Goal: Task Accomplishment & Management: Use online tool/utility

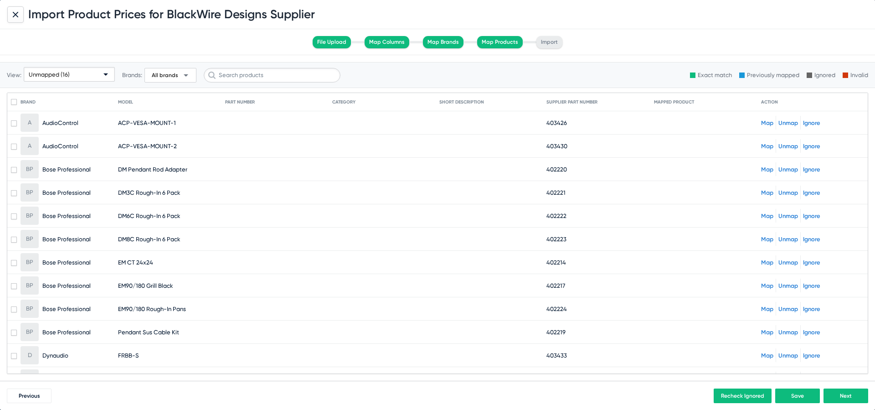
click at [15, 12] on icon at bounding box center [15, 14] width 5 height 5
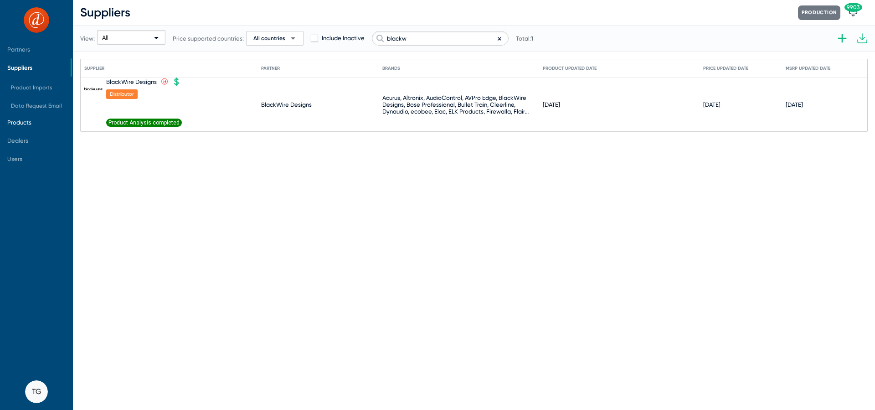
click at [30, 124] on span "Products" at bounding box center [19, 122] width 24 height 7
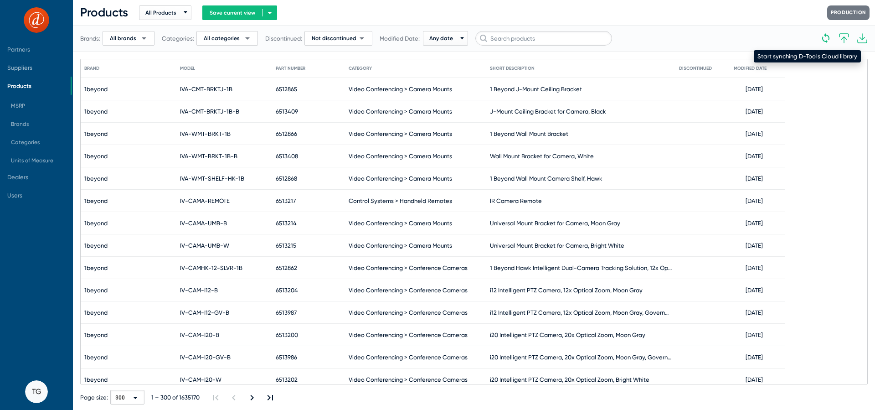
click at [828, 36] on icon at bounding box center [826, 38] width 11 height 11
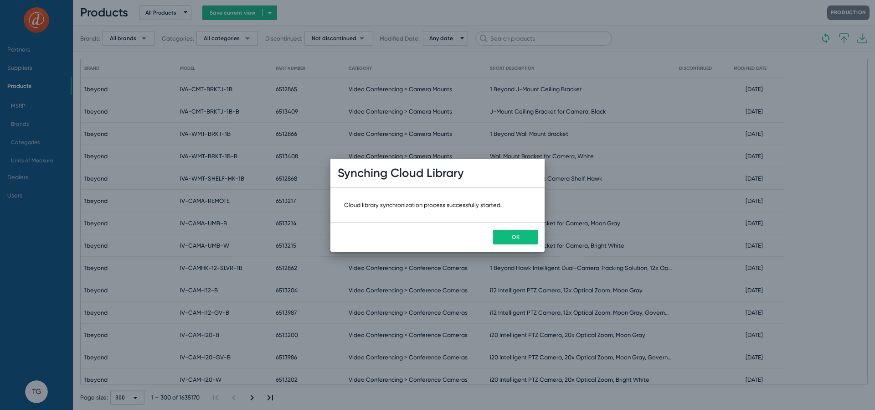
click at [516, 238] on span "OK" at bounding box center [516, 237] width 8 height 6
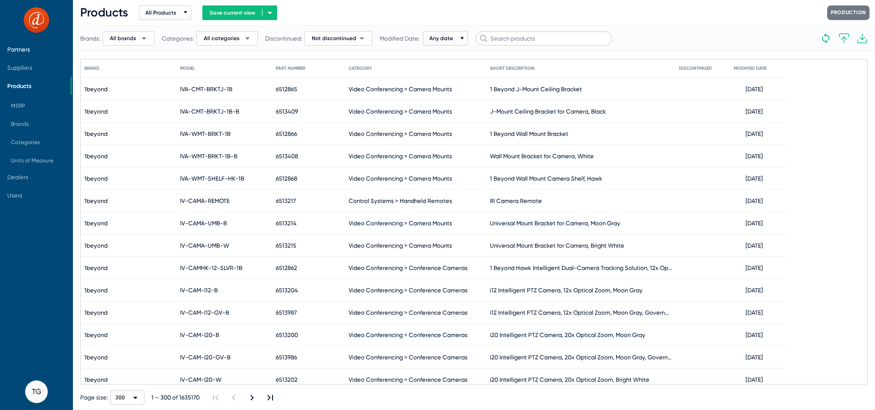
click at [36, 49] on span "Partners" at bounding box center [35, 49] width 71 height 18
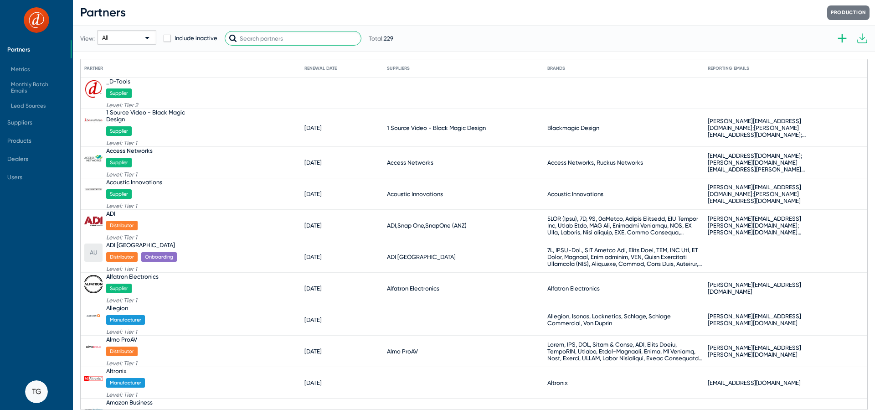
drag, startPoint x: 310, startPoint y: 36, endPoint x: 206, endPoint y: 33, distance: 104.0
click at [206, 33] on div "View: All Include inactive Total: 229" at bounding box center [236, 38] width 313 height 45
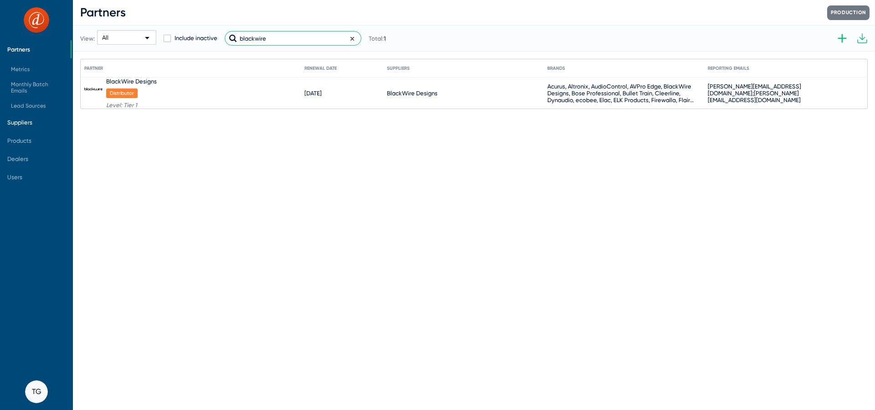
type input "blackwire"
click at [31, 123] on span "Suppliers" at bounding box center [19, 122] width 25 height 7
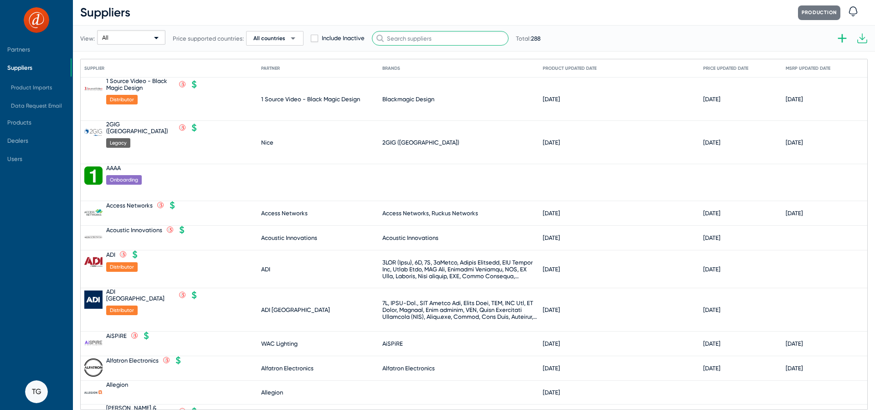
click at [407, 37] on input "text" at bounding box center [440, 38] width 137 height 15
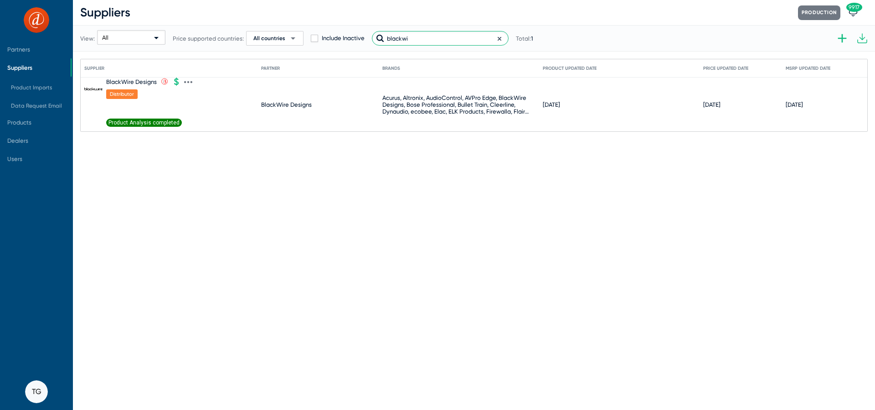
type input "blackwi"
click at [187, 80] on icon at bounding box center [188, 82] width 8 height 8
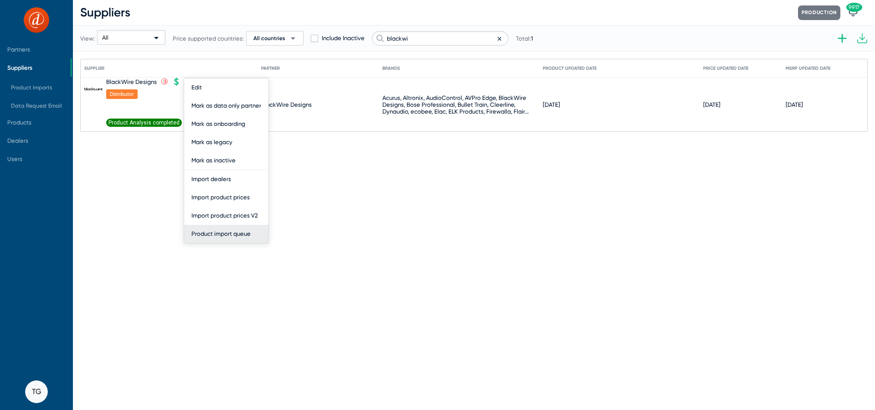
click at [229, 225] on button "Product import queue" at bounding box center [226, 234] width 84 height 18
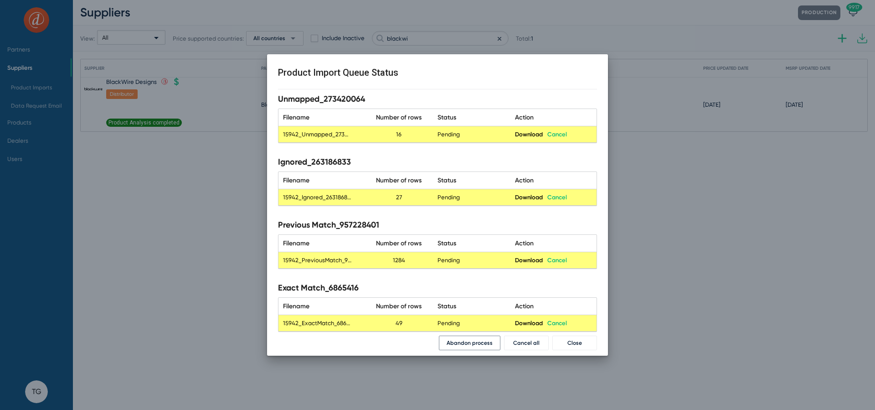
click at [476, 345] on span "Abandon process" at bounding box center [470, 343] width 46 height 6
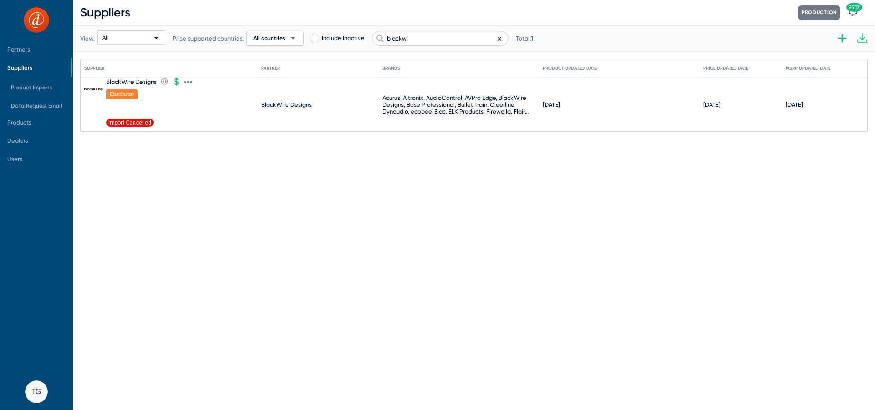
click at [186, 83] on icon at bounding box center [188, 82] width 8 height 8
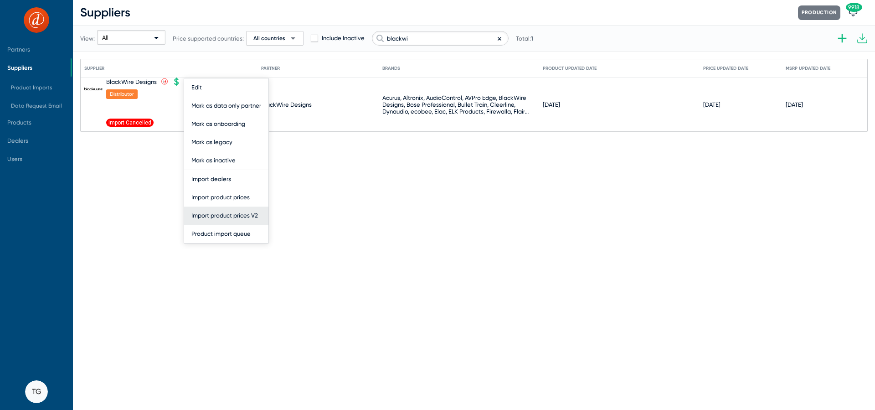
click at [239, 217] on button "Import product prices V2" at bounding box center [226, 216] width 84 height 18
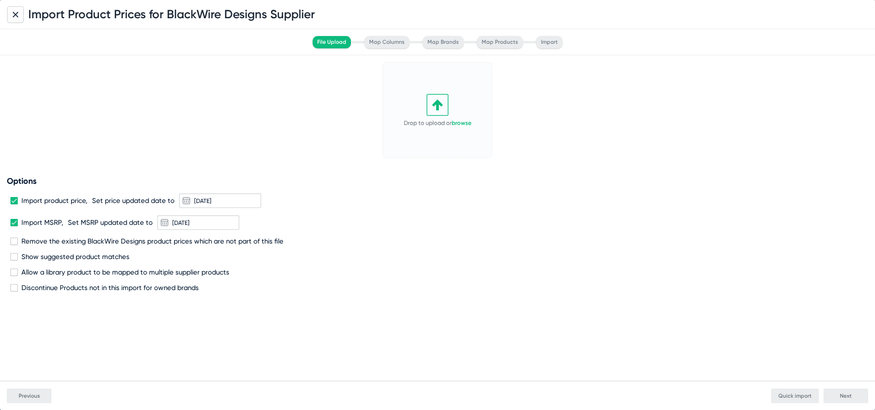
click at [434, 105] on icon at bounding box center [437, 104] width 10 height 11
click at [26, 243] on span "Remove the existing BlackWire Designs product prices which are not part of this…" at bounding box center [152, 241] width 262 height 8
click at [14, 245] on input "Remove the existing BlackWire Designs product prices which are not part of this…" at bounding box center [14, 245] width 0 height 0
checkbox input "true"
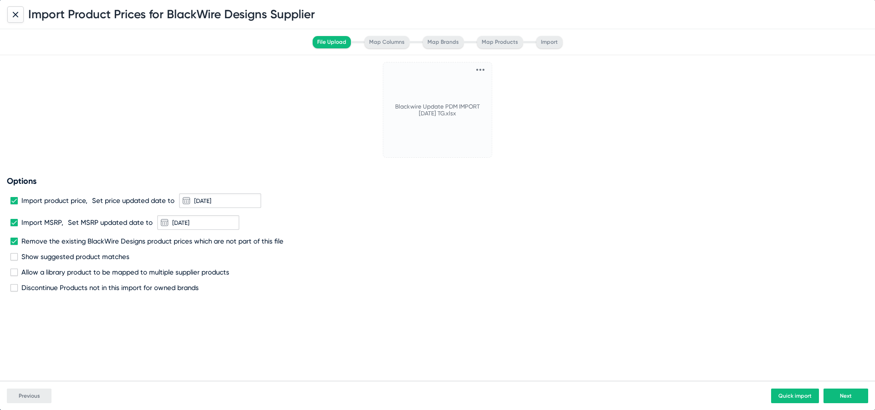
click at [47, 288] on span "Discontinue Products not in this import for owned brands" at bounding box center [109, 288] width 177 height 8
click at [14, 291] on input "Discontinue Products not in this import for owned brands" at bounding box center [14, 291] width 0 height 0
checkbox input "true"
click at [854, 394] on button "Next" at bounding box center [846, 395] width 45 height 15
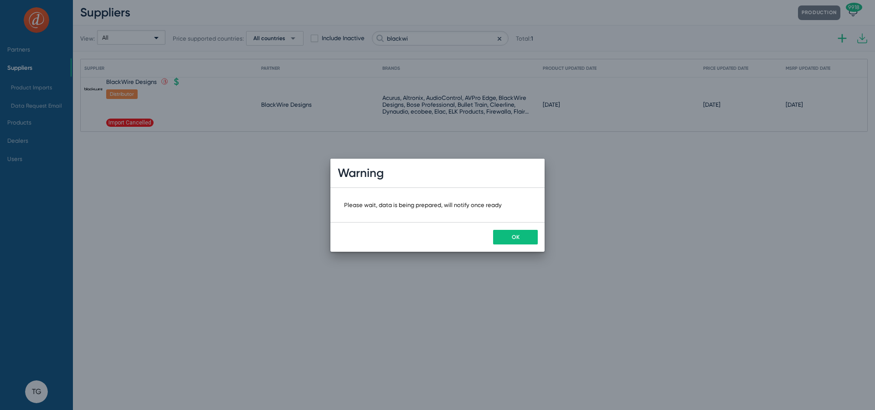
click at [532, 243] on button "OK" at bounding box center [515, 237] width 45 height 15
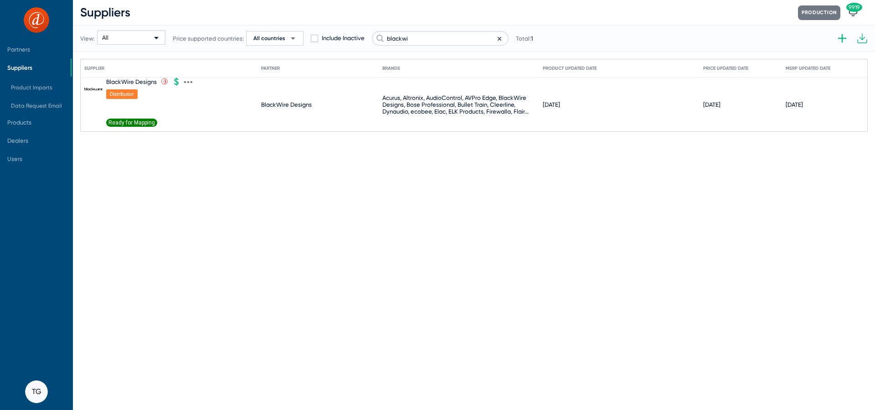
click at [150, 122] on span "Ready for Mapping" at bounding box center [131, 123] width 51 height 8
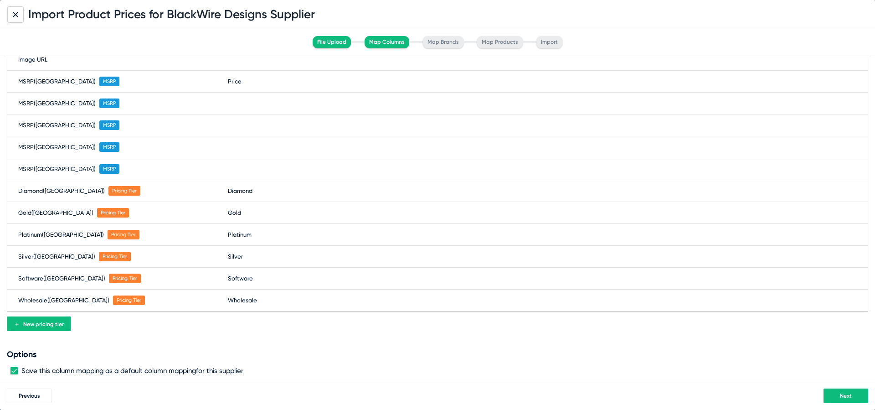
scroll to position [266, 0]
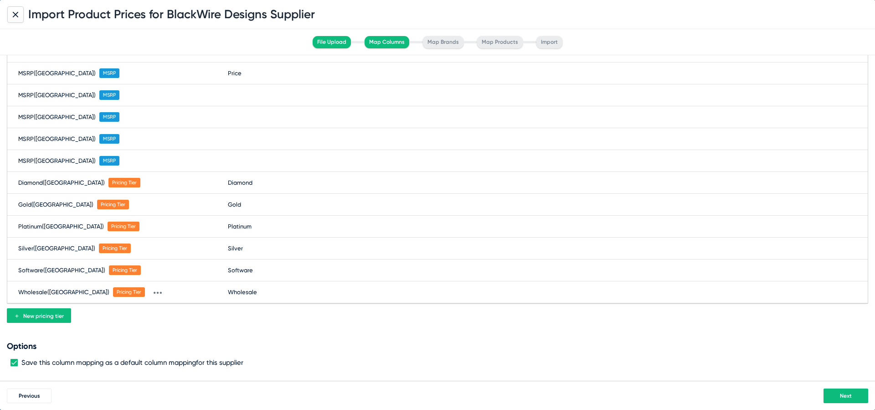
click at [847, 398] on span "Next" at bounding box center [846, 396] width 12 height 6
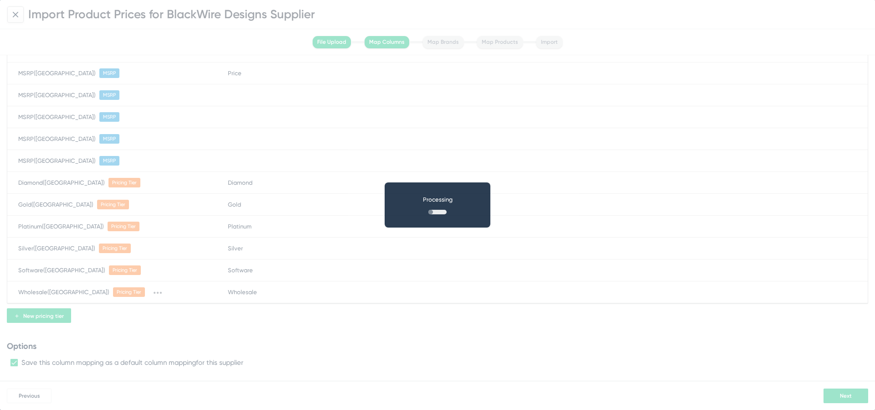
scroll to position [0, 0]
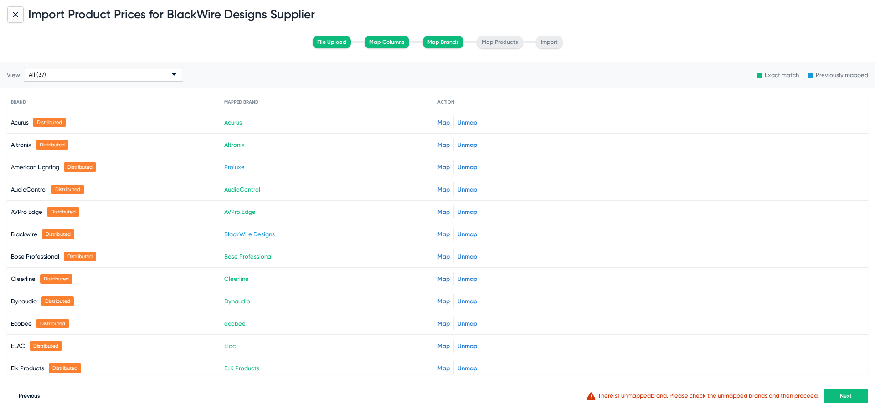
click at [854, 394] on button "Next" at bounding box center [846, 395] width 45 height 15
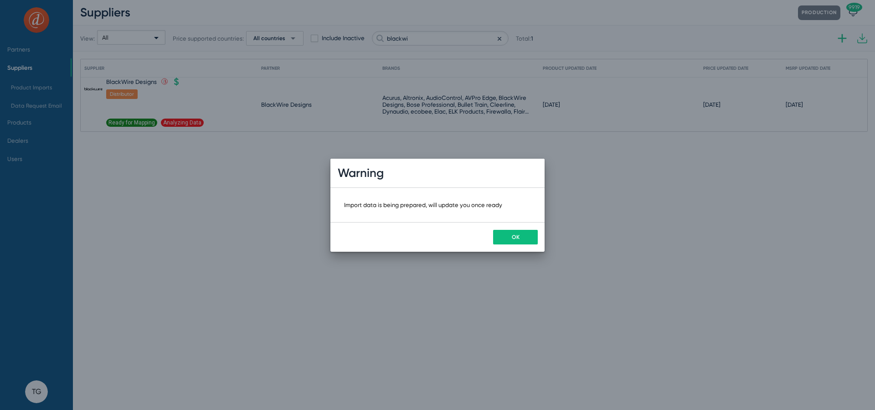
click at [514, 231] on button "OK" at bounding box center [515, 237] width 45 height 15
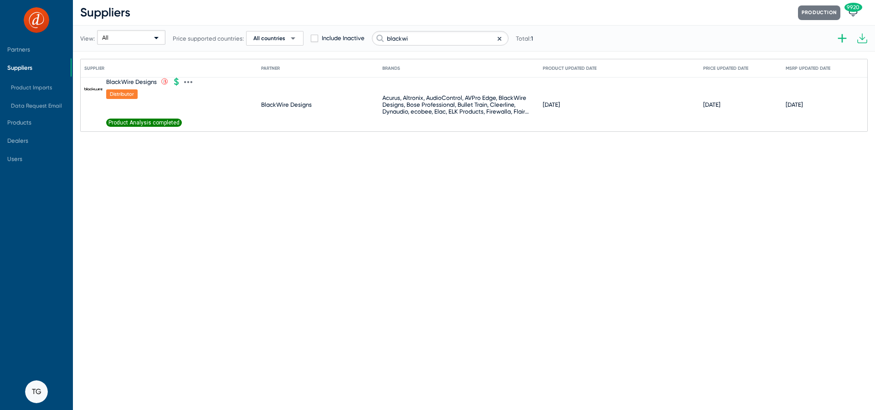
click at [143, 123] on span "Product Analysis completed" at bounding box center [144, 123] width 76 height 8
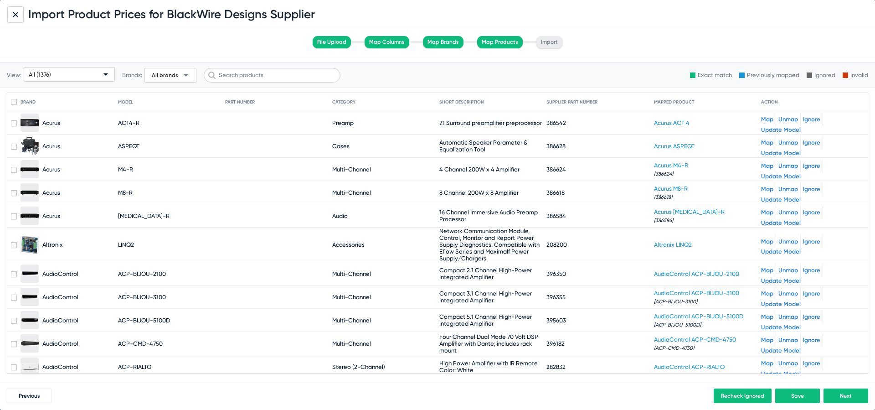
click at [71, 84] on div "All (1376)" at bounding box center [69, 70] width 91 height 27
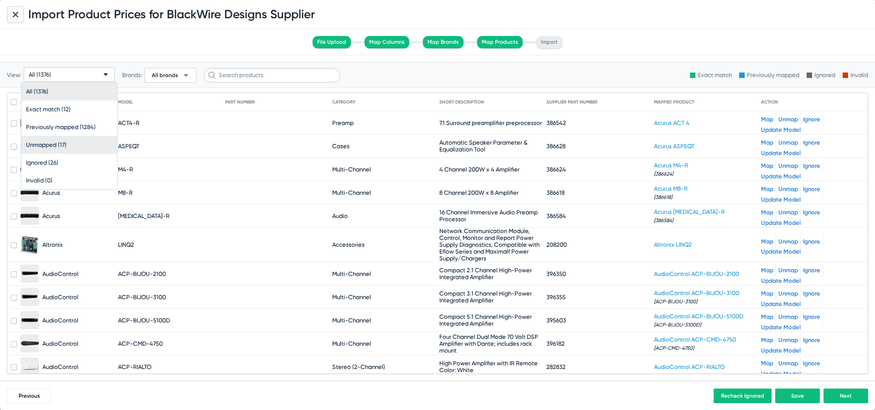
click at [71, 144] on span "Unmapped (17)" at bounding box center [69, 145] width 87 height 18
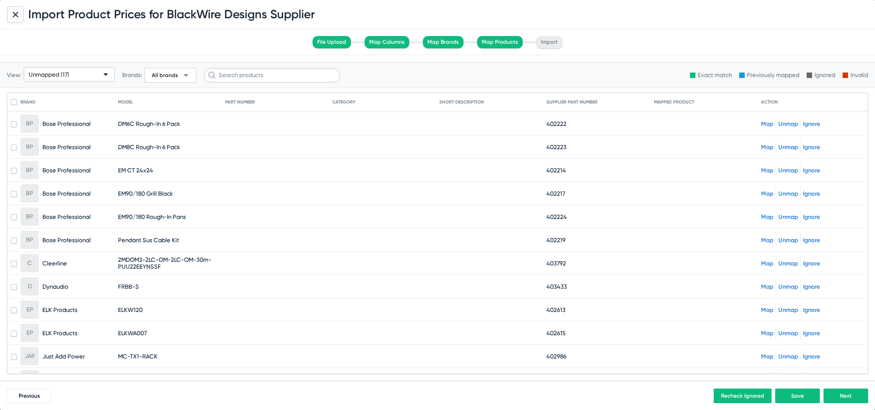
scroll to position [109, 0]
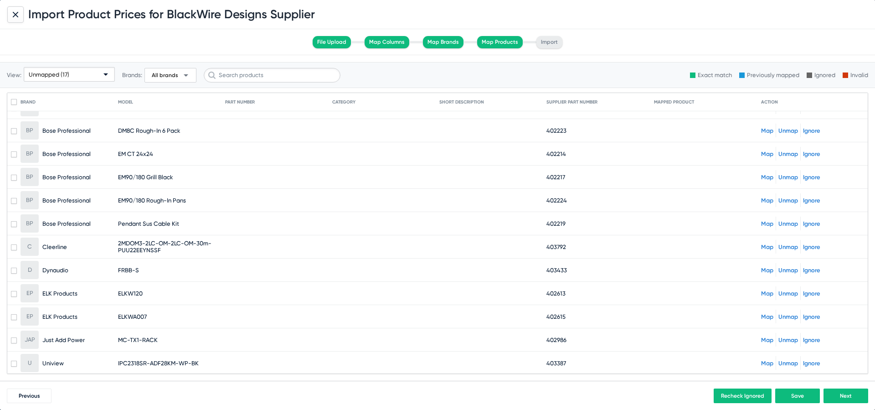
click at [812, 247] on link "Ignore" at bounding box center [811, 246] width 17 height 7
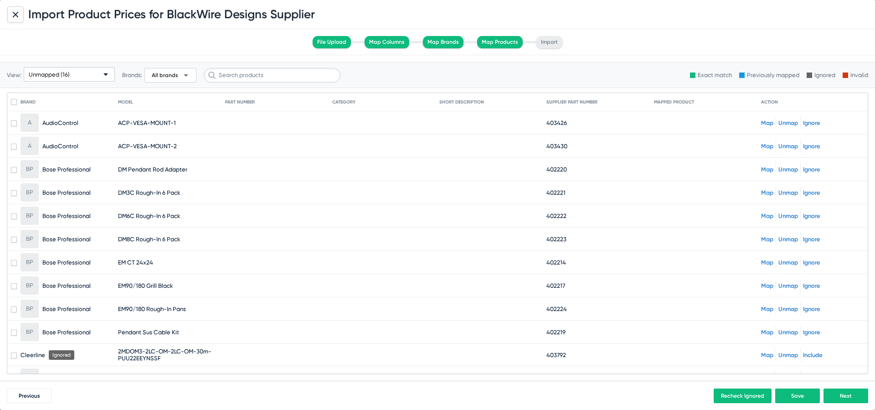
click at [770, 118] on div "Map Unmap Ignore" at bounding box center [812, 123] width 103 height 14
click at [768, 124] on link "Map" at bounding box center [767, 122] width 12 height 7
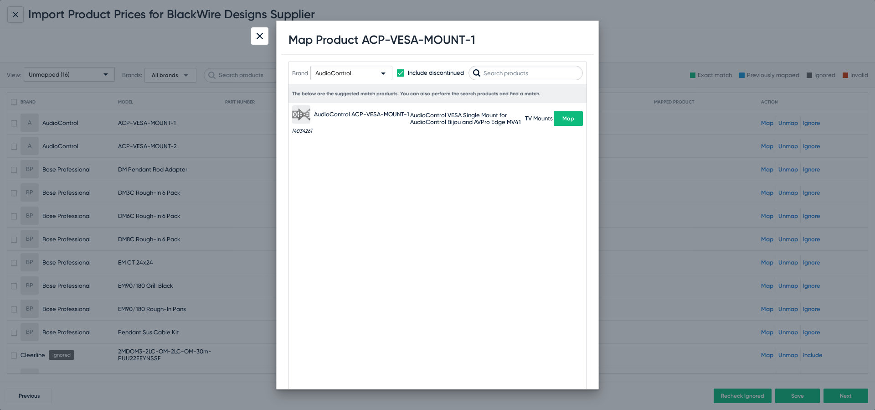
click at [560, 118] on button "Map" at bounding box center [568, 118] width 29 height 15
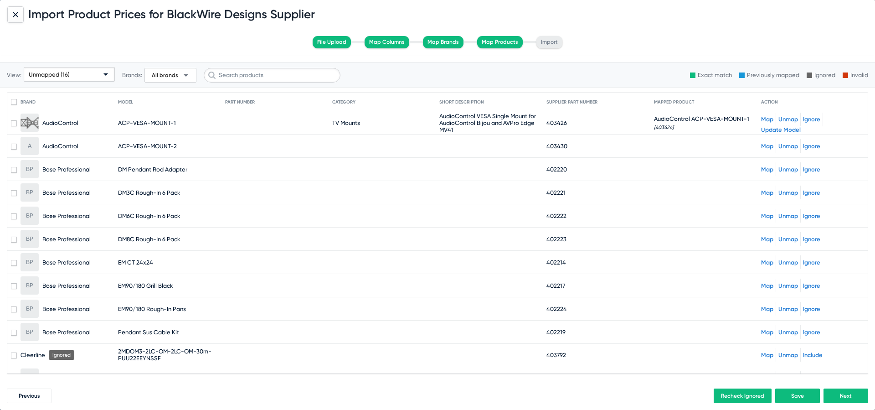
click at [761, 147] on link "Map" at bounding box center [767, 146] width 12 height 7
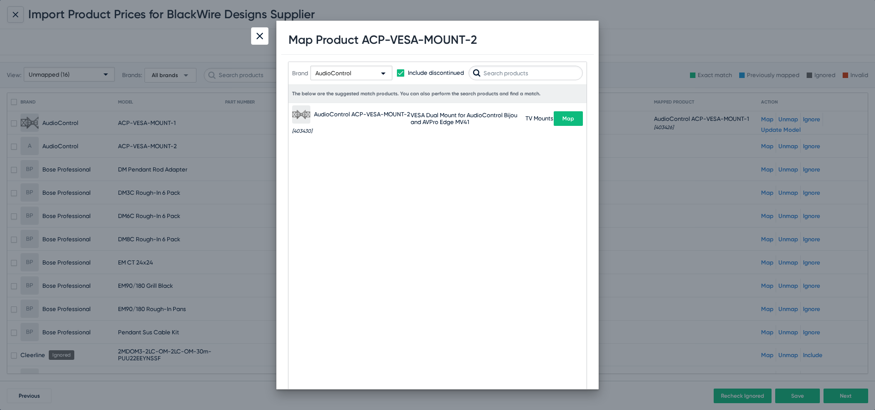
click at [565, 119] on span "Map" at bounding box center [569, 118] width 12 height 6
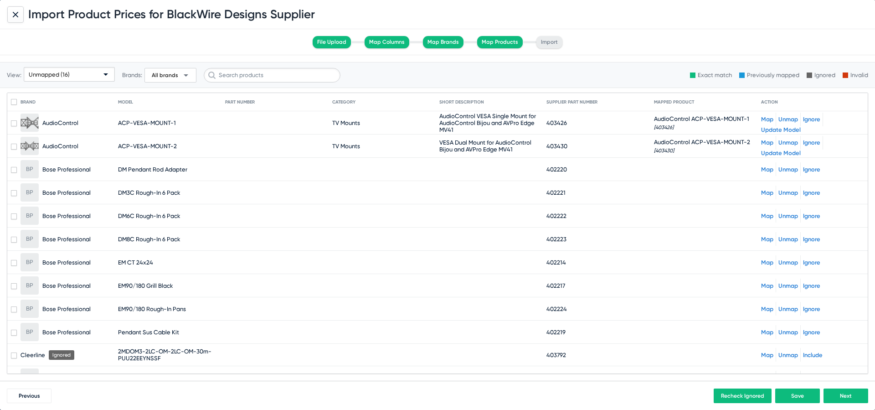
click at [772, 168] on link "Map" at bounding box center [767, 169] width 12 height 7
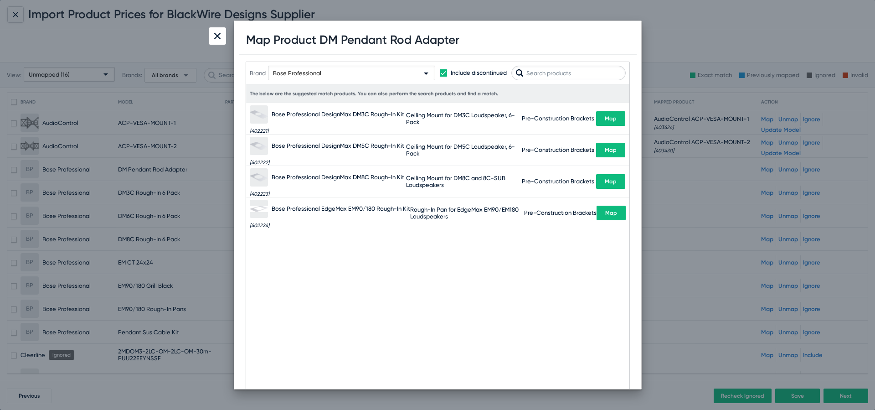
click at [215, 36] on img at bounding box center [217, 36] width 6 height 6
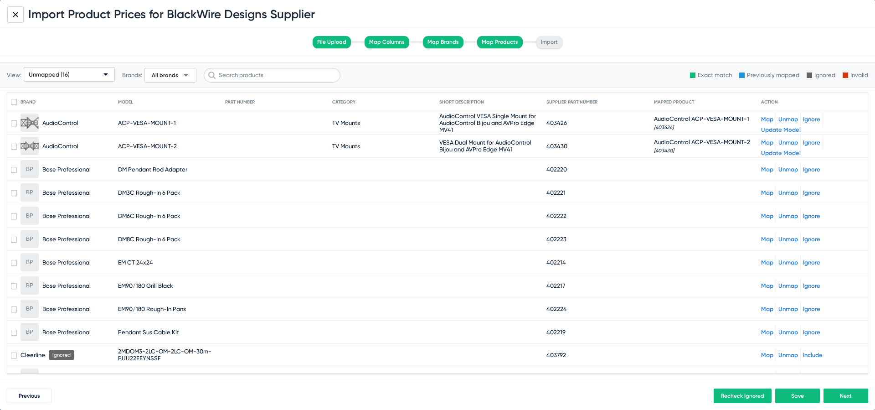
click at [814, 169] on link "Ignore" at bounding box center [811, 169] width 17 height 7
click at [769, 188] on link "Map" at bounding box center [767, 191] width 12 height 7
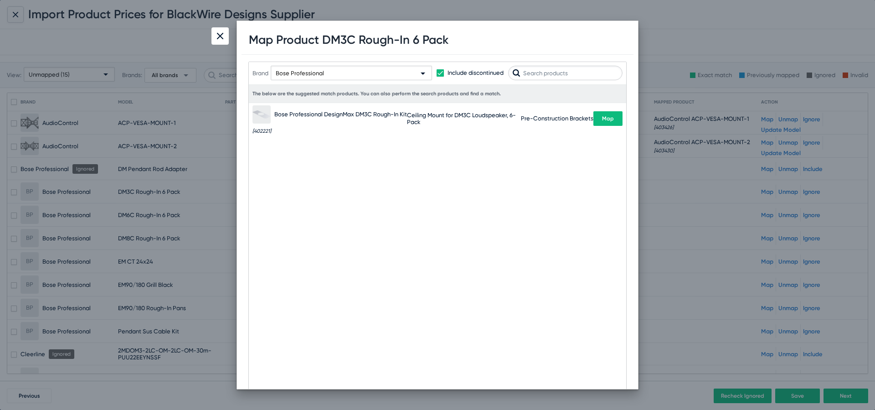
click at [613, 114] on button "Map" at bounding box center [608, 118] width 29 height 15
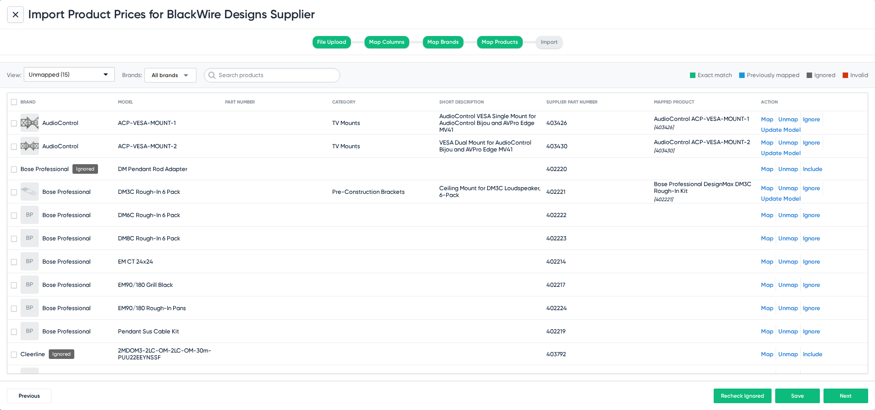
click at [760, 212] on mat-cell at bounding box center [707, 215] width 107 height 22
click at [764, 212] on link "Map" at bounding box center [767, 215] width 12 height 7
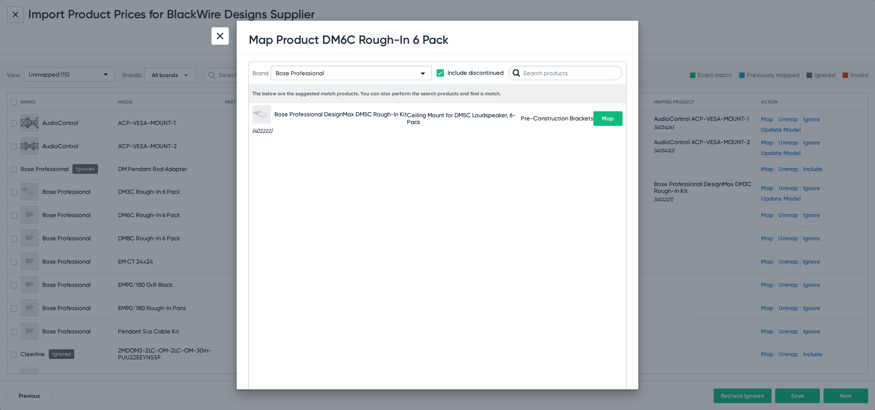
click at [617, 118] on button "Map" at bounding box center [608, 118] width 29 height 15
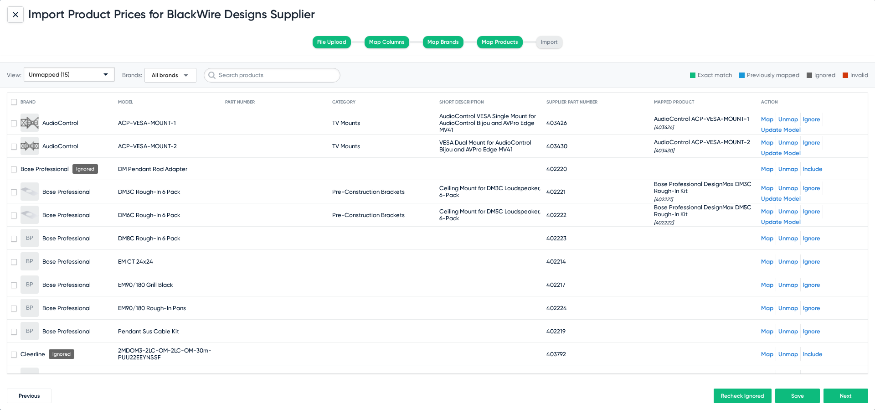
click at [770, 235] on link "Map" at bounding box center [767, 238] width 12 height 7
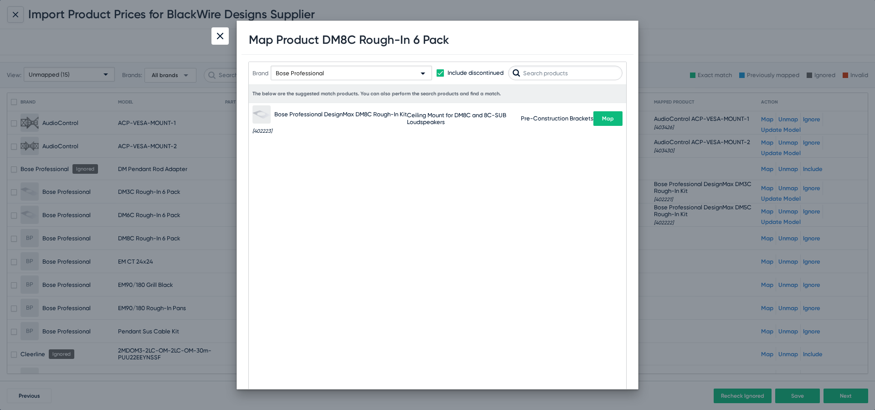
click at [605, 113] on button "Map" at bounding box center [608, 118] width 29 height 15
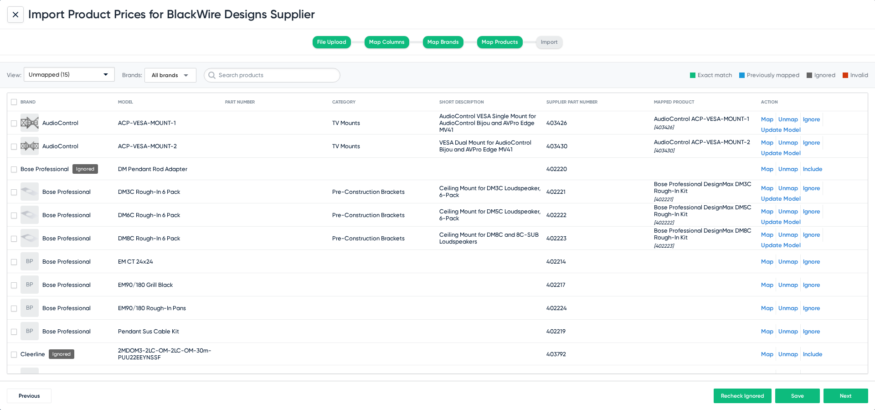
click at [813, 171] on link "Include" at bounding box center [813, 169] width 20 height 7
click at [764, 167] on link "Map" at bounding box center [767, 169] width 12 height 7
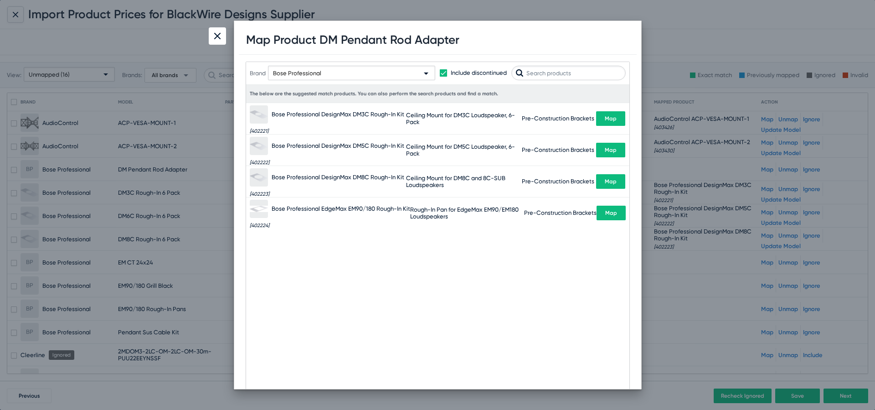
click at [525, 68] on input "text" at bounding box center [569, 73] width 114 height 15
type input "d"
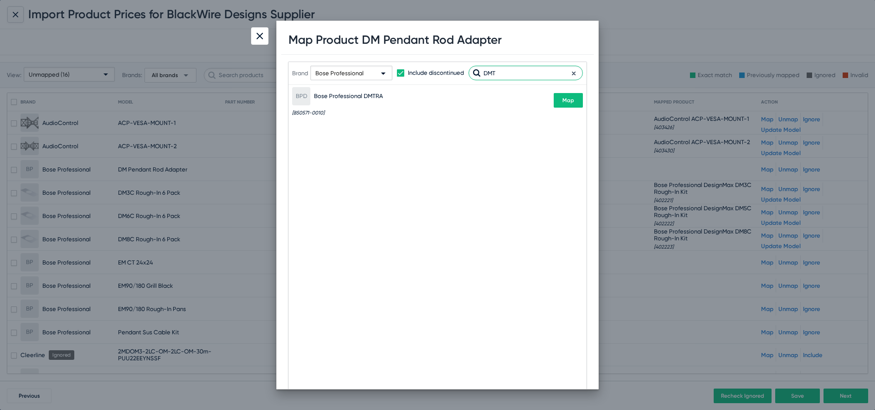
type input "DMT"
click at [570, 95] on div "Brand Bose Professional Include discontinued DMT" at bounding box center [437, 73] width 291 height 45
click at [568, 100] on span "Map" at bounding box center [569, 100] width 12 height 6
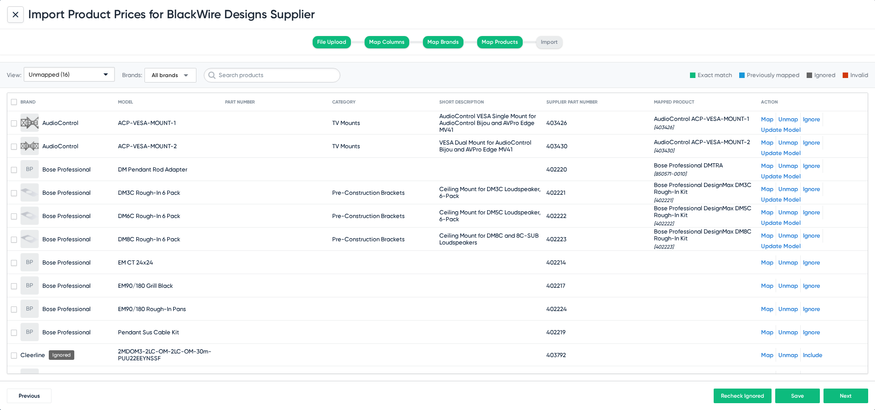
click at [768, 262] on link "Map" at bounding box center [767, 262] width 12 height 7
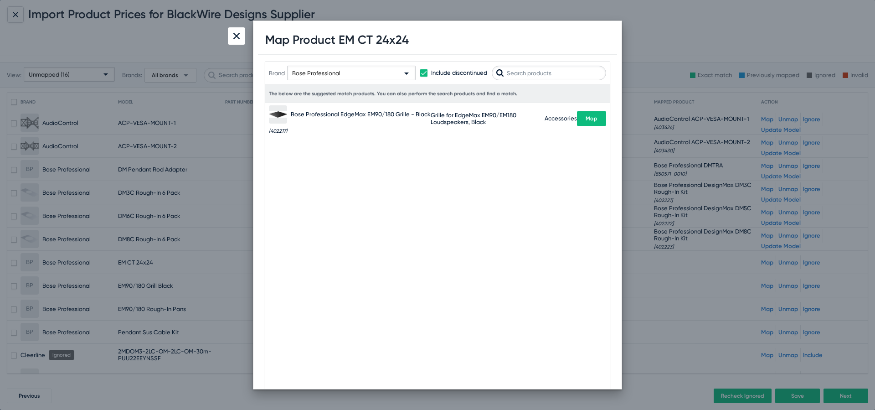
click at [592, 117] on span "Map" at bounding box center [592, 118] width 12 height 6
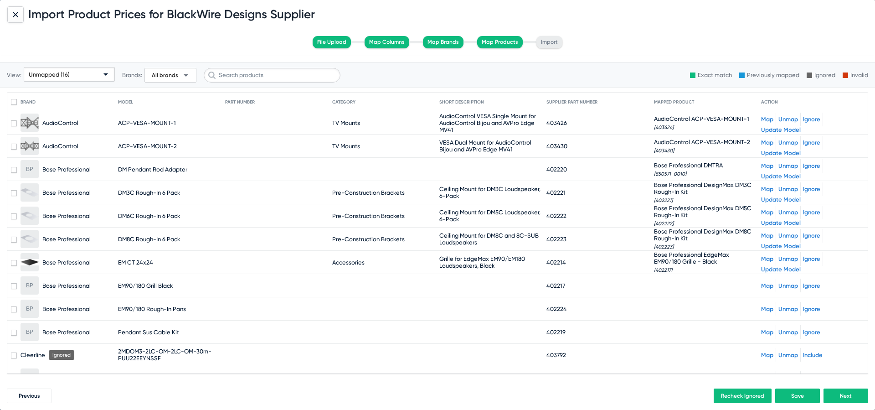
click at [768, 284] on link "Map" at bounding box center [767, 285] width 12 height 7
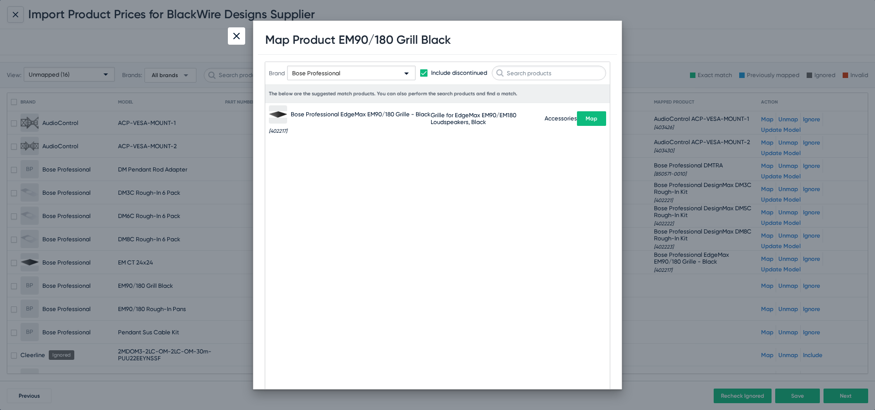
click at [590, 119] on span "Map" at bounding box center [592, 118] width 12 height 6
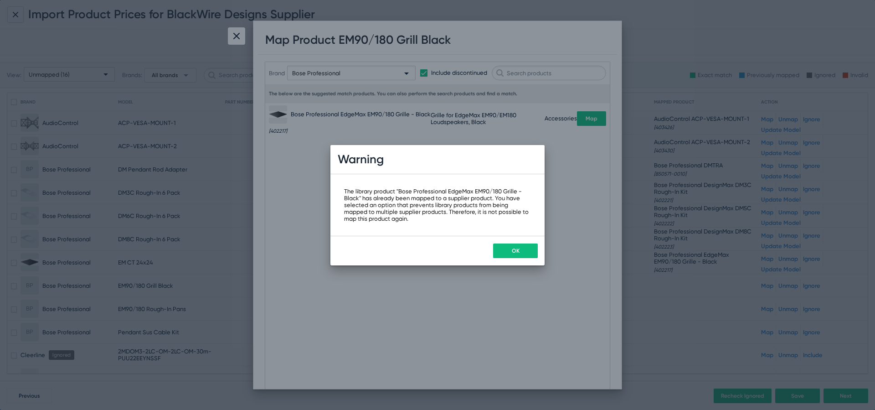
click at [513, 254] on button "OK" at bounding box center [515, 250] width 45 height 15
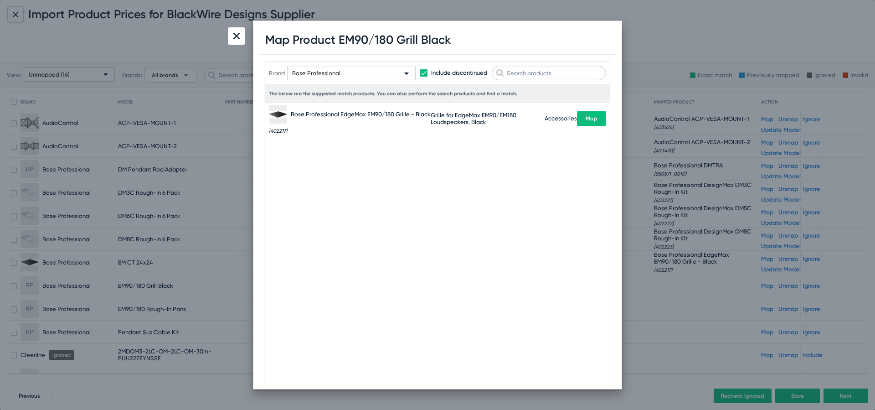
click at [238, 37] on img at bounding box center [236, 36] width 6 height 6
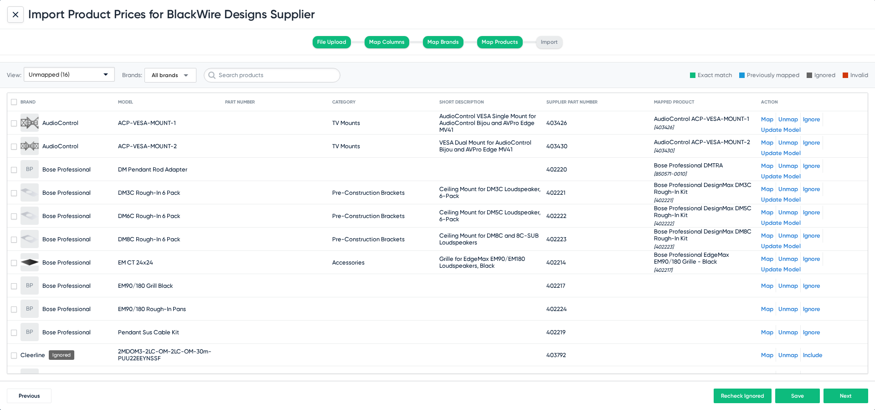
click at [787, 256] on link "Unmap" at bounding box center [789, 258] width 20 height 7
click at [767, 261] on link "Map" at bounding box center [767, 262] width 12 height 7
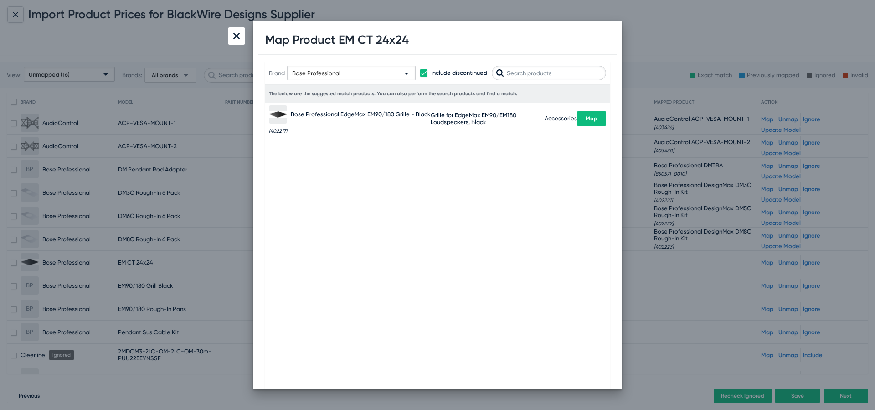
click at [531, 73] on input "text" at bounding box center [549, 73] width 114 height 15
click at [528, 69] on input "text" at bounding box center [549, 73] width 114 height 15
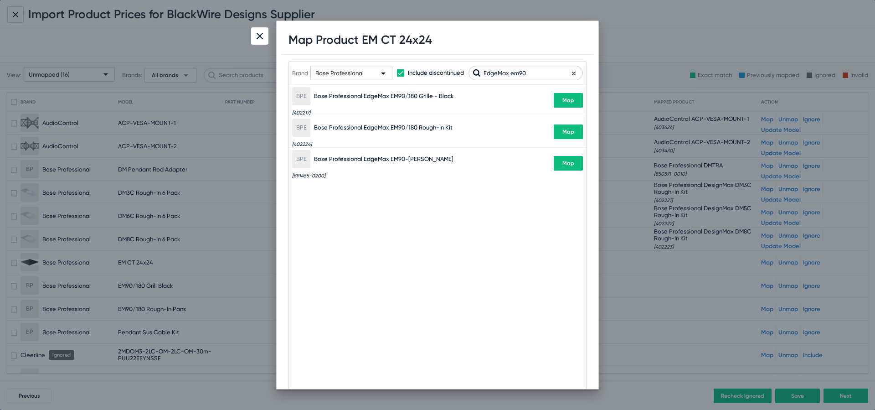
type input "EdgeMax em90"
click at [568, 130] on span "Map" at bounding box center [569, 132] width 12 height 6
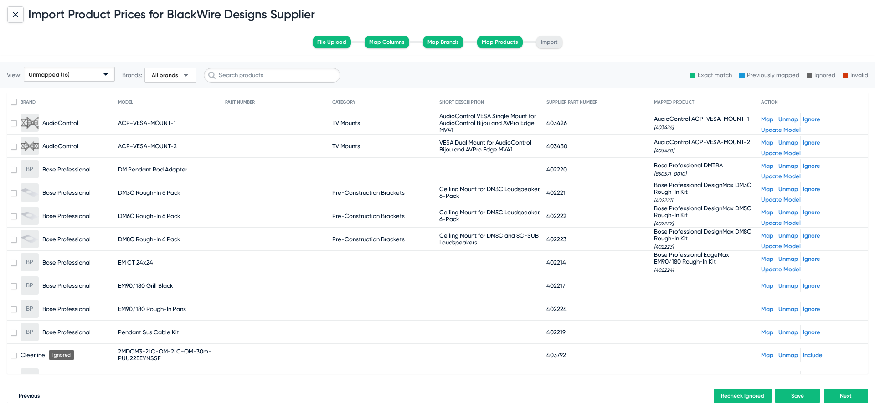
click at [789, 258] on link "Unmap" at bounding box center [789, 258] width 20 height 7
click at [769, 262] on link "Map" at bounding box center [767, 262] width 12 height 7
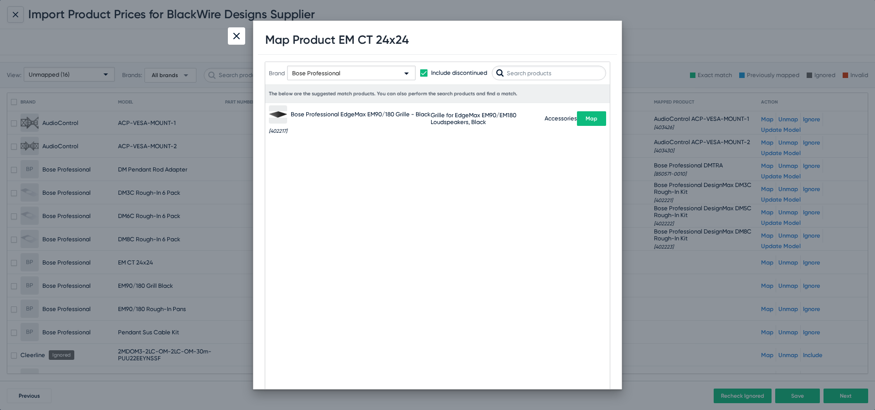
click at [527, 74] on input "text" at bounding box center [549, 73] width 114 height 15
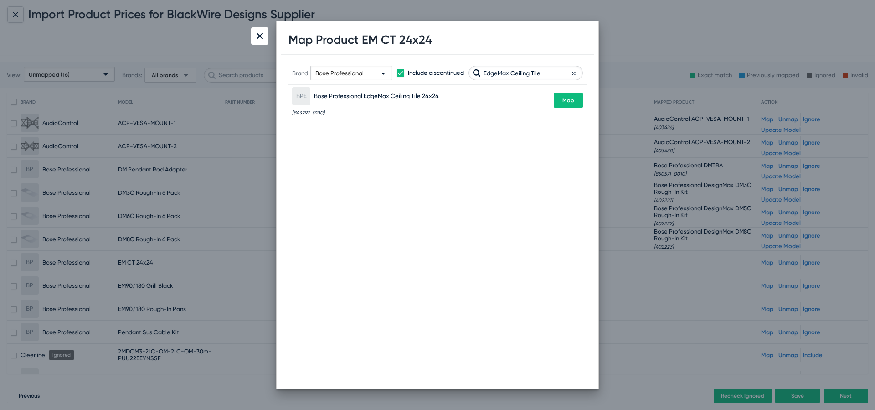
type input "EdgeMax Ceiling Tile"
click at [571, 100] on span "Map" at bounding box center [569, 100] width 12 height 6
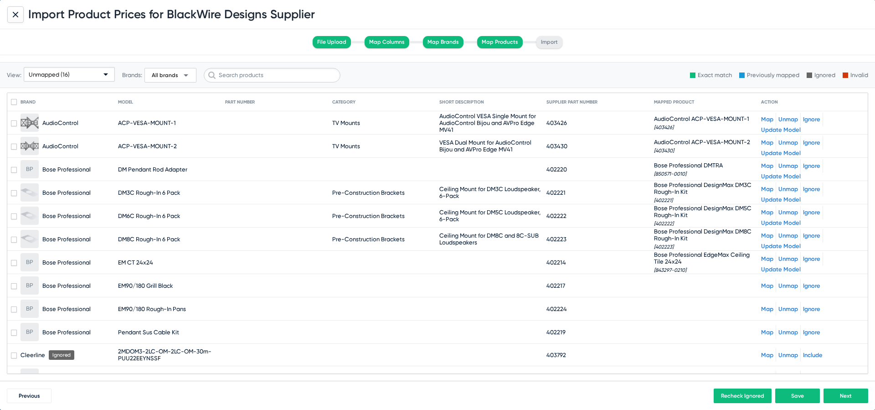
click at [768, 285] on link "Map" at bounding box center [767, 285] width 12 height 7
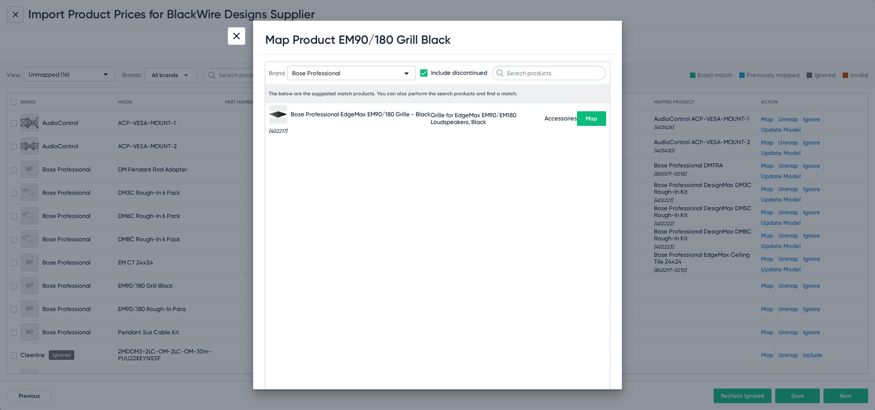
click at [599, 118] on button "Map" at bounding box center [591, 118] width 29 height 15
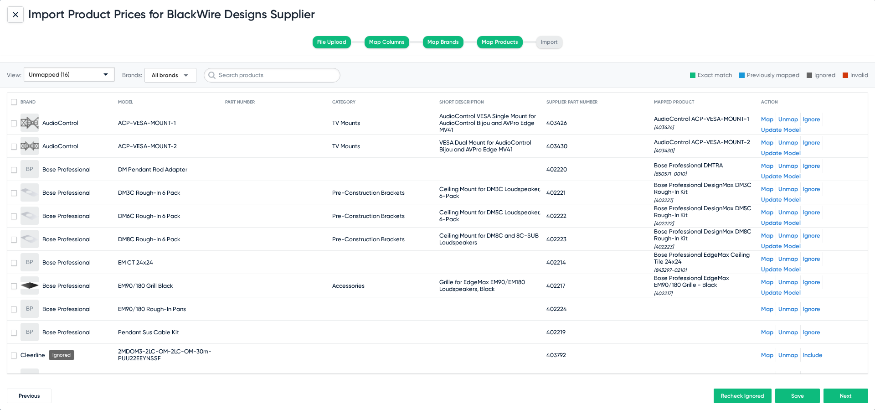
click at [767, 309] on link "Map" at bounding box center [767, 309] width 12 height 7
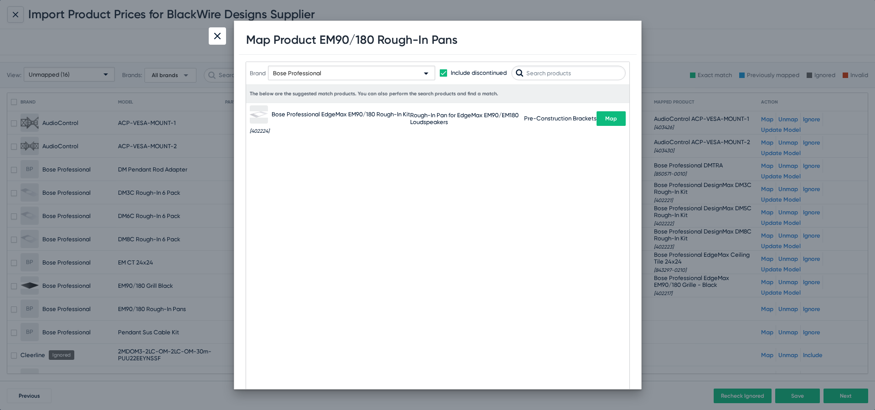
click at [614, 119] on span "Map" at bounding box center [612, 118] width 12 height 6
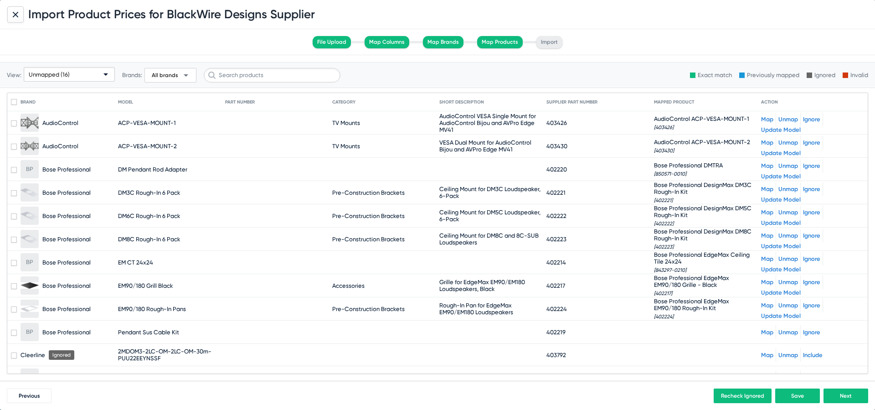
click at [768, 329] on link "Map" at bounding box center [767, 332] width 12 height 7
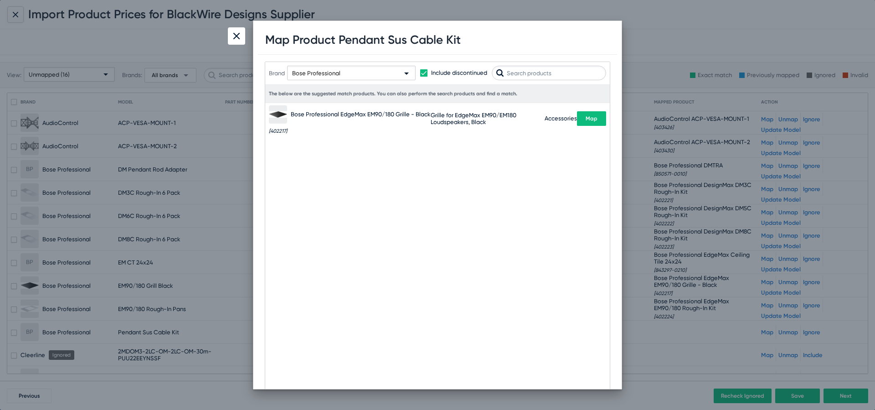
click at [527, 77] on input "text" at bounding box center [549, 73] width 114 height 15
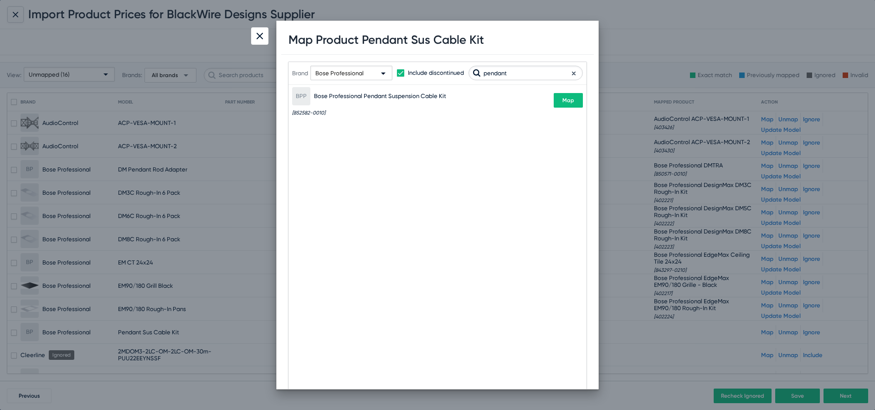
type input "pendant"
click at [561, 103] on button "Map" at bounding box center [568, 100] width 29 height 15
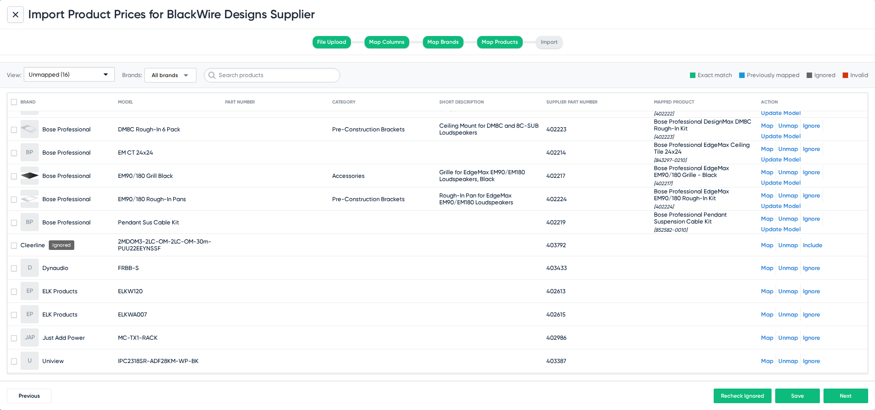
scroll to position [132, 0]
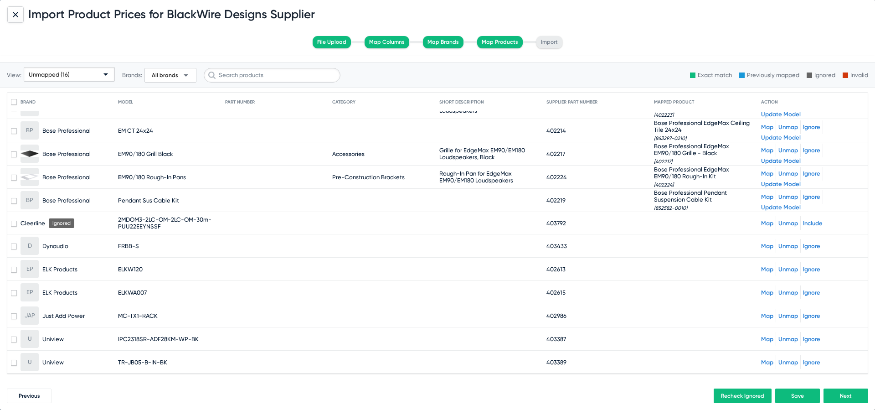
click at [767, 244] on link "Map" at bounding box center [767, 246] width 12 height 7
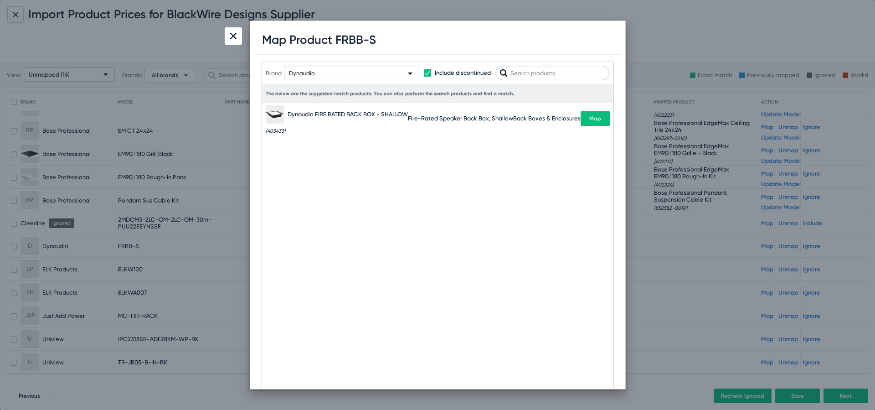
click at [602, 121] on button "Map" at bounding box center [595, 118] width 29 height 15
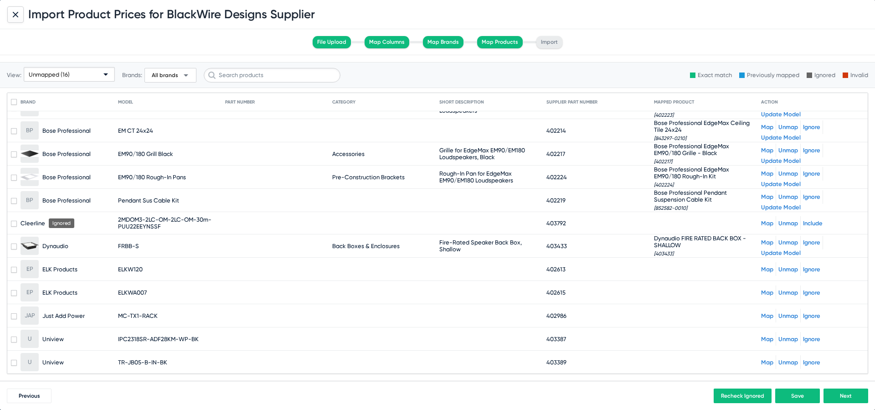
click at [766, 274] on div "Map Unmap Ignore" at bounding box center [812, 269] width 103 height 14
click at [766, 270] on link "Map" at bounding box center [767, 269] width 12 height 7
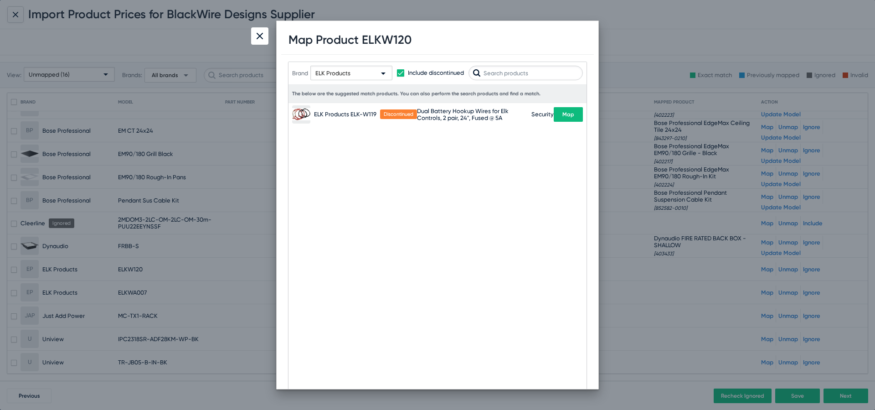
click at [533, 73] on input "text" at bounding box center [526, 73] width 114 height 15
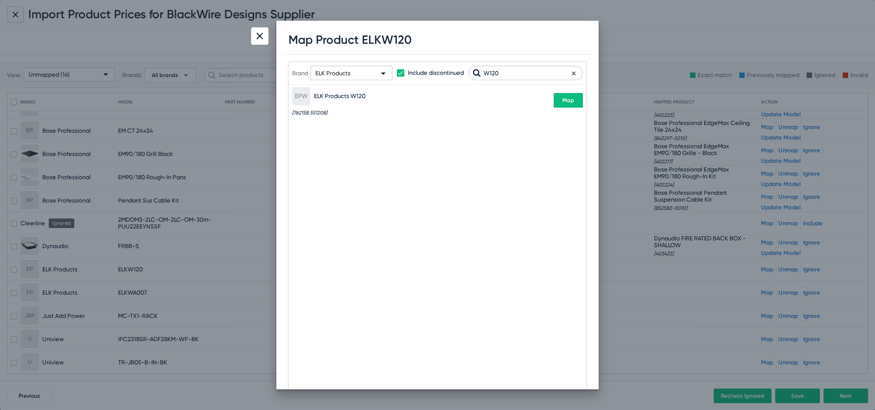
type input "W120"
click at [564, 101] on span "Map" at bounding box center [569, 100] width 12 height 6
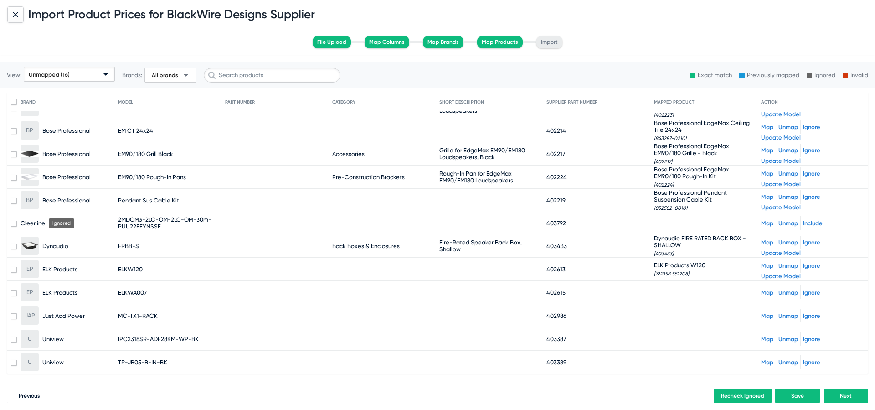
click at [767, 291] on link "Map" at bounding box center [767, 292] width 12 height 7
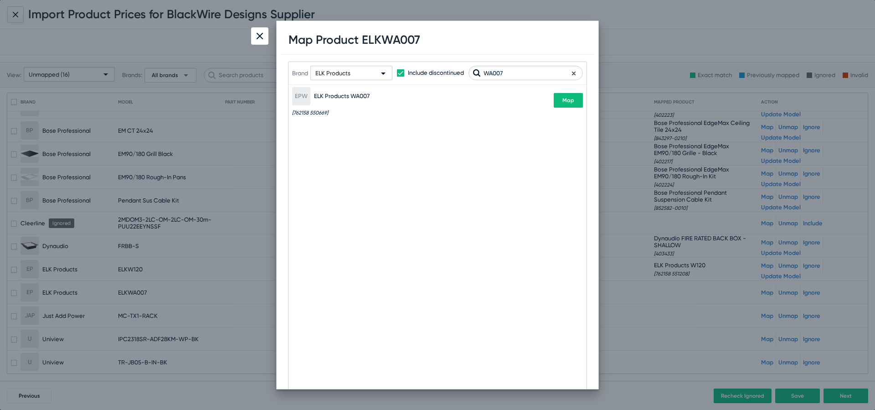
type input "WA007"
click at [569, 98] on span "Map" at bounding box center [569, 100] width 12 height 6
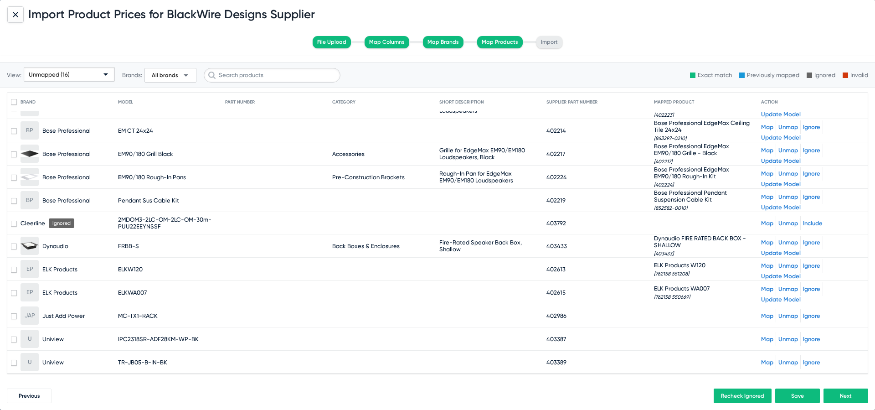
click at [766, 314] on link "Map" at bounding box center [767, 315] width 12 height 7
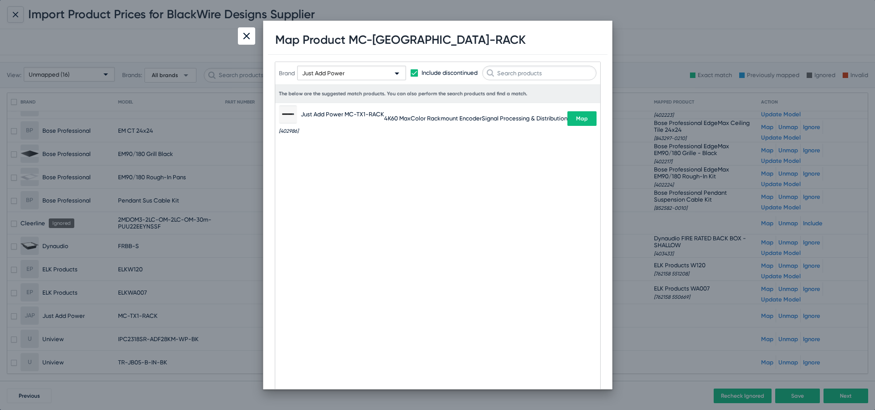
click at [585, 121] on span "Map" at bounding box center [582, 118] width 12 height 6
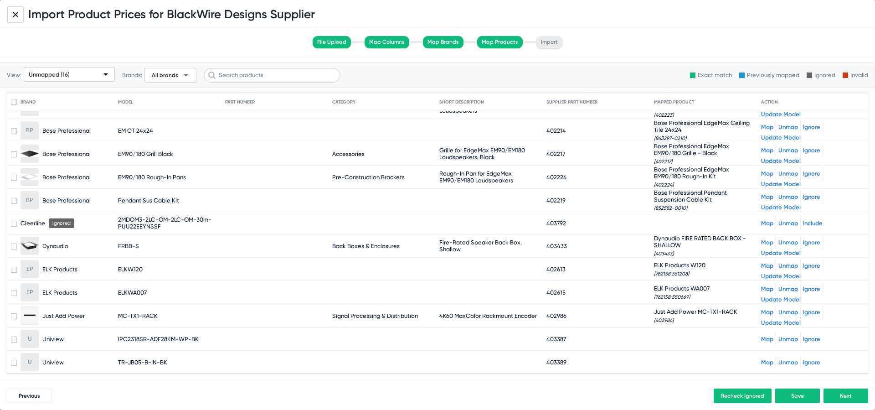
click at [769, 333] on div "Map Unmap Ignore" at bounding box center [812, 339] width 103 height 14
click at [767, 337] on link "Map" at bounding box center [767, 339] width 12 height 7
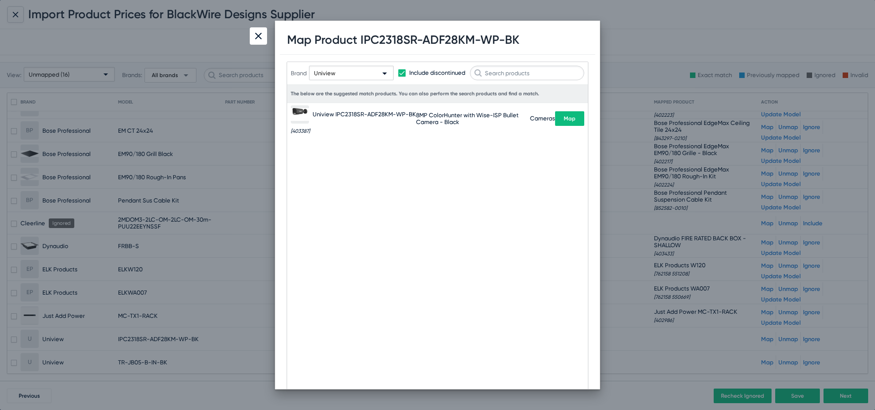
click at [565, 120] on span "Map" at bounding box center [570, 118] width 12 height 6
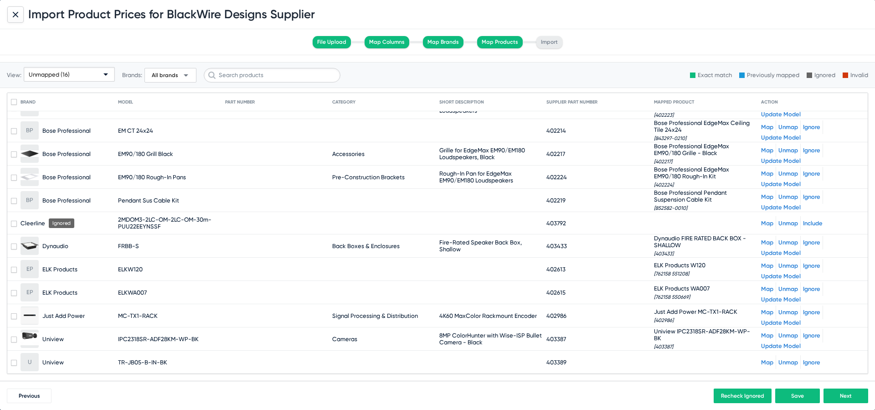
click at [768, 359] on link "Map" at bounding box center [767, 362] width 12 height 7
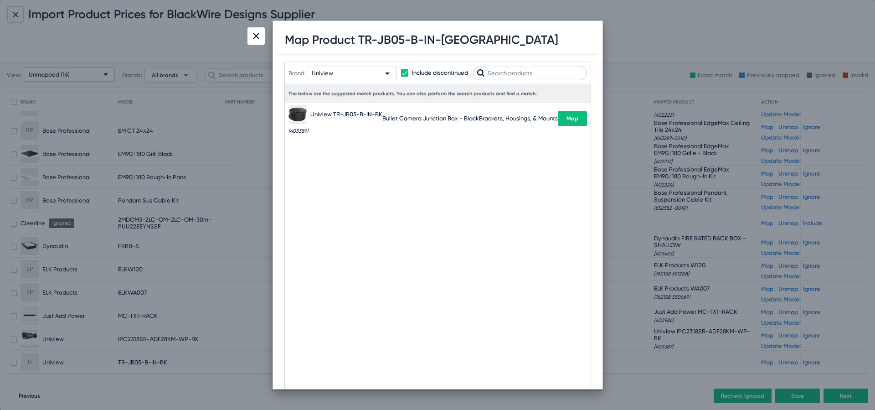
click at [567, 117] on span "Map" at bounding box center [573, 118] width 12 height 6
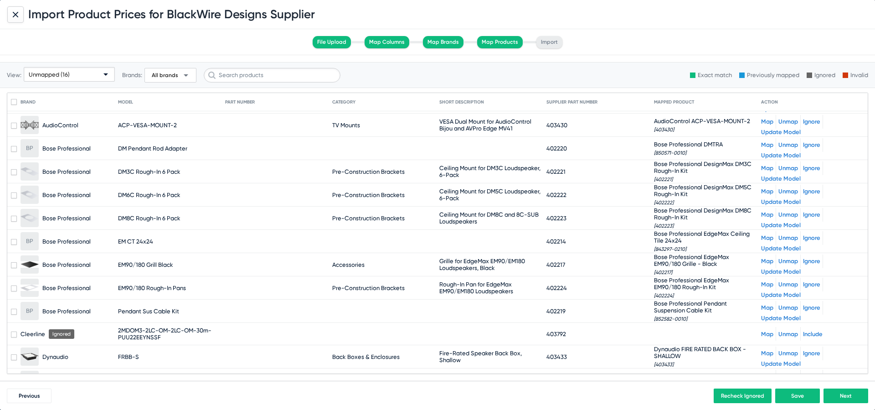
scroll to position [0, 0]
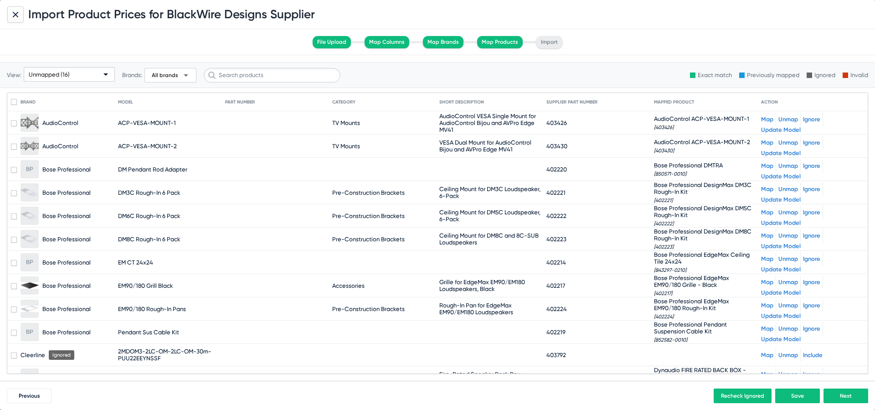
click at [840, 397] on span "Next" at bounding box center [846, 396] width 12 height 6
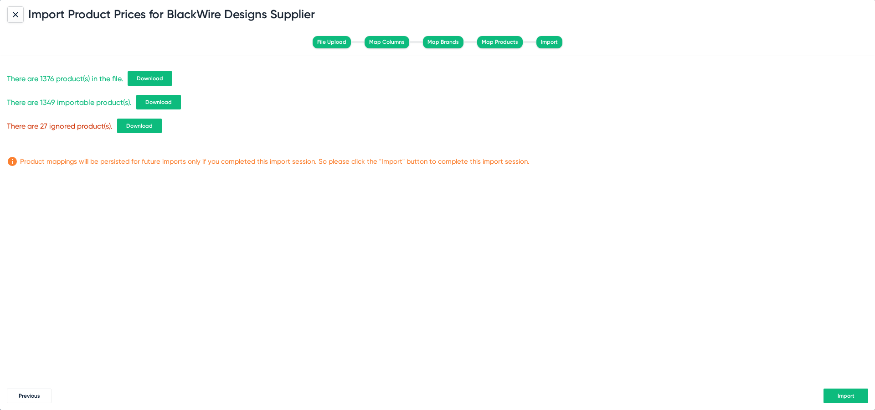
click at [147, 75] on span "Download" at bounding box center [150, 78] width 26 height 6
click at [153, 99] on span "Download" at bounding box center [158, 102] width 26 height 6
click at [855, 398] on button "Import" at bounding box center [846, 395] width 45 height 15
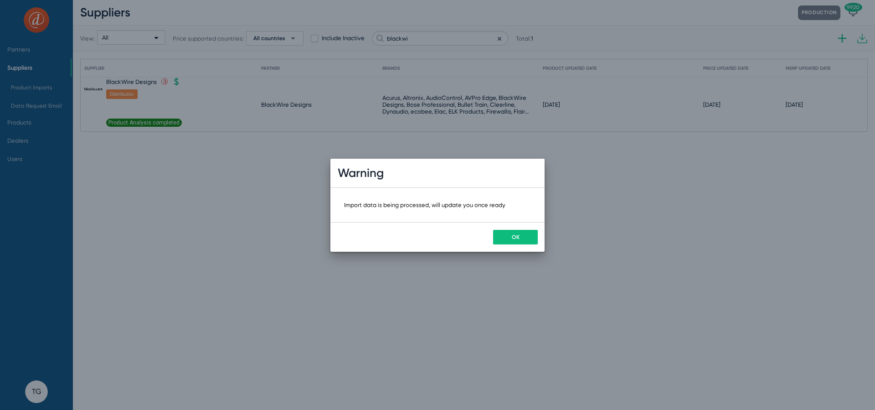
click at [510, 231] on button "OK" at bounding box center [515, 237] width 45 height 15
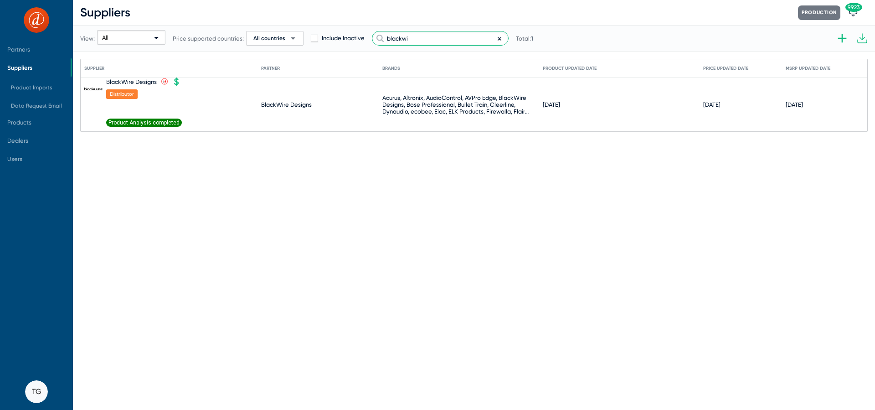
click at [433, 39] on input "blackwi" at bounding box center [440, 38] width 137 height 15
drag, startPoint x: 433, startPoint y: 39, endPoint x: 324, endPoint y: 37, distance: 109.0
click at [324, 37] on div "View: All Price supported countries: All countries arrow_drop_down Include Inac…" at bounding box center [306, 38] width 453 height 45
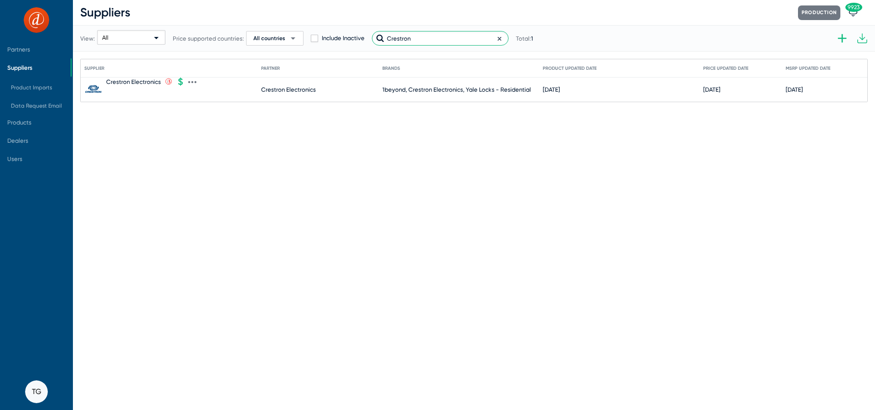
type input "Crestron"
click at [193, 81] on icon at bounding box center [192, 82] width 8 height 8
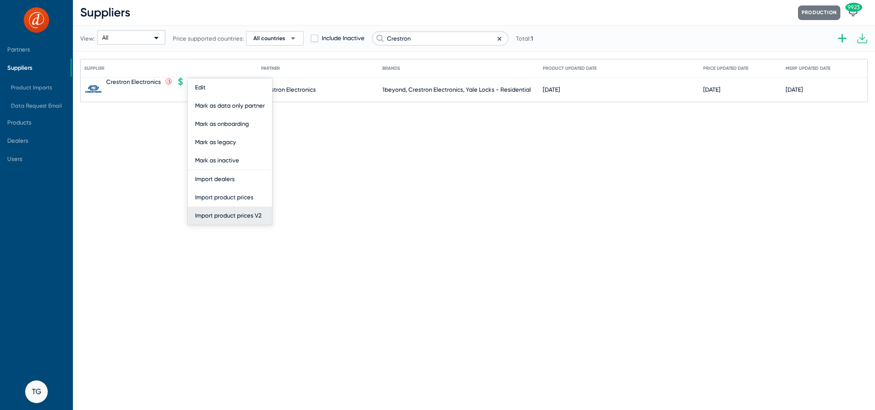
click at [220, 218] on button "Import product prices V2" at bounding box center [230, 216] width 84 height 18
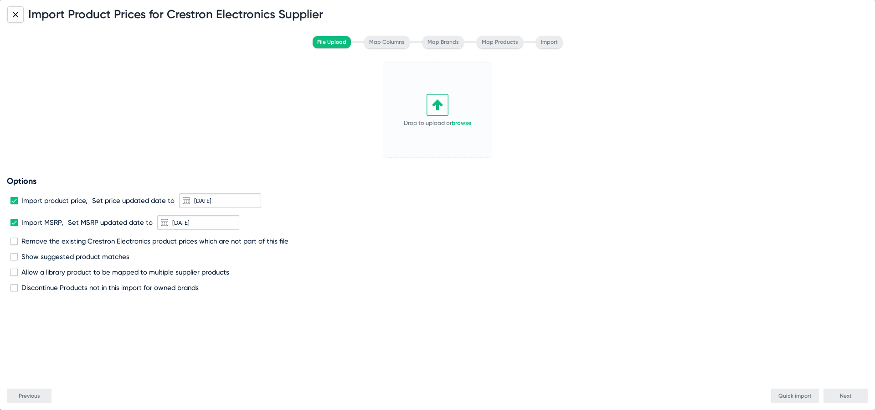
click at [430, 113] on icon at bounding box center [438, 105] width 22 height 22
click at [39, 234] on div "Options Import product price, Set price updated date to [DATE] Import MSRP, Set…" at bounding box center [438, 234] width 862 height 116
click at [36, 238] on span "Remove the existing Crestron Electronics product prices which are not part of t…" at bounding box center [154, 241] width 267 height 8
click at [14, 245] on input "Remove the existing Crestron Electronics product prices which are not part of t…" at bounding box center [14, 245] width 0 height 0
checkbox input "true"
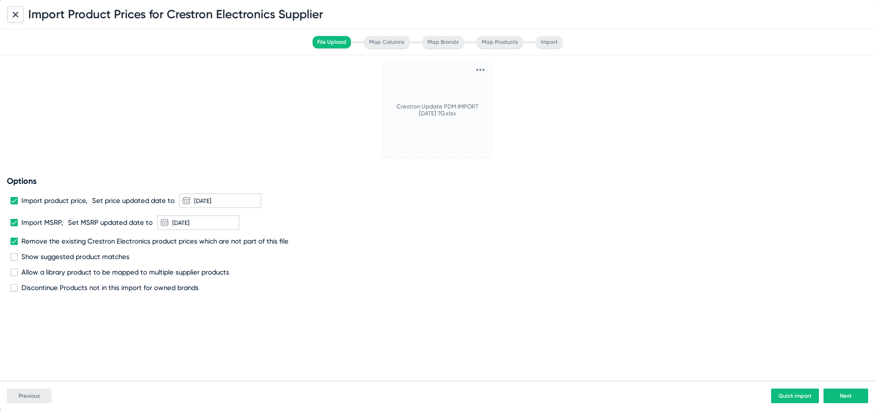
click at [44, 285] on span "Discontinue Products not in this import for owned brands" at bounding box center [109, 288] width 177 height 8
click at [14, 291] on input "Discontinue Products not in this import for owned brands" at bounding box center [14, 291] width 0 height 0
checkbox input "true"
click at [843, 395] on span "Next" at bounding box center [846, 396] width 12 height 6
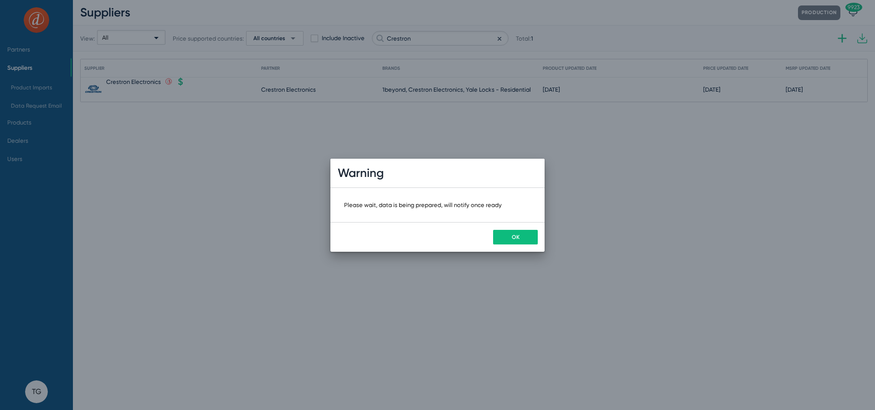
click at [523, 244] on div "OK" at bounding box center [438, 237] width 214 height 30
click at [512, 232] on button "OK" at bounding box center [515, 237] width 45 height 15
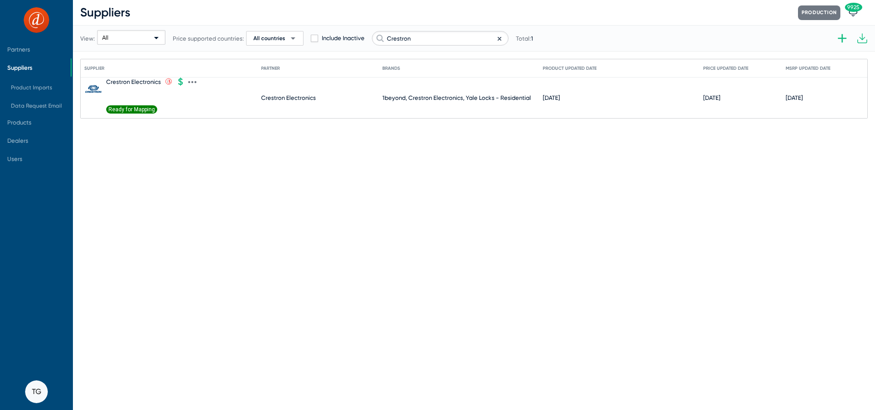
click at [131, 110] on span "Ready for Mapping" at bounding box center [131, 109] width 51 height 8
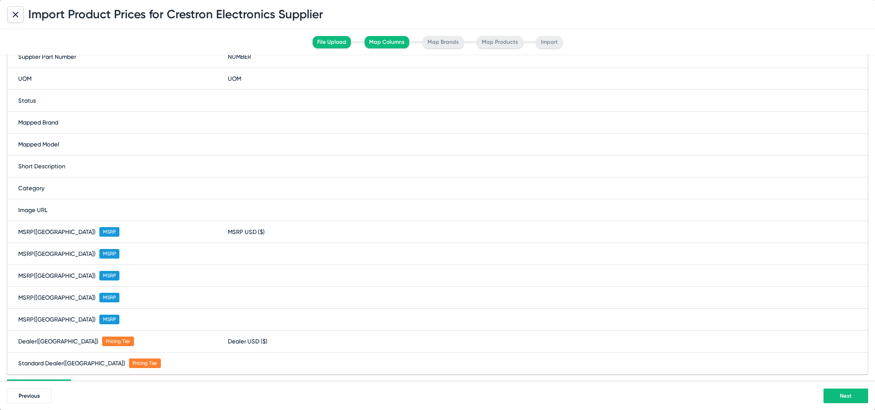
scroll to position [179, 0]
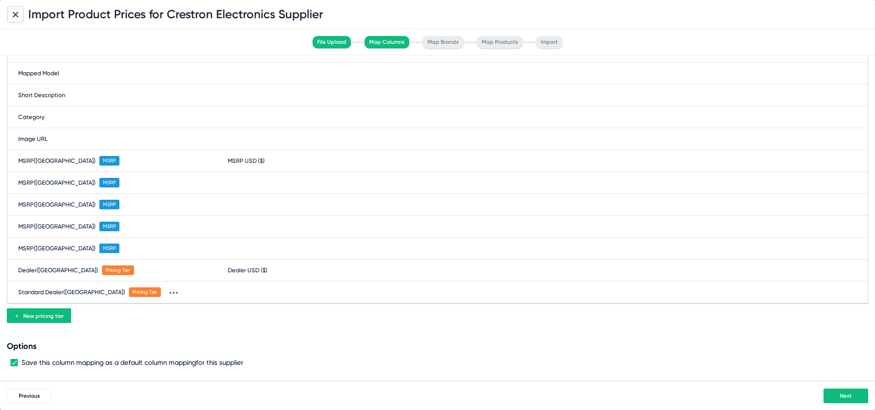
click at [836, 394] on button "Next" at bounding box center [846, 395] width 45 height 15
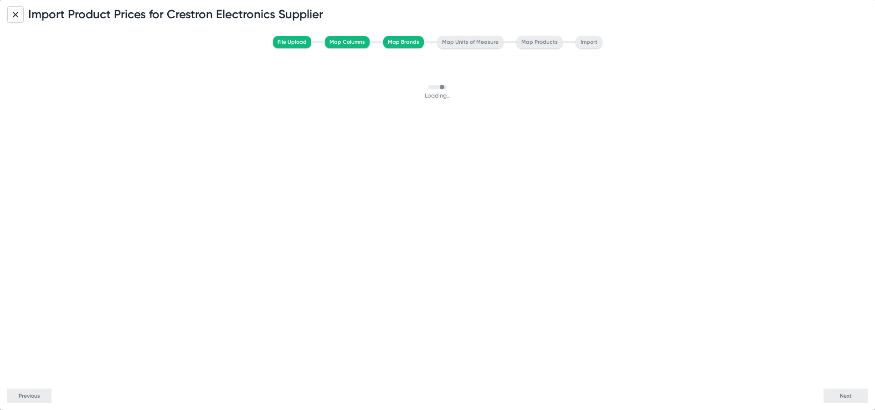
scroll to position [0, 0]
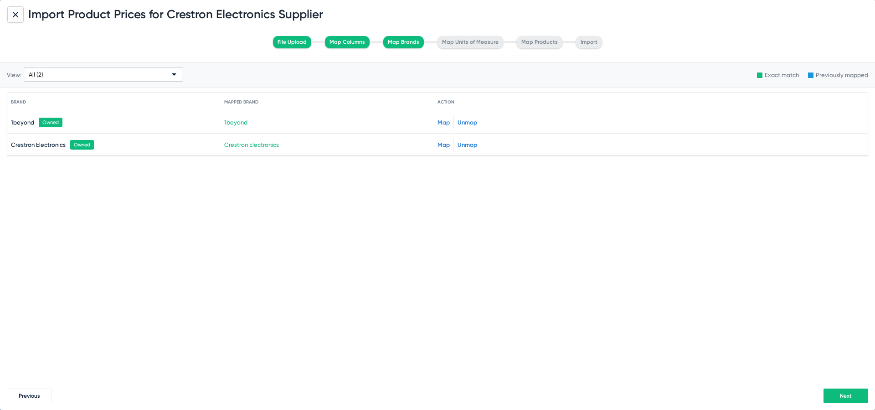
click at [856, 401] on button "Next" at bounding box center [846, 395] width 45 height 15
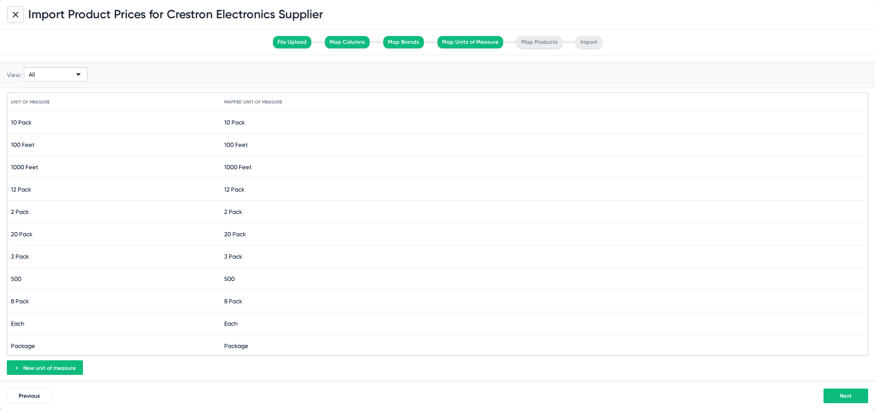
click at [848, 395] on span "Next" at bounding box center [846, 396] width 12 height 6
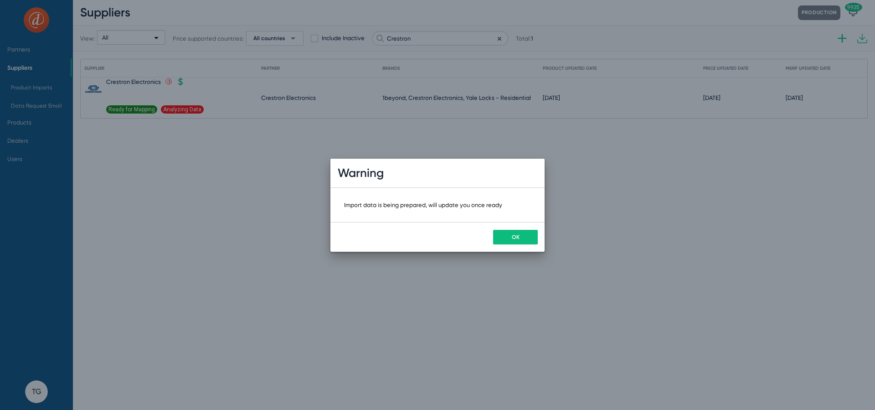
click at [516, 238] on span "OK" at bounding box center [516, 237] width 8 height 6
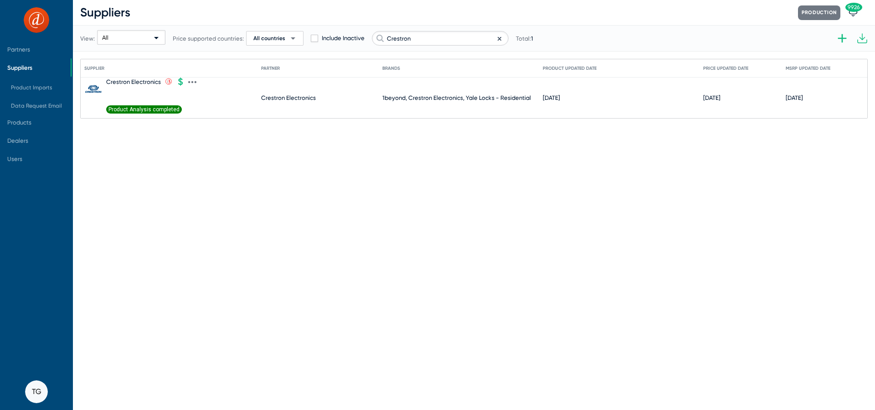
click at [137, 110] on span "Product Analysis completed" at bounding box center [144, 109] width 76 height 8
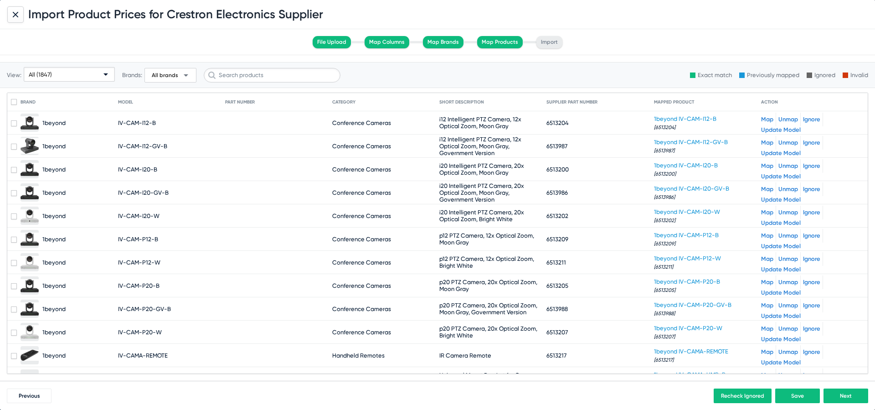
click at [83, 70] on div "All (1847)" at bounding box center [65, 74] width 73 height 15
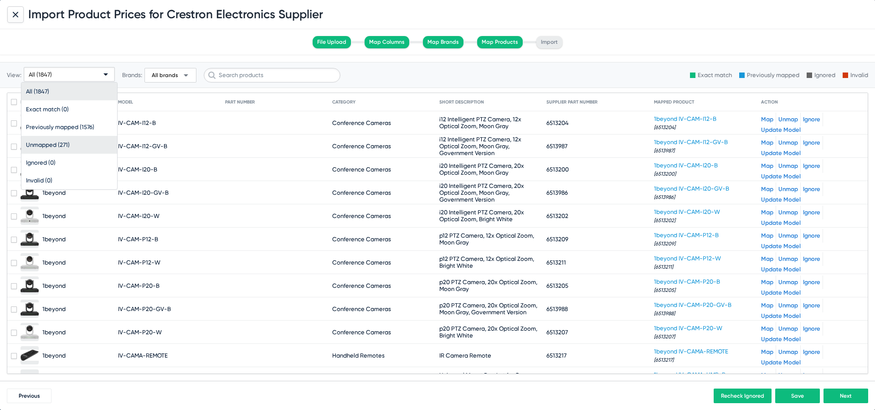
click at [70, 143] on span "Unmapped (271)" at bounding box center [69, 145] width 87 height 18
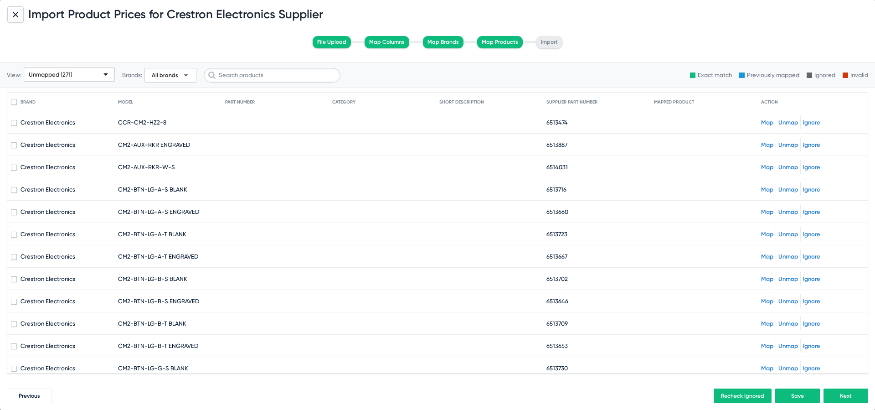
click at [766, 121] on link "Map" at bounding box center [767, 122] width 12 height 7
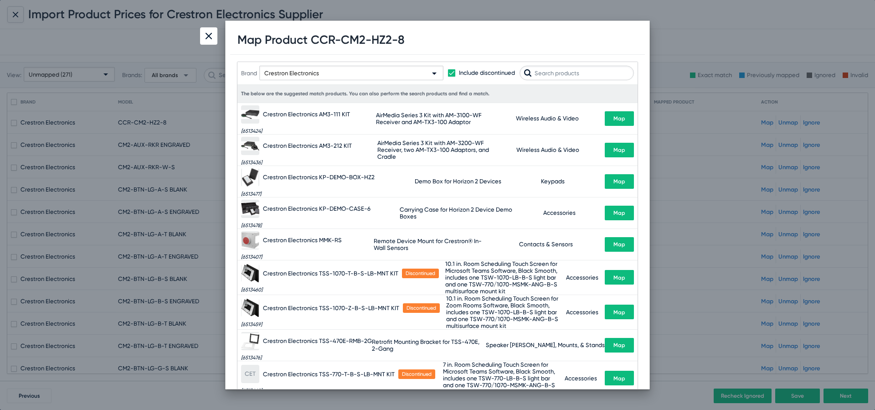
click at [568, 76] on input "text" at bounding box center [577, 73] width 114 height 15
type input "ccr"
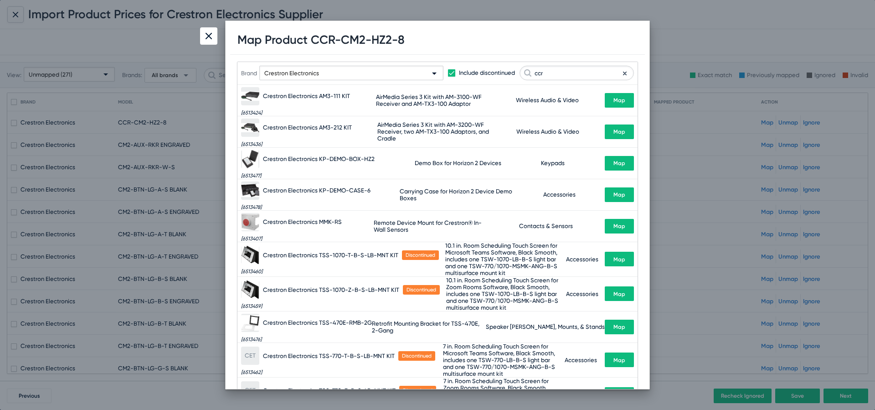
click at [212, 33] on img at bounding box center [209, 36] width 6 height 6
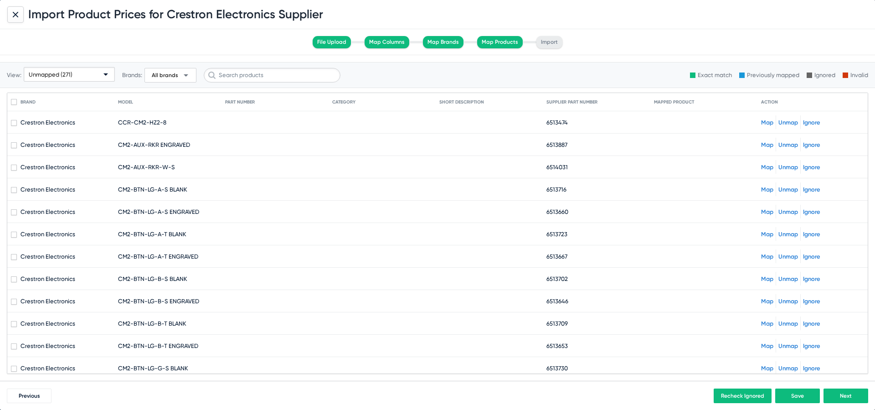
click at [16, 14] on icon at bounding box center [15, 14] width 5 height 5
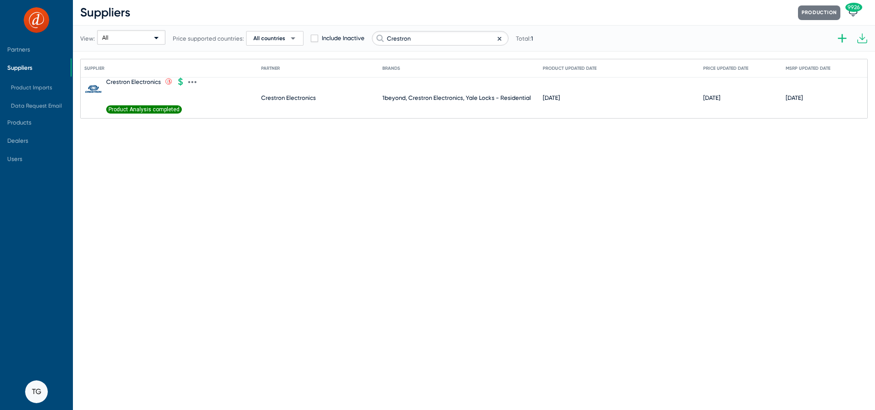
click at [193, 85] on icon at bounding box center [192, 82] width 8 height 8
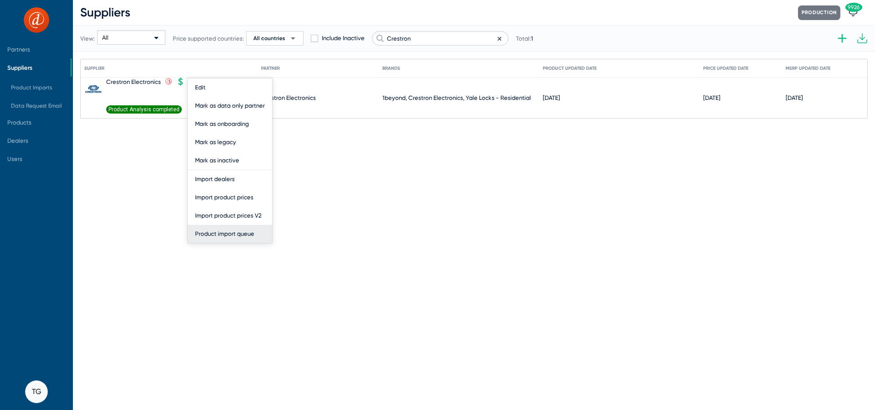
click at [247, 232] on button "Product import queue" at bounding box center [230, 234] width 84 height 18
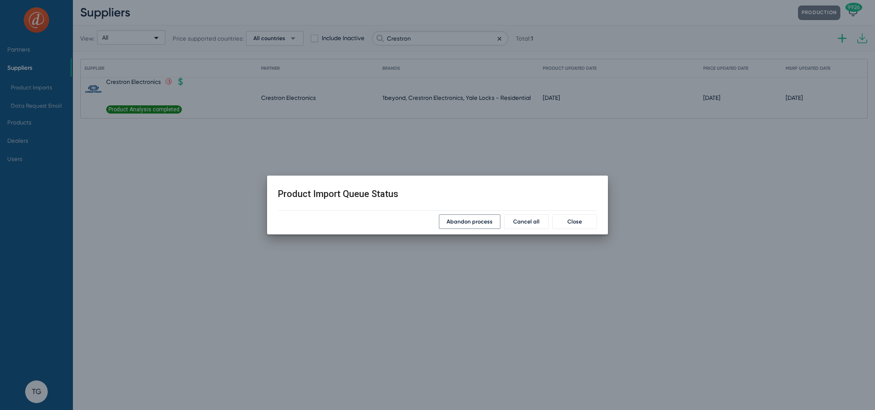
click at [473, 221] on span "Abandon process" at bounding box center [470, 221] width 46 height 6
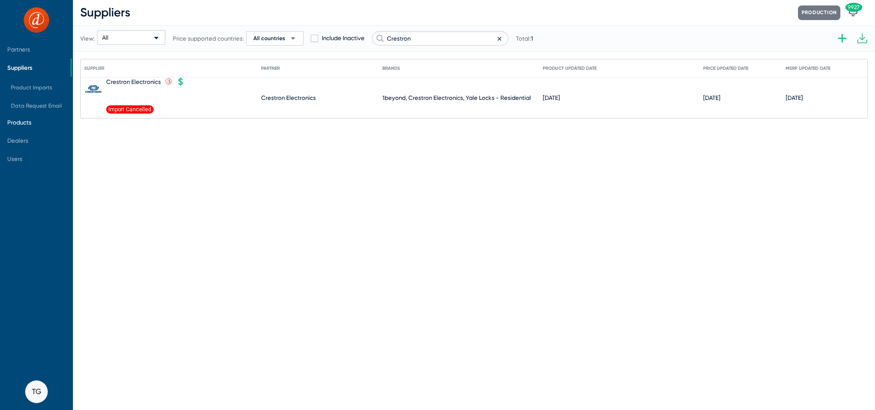
click at [31, 119] on span "Products" at bounding box center [19, 122] width 24 height 7
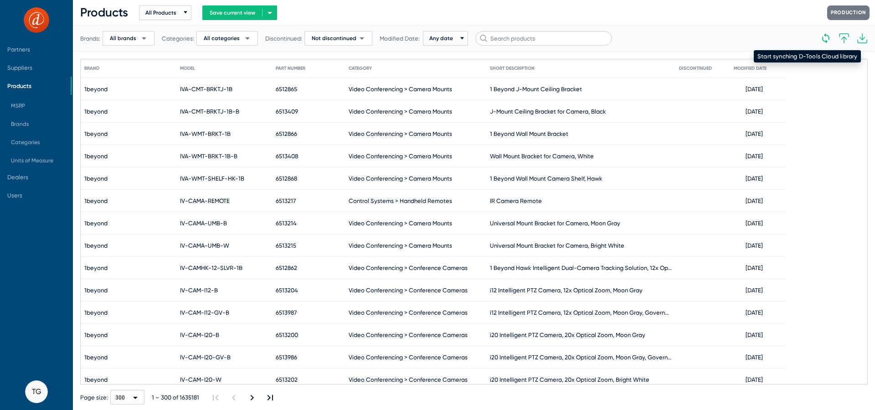
click at [825, 34] on icon at bounding box center [826, 38] width 7 height 10
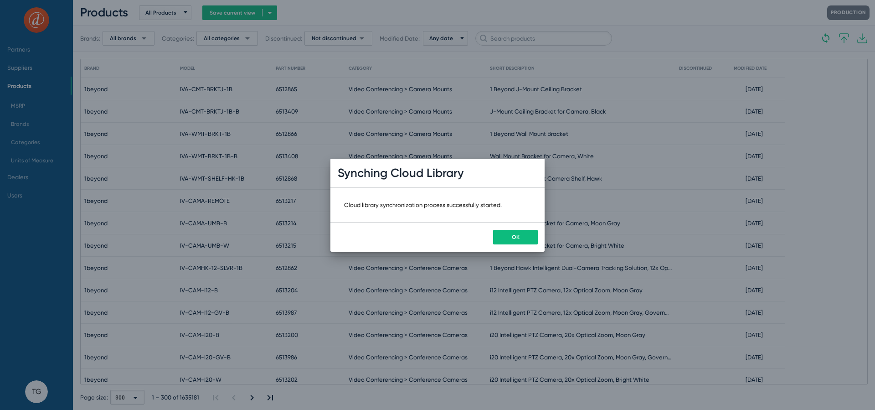
click at [518, 238] on span "OK" at bounding box center [516, 237] width 8 height 6
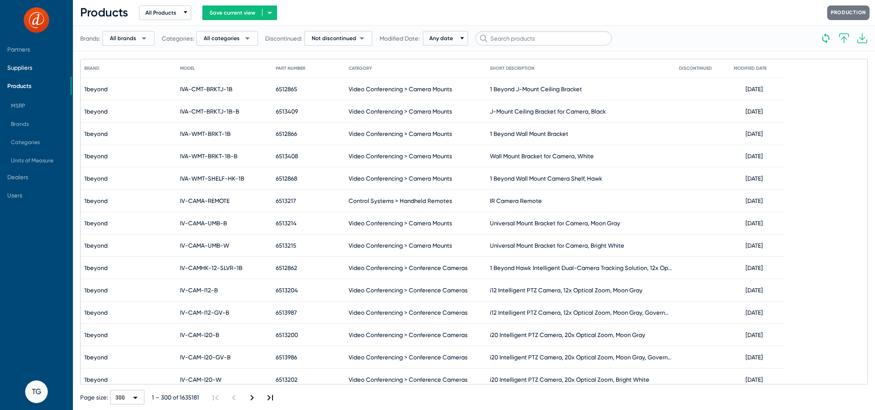
click at [18, 64] on span "Suppliers" at bounding box center [19, 67] width 25 height 7
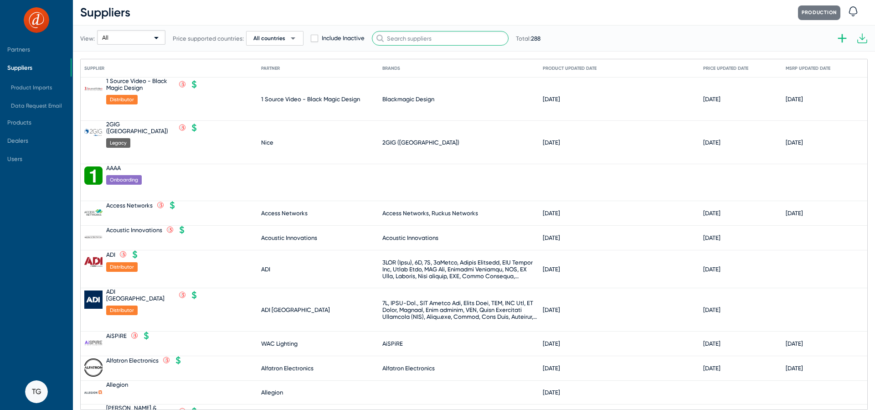
click at [422, 38] on input "text" at bounding box center [440, 38] width 137 height 15
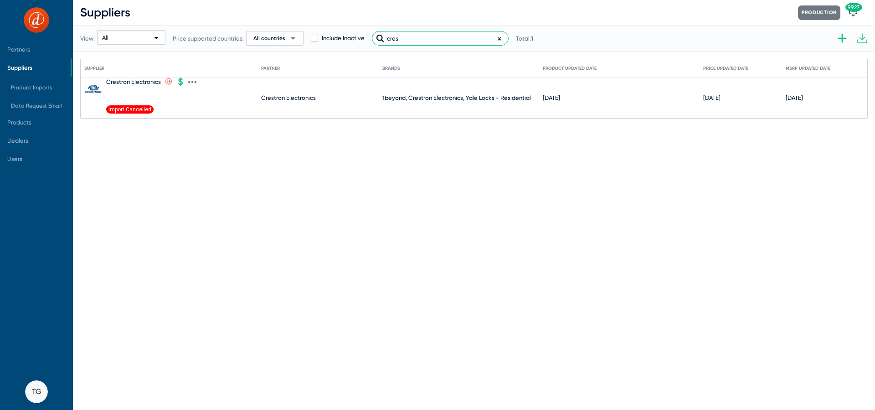
type input "cres"
click at [190, 83] on icon at bounding box center [192, 82] width 8 height 8
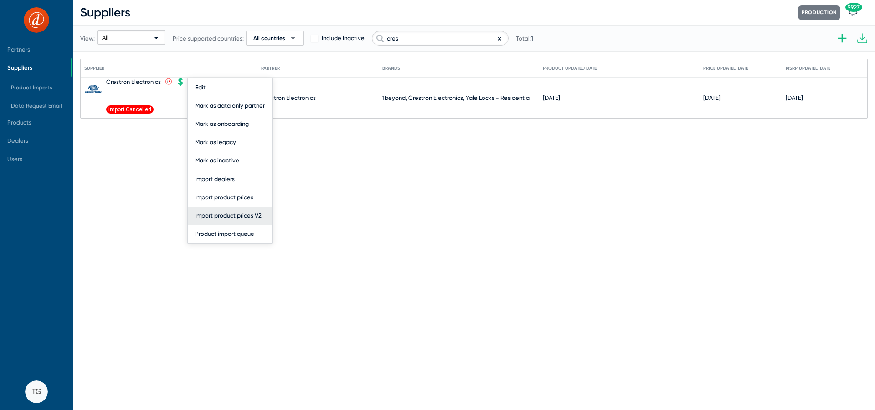
click at [239, 218] on button "Import product prices V2" at bounding box center [230, 216] width 84 height 18
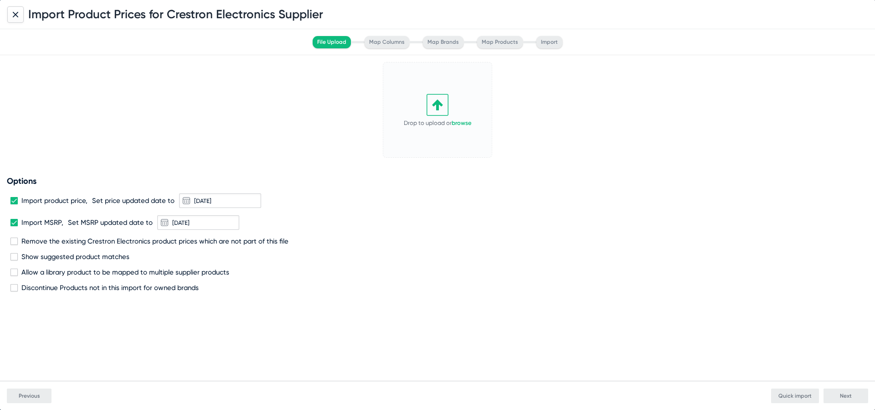
click at [442, 101] on icon at bounding box center [438, 105] width 22 height 22
click at [71, 238] on span "Remove the existing Crestron Electronics product prices which are not part of t…" at bounding box center [154, 241] width 267 height 8
click at [14, 245] on input "Remove the existing Crestron Electronics product prices which are not part of t…" at bounding box center [14, 245] width 0 height 0
checkbox input "true"
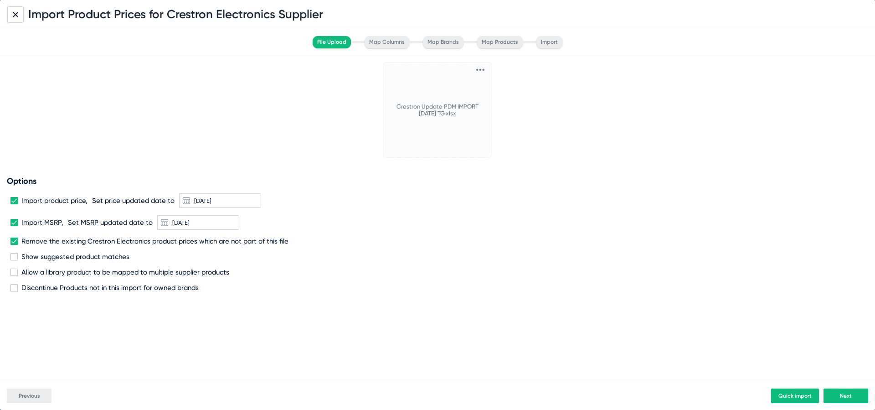
click at [69, 285] on span "Discontinue Products not in this import for owned brands" at bounding box center [109, 288] width 177 height 8
click at [14, 291] on input "Discontinue Products not in this import for owned brands" at bounding box center [14, 291] width 0 height 0
checkbox input "true"
click at [853, 403] on div "Previous Quick import Next" at bounding box center [437, 395] width 875 height 29
click at [843, 393] on span "Next" at bounding box center [846, 396] width 12 height 6
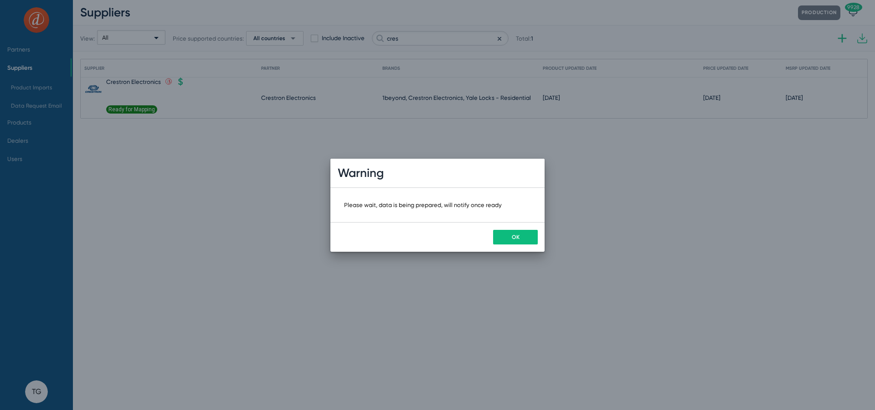
click at [508, 238] on button "OK" at bounding box center [515, 237] width 45 height 15
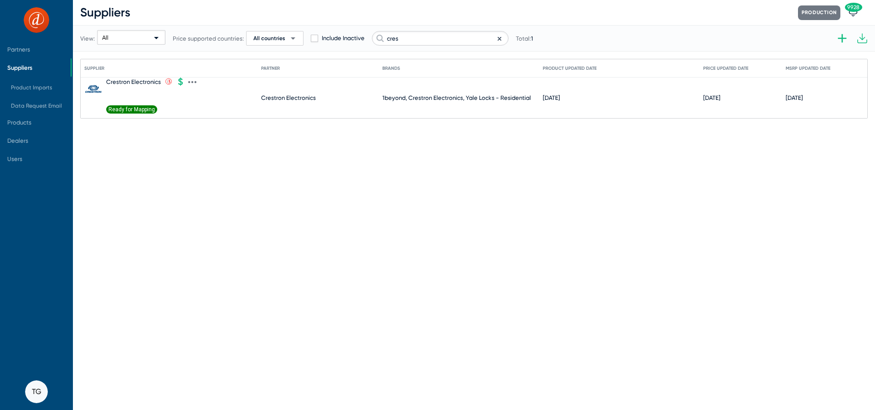
click at [124, 111] on span "Ready for Mapping" at bounding box center [131, 109] width 51 height 8
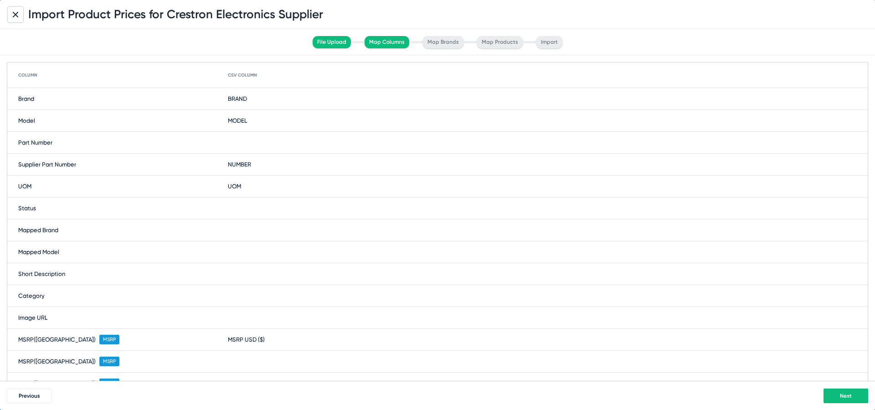
click at [839, 397] on button "Next" at bounding box center [846, 395] width 45 height 15
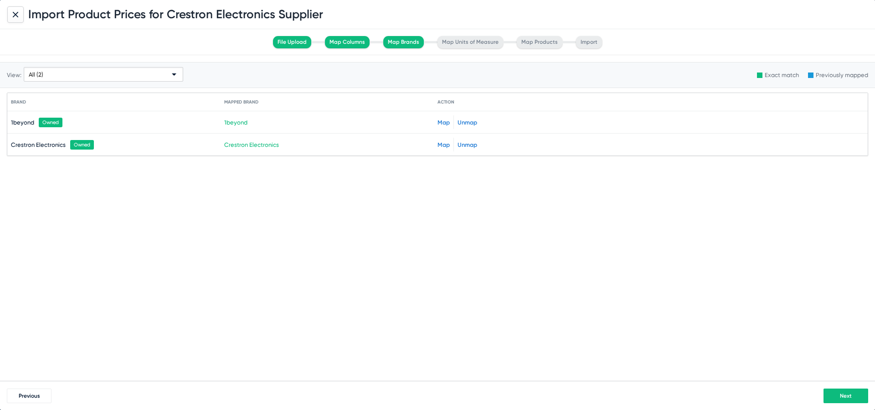
click at [842, 394] on span "Next" at bounding box center [846, 396] width 12 height 6
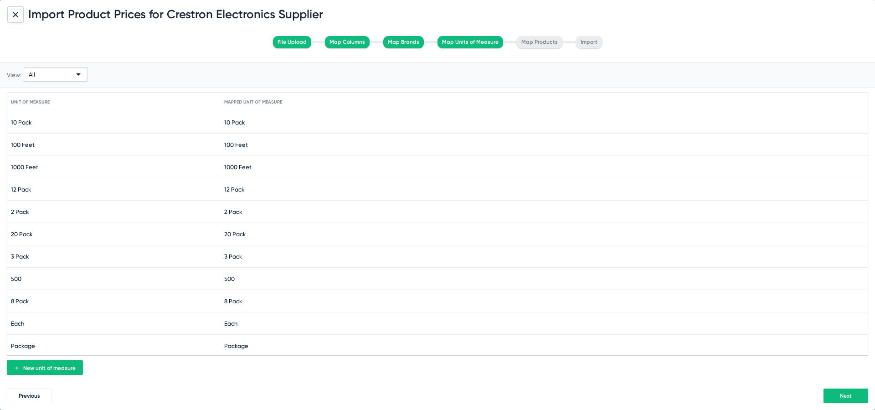
click at [842, 394] on span "Next" at bounding box center [846, 396] width 12 height 6
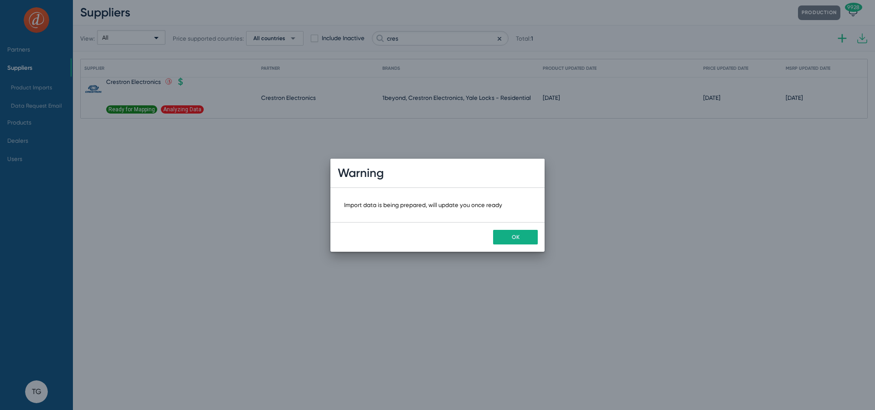
click at [530, 246] on div "OK" at bounding box center [438, 237] width 214 height 30
click at [518, 234] on span "OK" at bounding box center [516, 237] width 8 height 6
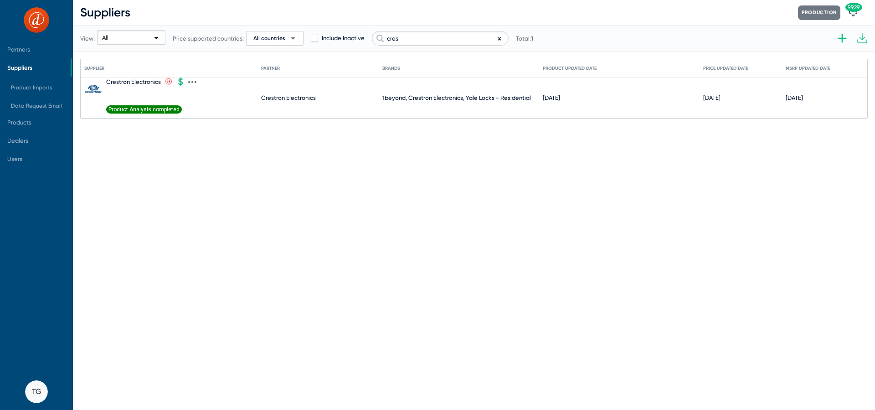
click at [132, 109] on span "Product Analysis completed" at bounding box center [144, 109] width 76 height 8
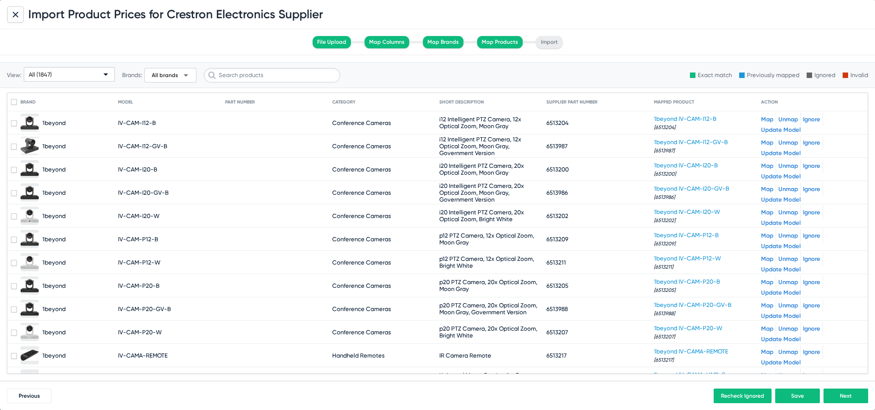
click at [83, 77] on div "All (1847)" at bounding box center [65, 74] width 73 height 15
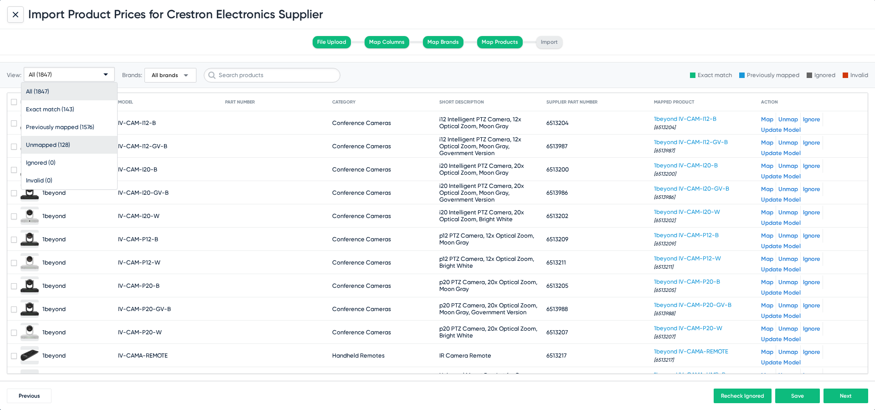
click at [67, 139] on span "Unmapped (128)" at bounding box center [69, 145] width 87 height 18
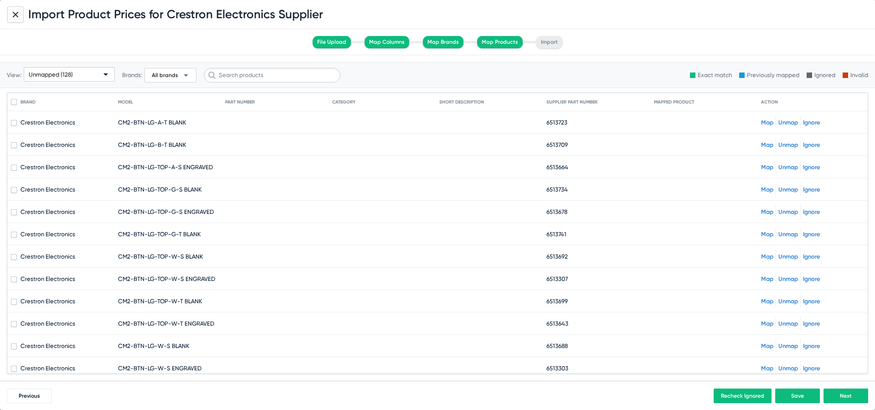
click at [767, 122] on link "Map" at bounding box center [767, 122] width 12 height 7
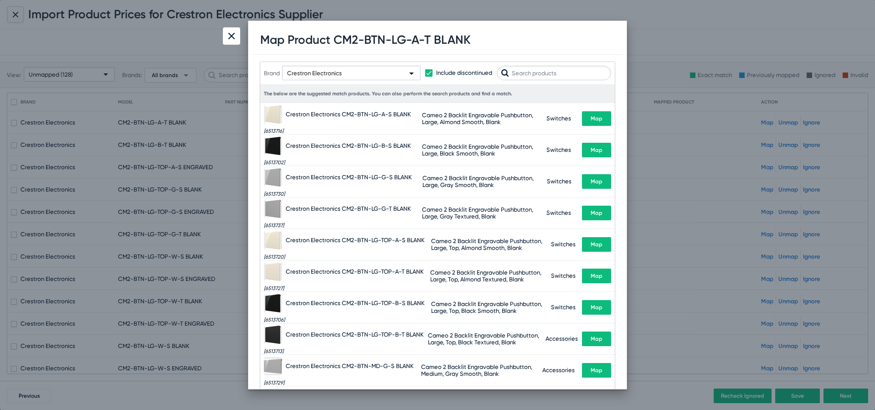
click at [235, 35] on img at bounding box center [231, 36] width 6 height 6
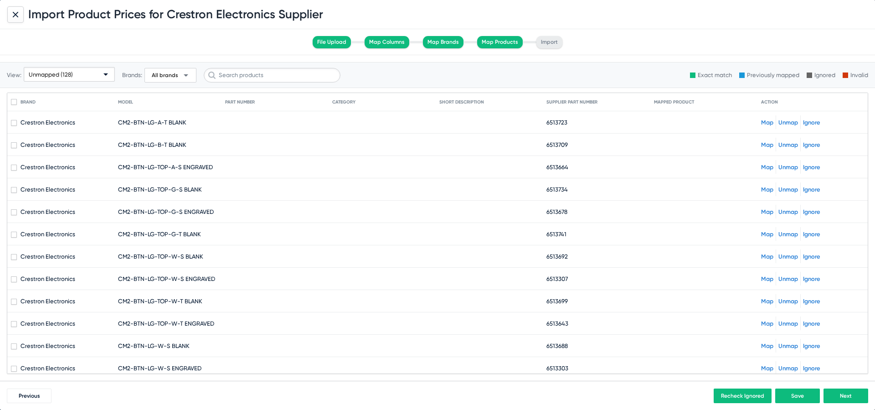
click at [56, 74] on span "Unmapped (128)" at bounding box center [51, 74] width 44 height 7
click at [81, 145] on span "Unmapped (128)" at bounding box center [69, 145] width 87 height 18
click at [16, 18] on div at bounding box center [15, 14] width 16 height 16
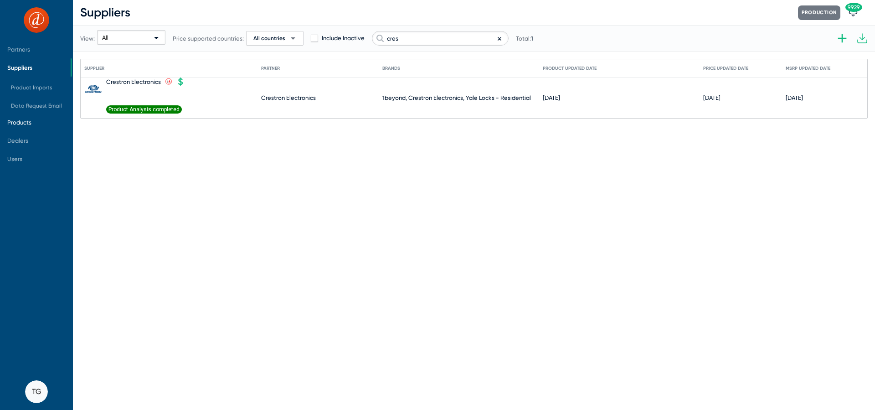
click at [31, 119] on span "Products" at bounding box center [19, 122] width 24 height 7
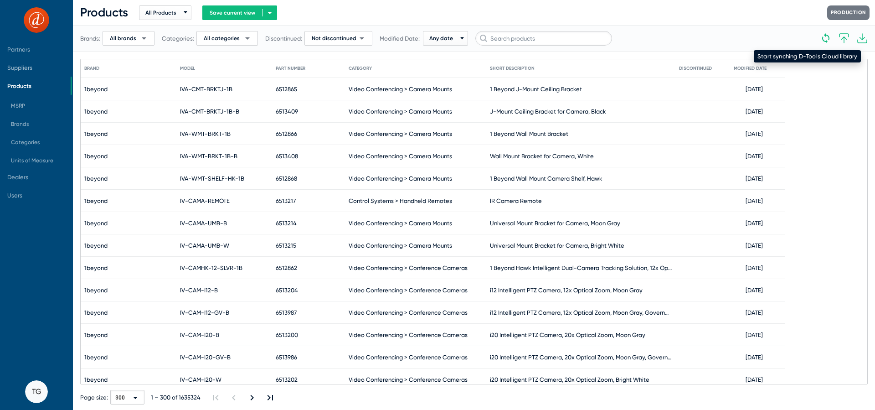
click at [827, 36] on icon at bounding box center [826, 38] width 11 height 11
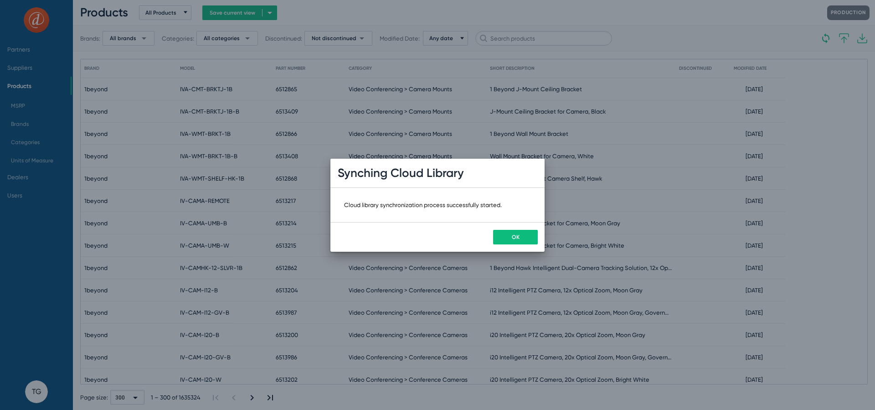
click at [516, 236] on span "OK" at bounding box center [516, 237] width 8 height 6
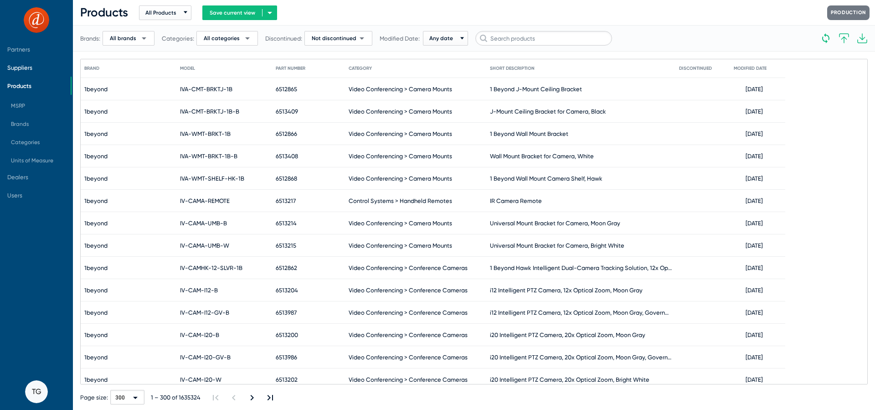
click at [21, 67] on span "Suppliers" at bounding box center [19, 67] width 25 height 7
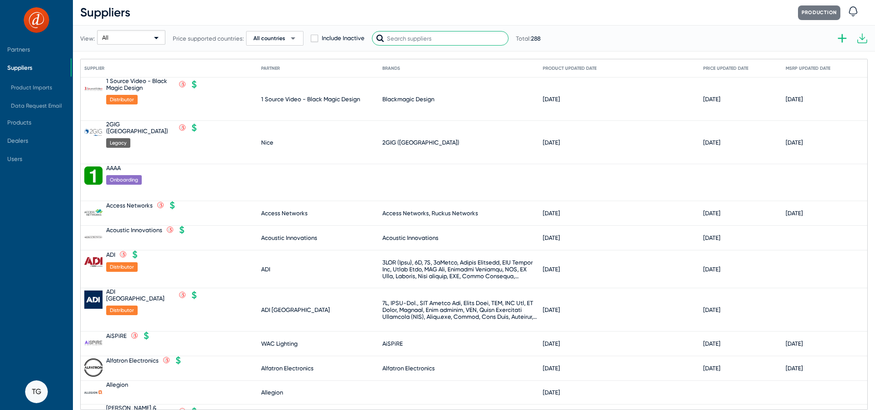
click at [423, 41] on input "text" at bounding box center [440, 38] width 137 height 15
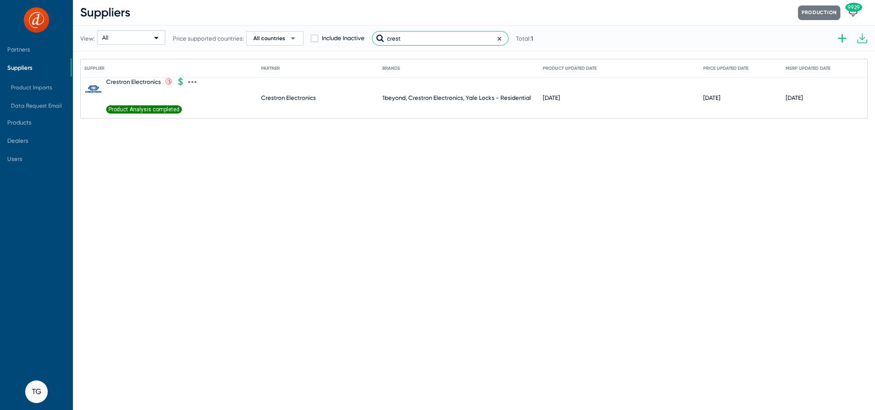
type input "crest"
click at [192, 83] on icon at bounding box center [193, 82] width 2 height 2
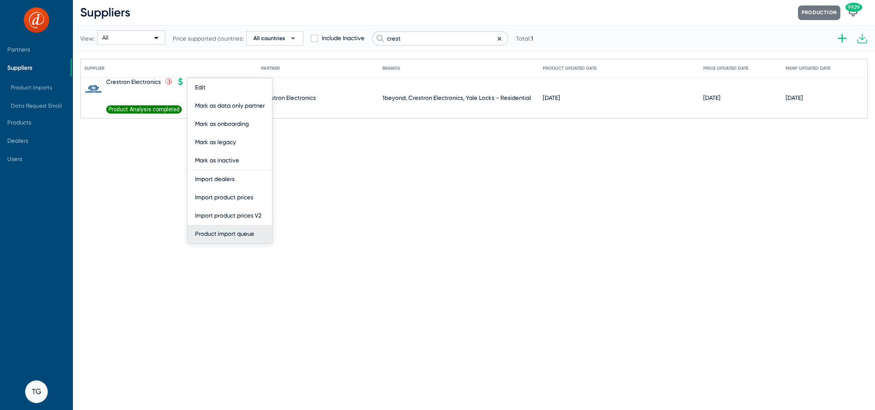
click at [243, 231] on button "Product import queue" at bounding box center [230, 234] width 84 height 18
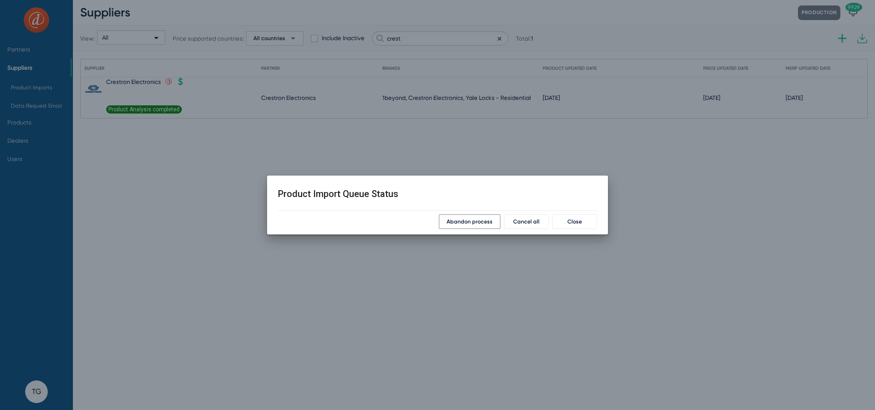
click at [486, 226] on button "Abandon process" at bounding box center [470, 221] width 62 height 15
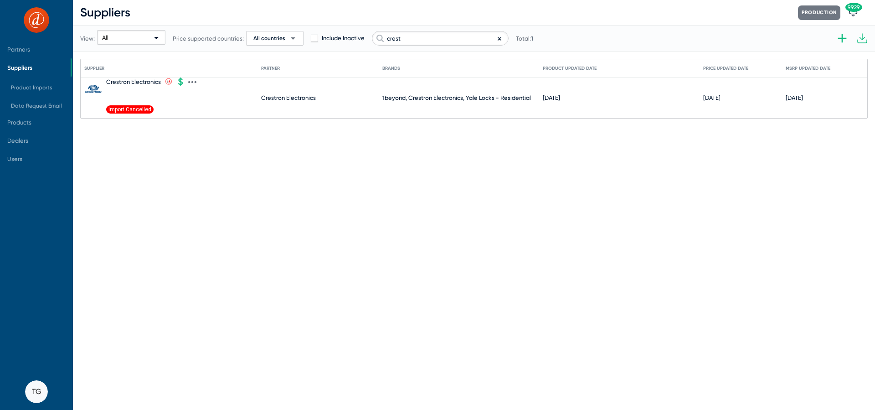
click at [192, 81] on icon at bounding box center [192, 82] width 8 height 8
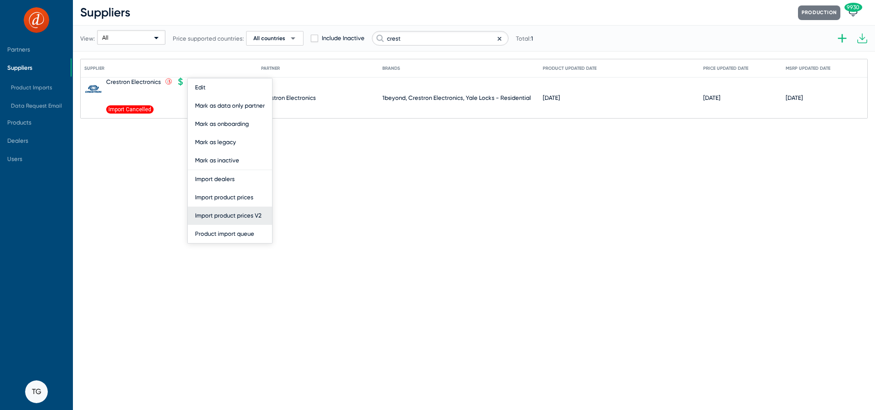
click at [220, 214] on button "Import product prices V2" at bounding box center [230, 216] width 84 height 18
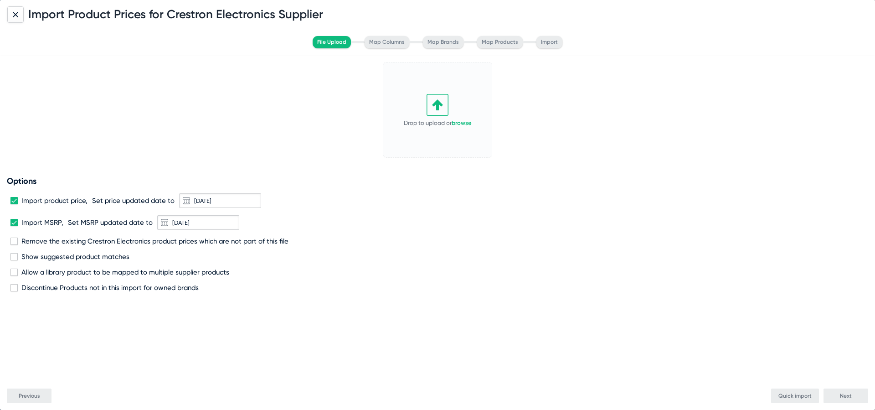
click at [436, 104] on icon at bounding box center [438, 105] width 22 height 22
click at [62, 243] on span "Remove the existing Crestron Electronics product prices which are not part of t…" at bounding box center [154, 241] width 267 height 8
click at [14, 245] on input "Remove the existing Crestron Electronics product prices which are not part of t…" at bounding box center [14, 245] width 0 height 0
checkbox input "true"
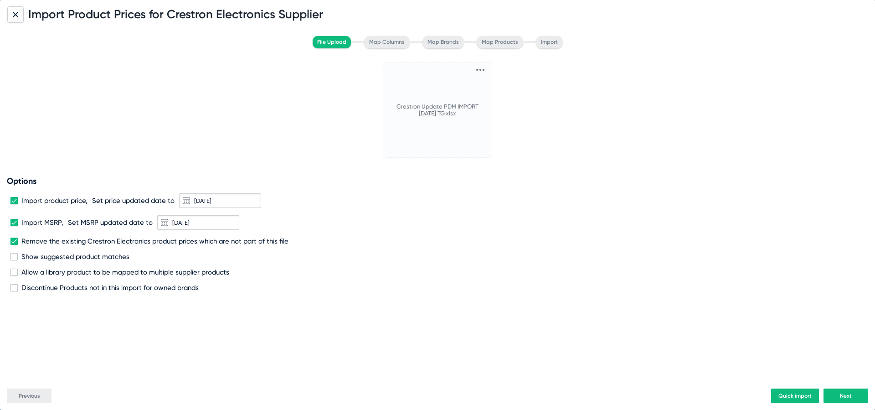
click at [67, 287] on span "Discontinue Products not in this import for owned brands" at bounding box center [109, 288] width 177 height 8
click at [14, 291] on input "Discontinue Products not in this import for owned brands" at bounding box center [14, 291] width 0 height 0
checkbox input "true"
click at [844, 389] on button "Next" at bounding box center [846, 395] width 45 height 15
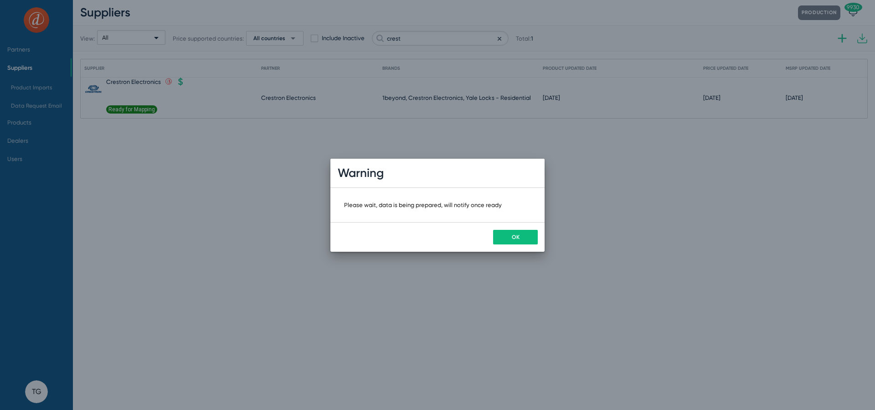
click at [514, 231] on button "OK" at bounding box center [515, 237] width 45 height 15
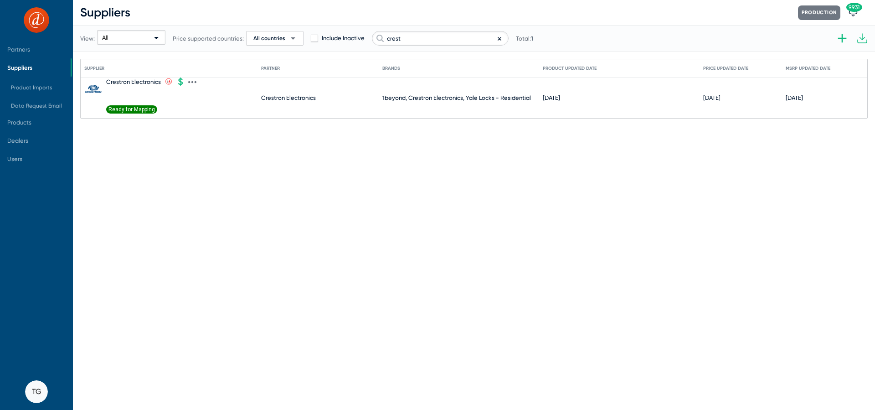
click at [121, 106] on span "Ready for Mapping" at bounding box center [131, 109] width 51 height 8
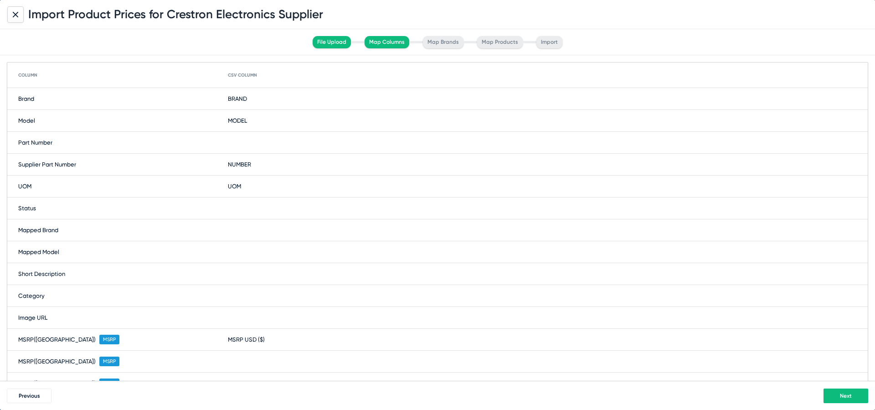
click at [844, 391] on button "Next" at bounding box center [846, 395] width 45 height 15
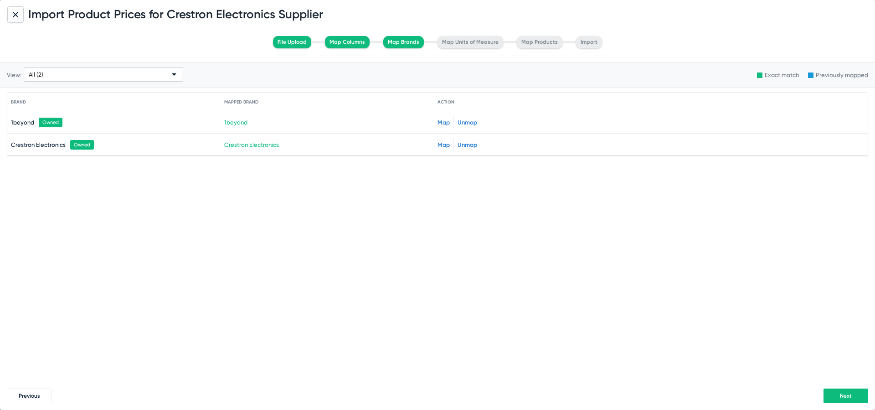
click at [840, 394] on span "Next" at bounding box center [846, 396] width 12 height 6
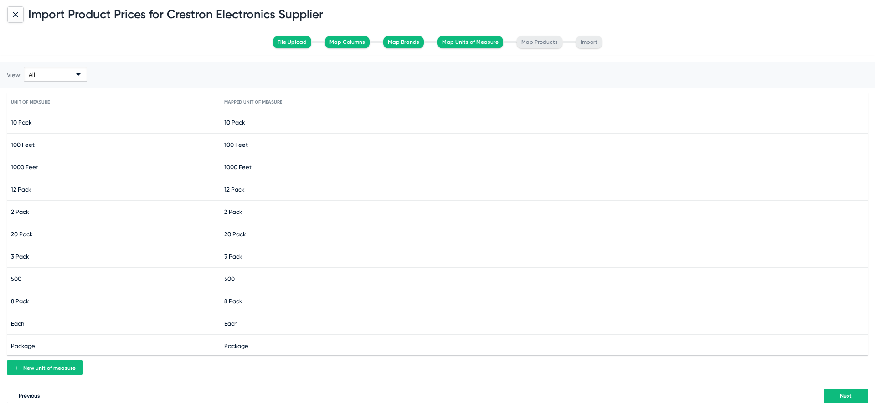
click at [840, 394] on span "Next" at bounding box center [846, 396] width 12 height 6
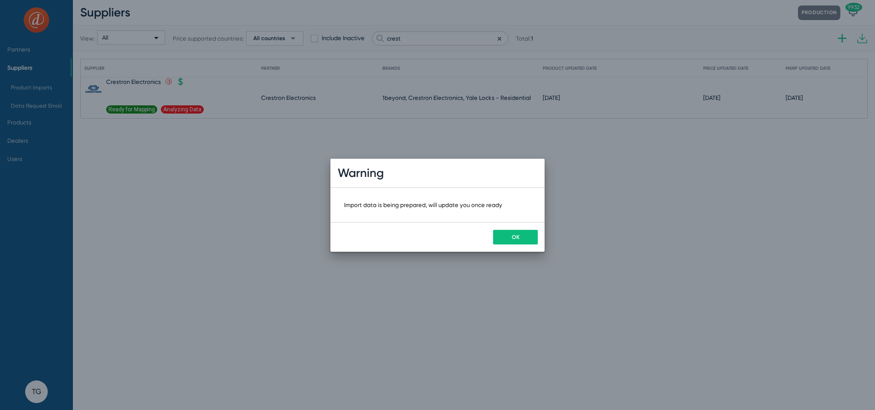
click at [506, 238] on button "OK" at bounding box center [515, 237] width 45 height 15
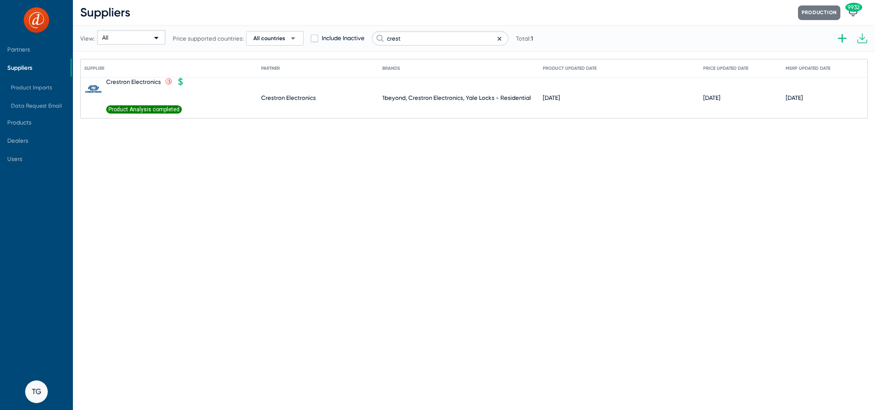
click at [128, 109] on span "Product Analysis completed" at bounding box center [144, 109] width 76 height 8
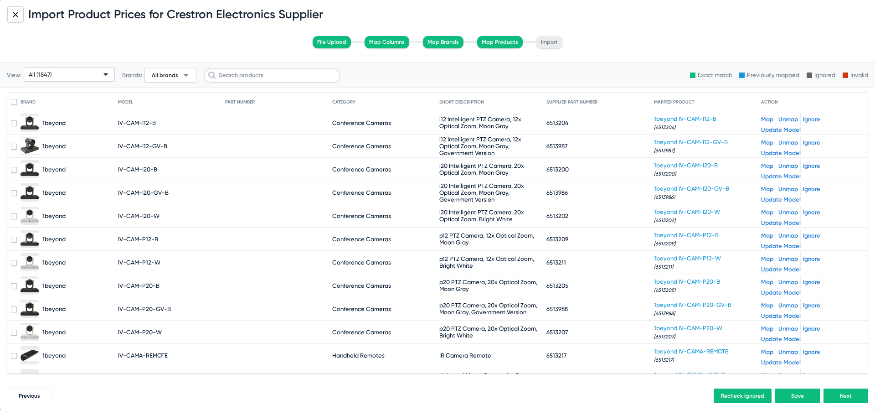
click at [48, 73] on span "All (1847)" at bounding box center [40, 74] width 23 height 7
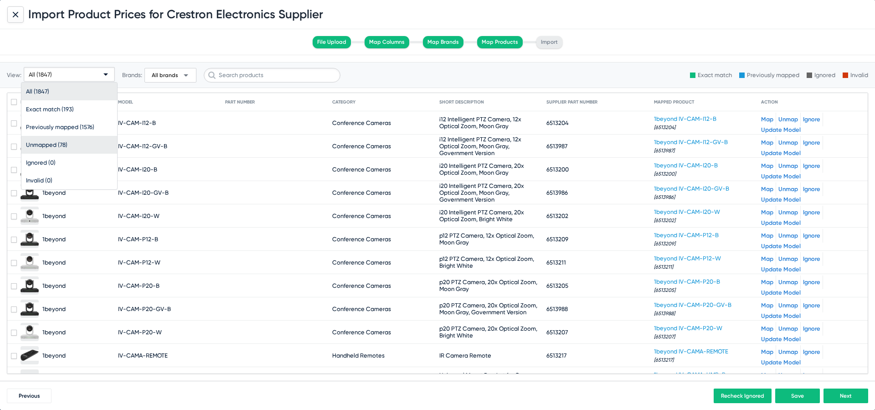
click at [65, 146] on span "Unmapped (78)" at bounding box center [69, 145] width 87 height 18
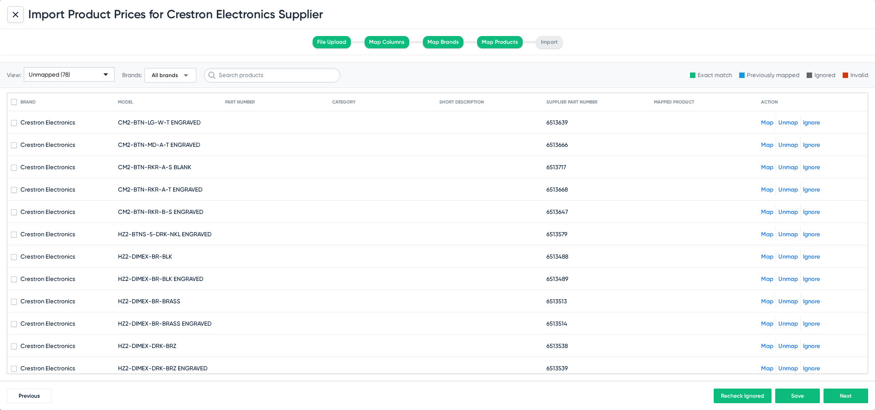
click at [772, 124] on link "Map" at bounding box center [767, 122] width 12 height 7
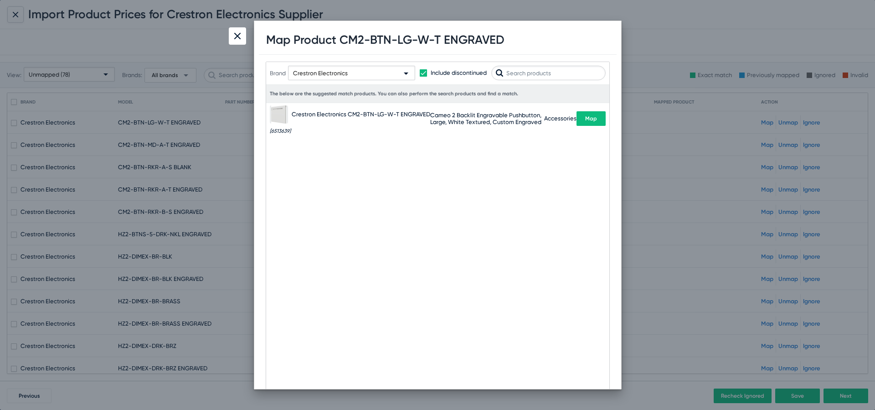
click at [579, 123] on button "Map" at bounding box center [591, 118] width 29 height 15
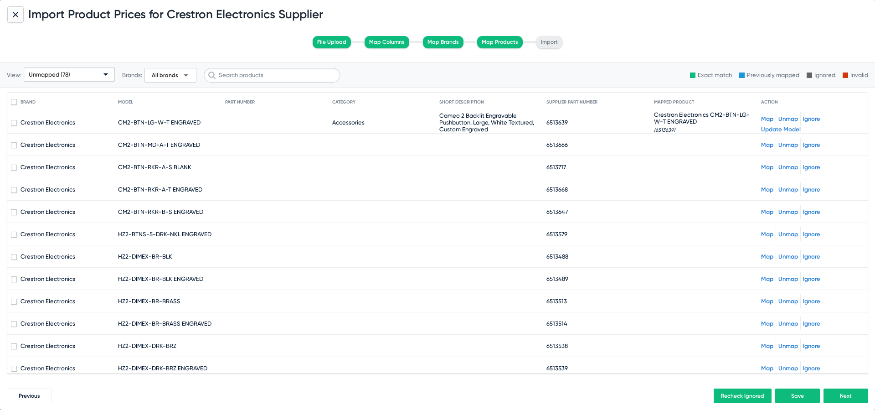
click at [776, 142] on div "Map Unmap Ignore" at bounding box center [812, 145] width 103 height 14
click at [768, 144] on link "Map" at bounding box center [767, 144] width 12 height 7
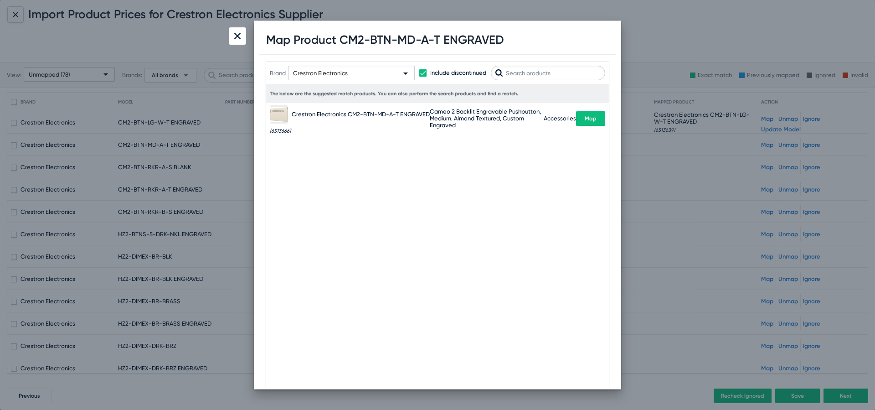
click at [594, 119] on span "Map" at bounding box center [591, 118] width 12 height 6
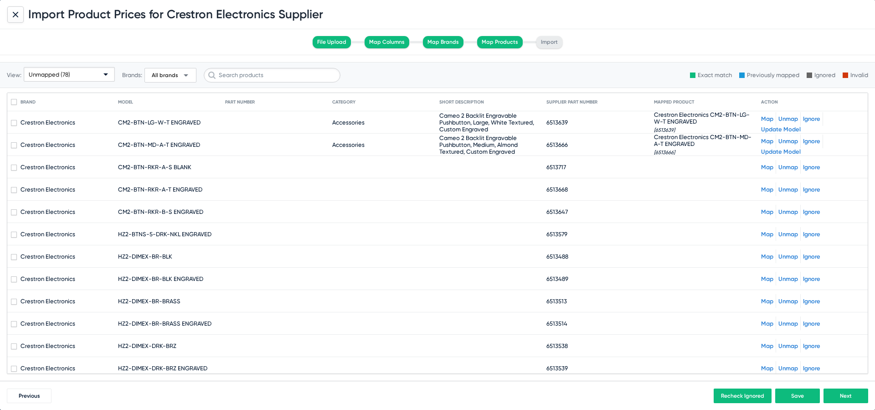
click at [766, 166] on link "Map" at bounding box center [767, 167] width 12 height 7
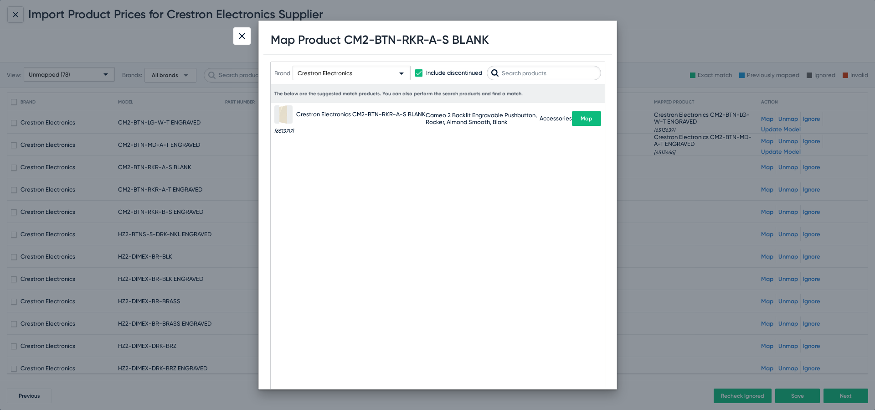
click at [588, 122] on span "Map" at bounding box center [587, 118] width 12 height 6
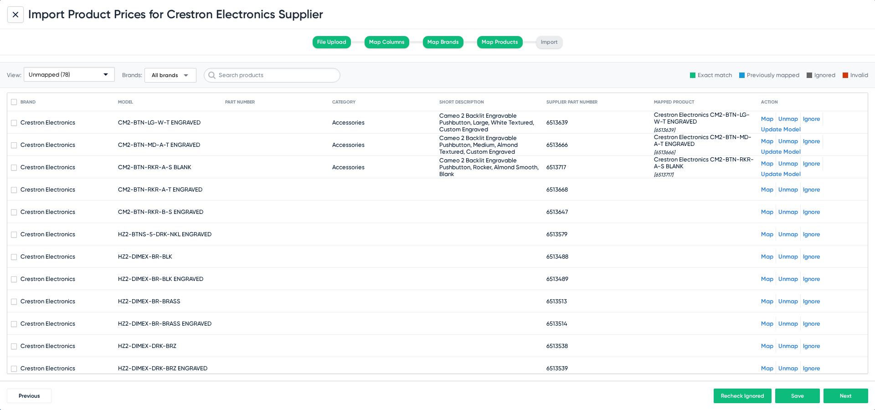
click at [763, 187] on link "Map" at bounding box center [767, 189] width 12 height 7
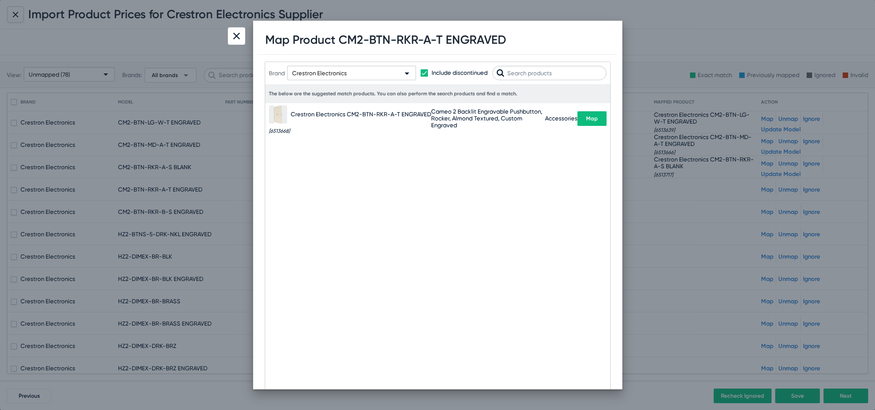
click at [598, 122] on button "Map" at bounding box center [592, 118] width 29 height 15
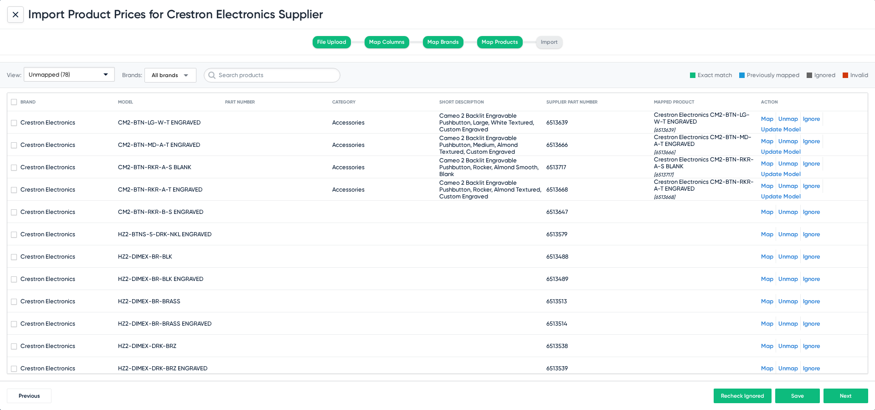
click at [760, 211] on mat-cell at bounding box center [707, 212] width 107 height 22
click at [768, 211] on link "Map" at bounding box center [767, 211] width 12 height 7
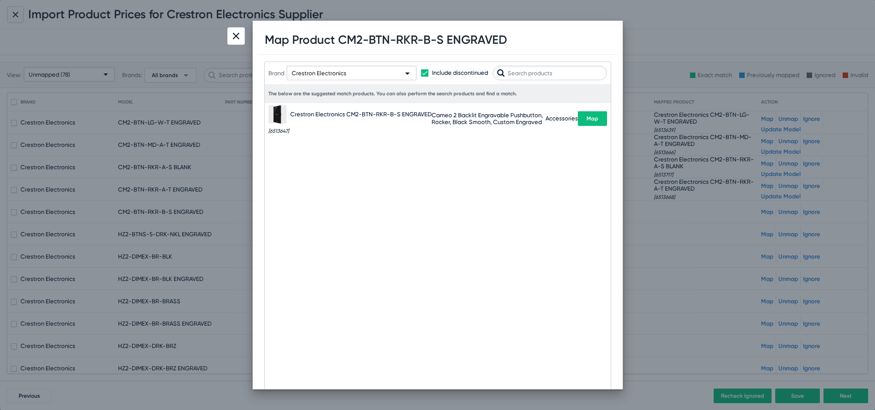
click at [594, 125] on button "Map" at bounding box center [592, 118] width 29 height 15
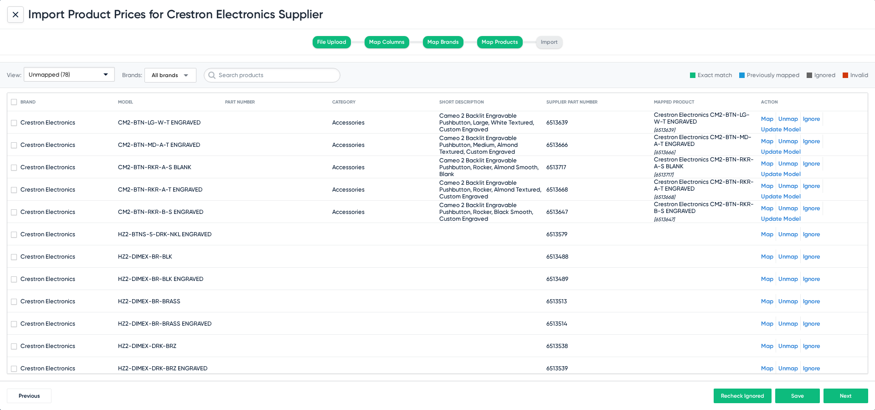
click at [766, 231] on link "Map" at bounding box center [767, 234] width 12 height 7
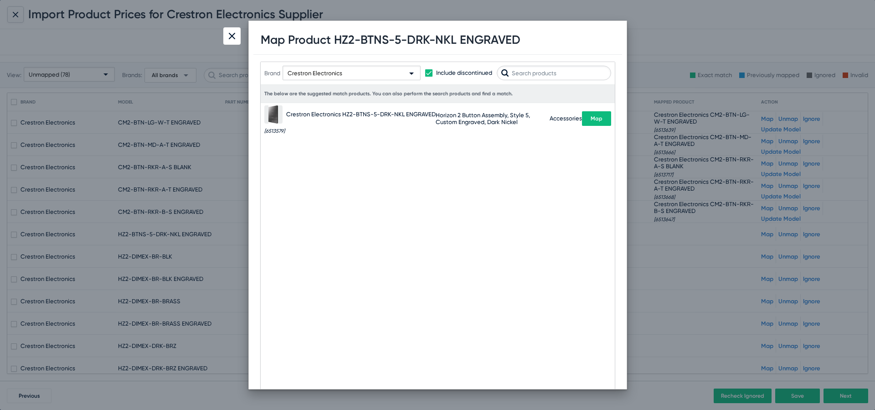
click at [593, 119] on span "Map" at bounding box center [597, 118] width 12 height 6
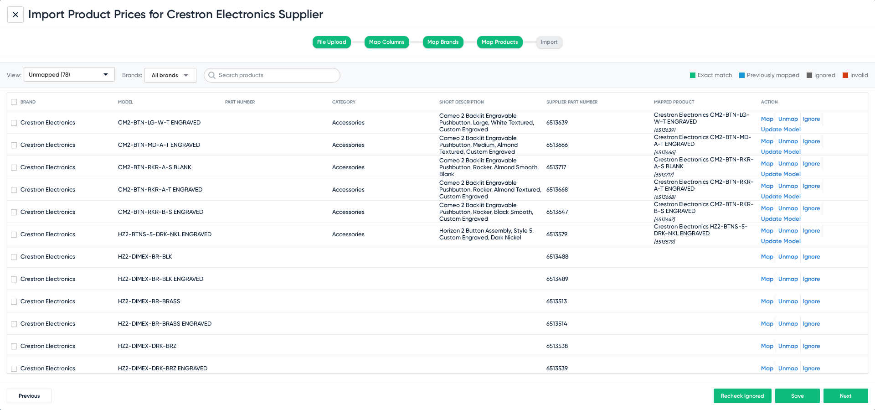
click at [765, 258] on link "Map" at bounding box center [767, 256] width 12 height 7
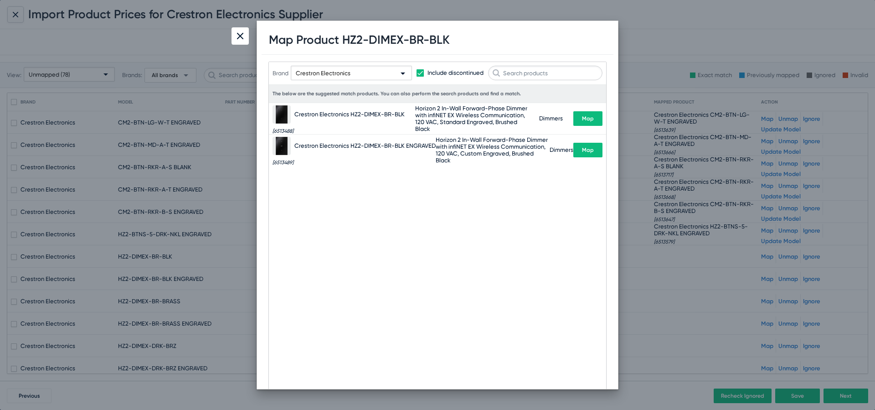
click at [593, 119] on button "Map" at bounding box center [588, 118] width 29 height 15
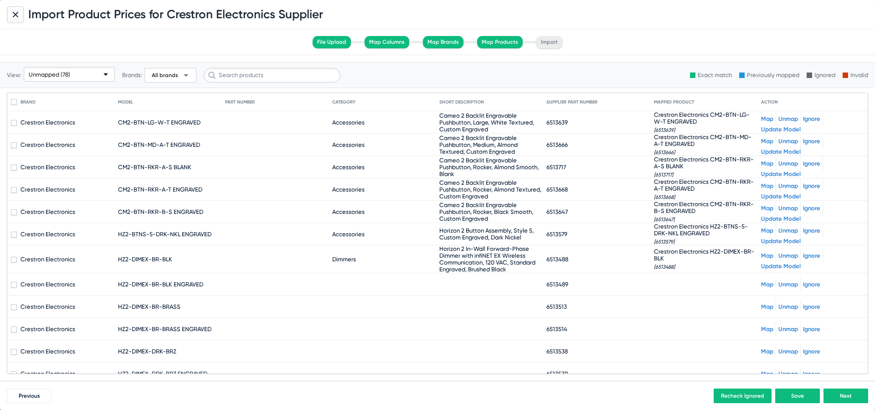
click at [769, 282] on link "Map" at bounding box center [767, 284] width 12 height 7
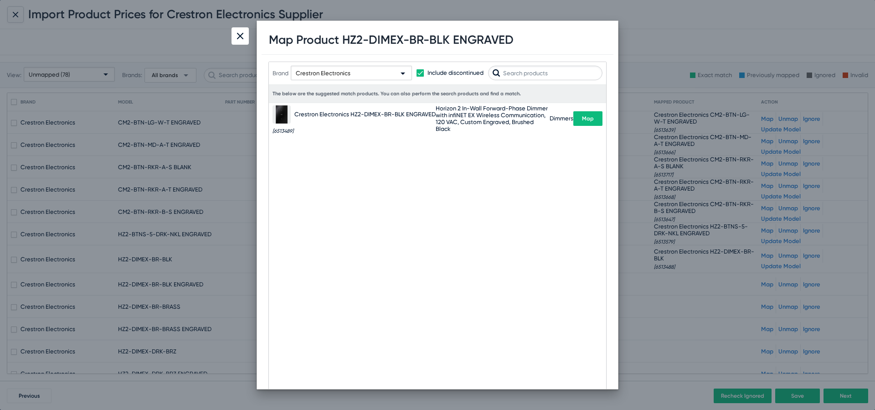
click at [589, 125] on button "Map" at bounding box center [588, 118] width 29 height 15
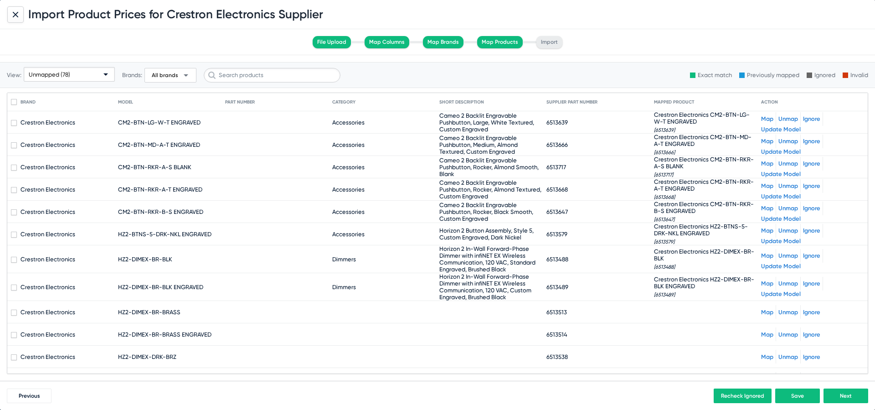
click at [761, 309] on link "Map" at bounding box center [767, 312] width 12 height 7
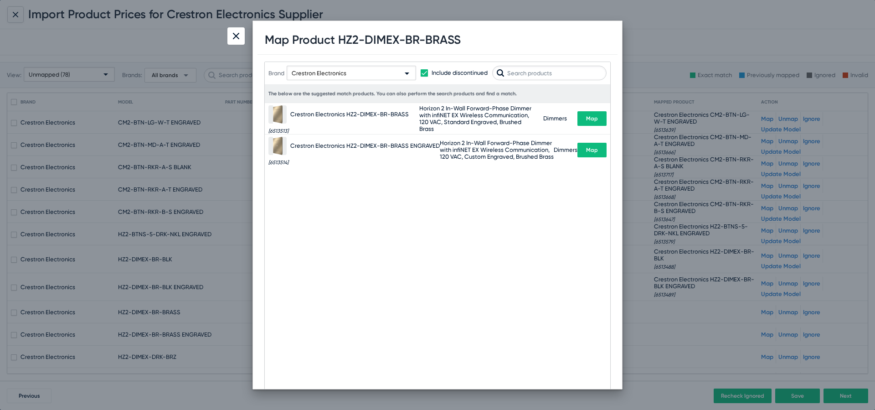
click at [587, 116] on span "Map" at bounding box center [592, 118] width 12 height 6
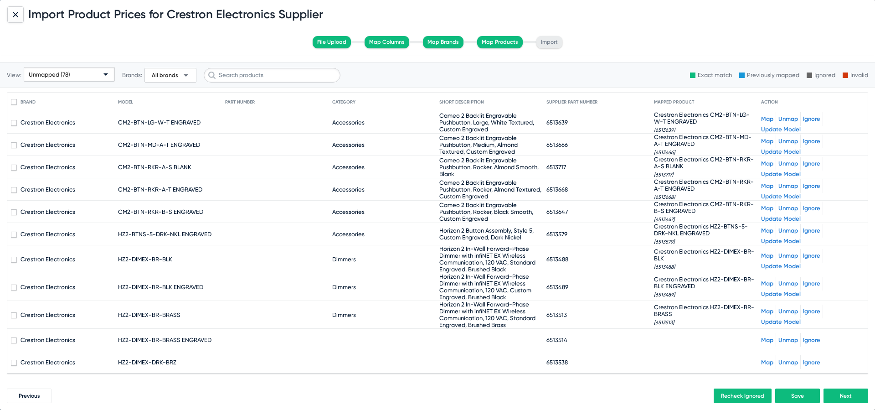
click at [770, 337] on link "Map" at bounding box center [767, 340] width 12 height 7
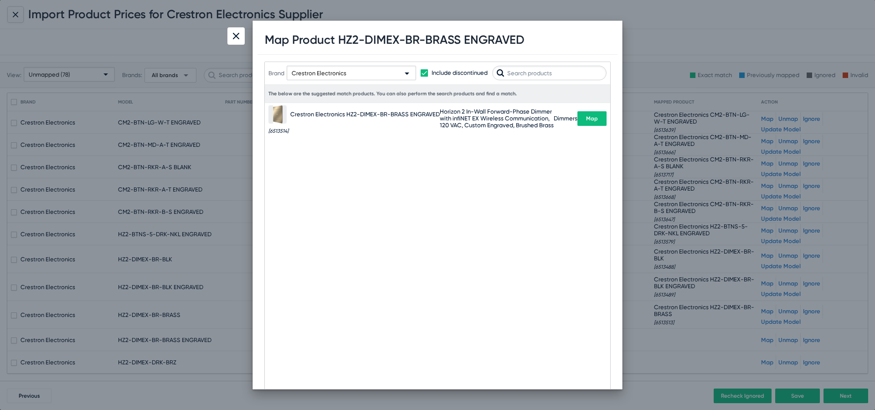
click at [596, 126] on div "Crestron Electronics HZ2-DIMEX-BR-BRASS ENGRAVED [6513514] Horizon 2 In-Wall Fo…" at bounding box center [438, 118] width 338 height 31
click at [595, 117] on span "Map" at bounding box center [592, 118] width 12 height 6
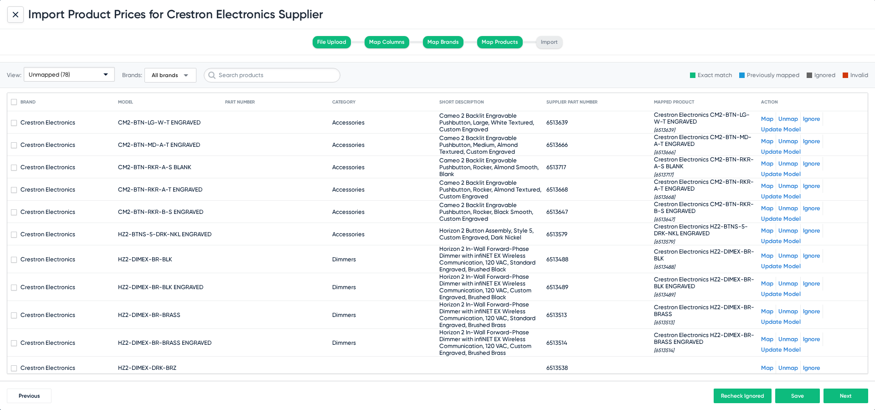
click at [766, 369] on link "Map" at bounding box center [767, 367] width 12 height 7
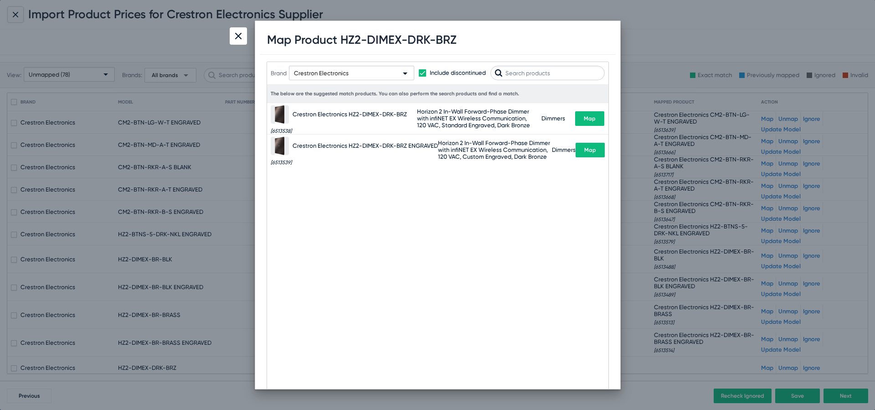
click at [590, 121] on span "Map" at bounding box center [590, 118] width 12 height 6
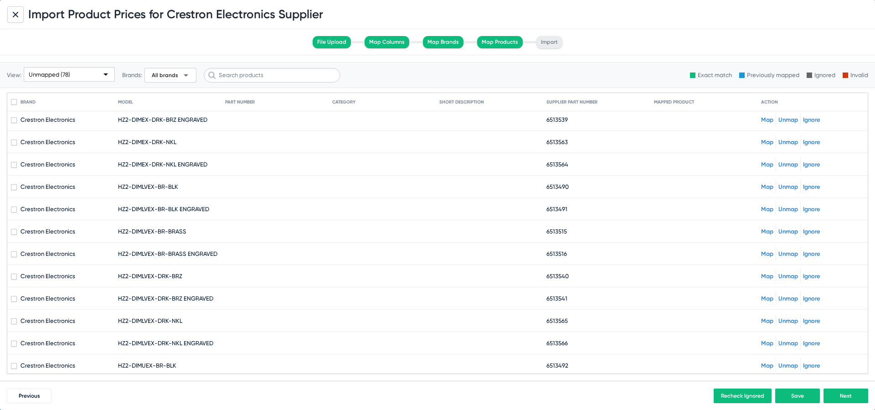
scroll to position [276, 0]
click at [766, 118] on link "Map" at bounding box center [767, 119] width 12 height 7
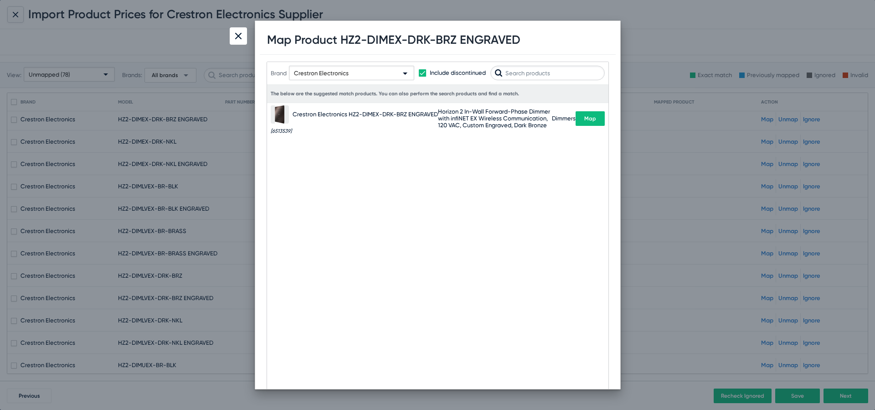
click at [581, 116] on button "Map" at bounding box center [590, 118] width 29 height 15
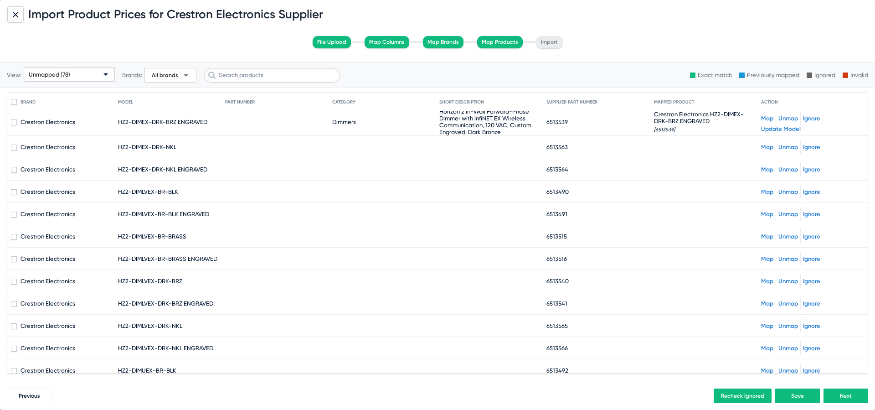
click at [761, 146] on link "Map" at bounding box center [767, 147] width 12 height 7
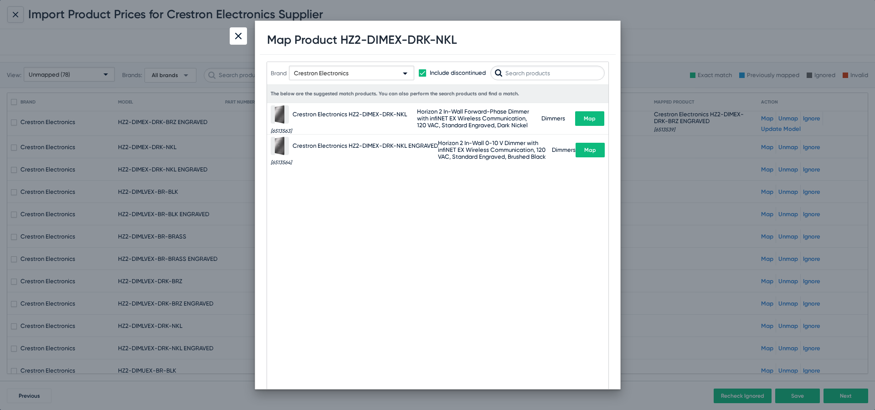
click at [596, 124] on button "Map" at bounding box center [589, 118] width 29 height 15
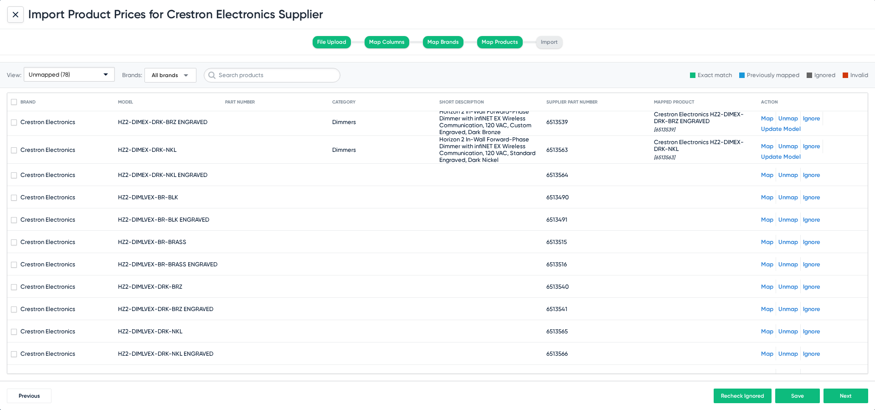
click at [763, 176] on link "Map" at bounding box center [767, 174] width 12 height 7
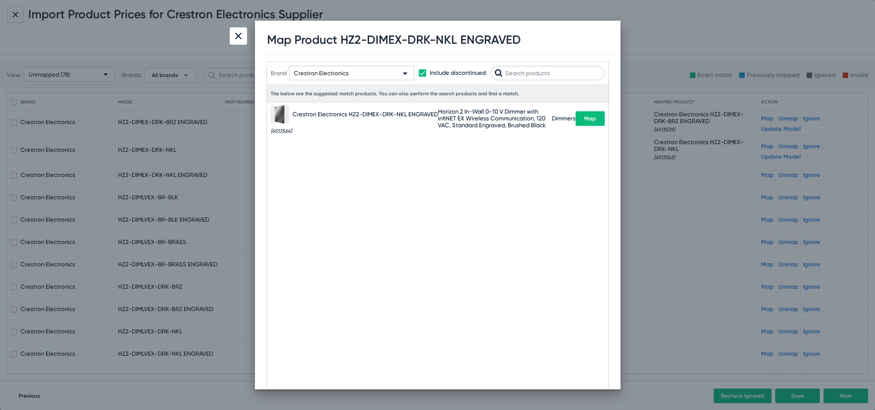
click at [596, 118] on button "Map" at bounding box center [590, 118] width 29 height 15
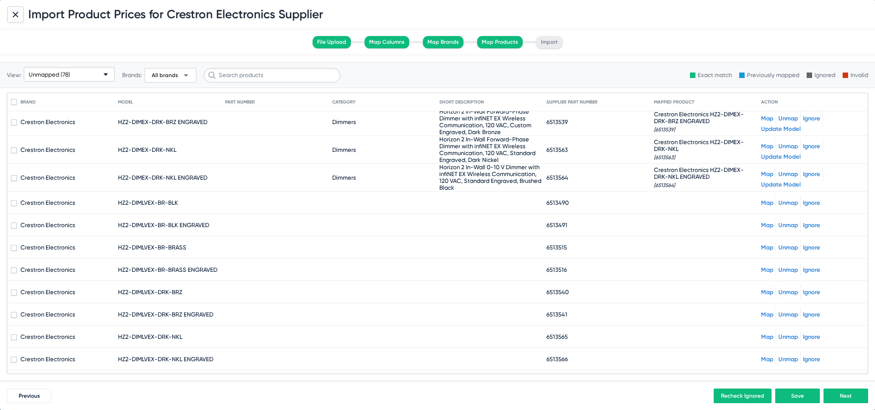
click at [768, 201] on link "Map" at bounding box center [767, 202] width 12 height 7
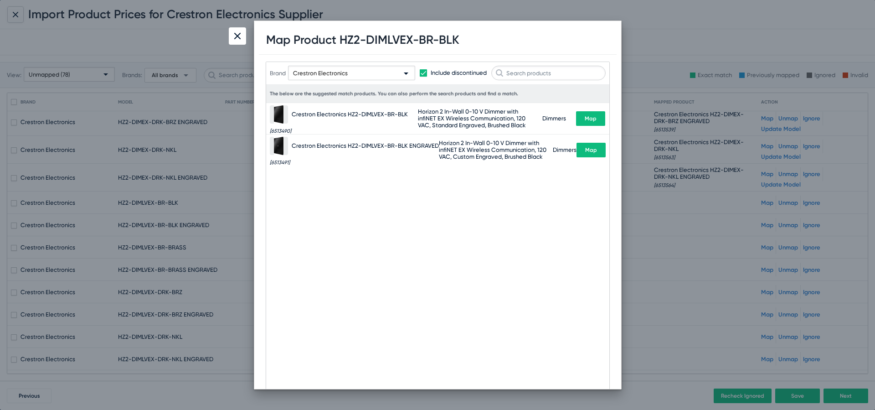
click at [596, 126] on div "Crestron Electronics HZ2-DIMLVEX-BR-BLK [6513490] Horizon 2 In-Wall 0-10 V Dimm…" at bounding box center [438, 118] width 336 height 31
click at [593, 116] on span "Map" at bounding box center [591, 118] width 12 height 6
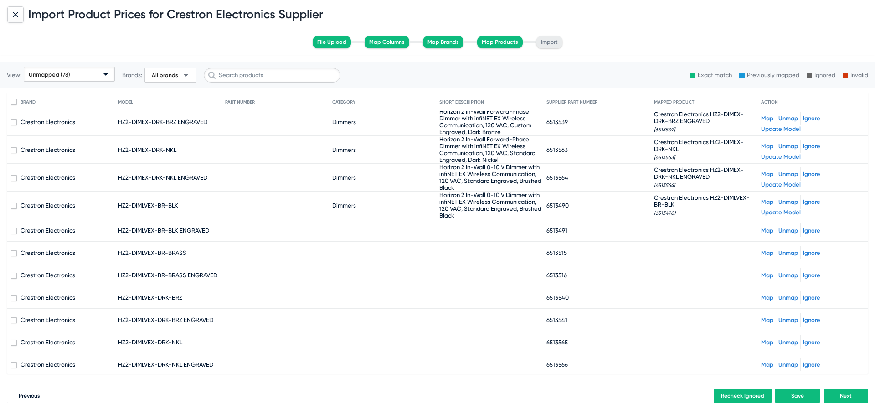
click at [766, 228] on link "Map" at bounding box center [767, 230] width 12 height 7
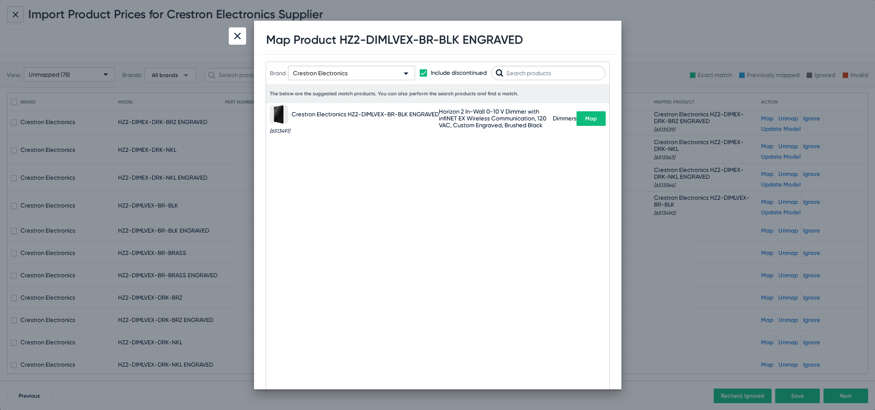
click at [586, 114] on button "Map" at bounding box center [591, 118] width 29 height 15
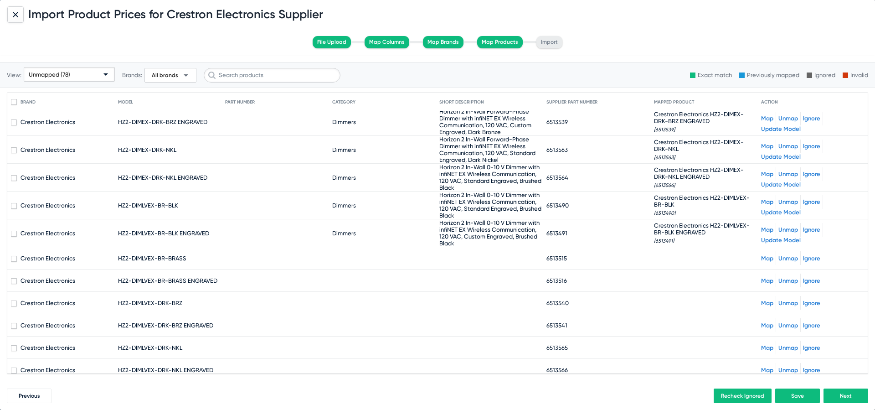
click at [770, 259] on link "Map" at bounding box center [767, 258] width 12 height 7
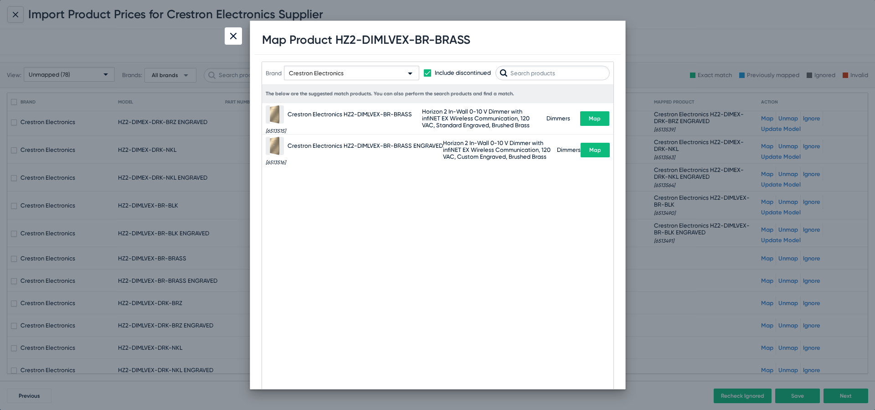
click at [595, 117] on span "Map" at bounding box center [595, 118] width 12 height 6
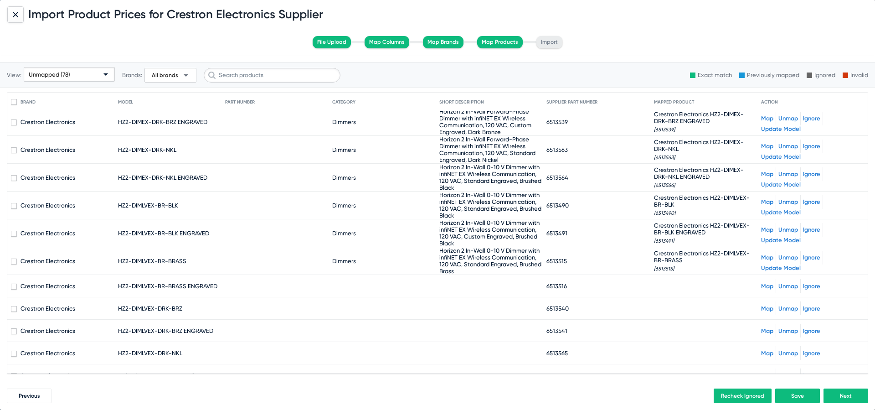
click at [765, 286] on link "Map" at bounding box center [767, 286] width 12 height 7
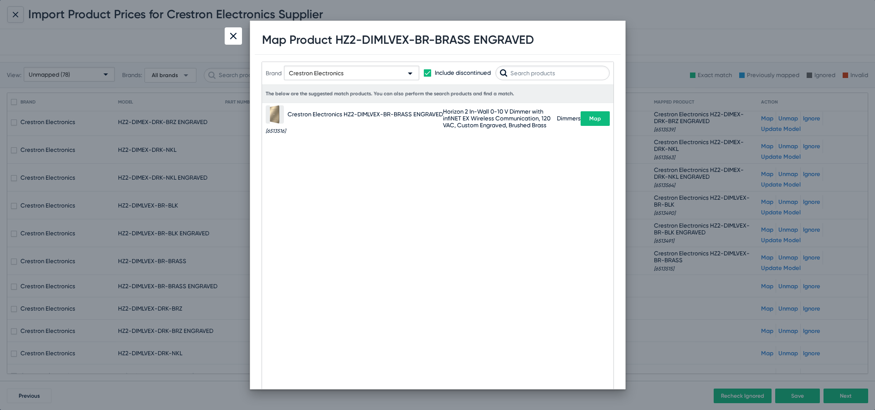
click at [595, 119] on span "Map" at bounding box center [596, 118] width 12 height 6
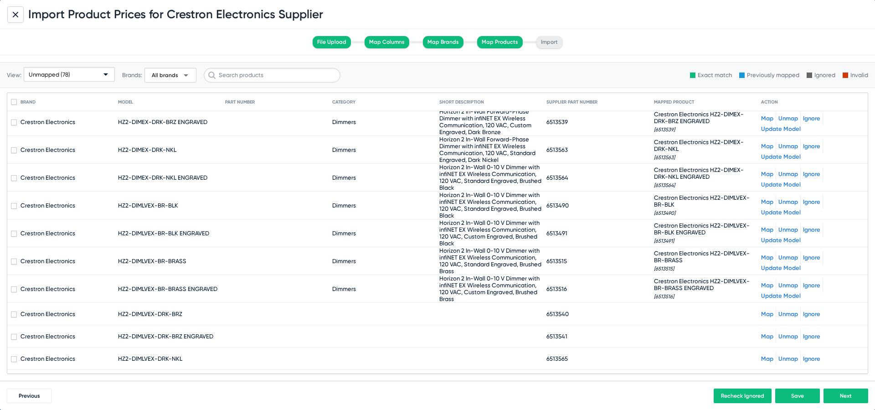
click at [766, 315] on link "Map" at bounding box center [767, 314] width 12 height 7
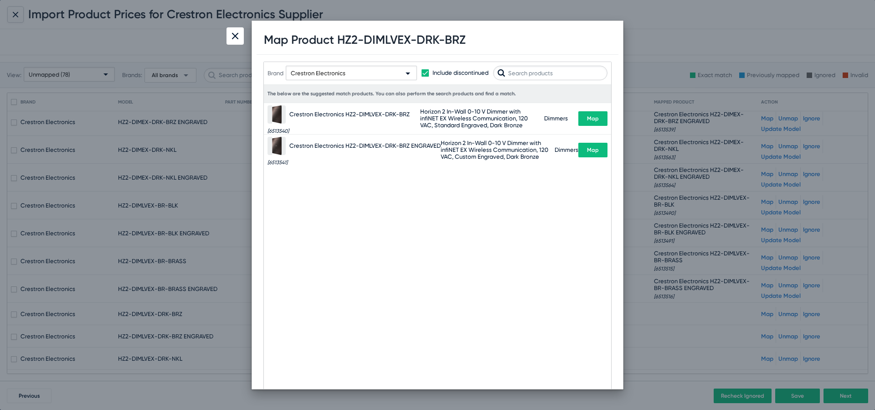
click at [596, 121] on span "Map" at bounding box center [593, 118] width 12 height 6
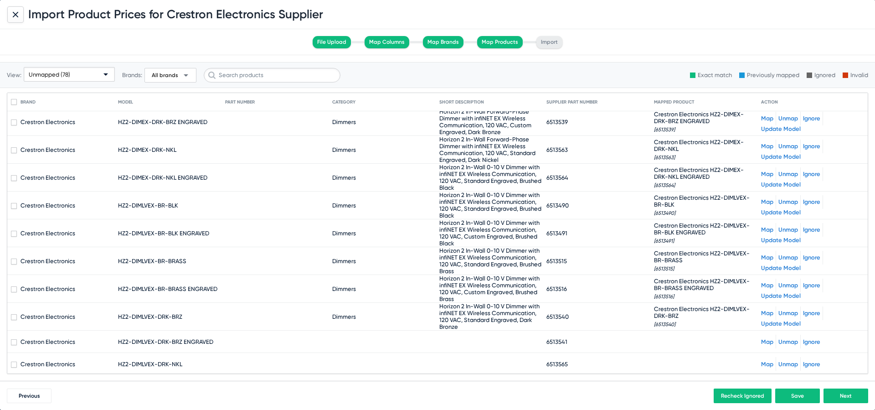
click at [766, 346] on div "Map Unmap Ignore" at bounding box center [812, 342] width 103 height 14
click at [766, 336] on div "Map Unmap Ignore" at bounding box center [812, 342] width 103 height 14
click at [766, 341] on link "Map" at bounding box center [767, 341] width 12 height 7
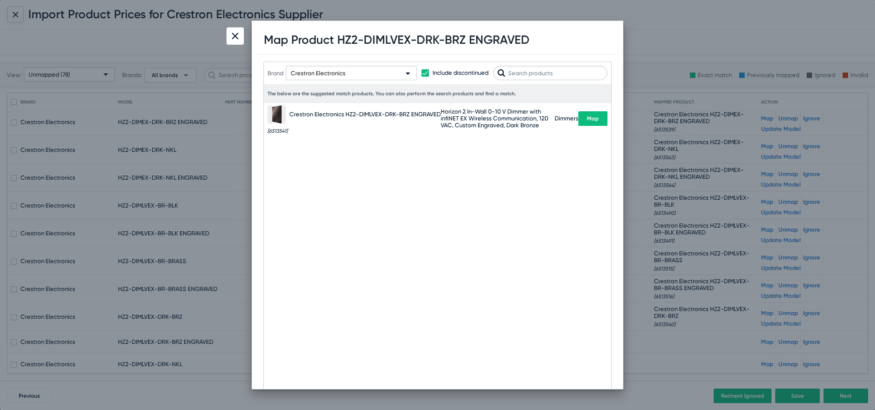
click at [592, 119] on span "Map" at bounding box center [593, 118] width 12 height 6
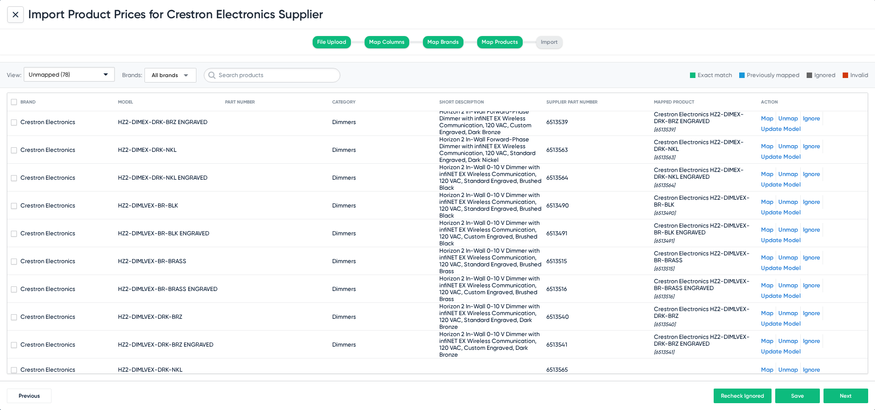
click at [766, 369] on link "Map" at bounding box center [767, 369] width 12 height 7
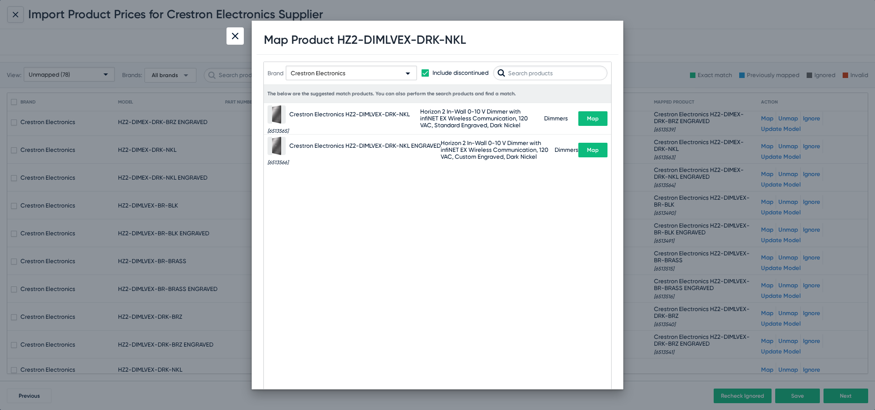
click at [593, 125] on button "Map" at bounding box center [593, 118] width 29 height 15
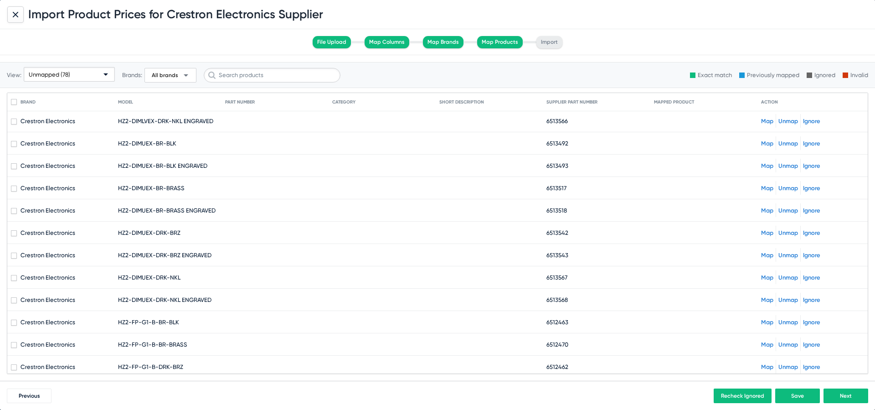
scroll to position [555, 0]
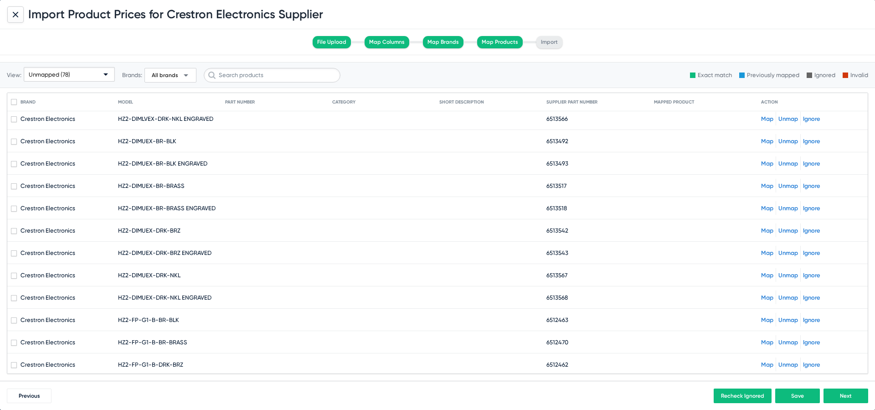
click at [768, 117] on link "Map" at bounding box center [767, 118] width 12 height 7
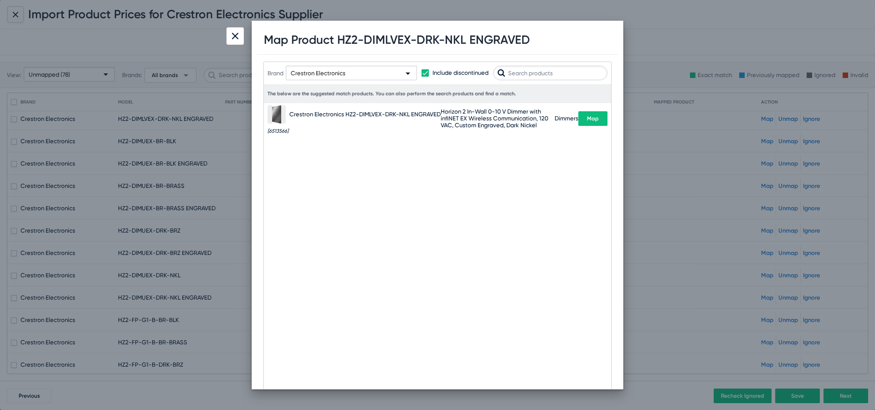
click at [600, 120] on button "Map" at bounding box center [593, 118] width 29 height 15
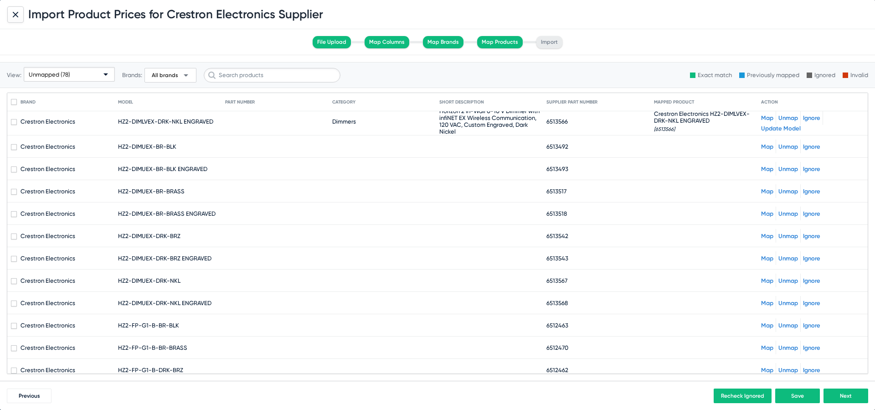
click at [764, 145] on link "Map" at bounding box center [767, 146] width 12 height 7
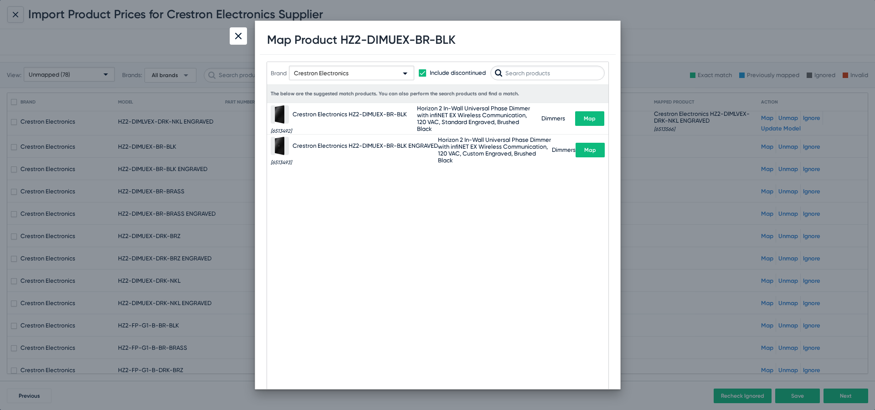
click at [591, 119] on span "Map" at bounding box center [590, 118] width 12 height 6
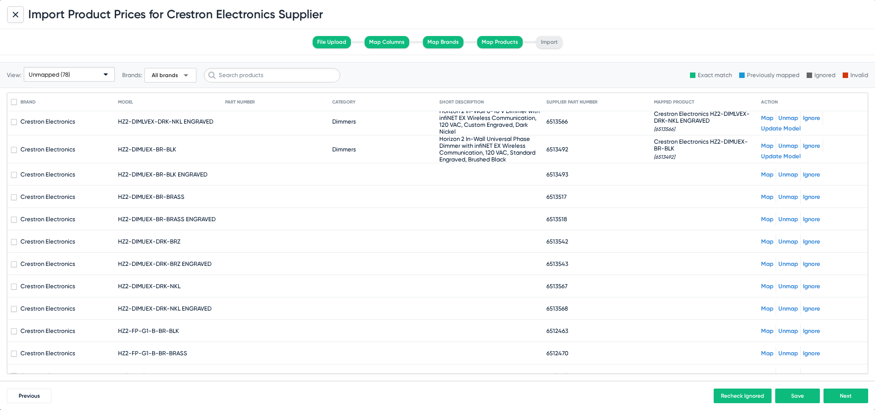
click at [761, 175] on link "Map" at bounding box center [767, 174] width 12 height 7
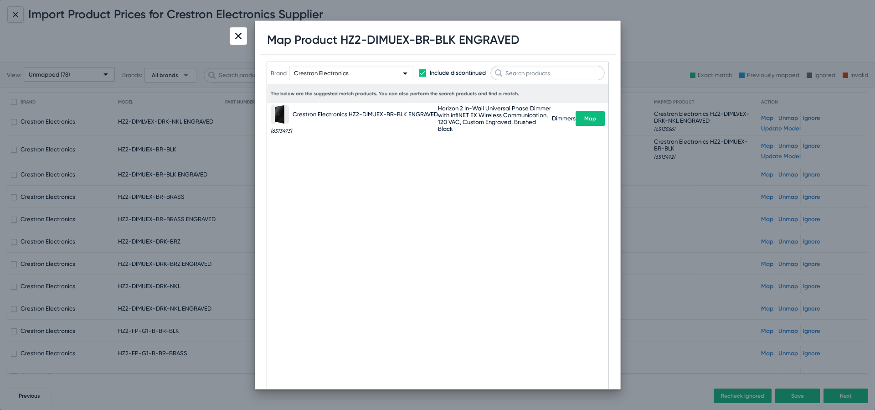
click at [590, 119] on span "Map" at bounding box center [591, 118] width 12 height 6
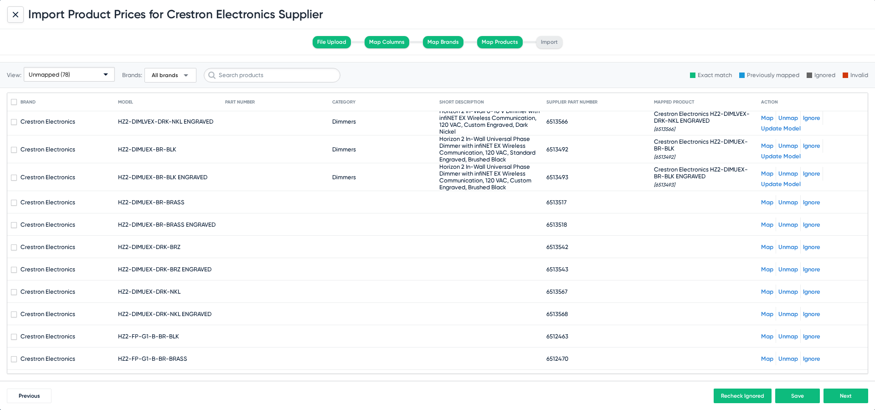
click at [766, 200] on link "Map" at bounding box center [767, 202] width 12 height 7
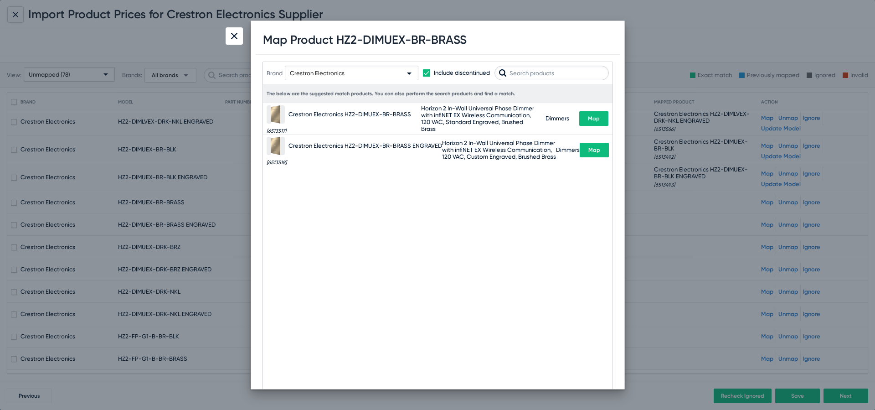
click at [598, 121] on span "Map" at bounding box center [594, 118] width 12 height 6
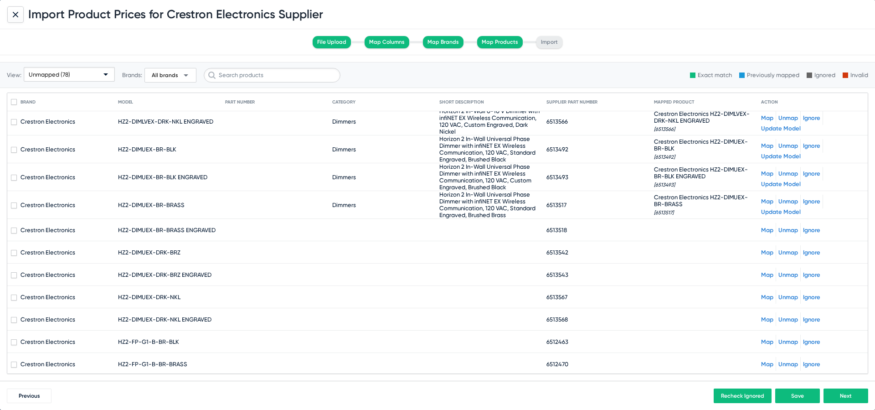
click at [768, 229] on link "Map" at bounding box center [767, 230] width 12 height 7
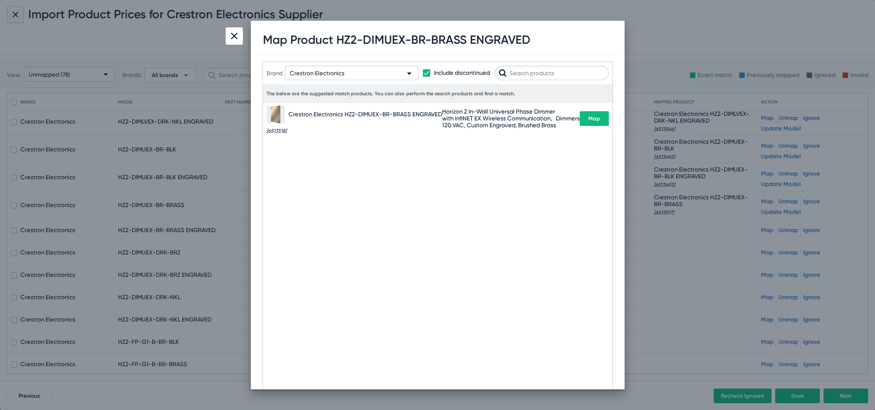
click at [597, 117] on span "Map" at bounding box center [595, 118] width 12 height 6
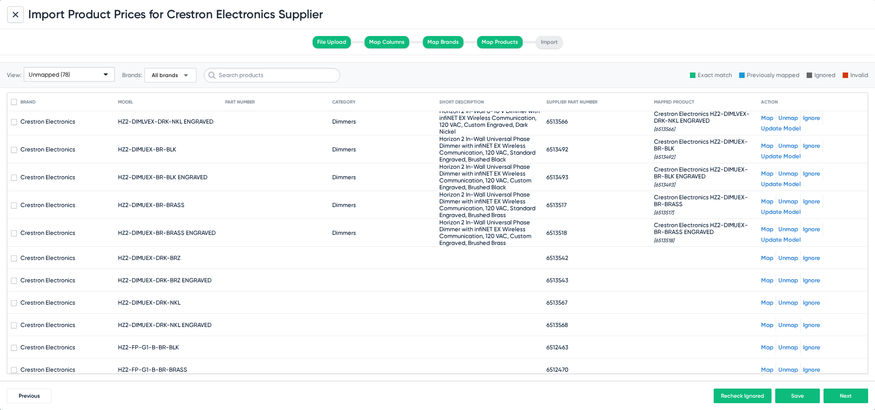
click at [767, 258] on link "Map" at bounding box center [767, 257] width 12 height 7
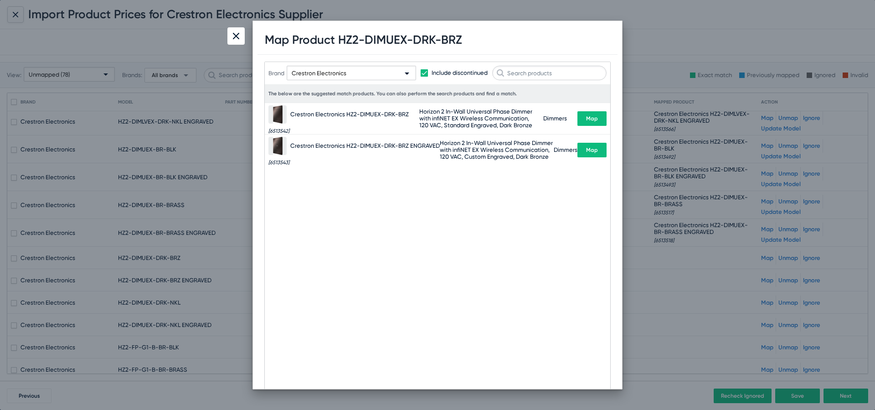
click at [601, 118] on button "Map" at bounding box center [592, 118] width 29 height 15
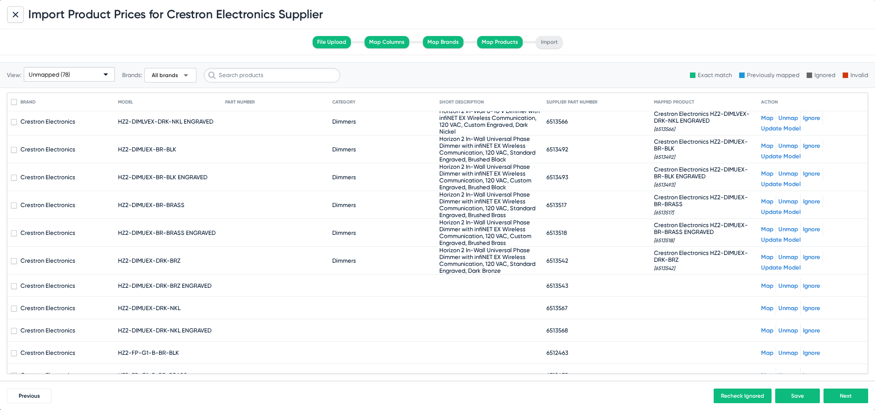
click at [766, 282] on link "Map" at bounding box center [767, 285] width 12 height 7
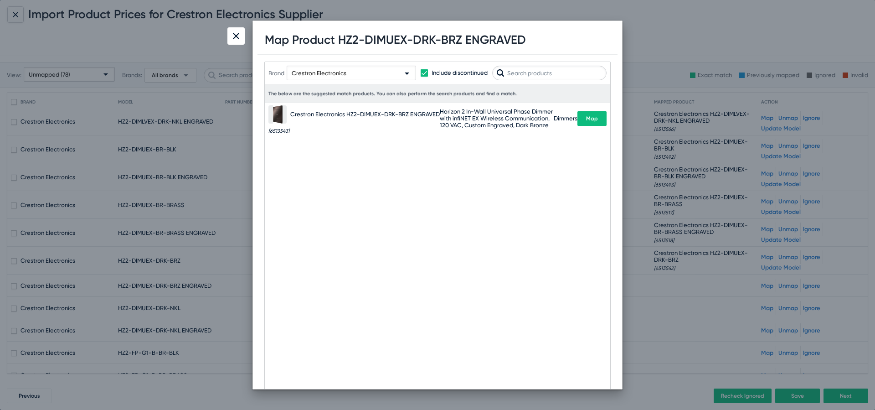
click at [585, 116] on button "Map" at bounding box center [592, 118] width 29 height 15
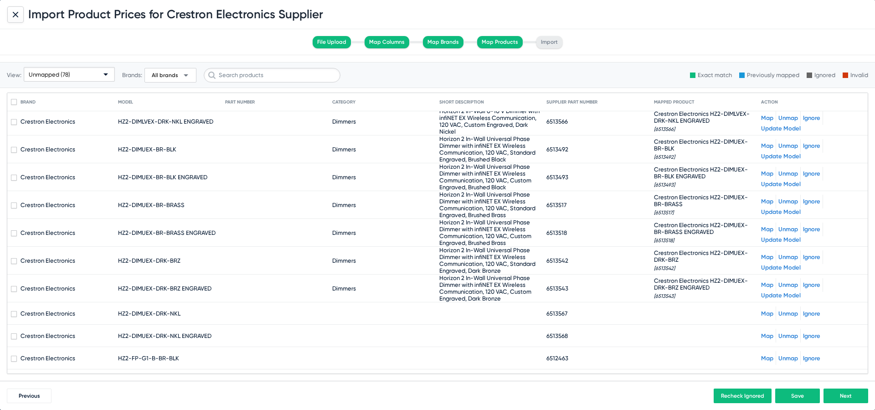
click at [765, 311] on link "Map" at bounding box center [767, 313] width 12 height 7
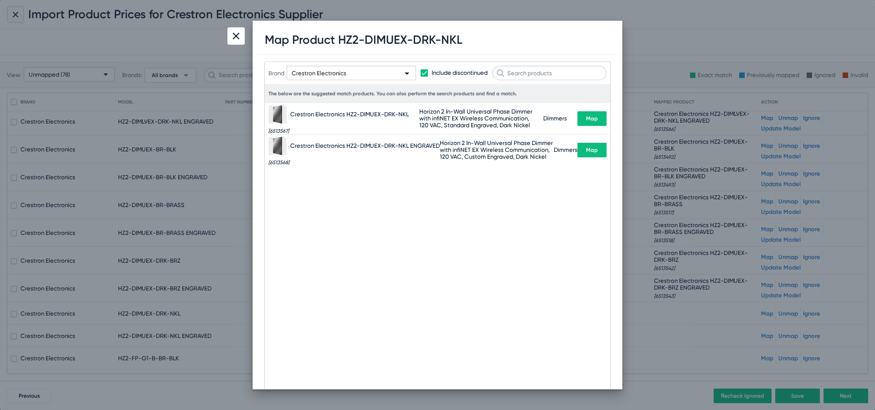
click at [595, 113] on button "Map" at bounding box center [592, 118] width 29 height 15
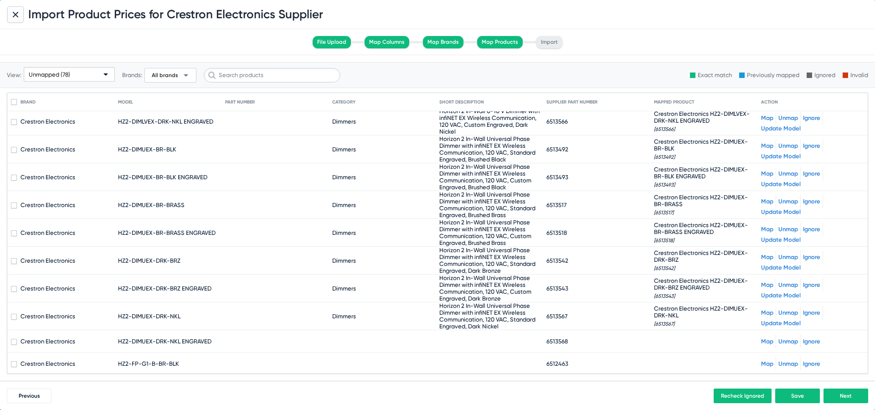
click at [771, 342] on link "Map" at bounding box center [767, 341] width 12 height 7
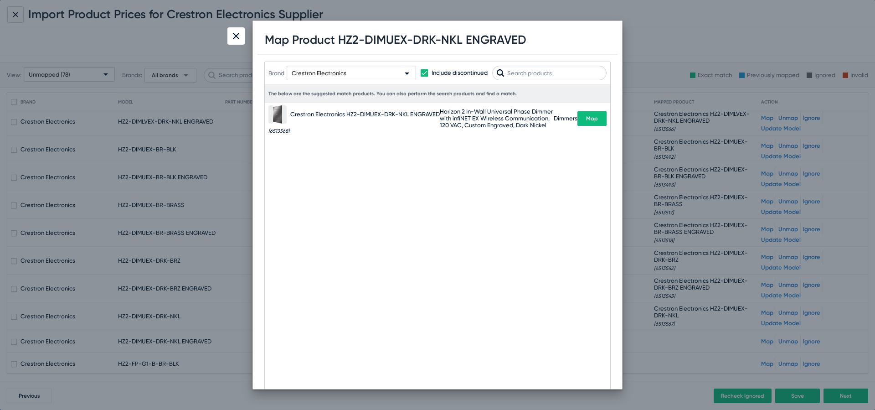
click at [586, 115] on span "Map" at bounding box center [592, 118] width 12 height 6
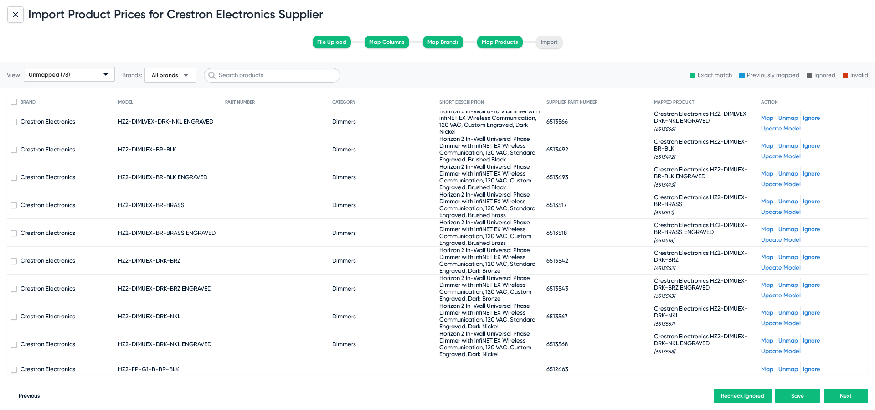
click at [766, 370] on link "Map" at bounding box center [767, 369] width 12 height 7
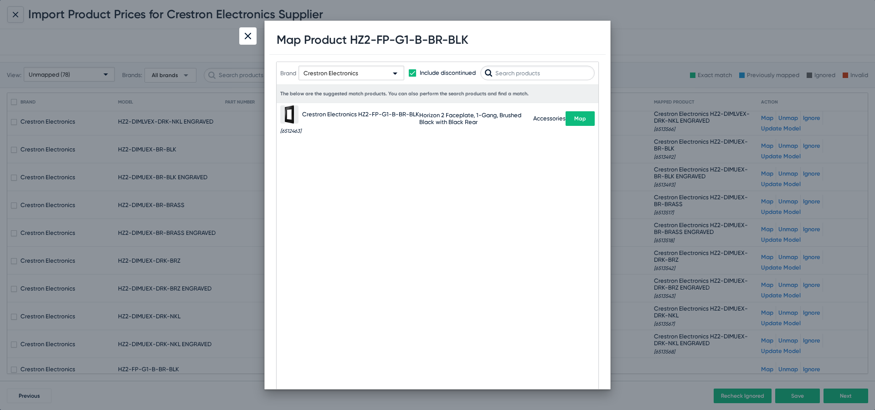
click at [571, 118] on button "Map" at bounding box center [580, 118] width 29 height 15
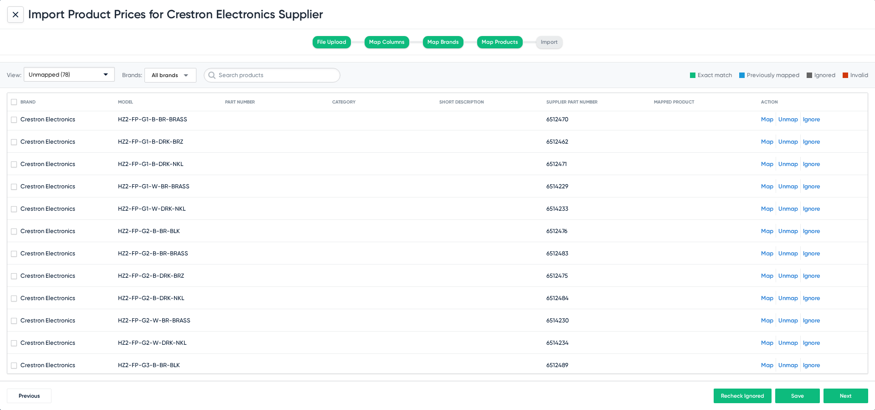
scroll to position [829, 0]
click at [766, 114] on link "Map" at bounding box center [767, 117] width 12 height 7
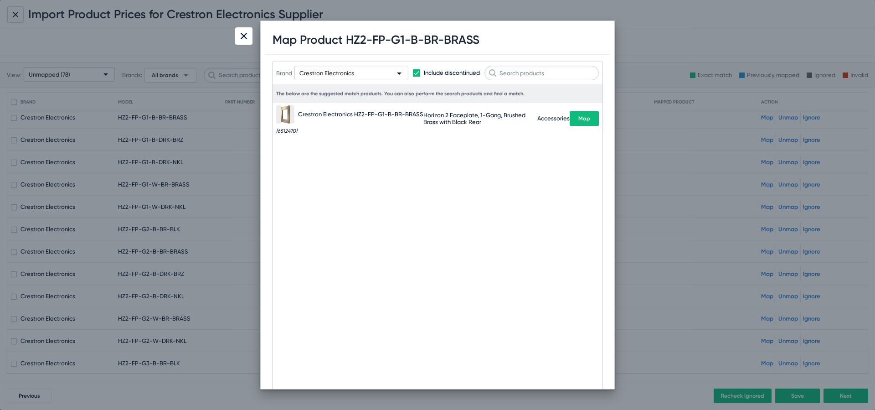
click at [574, 118] on button "Map" at bounding box center [584, 118] width 29 height 15
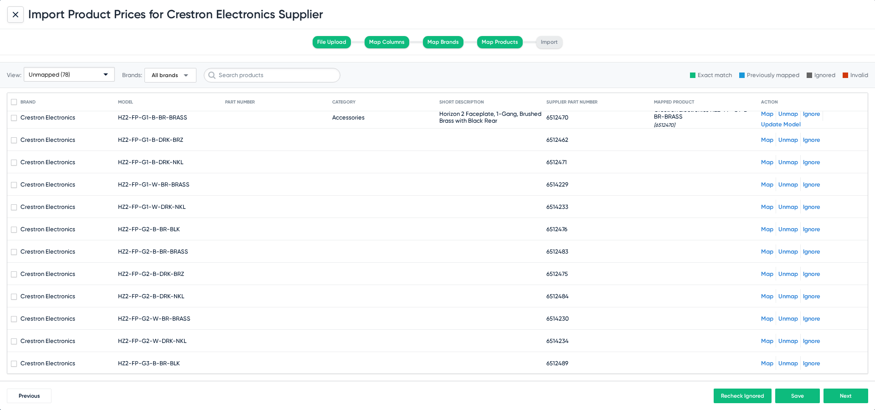
click at [767, 137] on link "Map" at bounding box center [767, 139] width 12 height 7
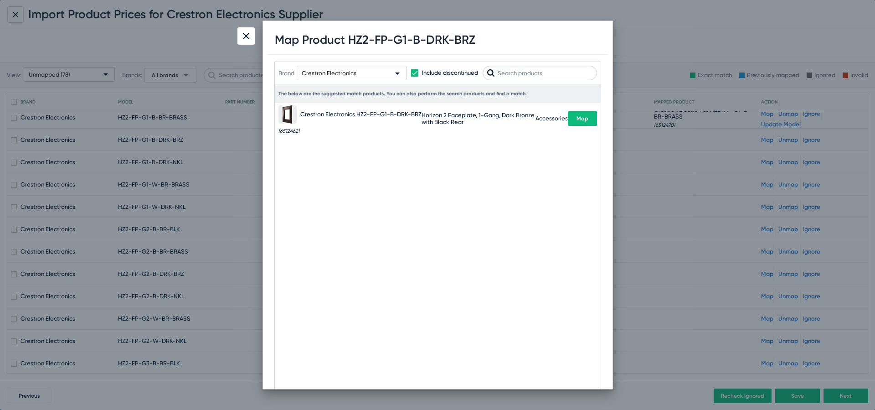
click at [588, 115] on button "Map" at bounding box center [582, 118] width 29 height 15
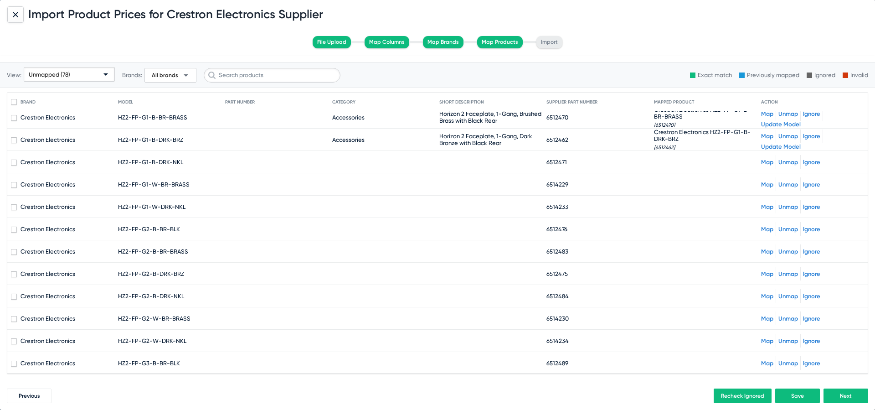
click at [762, 163] on link "Map" at bounding box center [767, 162] width 12 height 7
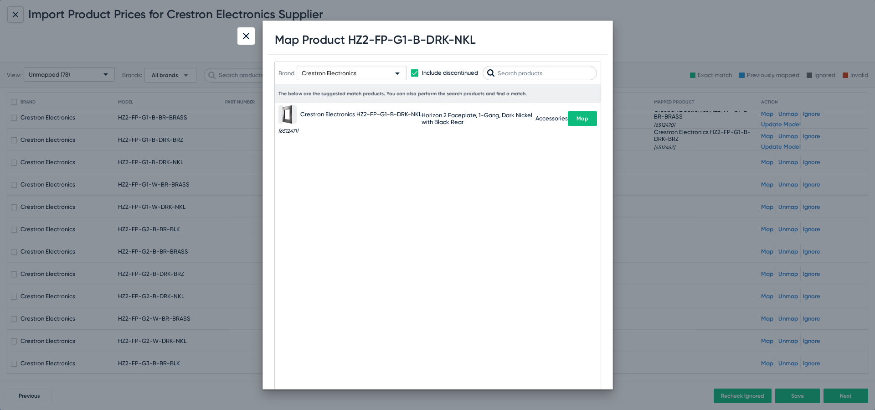
click at [583, 115] on span "Map" at bounding box center [583, 118] width 12 height 6
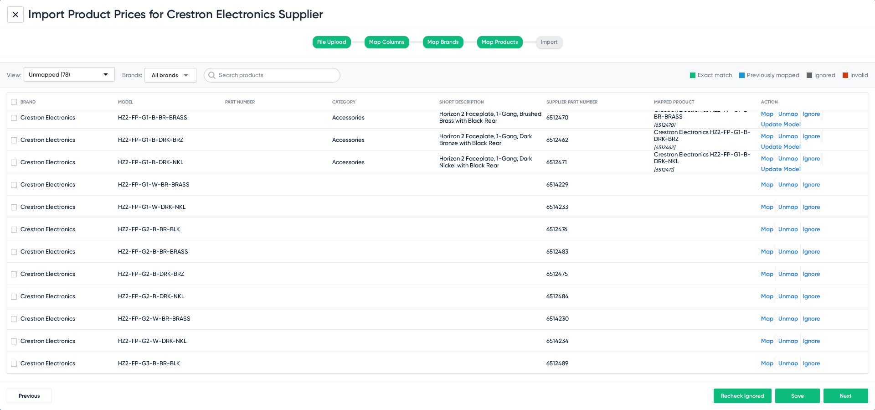
click at [776, 185] on span at bounding box center [776, 184] width 0 height 14
click at [766, 184] on link "Map" at bounding box center [767, 184] width 12 height 7
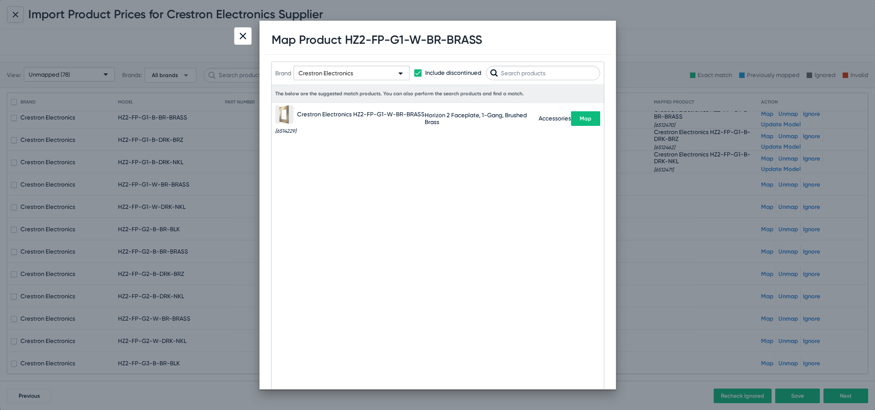
click at [585, 119] on span "Map" at bounding box center [586, 118] width 12 height 6
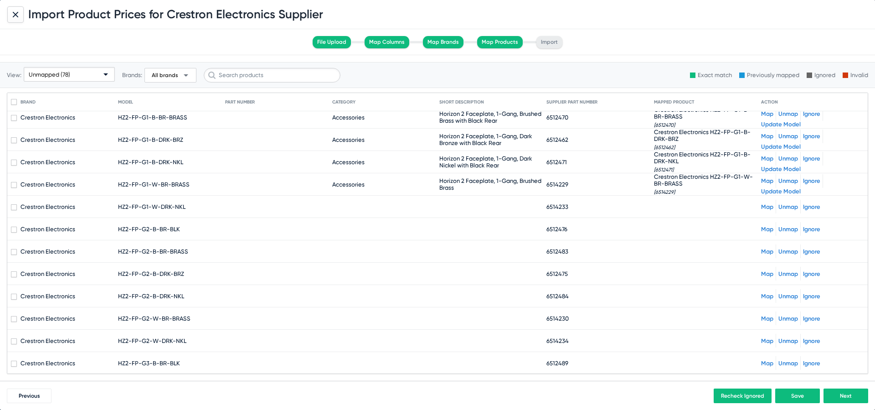
click at [771, 206] on link "Map" at bounding box center [767, 206] width 12 height 7
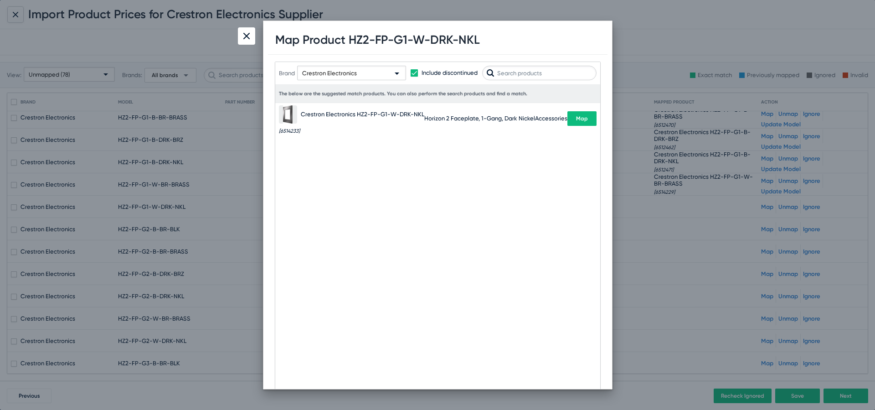
click at [589, 118] on button "Map" at bounding box center [582, 118] width 29 height 15
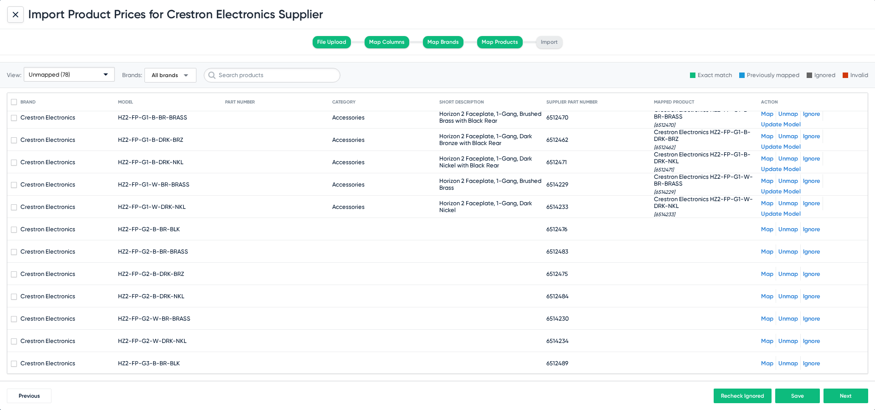
click at [764, 232] on link "Map" at bounding box center [767, 229] width 12 height 7
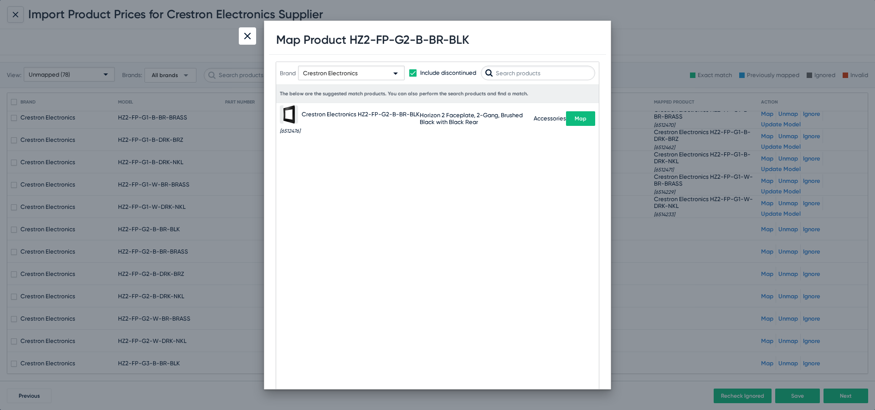
click at [582, 115] on span "Map" at bounding box center [581, 118] width 12 height 6
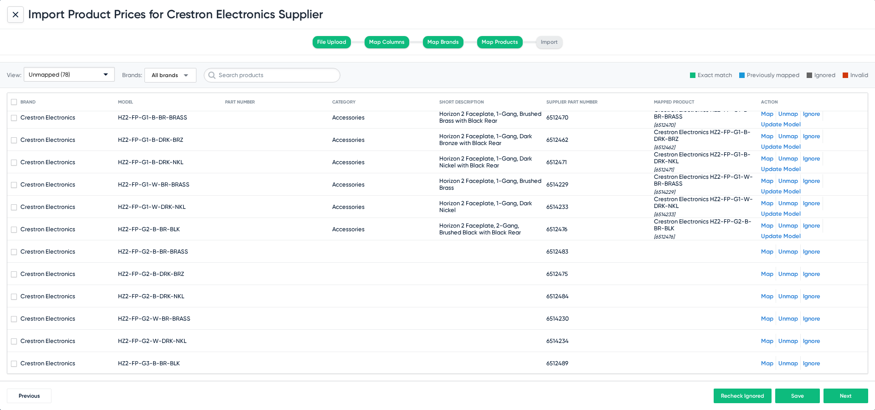
click at [770, 253] on link "Map" at bounding box center [767, 251] width 12 height 7
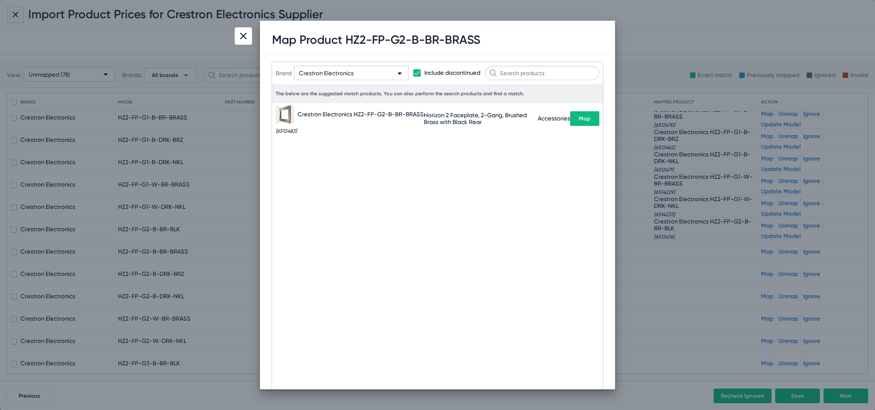
click at [584, 122] on button "Map" at bounding box center [584, 118] width 29 height 15
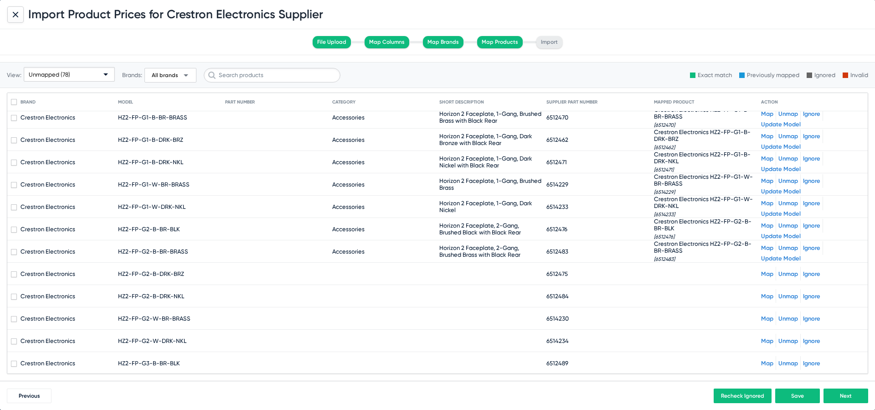
click at [762, 275] on link "Map" at bounding box center [767, 273] width 12 height 7
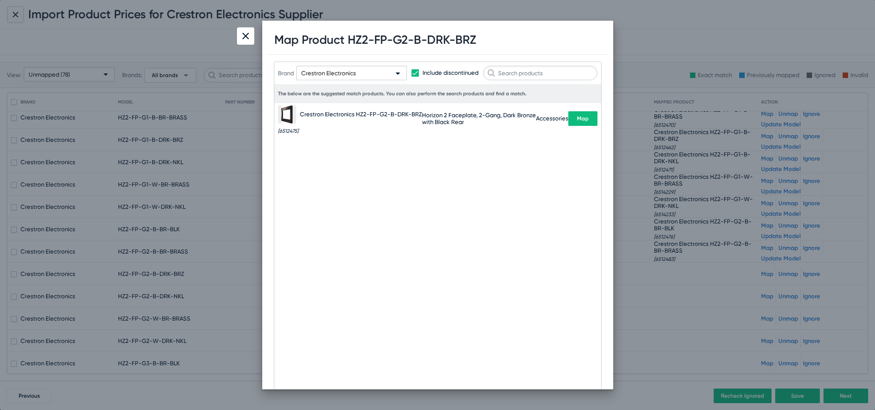
click at [579, 116] on span "Map" at bounding box center [583, 118] width 12 height 6
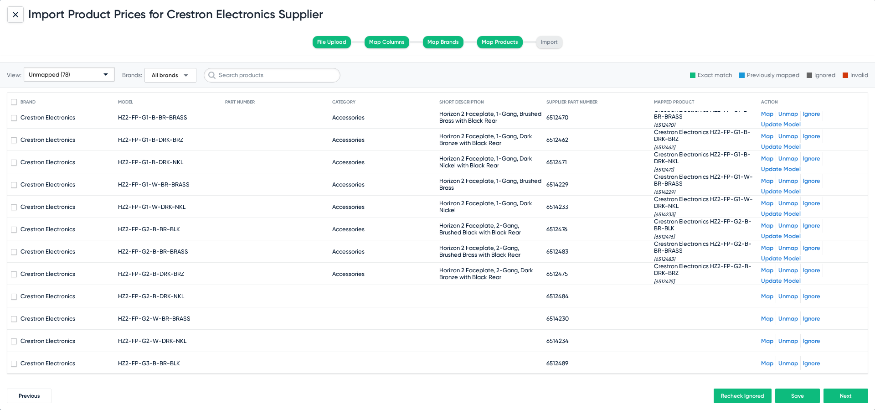
click at [761, 299] on link "Map" at bounding box center [767, 296] width 12 height 7
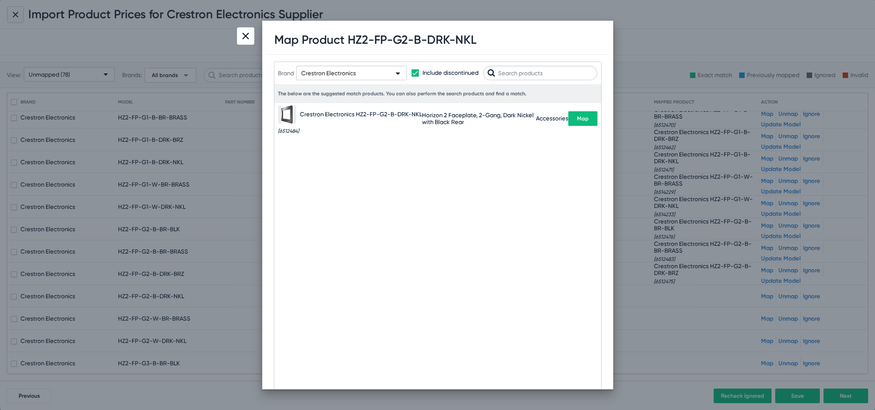
click at [580, 114] on button "Map" at bounding box center [583, 118] width 29 height 15
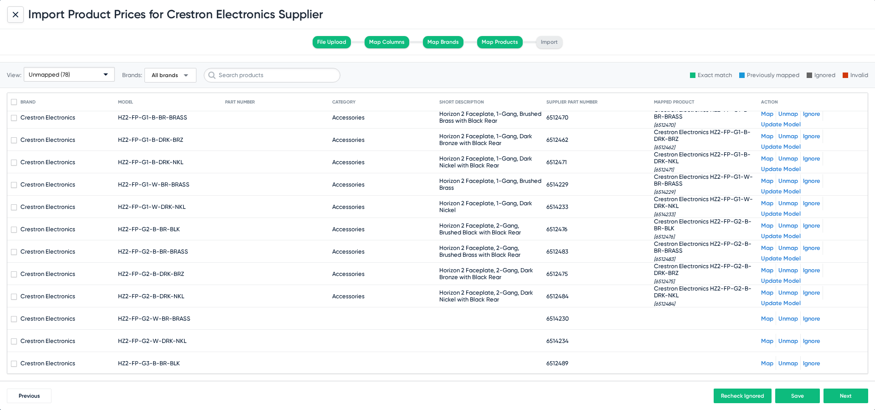
click at [765, 318] on link "Map" at bounding box center [767, 318] width 12 height 7
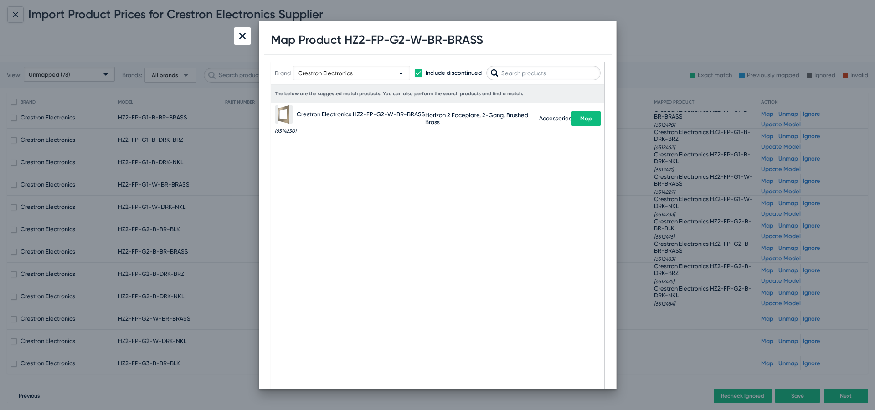
click at [587, 119] on span "Map" at bounding box center [586, 118] width 12 height 6
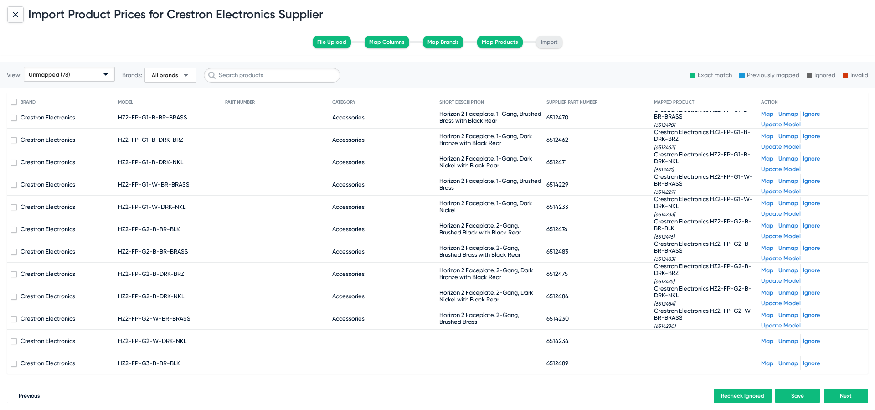
click at [763, 340] on link "Map" at bounding box center [767, 340] width 12 height 7
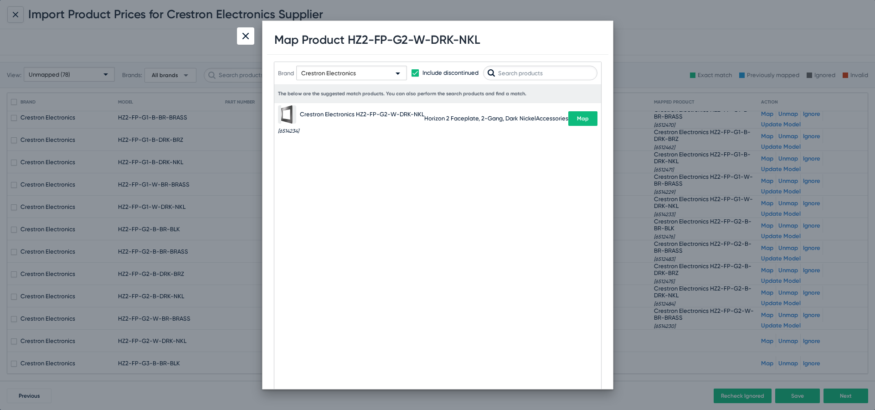
click at [587, 118] on button "Map" at bounding box center [583, 118] width 29 height 15
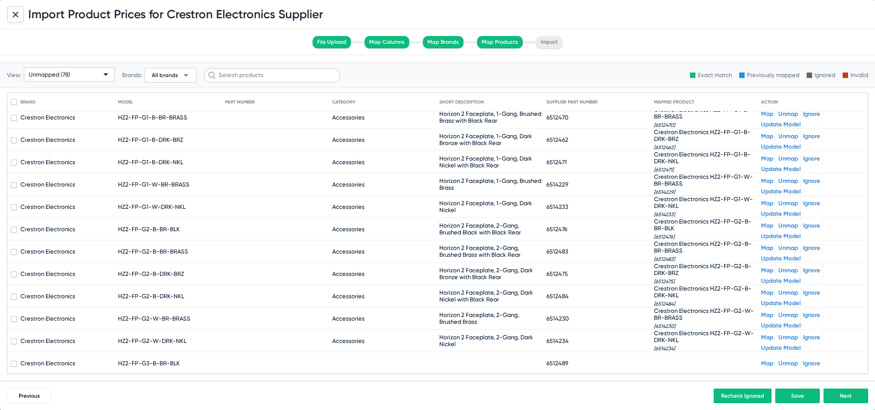
click at [763, 363] on link "Map" at bounding box center [767, 363] width 12 height 7
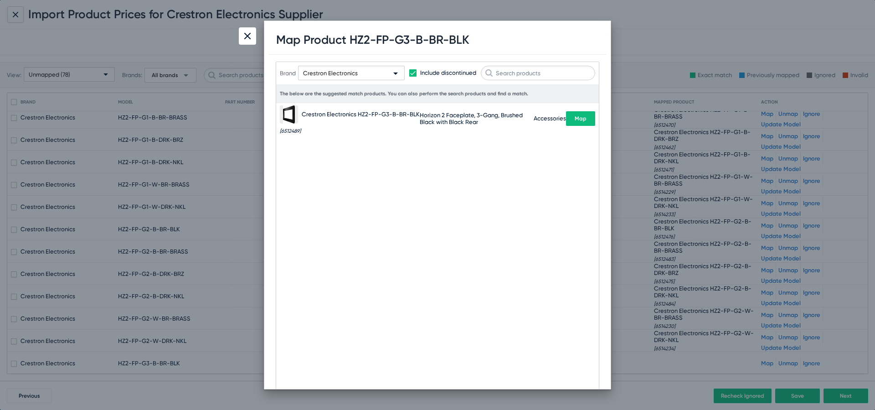
click at [584, 116] on span "Map" at bounding box center [581, 118] width 12 height 6
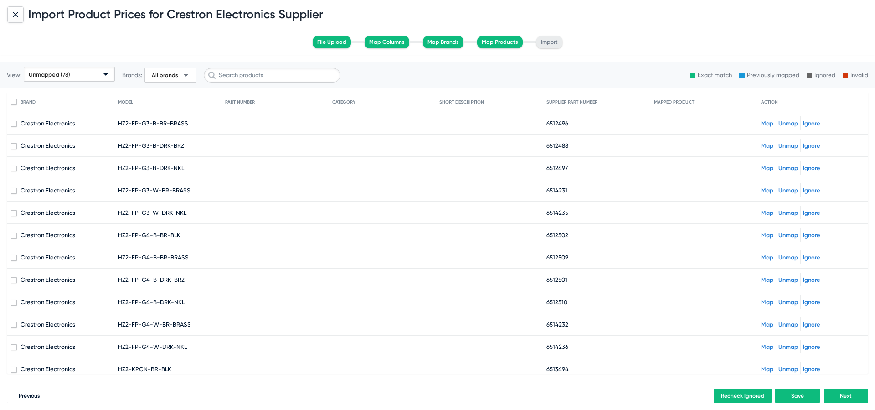
scroll to position [1096, 0]
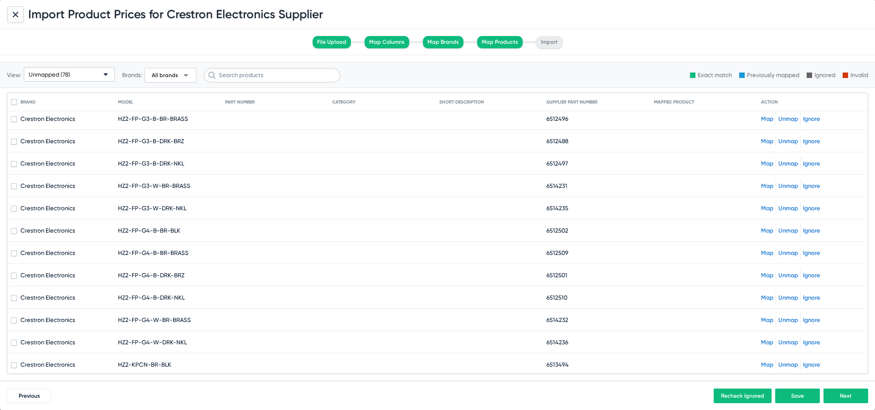
click at [767, 115] on link "Map" at bounding box center [767, 118] width 12 height 7
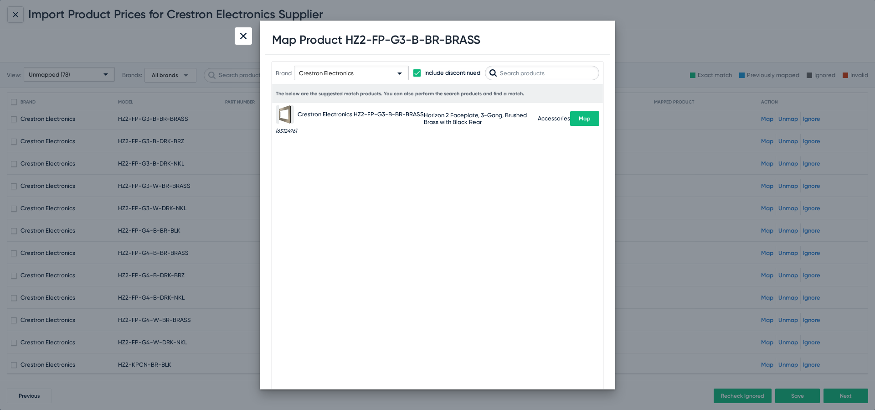
click at [588, 123] on button "Map" at bounding box center [584, 118] width 29 height 15
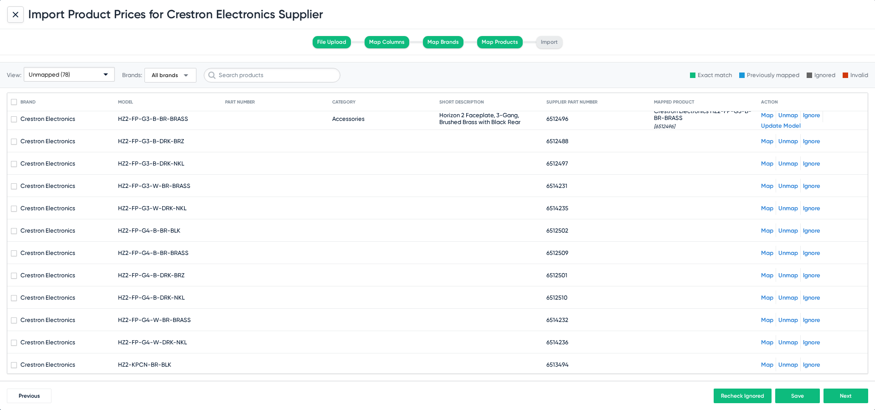
click at [766, 135] on div "Map Unmap Ignore" at bounding box center [812, 141] width 103 height 14
click at [764, 140] on link "Map" at bounding box center [767, 141] width 12 height 7
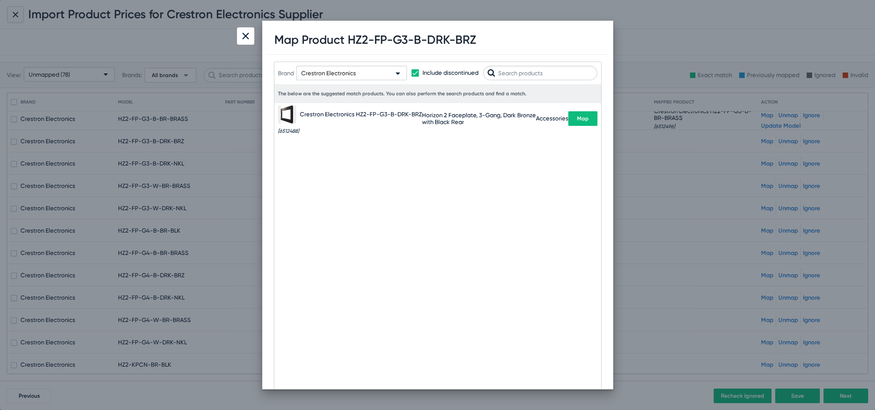
click at [579, 117] on span "Map" at bounding box center [583, 118] width 12 height 6
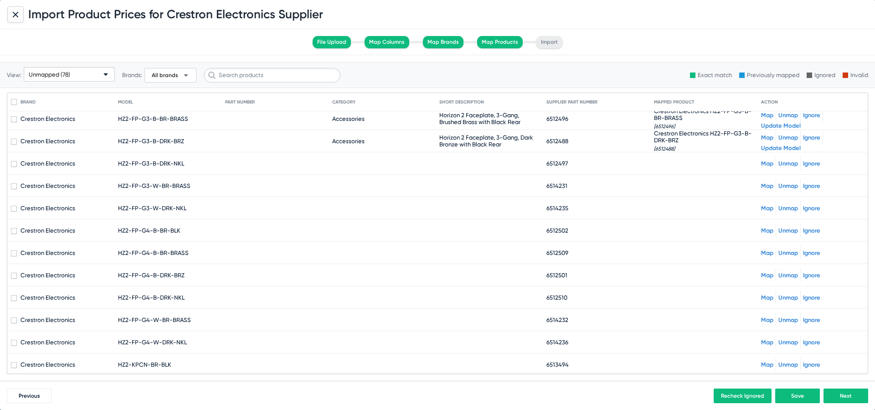
click at [761, 165] on link "Map" at bounding box center [767, 163] width 12 height 7
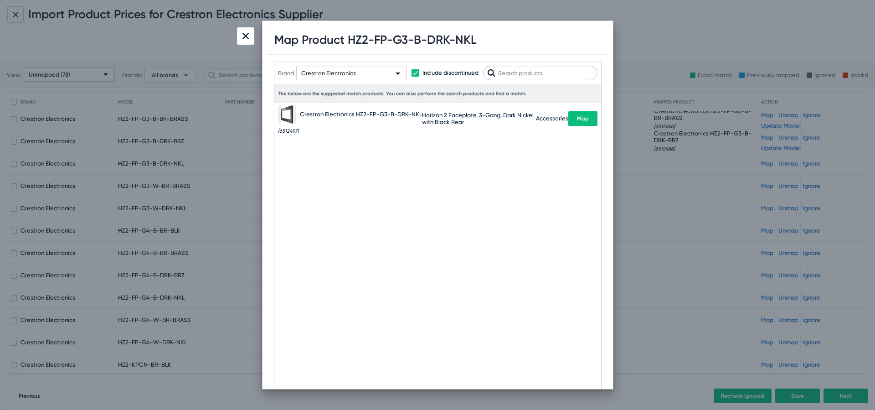
click at [578, 119] on span "Map" at bounding box center [583, 118] width 12 height 6
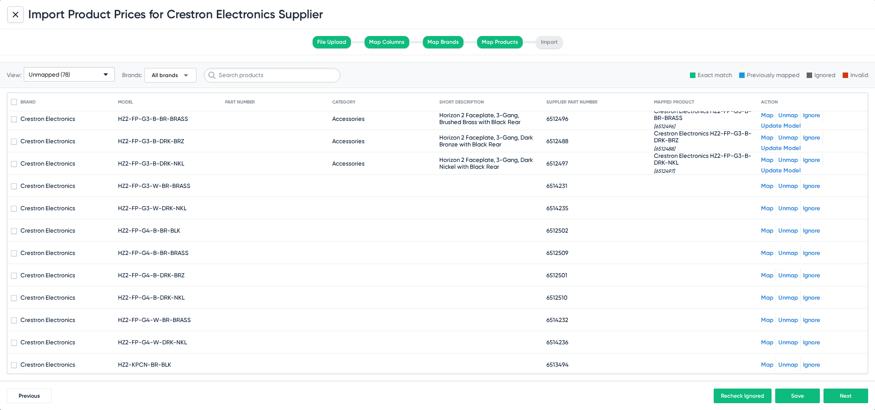
click at [766, 184] on link "Map" at bounding box center [767, 185] width 12 height 7
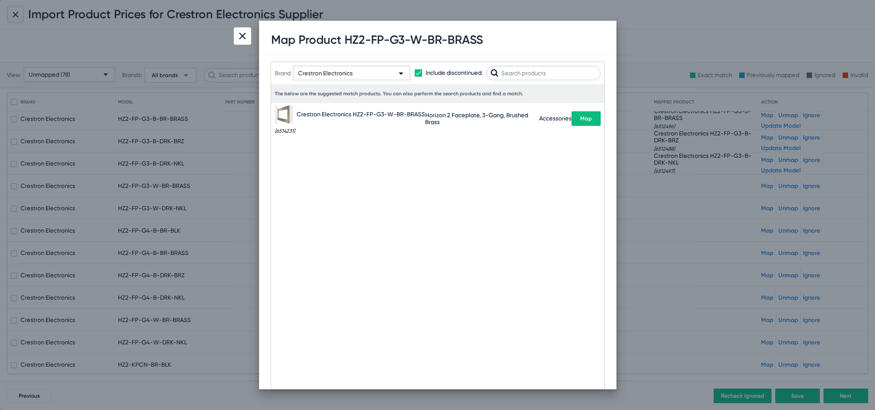
click at [587, 122] on button "Map" at bounding box center [586, 118] width 29 height 15
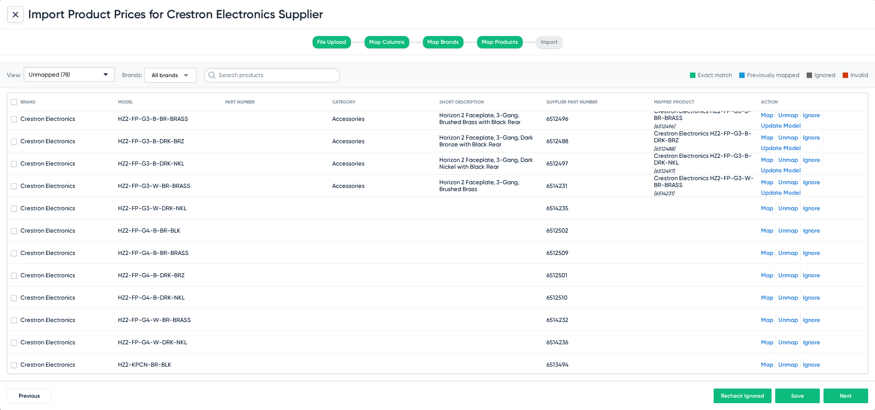
click at [765, 210] on link "Map" at bounding box center [767, 208] width 12 height 7
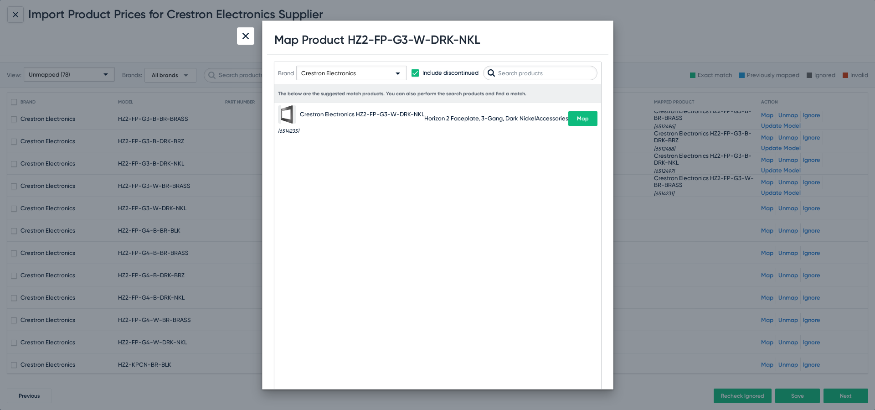
click at [581, 116] on span "Map" at bounding box center [583, 118] width 12 height 6
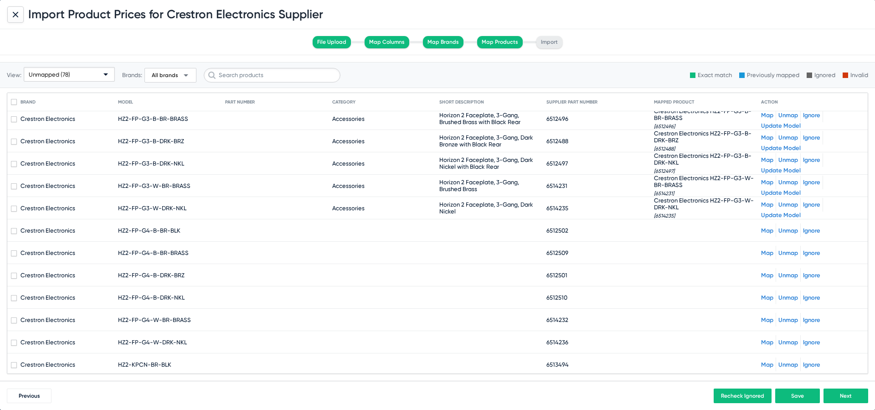
click at [764, 228] on link "Map" at bounding box center [767, 230] width 12 height 7
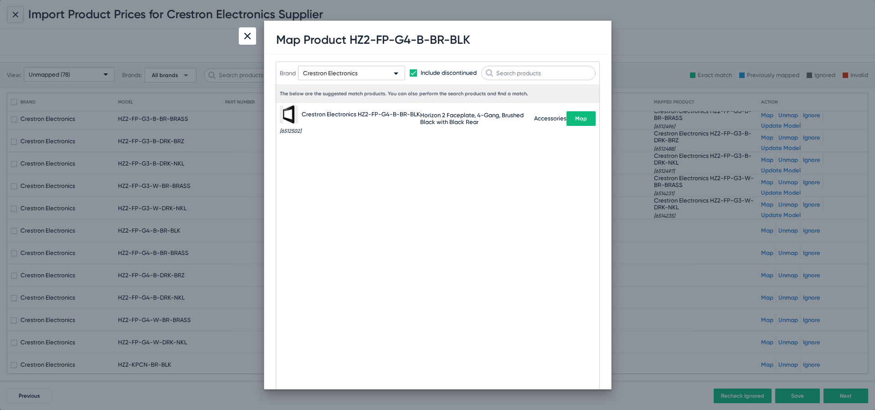
click at [581, 119] on span "Map" at bounding box center [581, 118] width 12 height 6
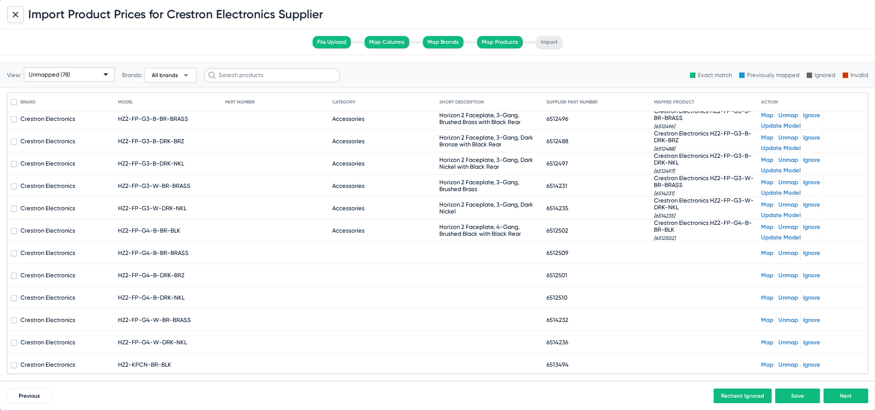
click at [765, 255] on link "Map" at bounding box center [767, 252] width 12 height 7
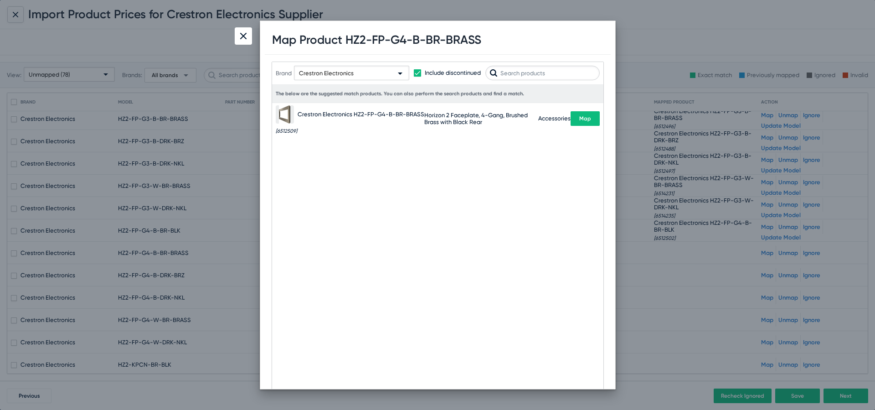
click at [587, 116] on span "Map" at bounding box center [586, 118] width 12 height 6
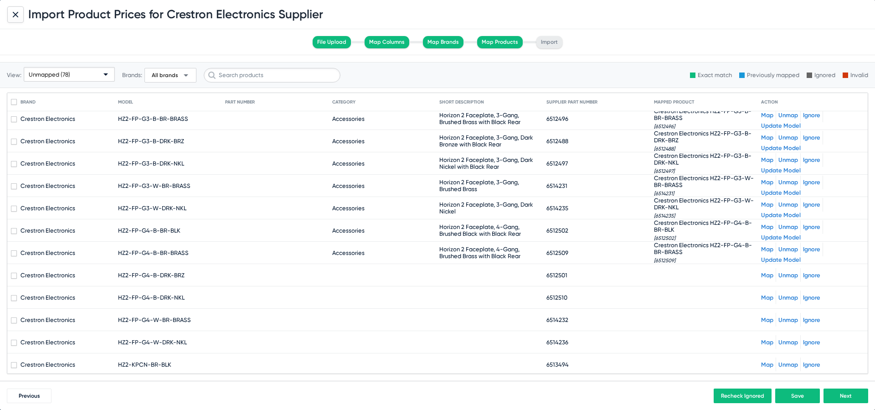
click at [761, 266] on mat-cell "Map Unmap Ignore" at bounding box center [812, 275] width 103 height 22
click at [763, 274] on link "Map" at bounding box center [767, 275] width 12 height 7
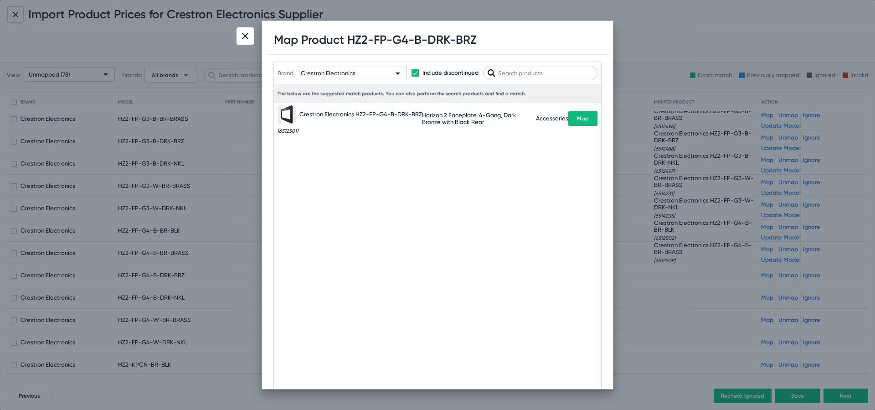
click at [583, 128] on div "Crestron Electronics HZ2-FP-G4-B-DRK-BRZ [6512501] Horizon 2 Faceplate, 4-Gang,…" at bounding box center [438, 118] width 320 height 31
click at [581, 119] on span "Map" at bounding box center [583, 118] width 12 height 6
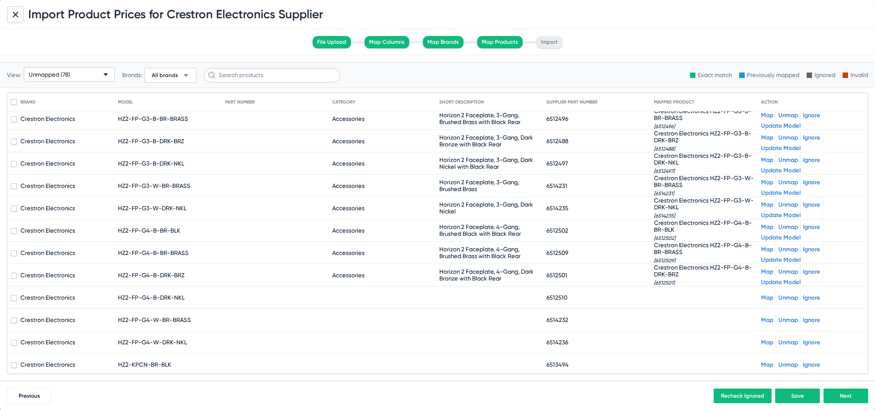
click at [766, 295] on link "Map" at bounding box center [767, 297] width 12 height 7
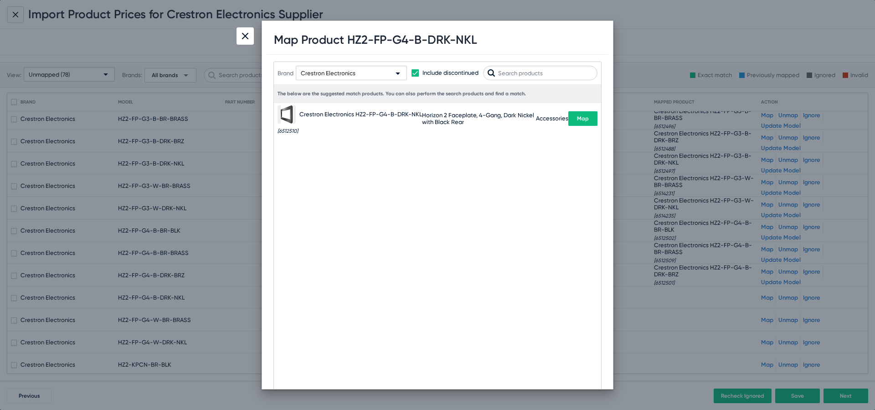
click at [587, 118] on span "Map" at bounding box center [583, 118] width 12 height 6
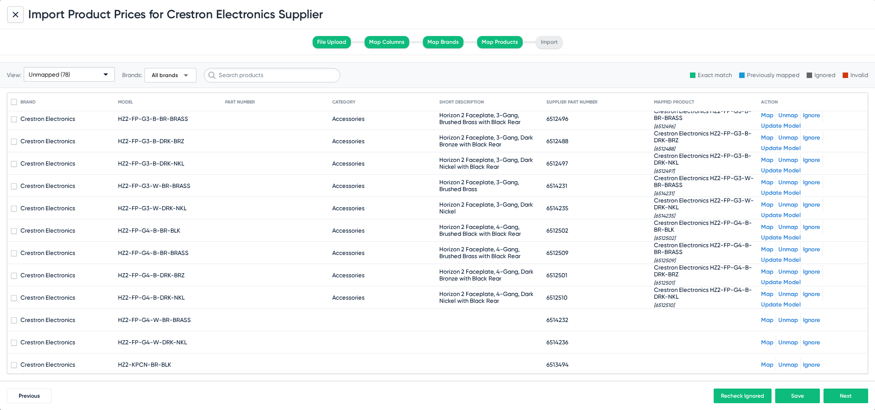
click at [767, 321] on link "Map" at bounding box center [767, 319] width 12 height 7
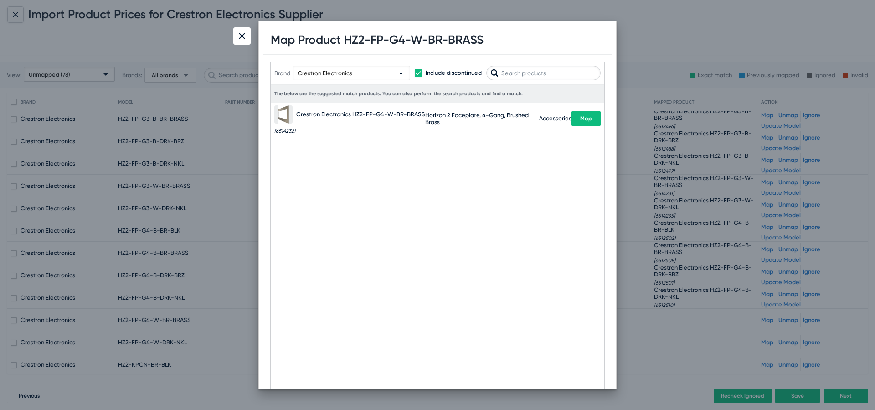
click at [591, 117] on button "Map" at bounding box center [586, 118] width 29 height 15
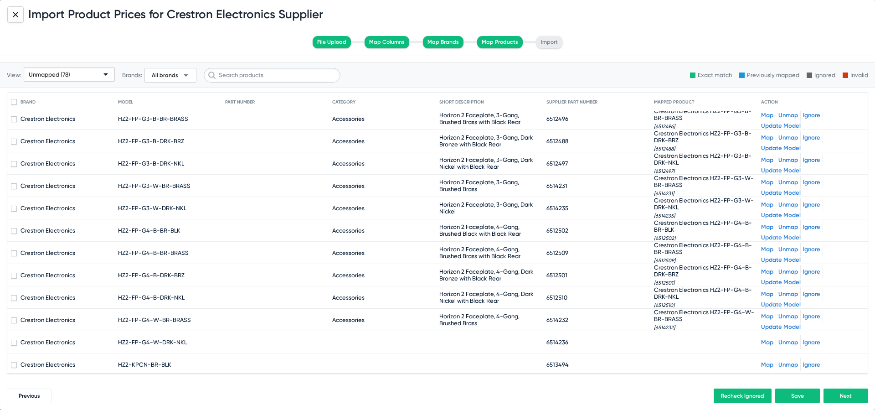
click at [761, 338] on mat-cell at bounding box center [707, 342] width 107 height 22
click at [762, 339] on link "Map" at bounding box center [767, 342] width 12 height 7
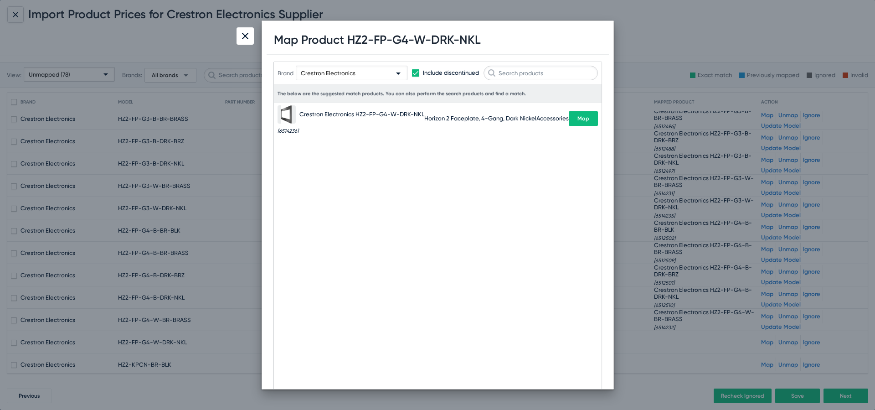
click at [579, 123] on button "Map" at bounding box center [583, 118] width 29 height 15
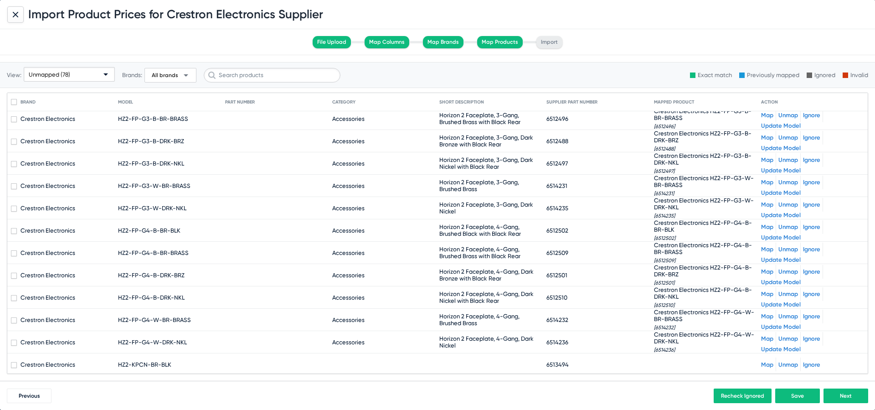
click at [765, 364] on link "Map" at bounding box center [767, 364] width 12 height 7
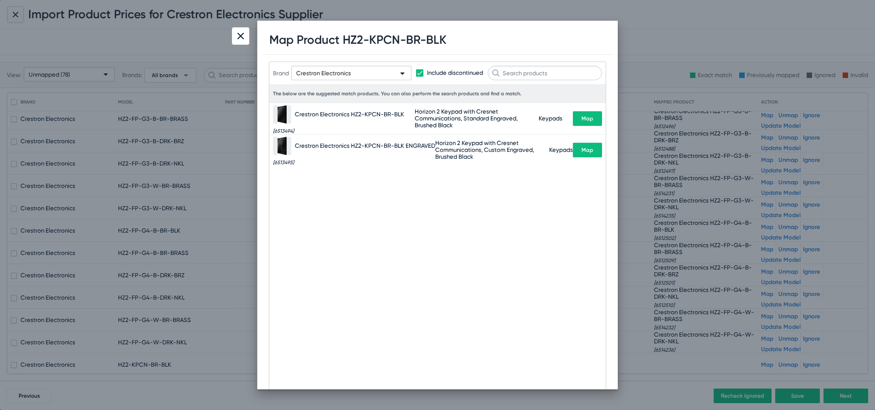
click at [591, 119] on span "Map" at bounding box center [588, 118] width 12 height 6
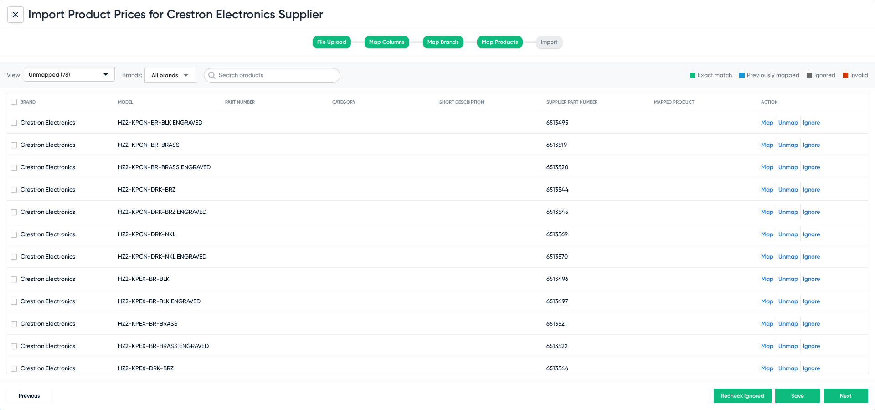
scroll to position [1361, 0]
click at [766, 119] on link "Map" at bounding box center [767, 121] width 12 height 7
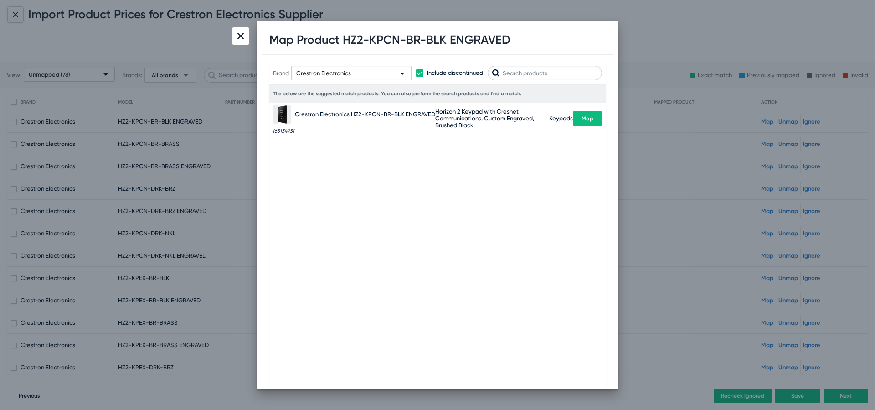
click at [585, 120] on span "Map" at bounding box center [588, 118] width 12 height 6
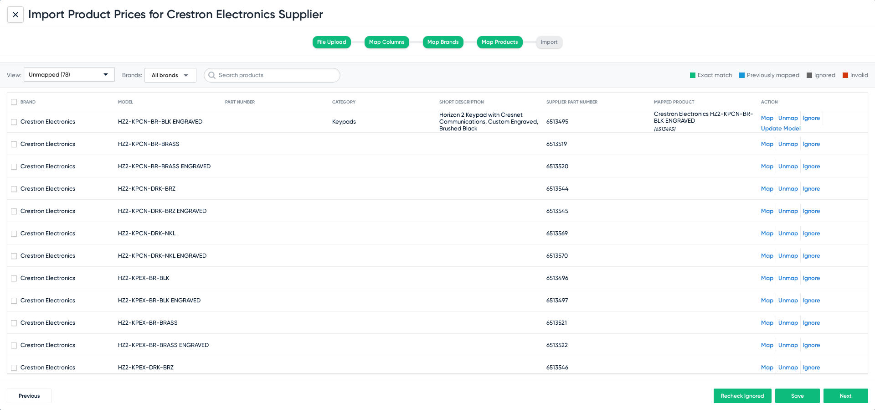
click at [763, 142] on link "Map" at bounding box center [767, 143] width 12 height 7
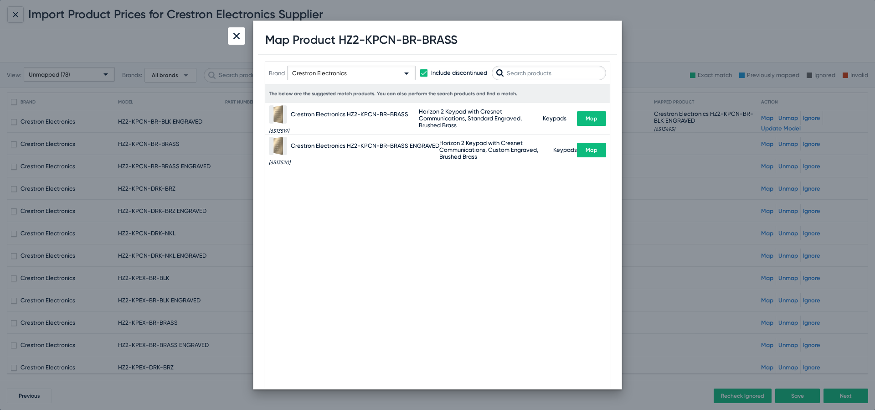
click at [591, 120] on span "Map" at bounding box center [592, 118] width 12 height 6
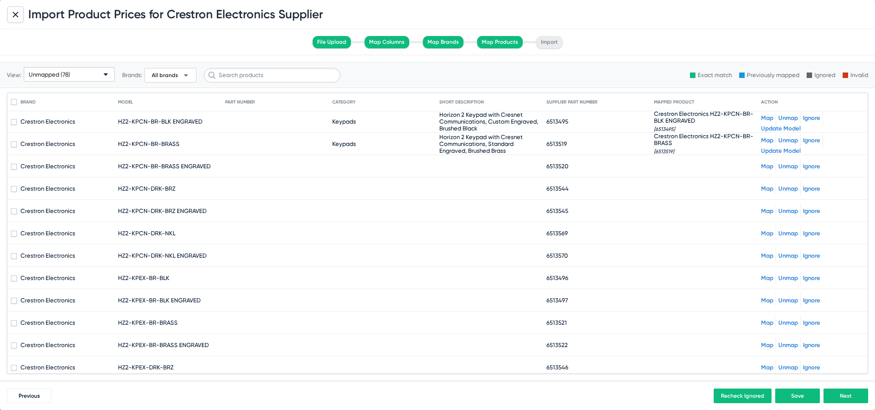
click at [764, 165] on link "Map" at bounding box center [767, 166] width 12 height 7
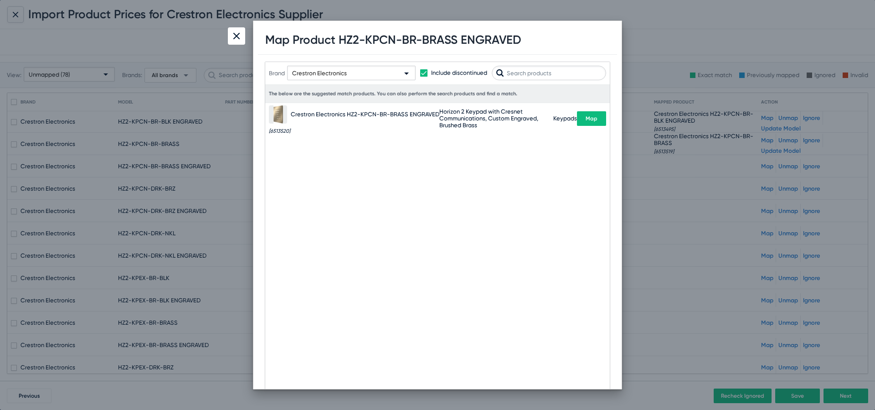
click at [584, 120] on button "Map" at bounding box center [591, 118] width 29 height 15
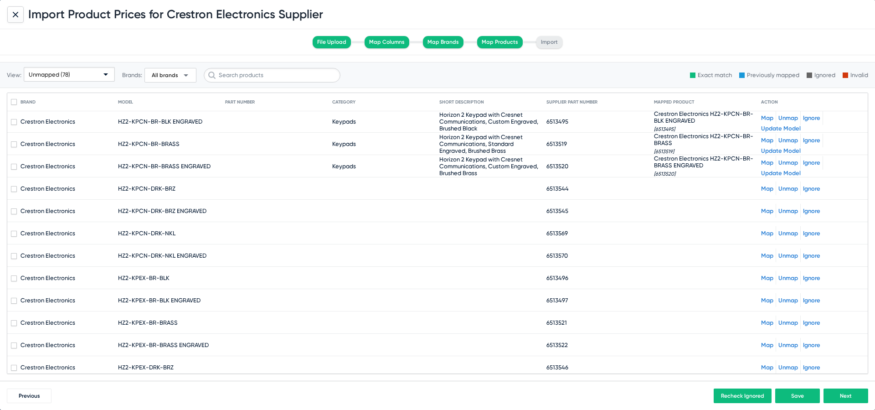
click at [756, 182] on mat-cell at bounding box center [707, 188] width 107 height 22
click at [759, 185] on mat-cell at bounding box center [707, 188] width 107 height 22
click at [770, 187] on link "Map" at bounding box center [767, 188] width 12 height 7
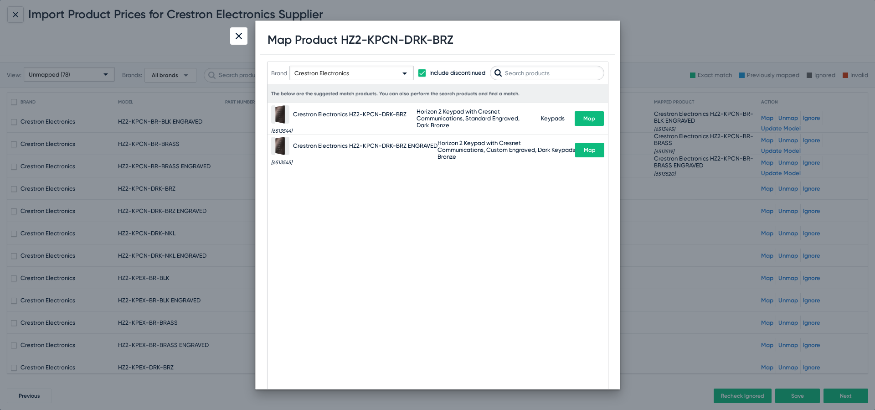
click at [585, 115] on span "Map" at bounding box center [590, 118] width 12 height 6
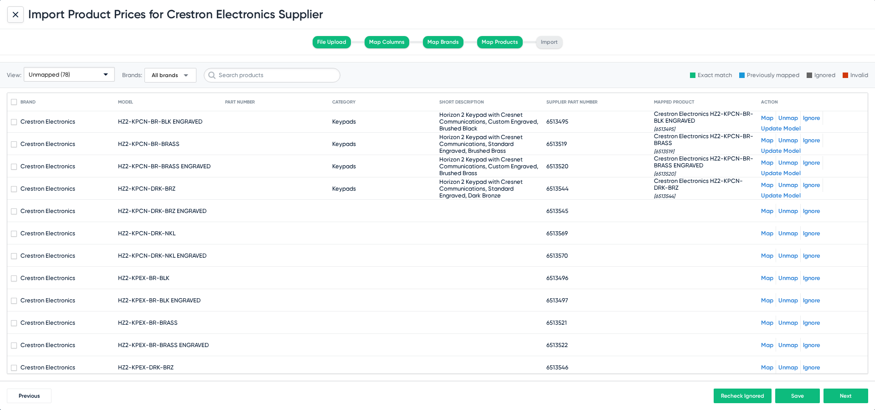
click at [764, 213] on link "Map" at bounding box center [767, 210] width 12 height 7
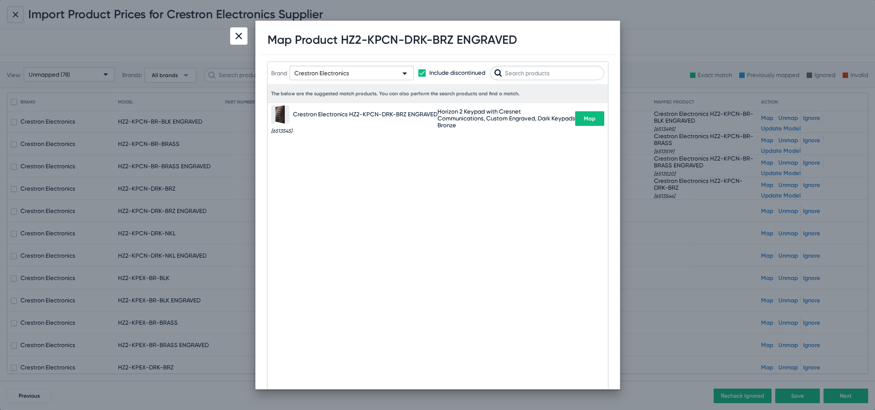
click at [596, 118] on button "Map" at bounding box center [589, 118] width 29 height 15
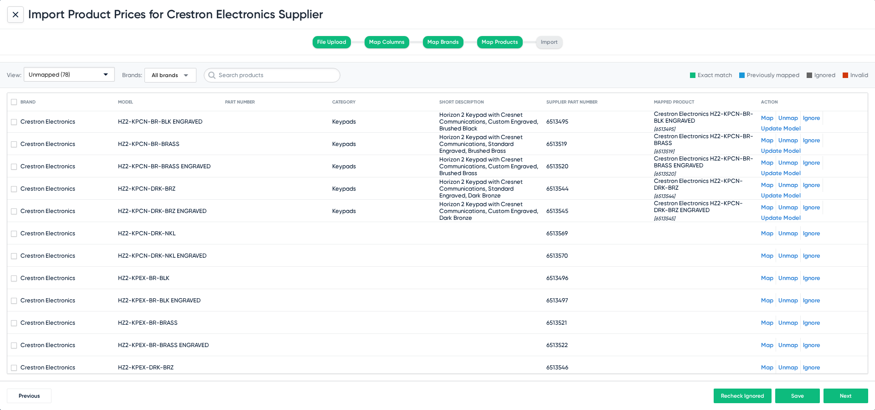
click at [762, 233] on link "Map" at bounding box center [767, 233] width 12 height 7
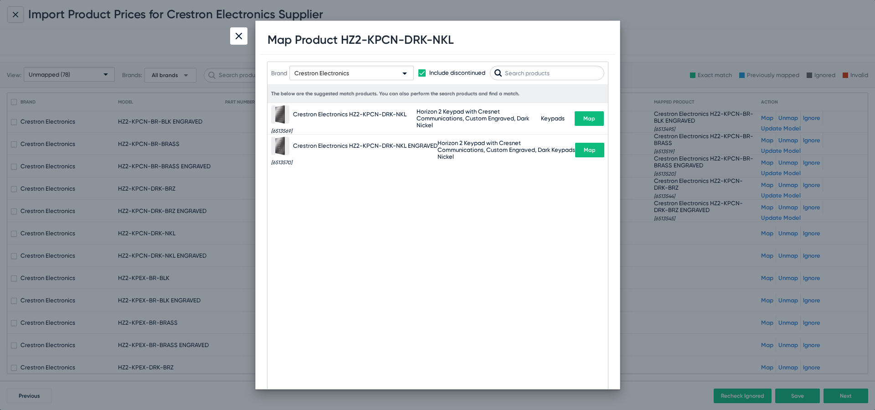
click at [592, 119] on span "Map" at bounding box center [590, 118] width 12 height 6
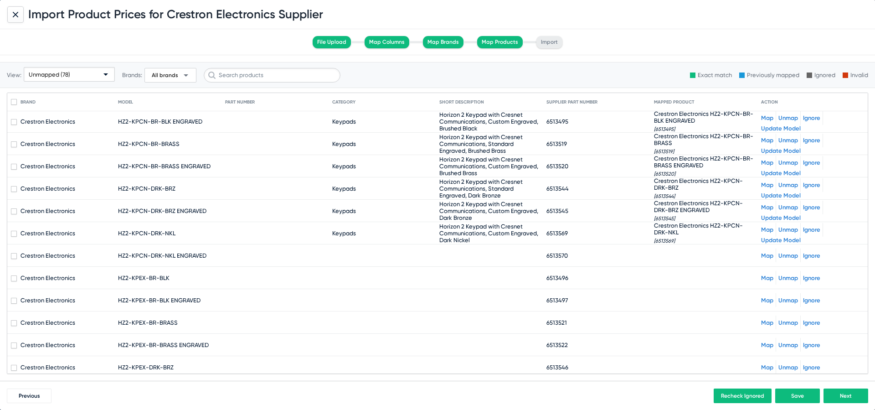
click at [768, 259] on div "Map Unmap Ignore" at bounding box center [812, 256] width 103 height 14
click at [768, 253] on link "Map" at bounding box center [767, 255] width 12 height 7
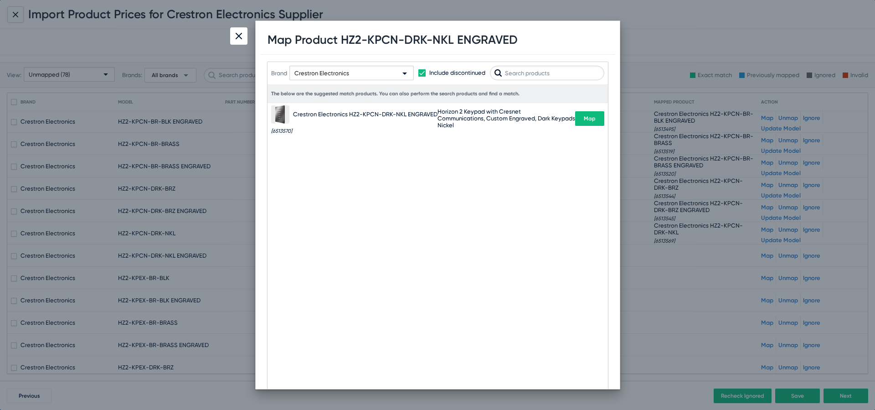
click at [590, 117] on span "Map" at bounding box center [590, 118] width 12 height 6
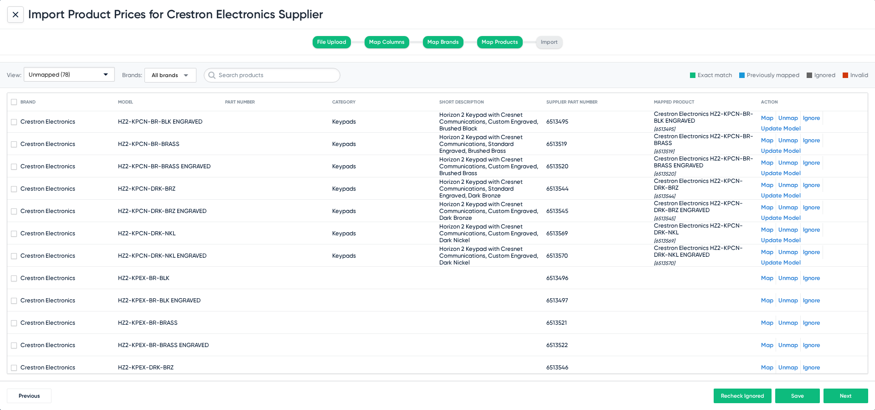
click at [770, 280] on link "Map" at bounding box center [767, 277] width 12 height 7
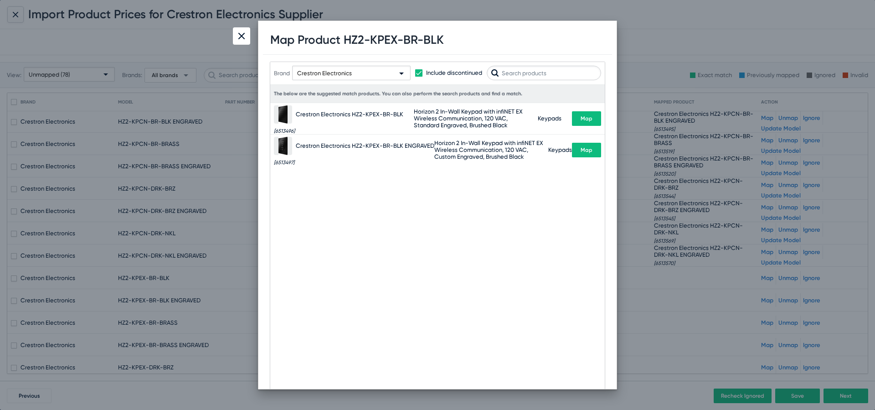
click at [582, 118] on span "Map" at bounding box center [587, 118] width 12 height 6
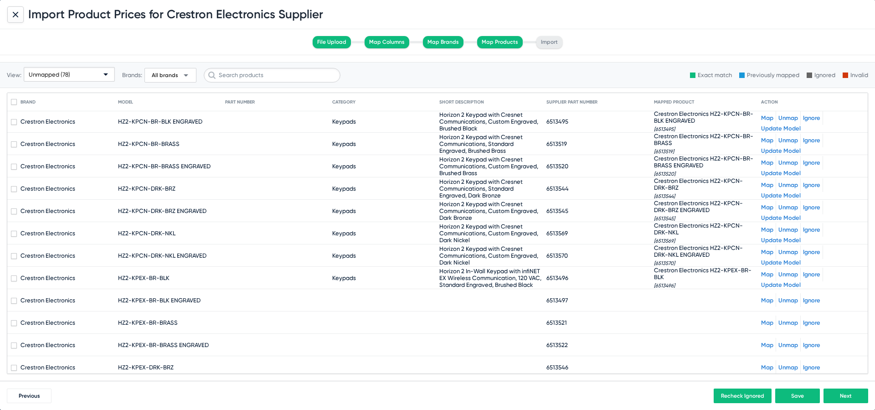
click at [771, 303] on link "Map" at bounding box center [767, 300] width 12 height 7
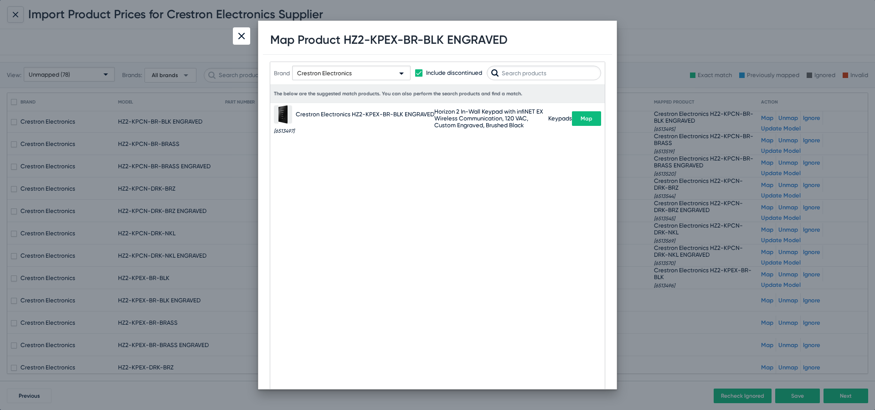
click at [582, 115] on span "Map" at bounding box center [587, 118] width 12 height 6
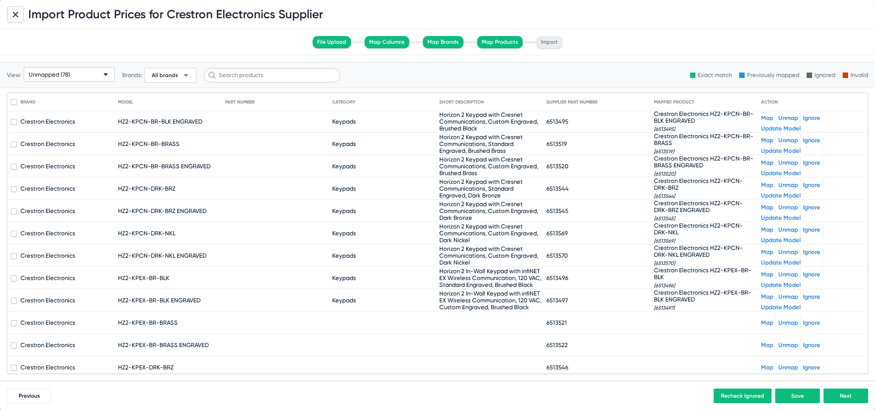
click at [770, 320] on link "Map" at bounding box center [767, 322] width 12 height 7
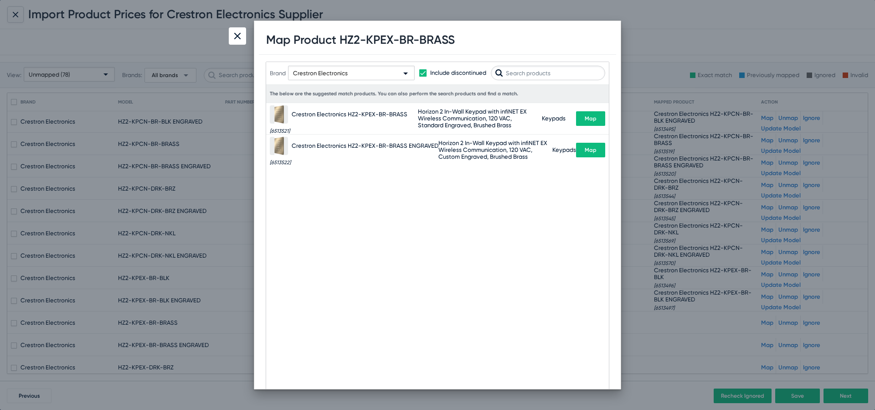
click at [590, 115] on span "Map" at bounding box center [591, 118] width 12 height 6
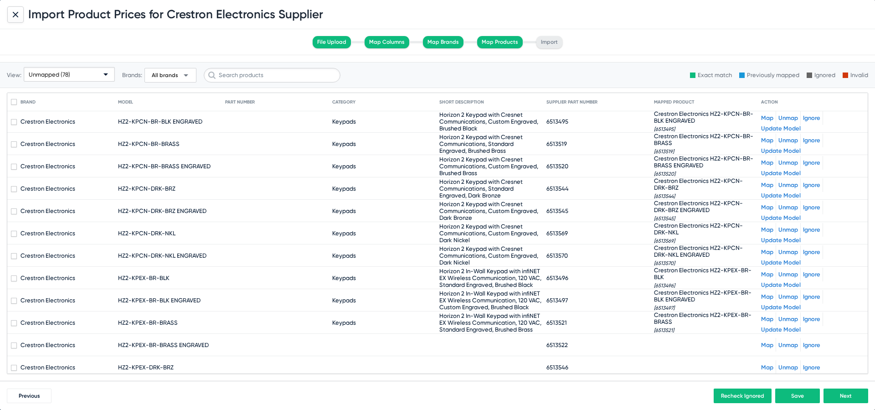
click at [766, 345] on link "Map" at bounding box center [767, 345] width 12 height 7
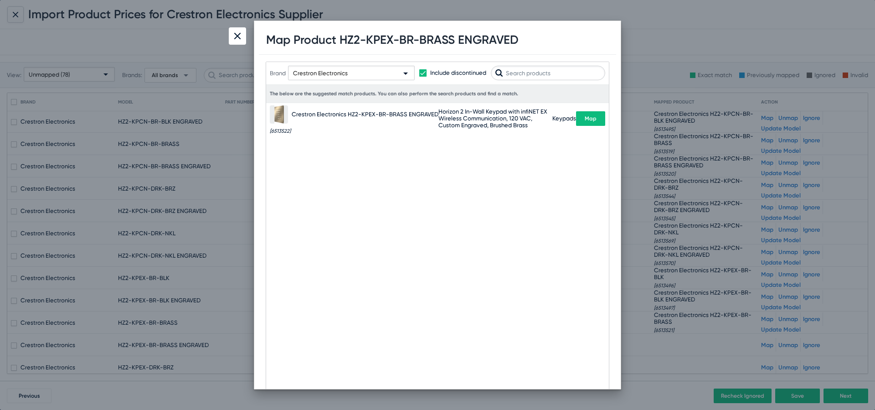
click at [586, 112] on button "Map" at bounding box center [590, 118] width 29 height 15
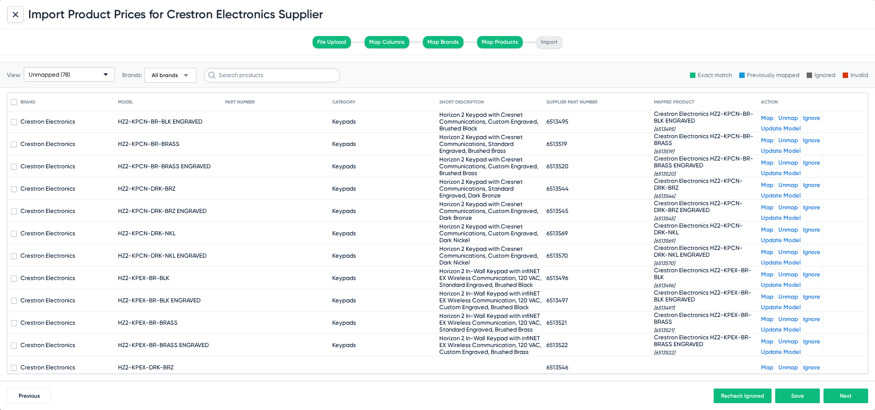
click at [768, 368] on link "Map" at bounding box center [767, 367] width 12 height 7
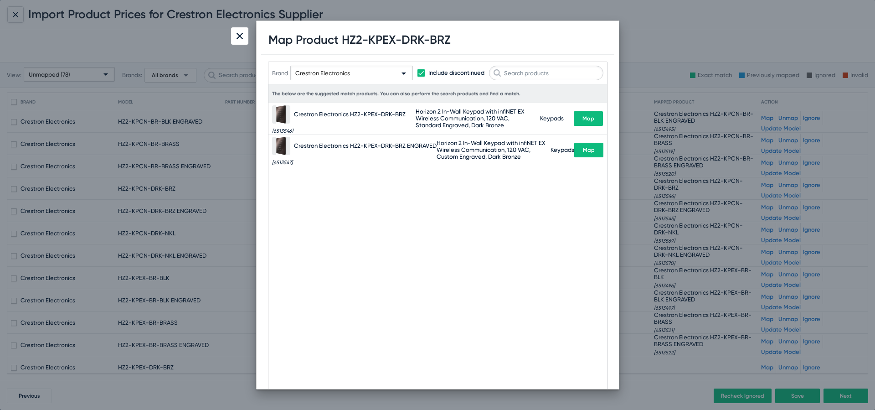
click at [585, 120] on span "Map" at bounding box center [589, 118] width 12 height 6
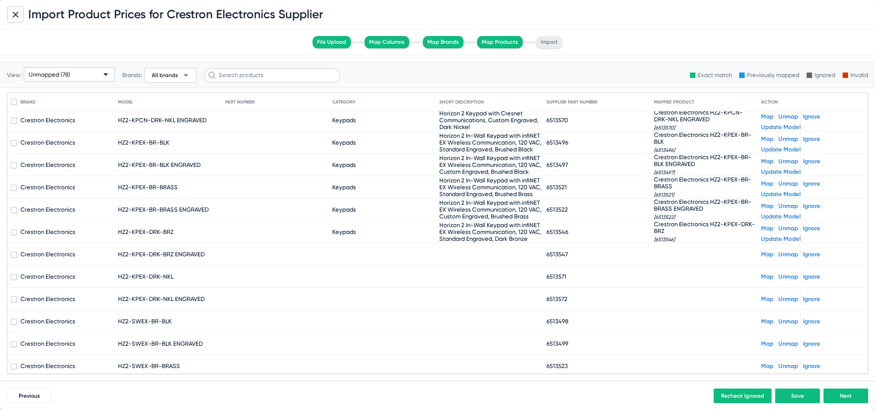
scroll to position [1611, 0]
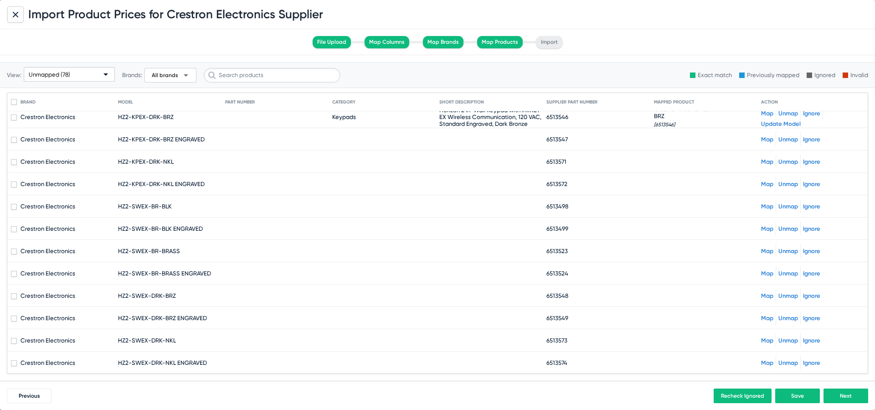
click at [766, 139] on link "Map" at bounding box center [767, 139] width 12 height 7
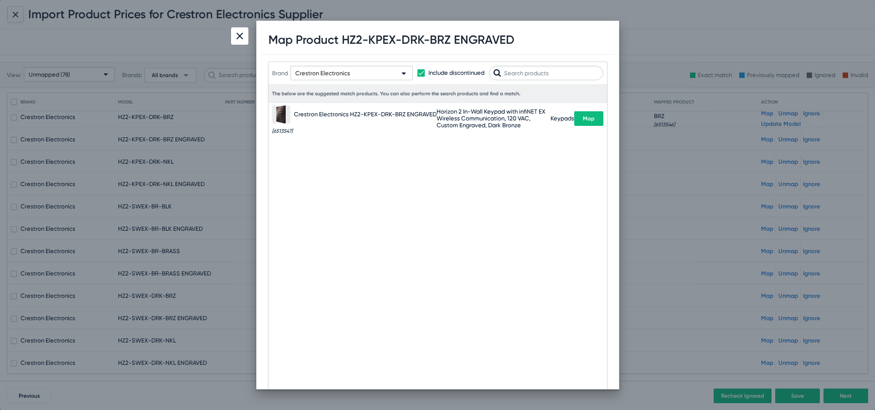
click at [581, 118] on button "Map" at bounding box center [589, 118] width 29 height 15
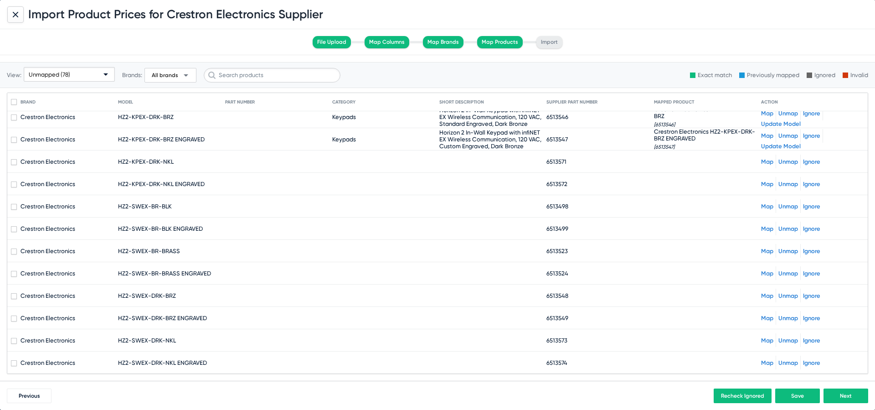
click at [760, 156] on mat-cell at bounding box center [707, 161] width 107 height 22
click at [762, 162] on link "Map" at bounding box center [767, 161] width 12 height 7
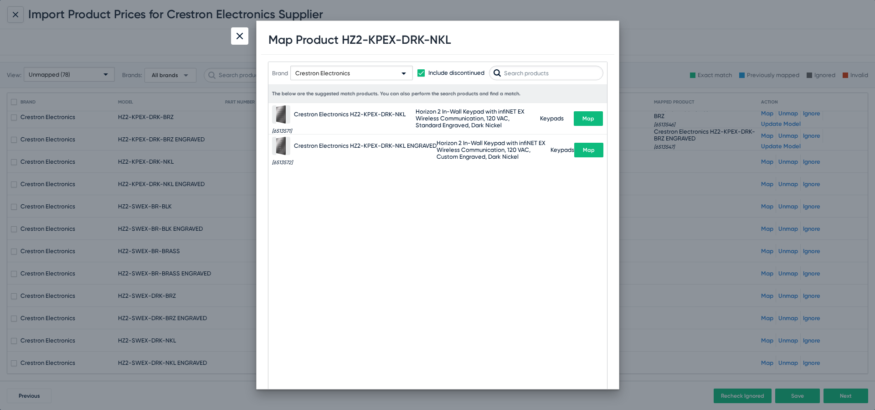
click at [590, 120] on span "Map" at bounding box center [589, 118] width 12 height 6
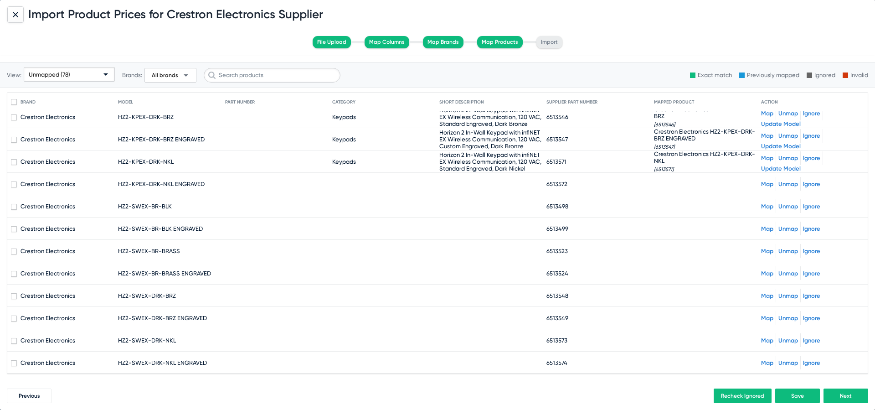
click at [769, 182] on link "Map" at bounding box center [767, 184] width 12 height 7
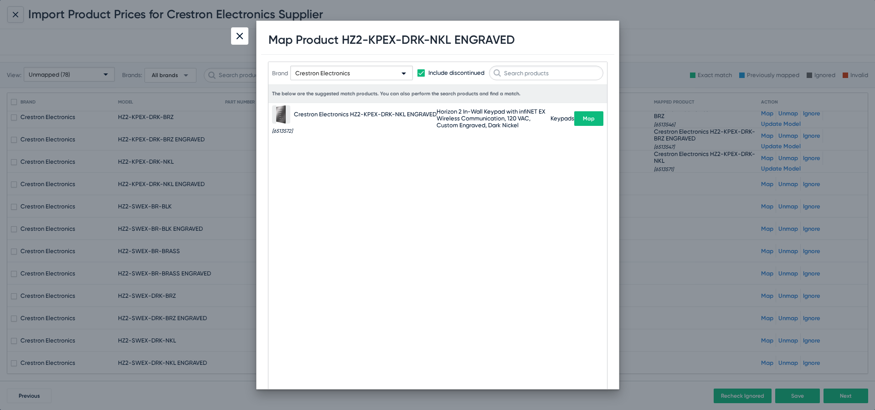
click at [585, 120] on span "Map" at bounding box center [589, 118] width 12 height 6
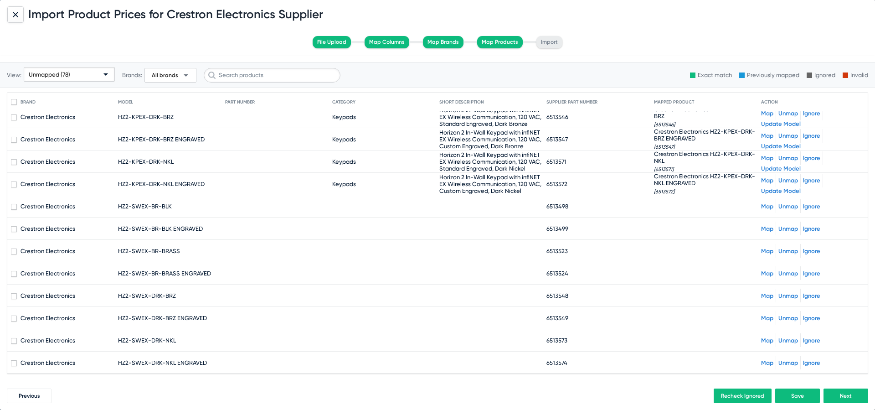
click at [766, 208] on link "Map" at bounding box center [767, 206] width 12 height 7
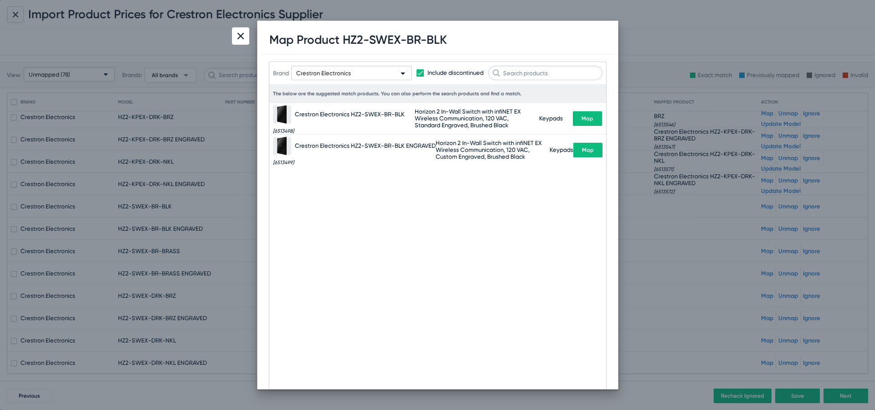
click at [585, 118] on span "Map" at bounding box center [588, 118] width 12 height 6
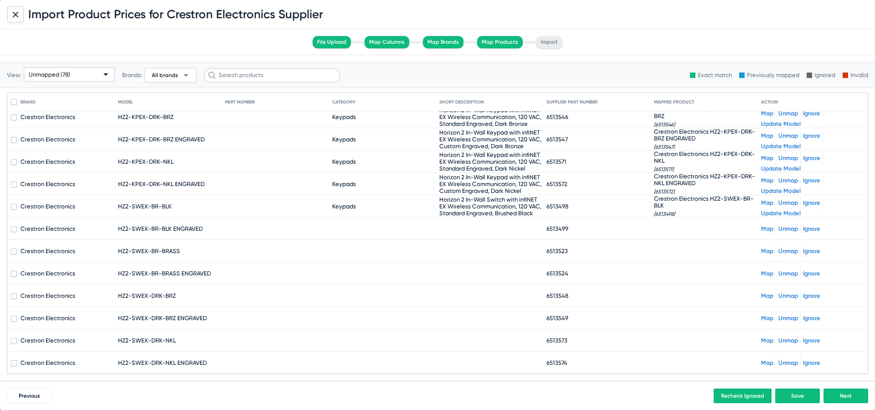
click at [768, 229] on link "Map" at bounding box center [767, 228] width 12 height 7
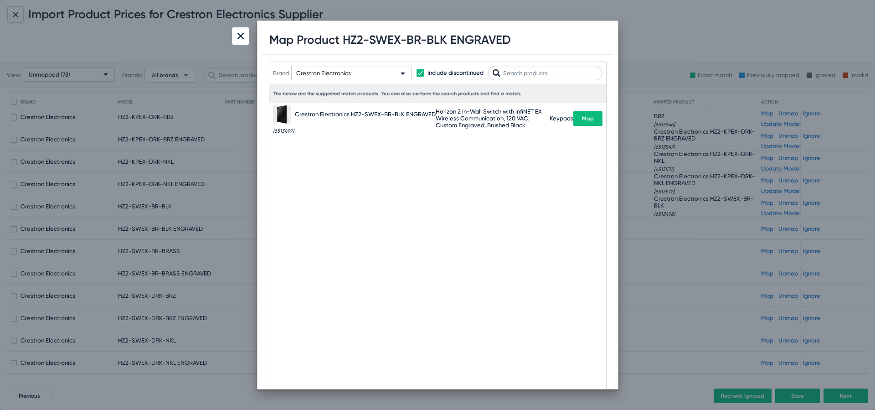
click at [584, 118] on span "Map" at bounding box center [588, 118] width 12 height 6
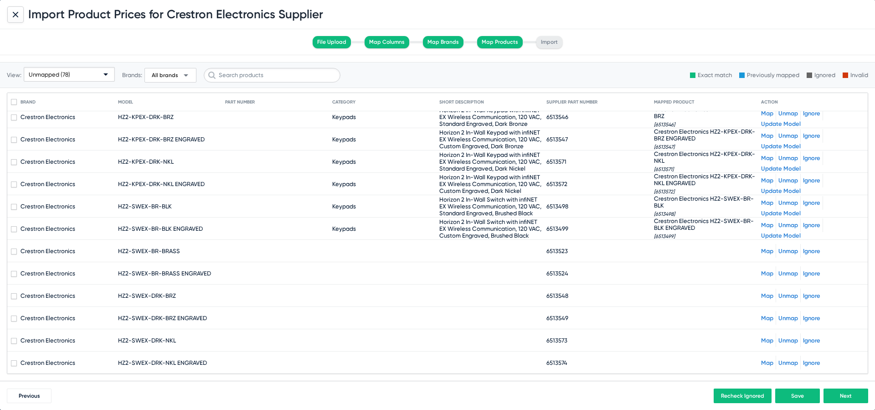
click at [766, 250] on link "Map" at bounding box center [767, 251] width 12 height 7
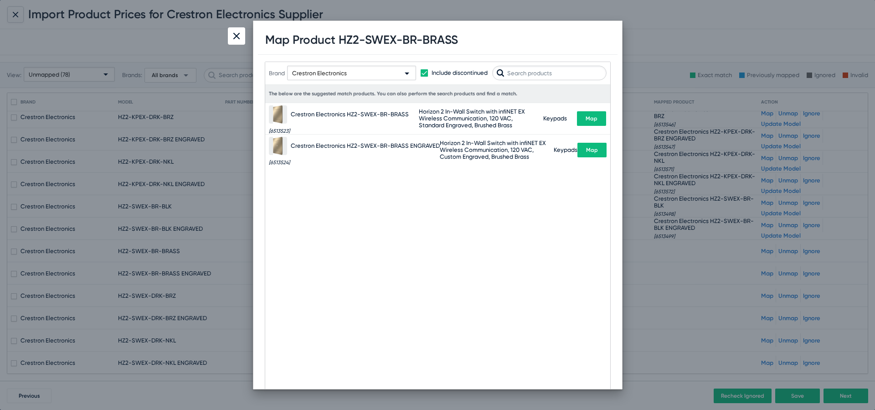
click at [597, 121] on button "Map" at bounding box center [591, 118] width 29 height 15
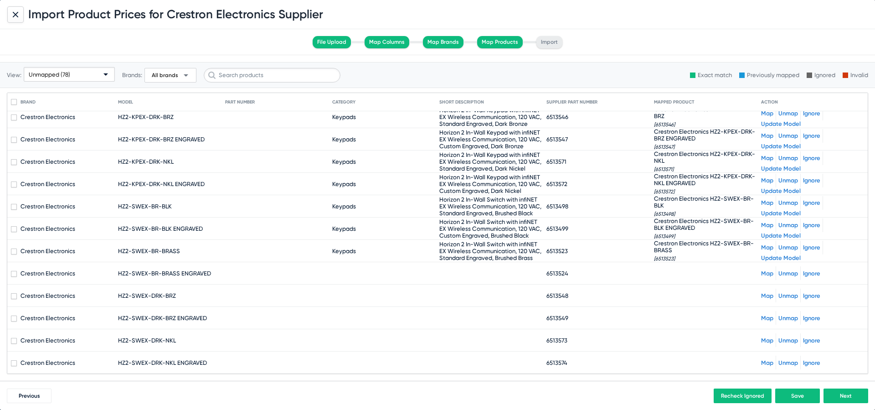
click at [767, 276] on link "Map" at bounding box center [767, 273] width 12 height 7
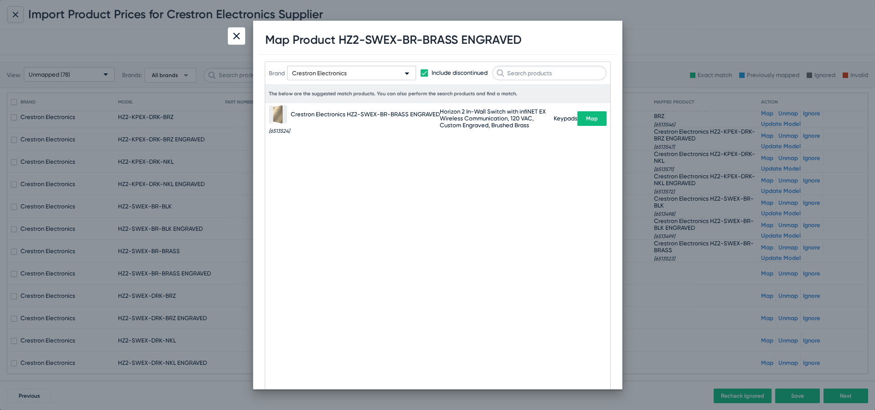
click at [589, 115] on span "Map" at bounding box center [592, 118] width 12 height 6
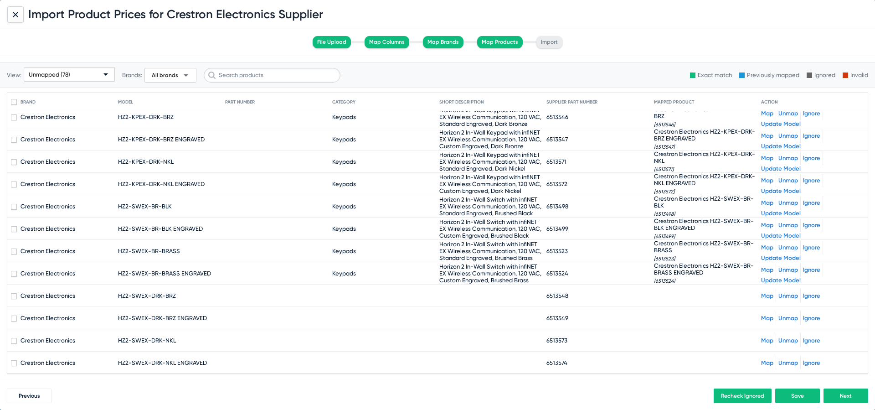
click at [767, 295] on link "Map" at bounding box center [767, 295] width 12 height 7
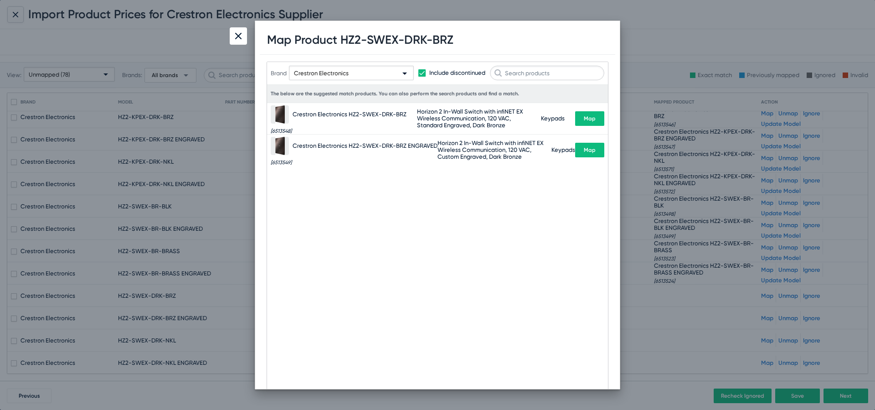
click at [589, 118] on span "Map" at bounding box center [590, 118] width 12 height 6
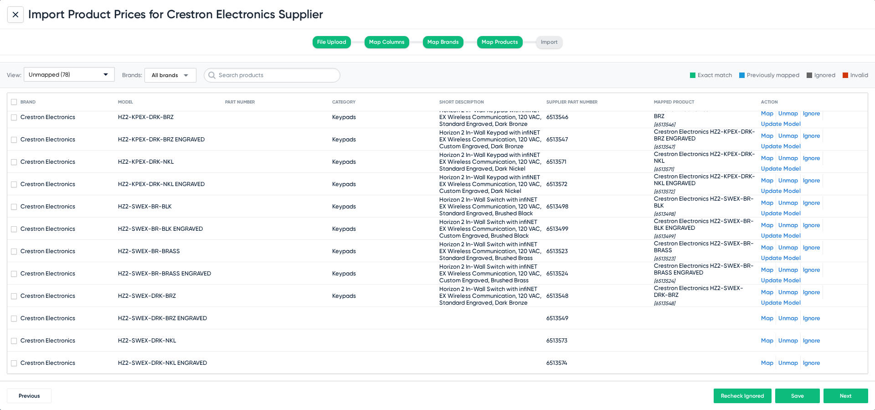
click at [768, 314] on div "Map Unmap Ignore" at bounding box center [812, 318] width 103 height 14
click at [766, 317] on link "Map" at bounding box center [767, 318] width 12 height 7
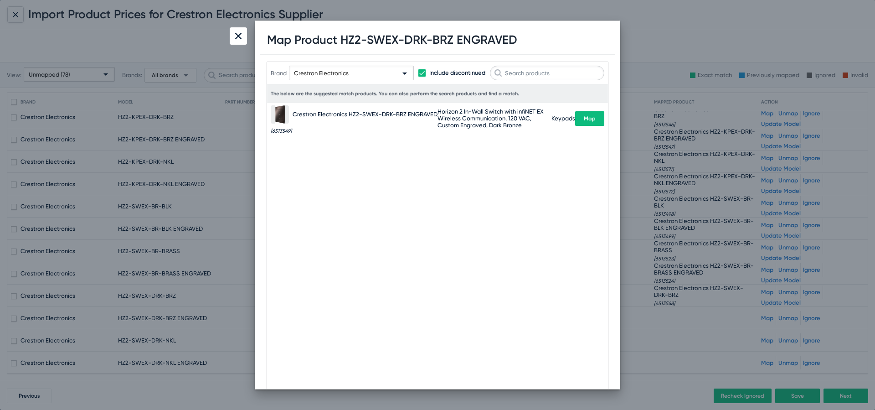
click at [592, 122] on span "Map" at bounding box center [590, 118] width 12 height 6
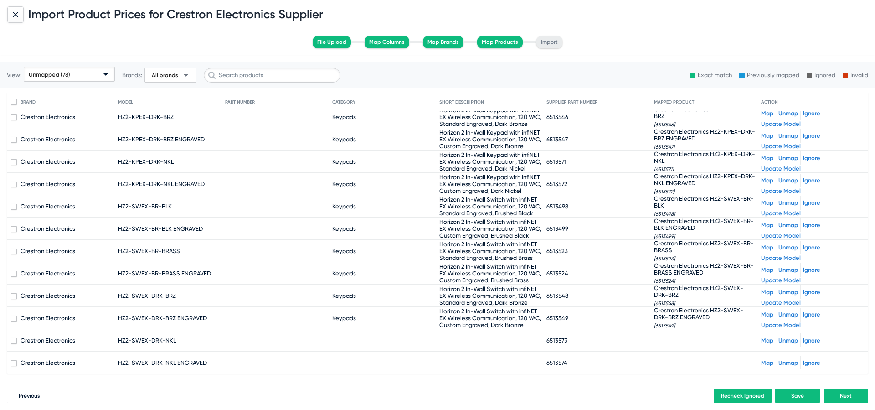
click at [767, 338] on link "Map" at bounding box center [767, 340] width 12 height 7
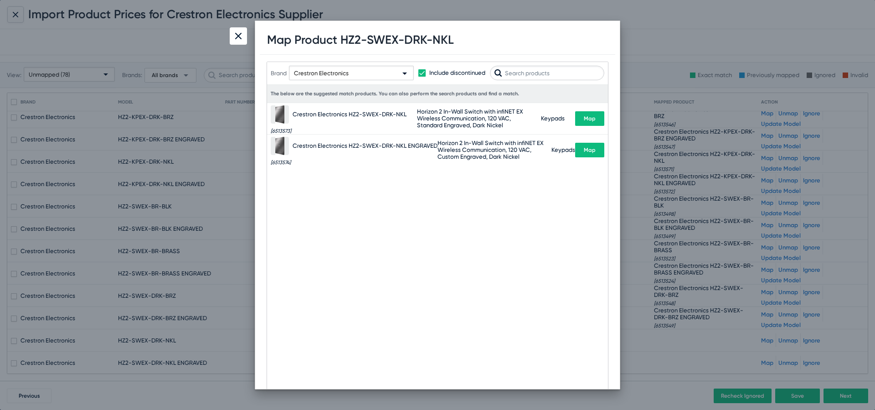
click at [590, 121] on span "Map" at bounding box center [590, 118] width 12 height 6
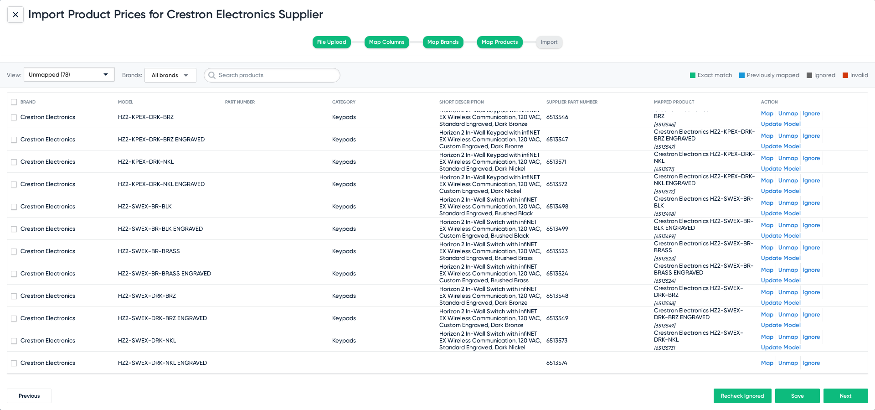
click at [770, 363] on link "Map" at bounding box center [767, 362] width 12 height 7
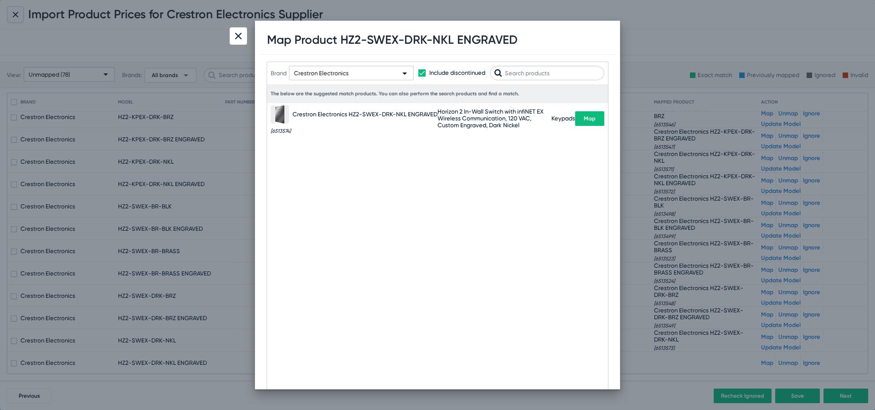
click at [589, 115] on span "Map" at bounding box center [590, 118] width 12 height 6
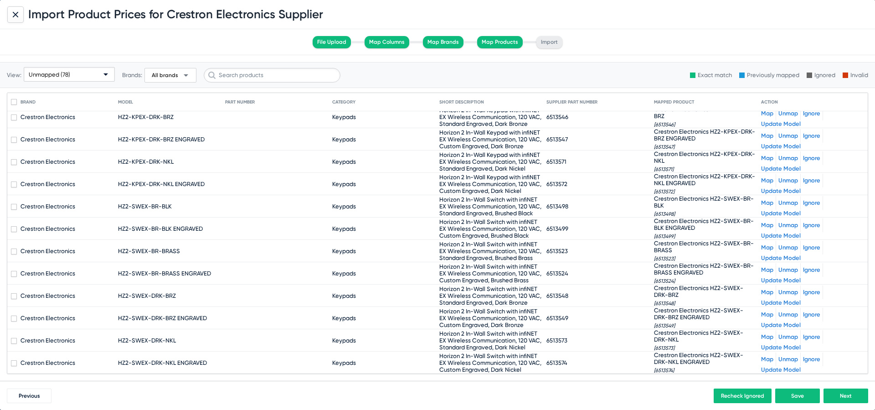
click at [843, 400] on button "Next" at bounding box center [846, 395] width 45 height 15
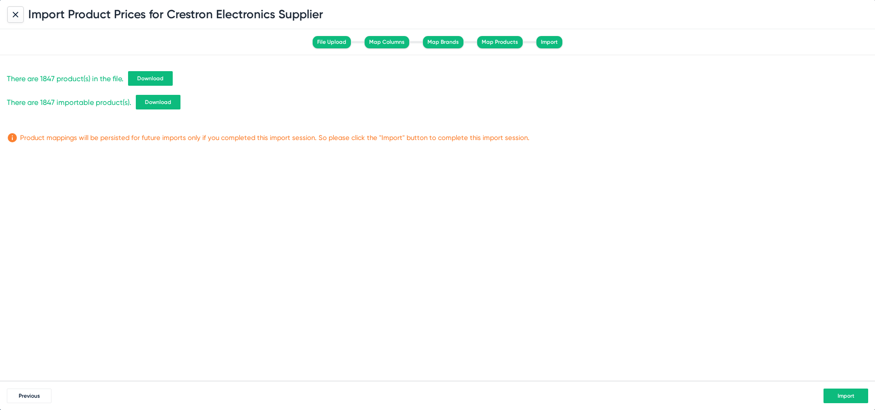
click at [841, 393] on span "Import" at bounding box center [846, 396] width 17 height 6
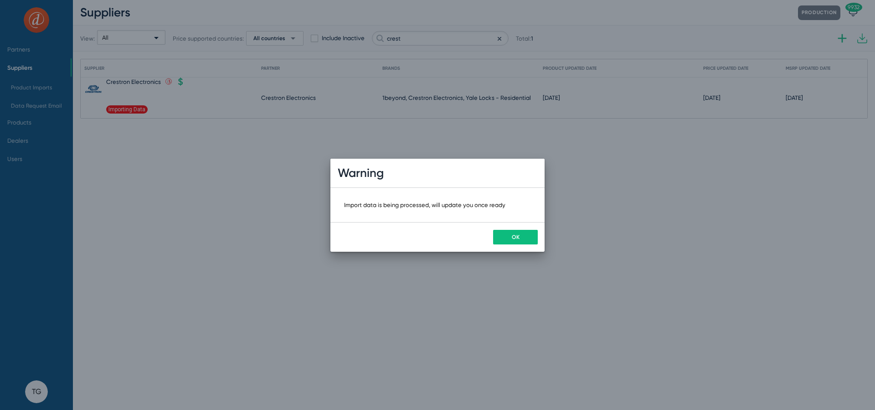
click at [530, 238] on button "OK" at bounding box center [515, 237] width 45 height 15
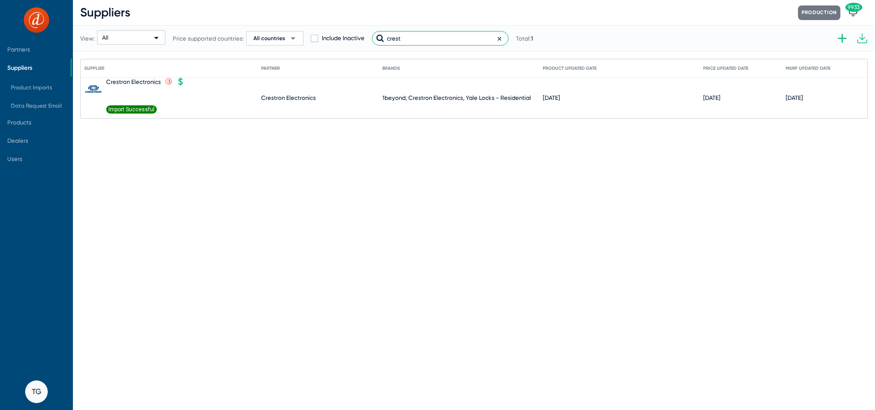
drag, startPoint x: 415, startPoint y: 45, endPoint x: 381, endPoint y: 33, distance: 36.5
click at [381, 33] on div "crest" at bounding box center [440, 38] width 137 height 15
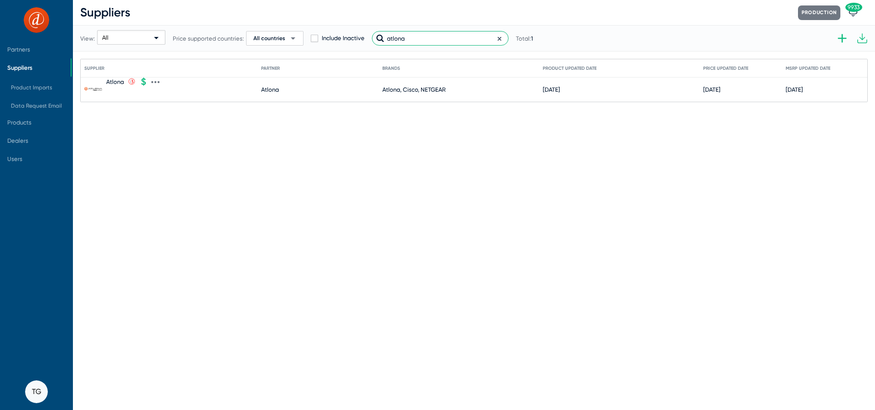
type input "atlona"
click at [157, 83] on icon at bounding box center [155, 82] width 8 height 8
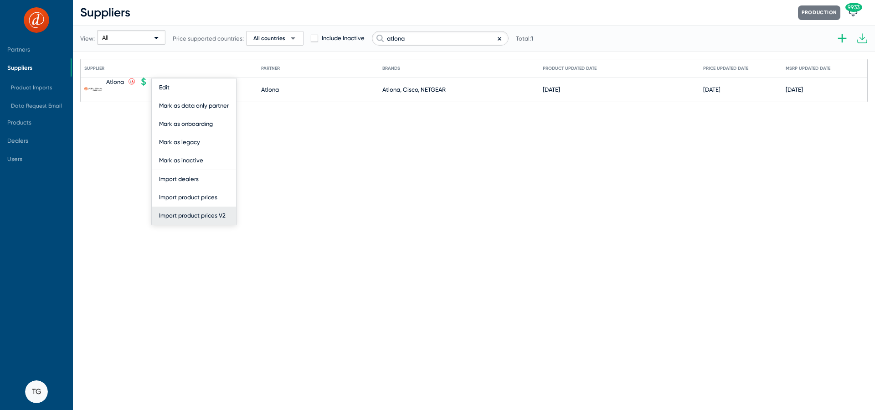
click at [202, 215] on button "Import product prices V2" at bounding box center [194, 216] width 84 height 18
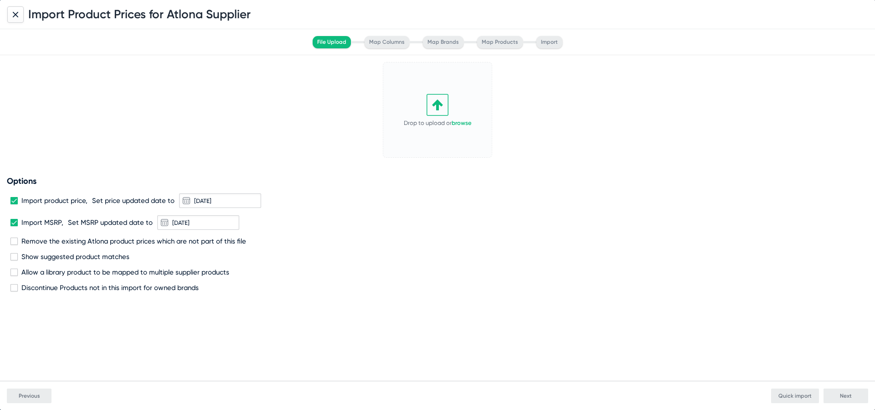
click at [438, 113] on icon at bounding box center [438, 105] width 22 height 22
click at [51, 239] on span "Remove the existing Atlona product prices which are not part of this file" at bounding box center [133, 241] width 225 height 8
click at [14, 245] on input "Remove the existing Atlona product prices which are not part of this file" at bounding box center [14, 245] width 0 height 0
checkbox input "true"
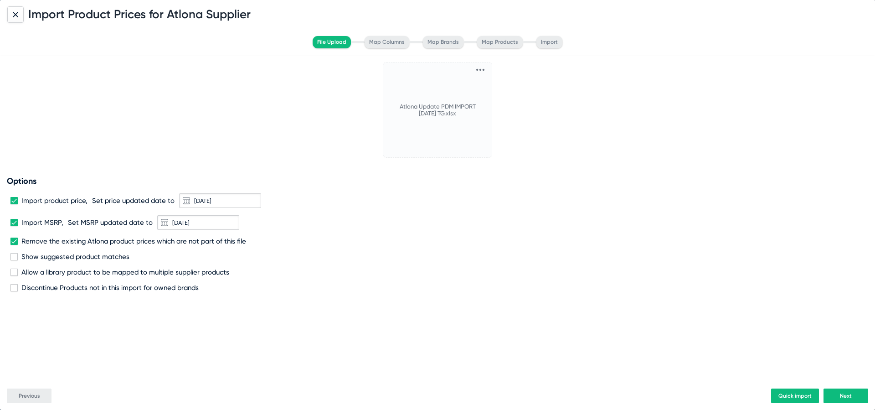
click at [61, 290] on span "Discontinue Products not in this import for owned brands" at bounding box center [109, 288] width 177 height 8
click at [14, 291] on input "Discontinue Products not in this import for owned brands" at bounding box center [14, 291] width 0 height 0
checkbox input "true"
click at [849, 393] on span "Next" at bounding box center [846, 396] width 12 height 6
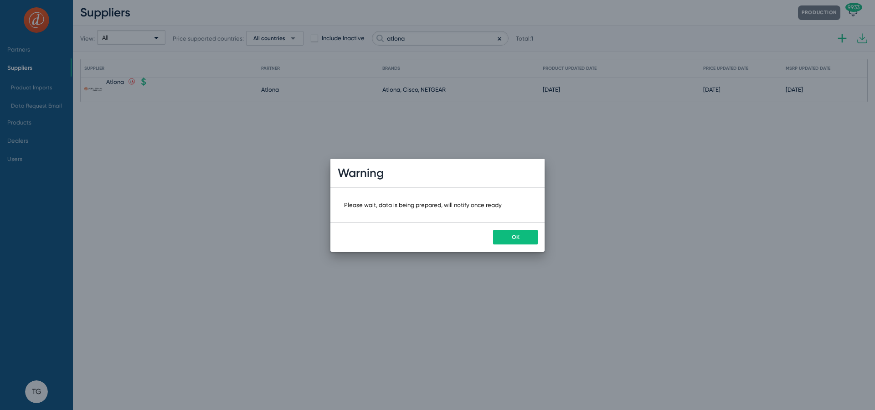
click at [517, 237] on span "OK" at bounding box center [516, 237] width 8 height 6
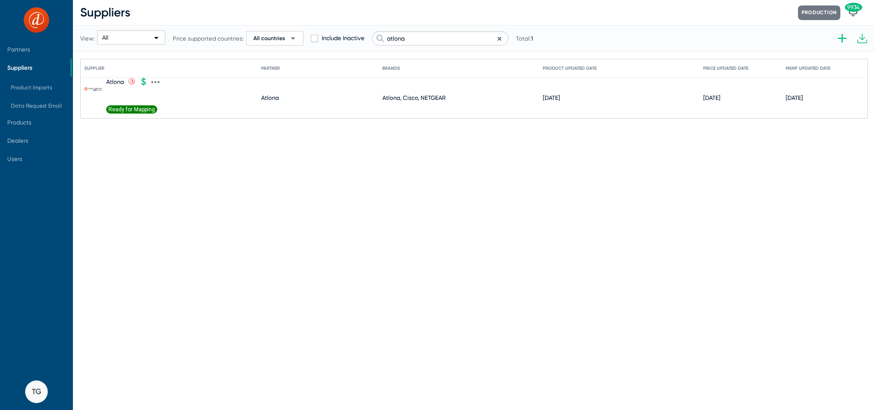
click at [121, 107] on span "Ready for Mapping" at bounding box center [131, 109] width 51 height 8
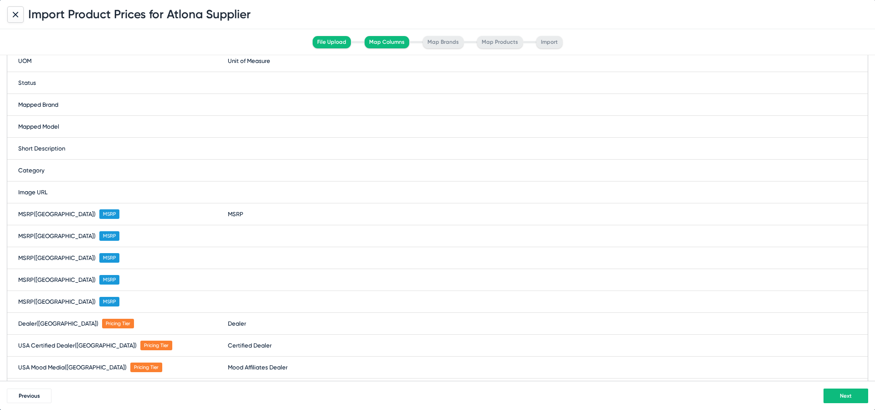
scroll to position [266, 0]
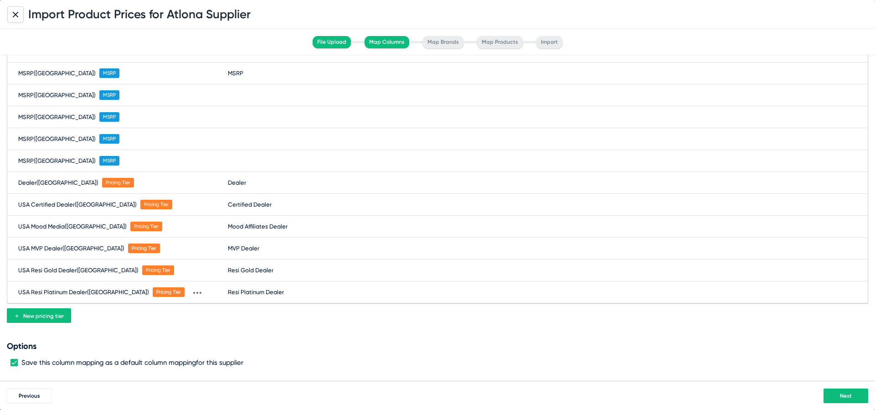
click at [844, 399] on button "Next" at bounding box center [846, 395] width 45 height 15
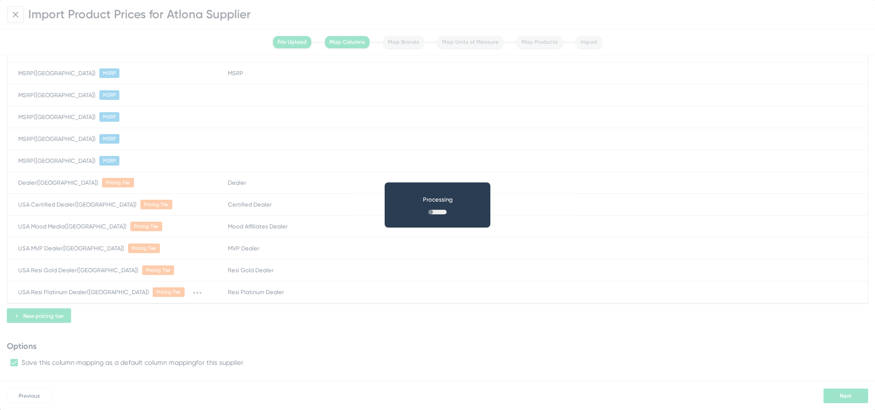
scroll to position [0, 0]
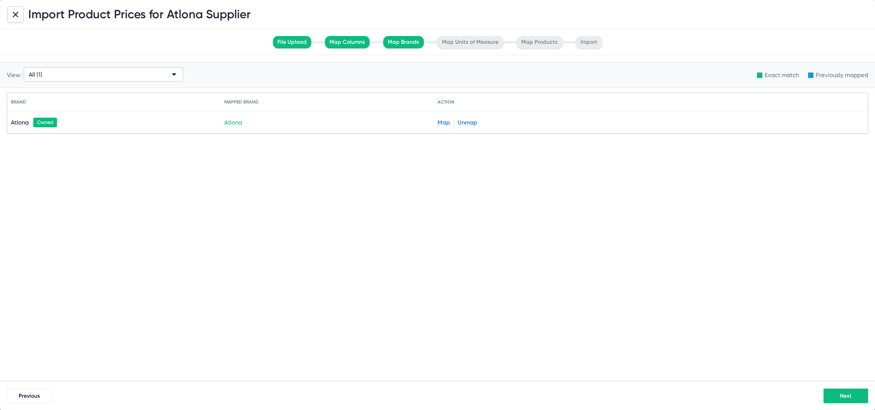
click at [849, 395] on span "Next" at bounding box center [846, 396] width 12 height 6
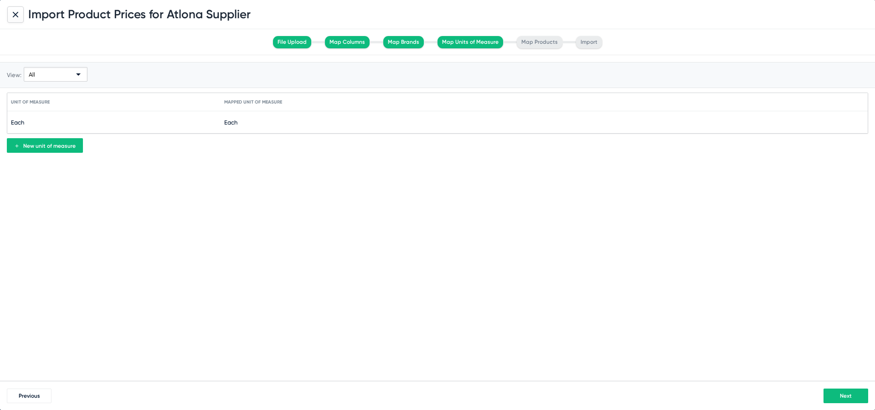
click at [841, 394] on span "Next" at bounding box center [846, 396] width 12 height 6
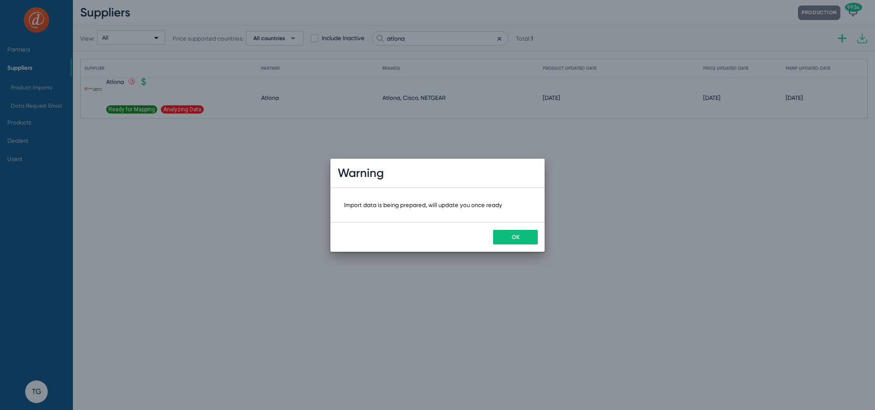
click at [522, 238] on button "OK" at bounding box center [515, 237] width 45 height 15
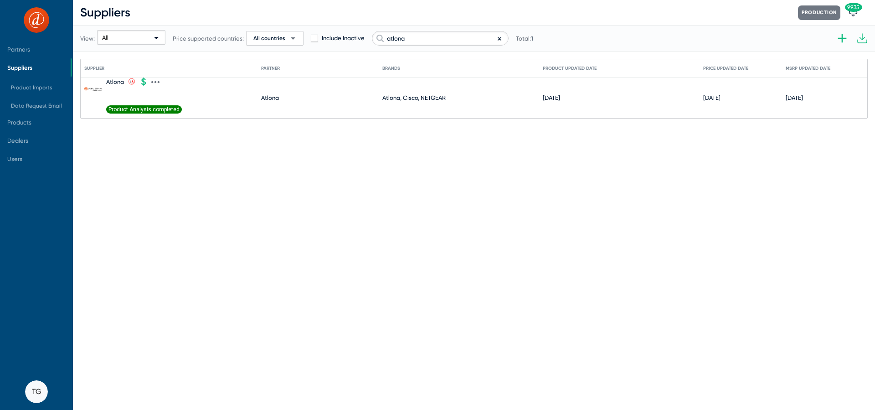
click at [126, 108] on span "Product Analysis completed" at bounding box center [144, 109] width 76 height 8
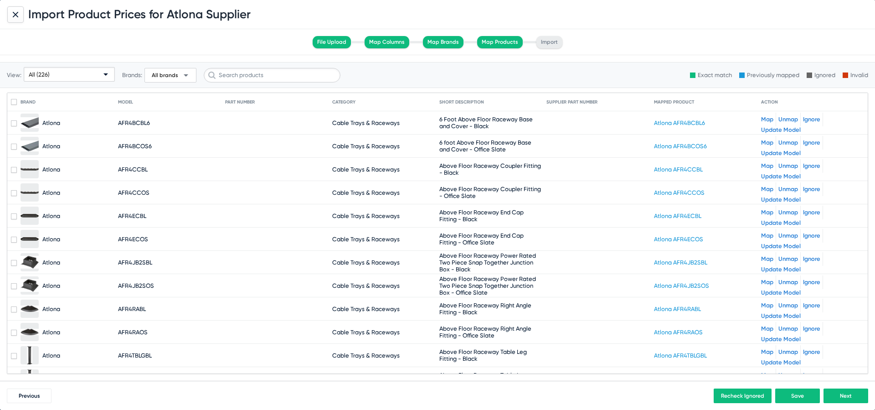
click at [67, 71] on div "All (226)" at bounding box center [65, 74] width 73 height 15
click at [255, 50] on div at bounding box center [437, 205] width 875 height 410
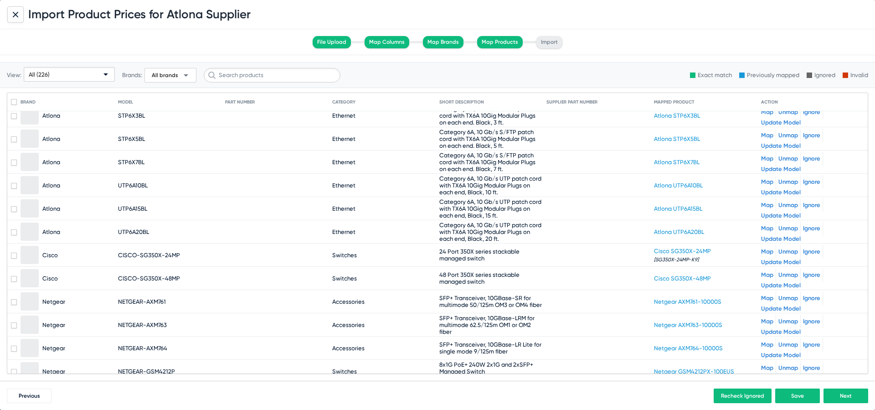
scroll to position [5044, 0]
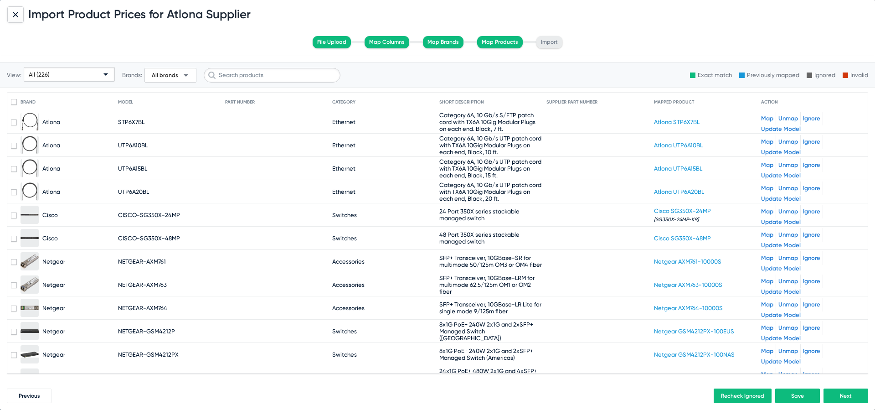
click at [848, 391] on button "Next" at bounding box center [846, 395] width 45 height 15
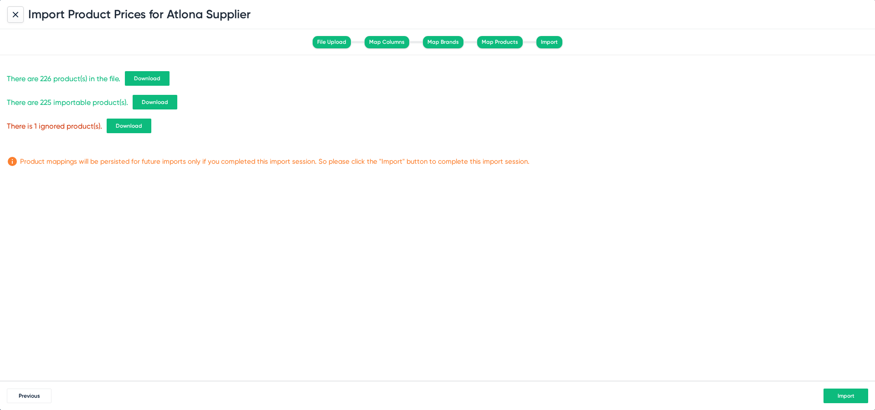
click at [26, 394] on span "Previous" at bounding box center [29, 396] width 21 height 6
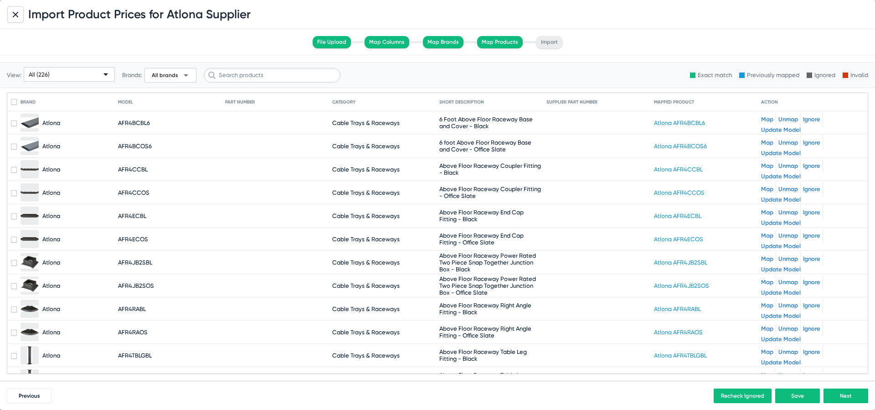
click at [57, 79] on div "All (226)" at bounding box center [65, 74] width 73 height 15
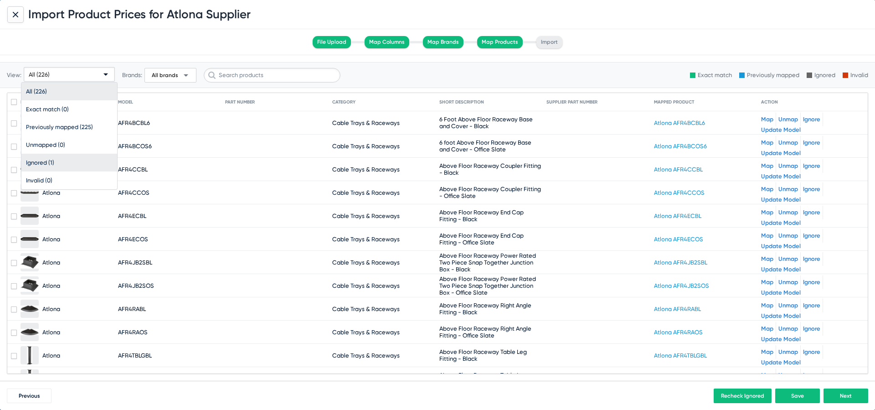
click at [62, 160] on span "Ignored (1)" at bounding box center [69, 163] width 87 height 18
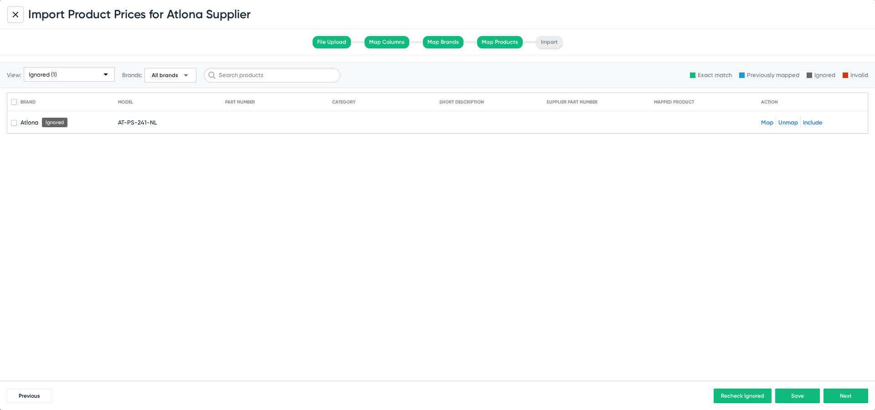
click at [844, 397] on span "Next" at bounding box center [846, 396] width 12 height 6
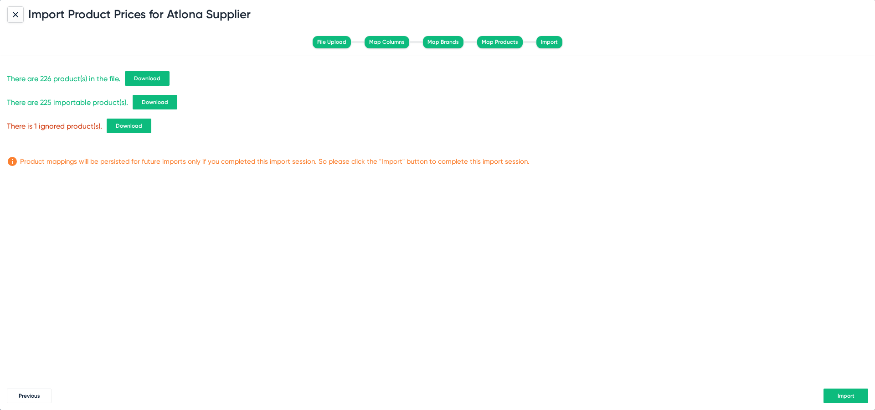
click at [142, 74] on button "Download" at bounding box center [147, 78] width 45 height 15
click at [158, 99] on span "Download" at bounding box center [155, 102] width 26 height 6
click at [842, 398] on span "Import" at bounding box center [846, 396] width 17 height 6
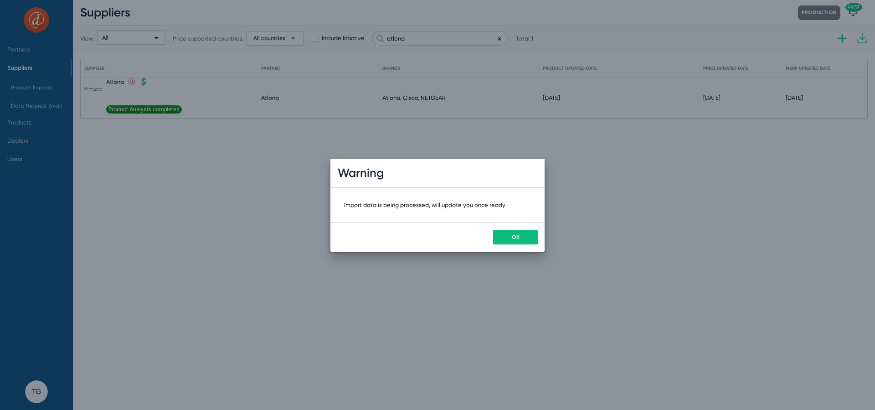
click at [518, 237] on span "OK" at bounding box center [516, 237] width 8 height 6
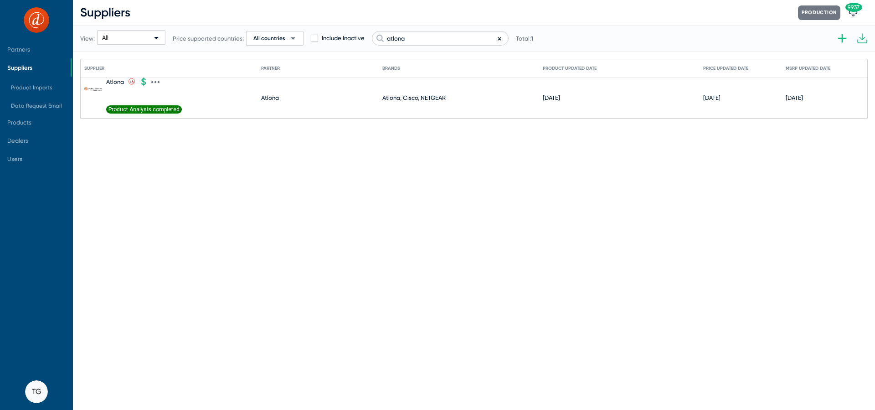
click at [158, 109] on span "Product Analysis completed" at bounding box center [144, 109] width 76 height 8
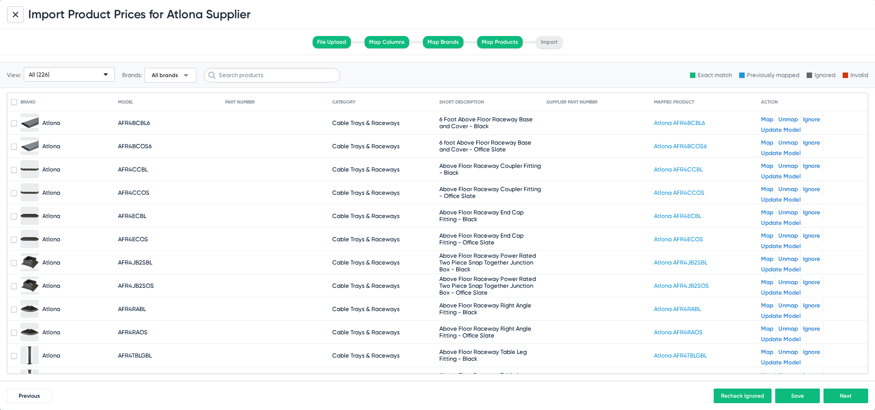
click at [55, 72] on div "All (226)" at bounding box center [65, 74] width 73 height 15
click at [16, 17] on div at bounding box center [437, 205] width 875 height 410
click at [24, 13] on div "Import Product Prices for Atlona Supplier" at bounding box center [437, 14] width 875 height 29
click at [49, 73] on span "All (226)" at bounding box center [39, 74] width 21 height 7
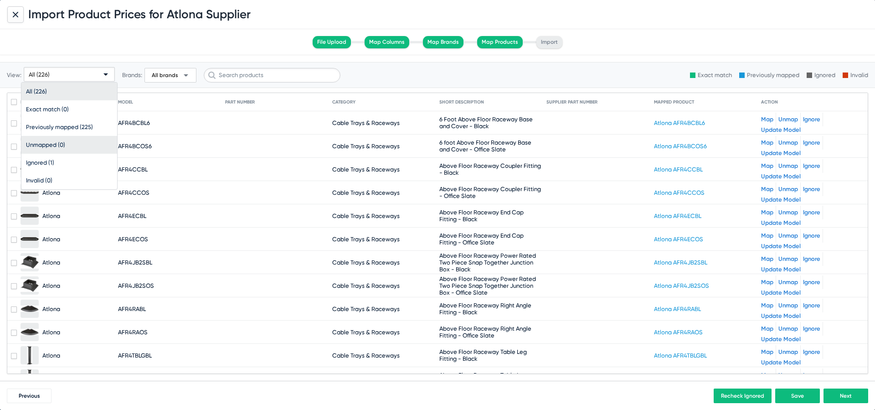
click at [73, 145] on span "Unmapped (0)" at bounding box center [69, 145] width 87 height 18
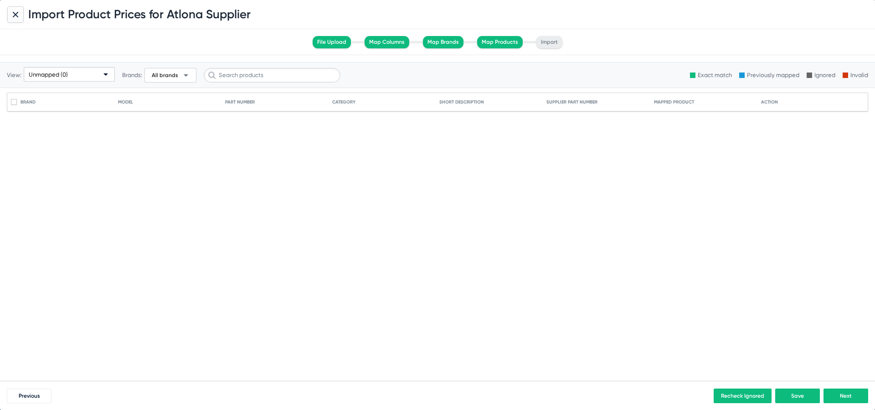
click at [844, 394] on span "Next" at bounding box center [846, 396] width 12 height 6
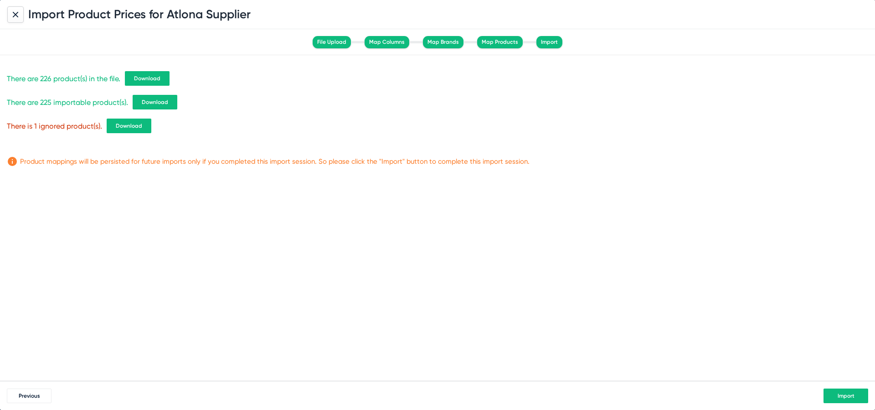
click at [854, 392] on button "Import" at bounding box center [846, 395] width 45 height 15
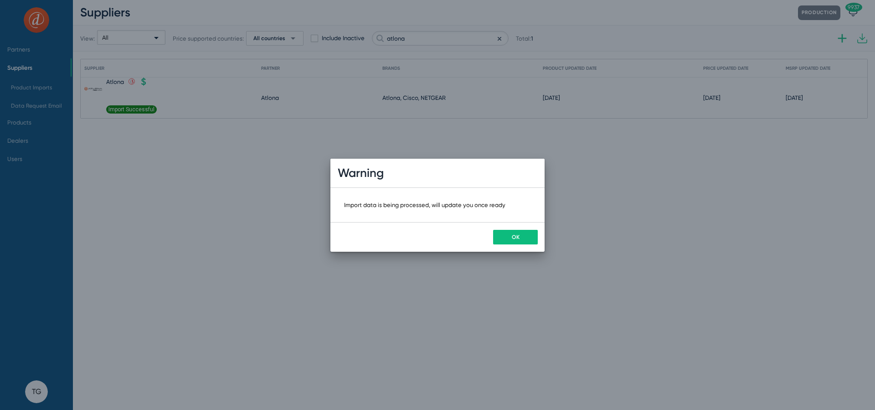
click at [516, 238] on span "OK" at bounding box center [516, 237] width 8 height 6
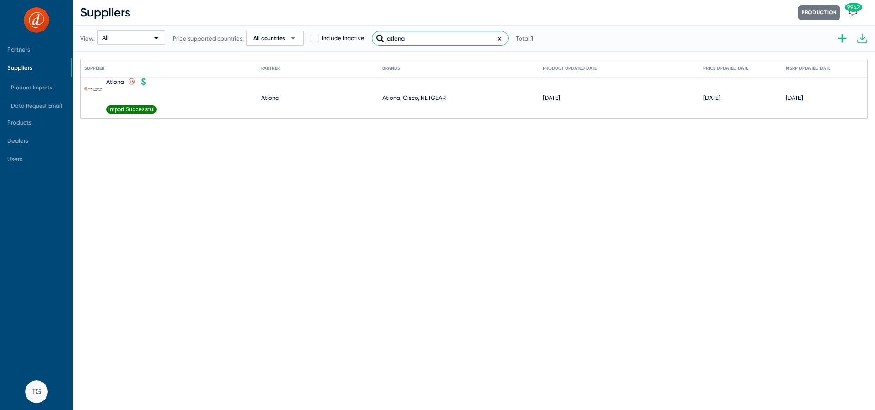
drag, startPoint x: 413, startPoint y: 40, endPoint x: 348, endPoint y: 41, distance: 65.2
click at [348, 41] on div "View: All Price supported countries: All countries arrow_drop_down Include Inac…" at bounding box center [306, 38] width 453 height 45
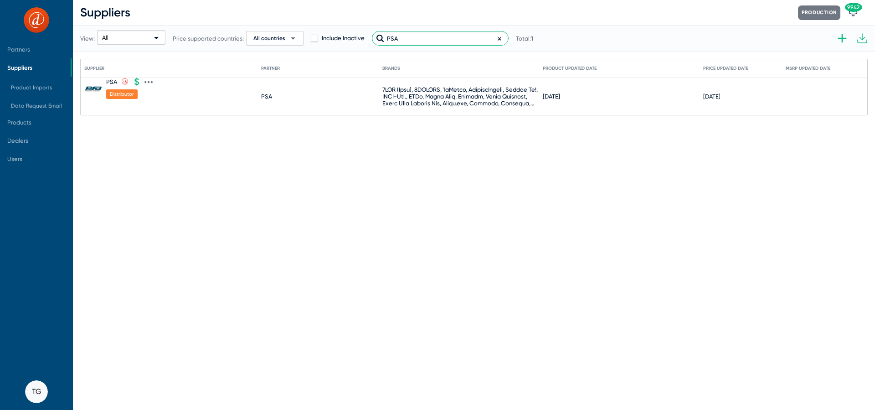
type input "PSA"
click at [150, 78] on icon at bounding box center [149, 82] width 8 height 8
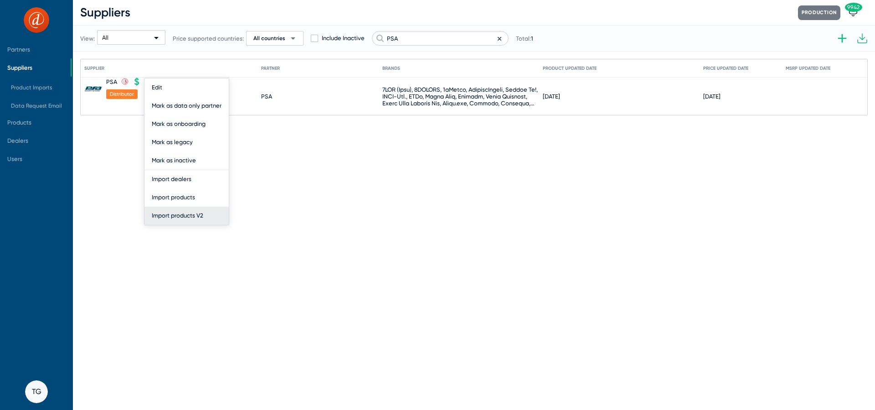
click at [188, 215] on button "Import products V2" at bounding box center [187, 216] width 84 height 18
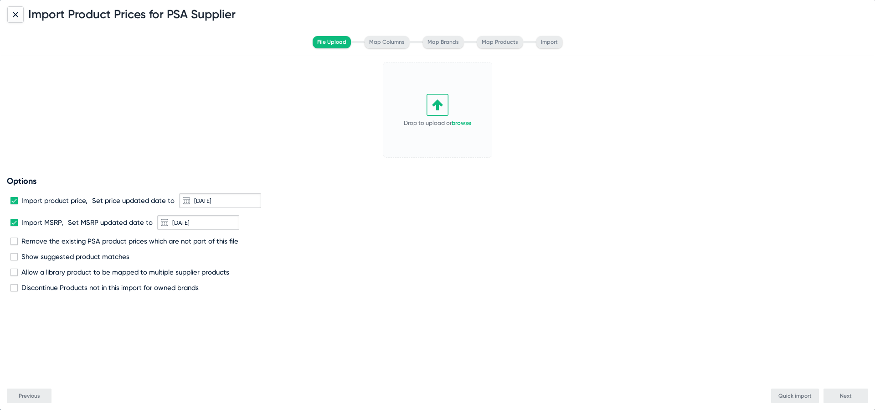
click at [447, 107] on icon at bounding box center [438, 105] width 22 height 22
click at [17, 200] on span at bounding box center [13, 200] width 7 height 7
click at [14, 204] on input "Import product price," at bounding box center [14, 204] width 0 height 0
checkbox input "false"
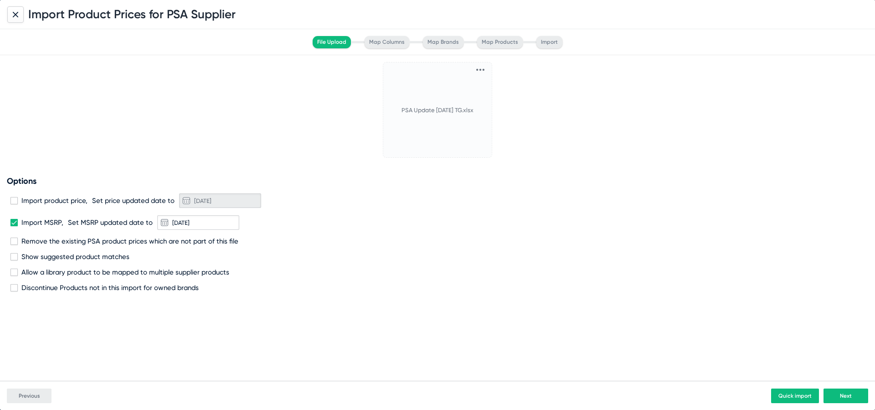
click at [15, 221] on span at bounding box center [13, 222] width 7 height 7
click at [14, 226] on input "Import MSRP," at bounding box center [14, 226] width 0 height 0
checkbox input "false"
click at [15, 232] on div "Options Import product price, Set price updated date to [DATE] Import MSRP, Set…" at bounding box center [438, 234] width 862 height 116
click at [15, 239] on span at bounding box center [13, 241] width 7 height 7
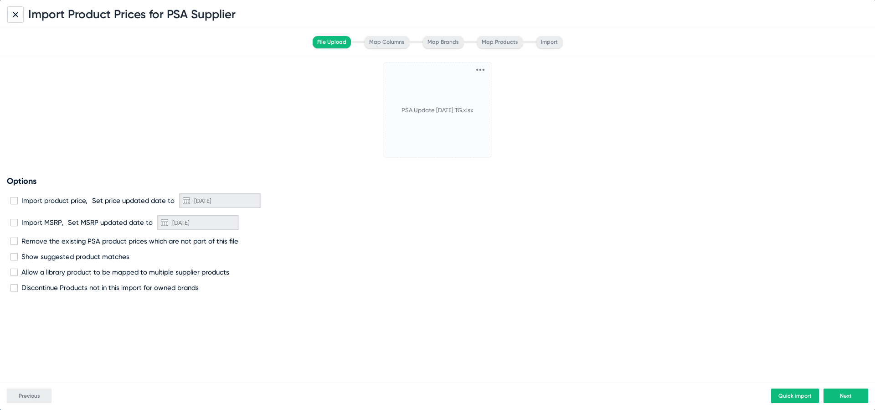
click at [14, 245] on input "Remove the existing PSA product prices which are not part of this file" at bounding box center [14, 245] width 0 height 0
checkbox input "true"
click at [15, 287] on span at bounding box center [13, 287] width 7 height 7
click at [14, 291] on input "Discontinue Products not in this import for owned brands" at bounding box center [14, 291] width 0 height 0
checkbox input "true"
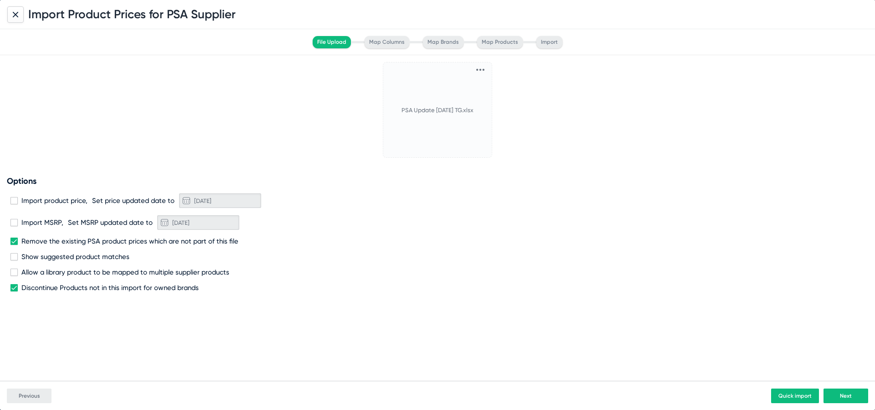
click at [843, 389] on button "Next" at bounding box center [846, 395] width 45 height 15
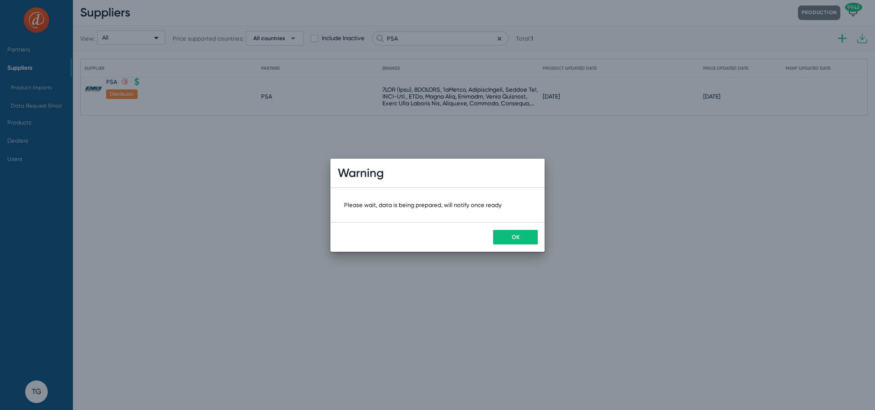
click at [501, 239] on button "OK" at bounding box center [515, 237] width 45 height 15
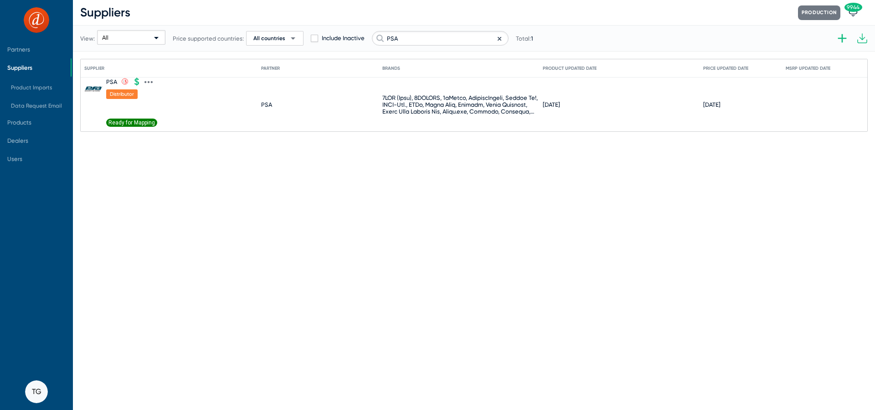
click at [135, 125] on span "Ready for Mapping" at bounding box center [131, 123] width 51 height 8
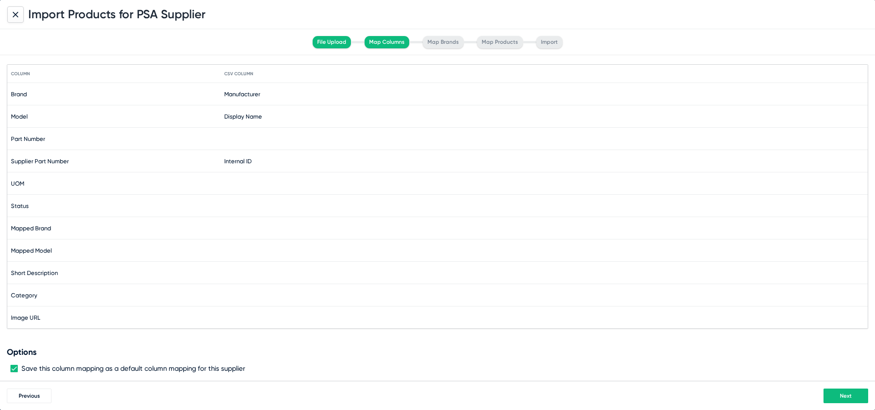
scroll to position [0, 0]
click at [843, 391] on button "Next" at bounding box center [846, 395] width 45 height 15
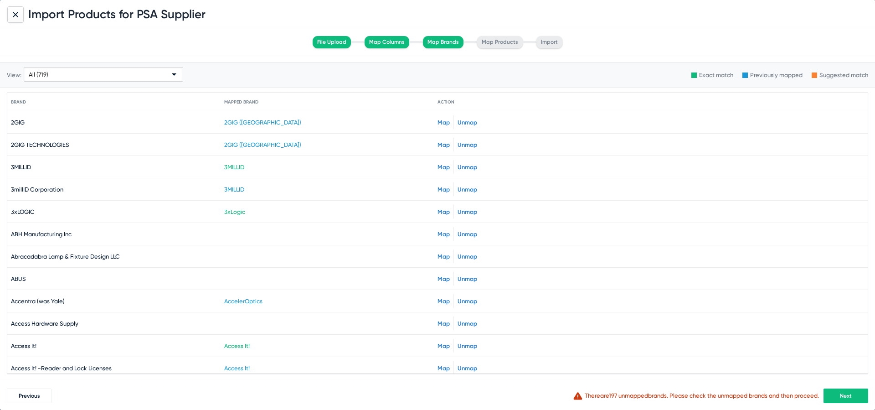
click at [844, 399] on span "Next" at bounding box center [846, 396] width 12 height 6
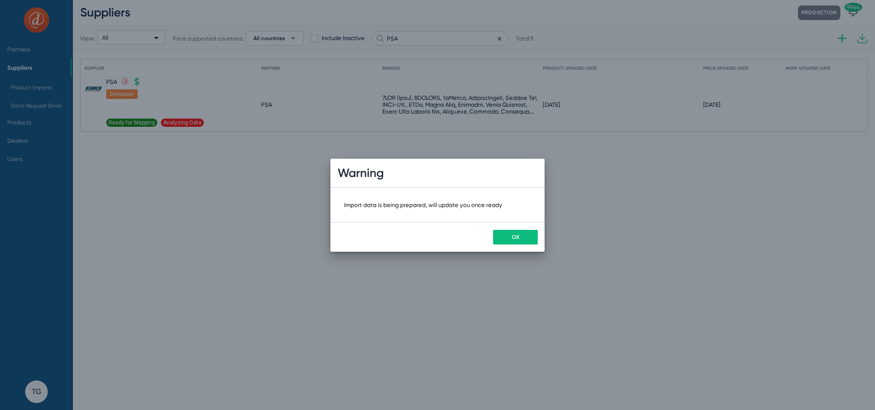
click at [509, 238] on button "OK" at bounding box center [515, 237] width 45 height 15
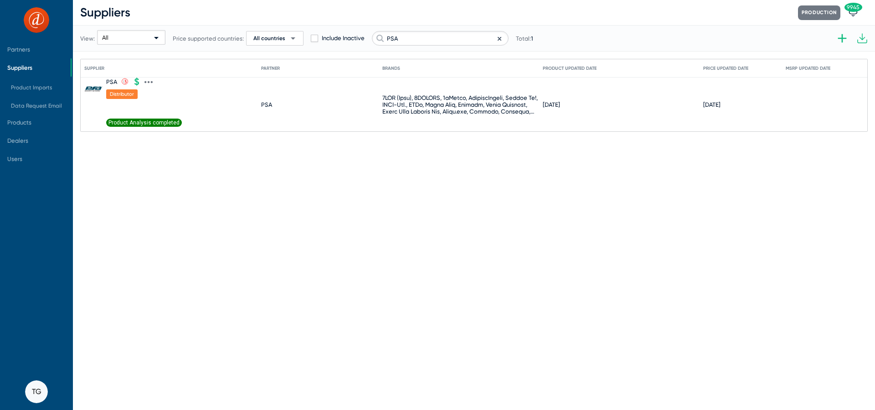
click at [149, 121] on span "Product Analysis completed" at bounding box center [144, 123] width 76 height 8
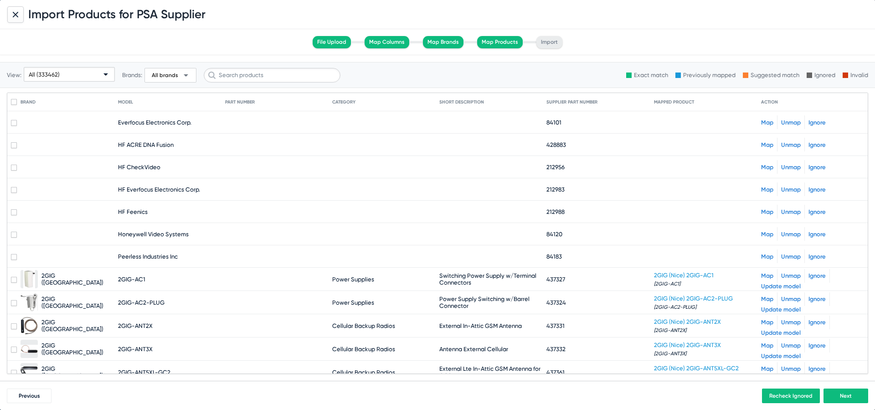
click at [842, 396] on span "Next" at bounding box center [846, 396] width 12 height 6
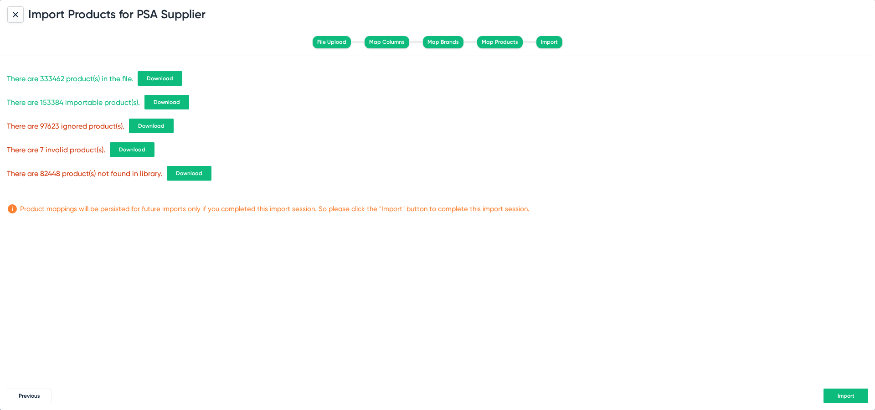
click at [168, 99] on span "Download" at bounding box center [167, 102] width 26 height 6
click at [835, 398] on button "Import" at bounding box center [846, 395] width 45 height 15
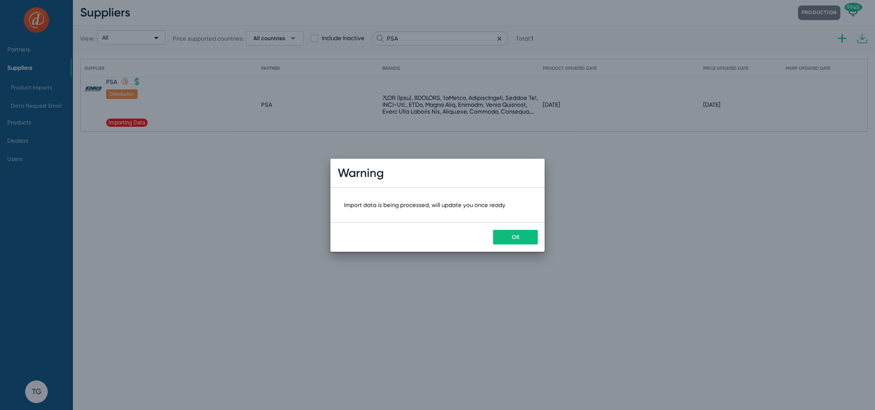
click at [500, 233] on button "OK" at bounding box center [515, 237] width 45 height 15
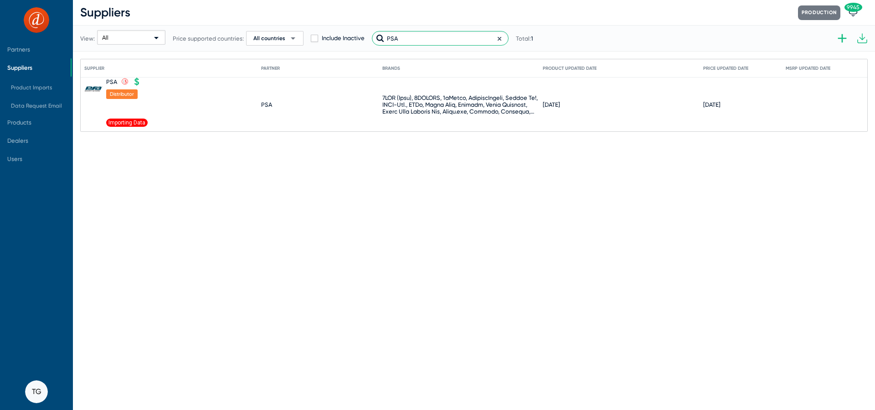
drag, startPoint x: 418, startPoint y: 35, endPoint x: 356, endPoint y: 36, distance: 62.5
click at [356, 36] on div "View: All Price supported countries: All countries arrow_drop_down Include Inac…" at bounding box center [306, 38] width 453 height 45
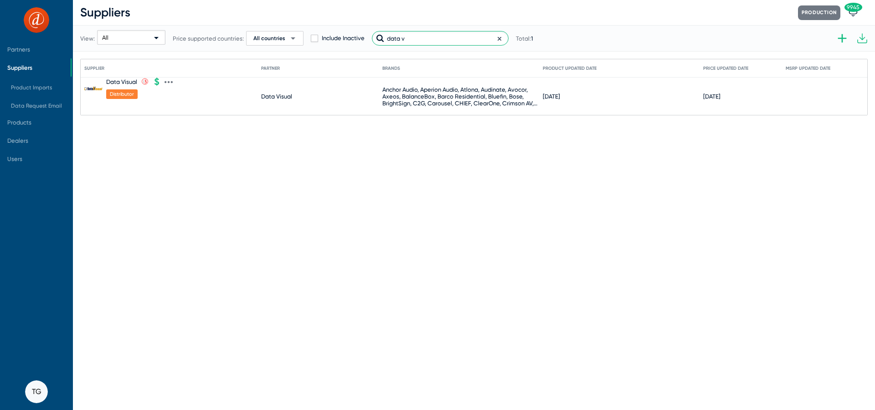
type input "data v"
click at [166, 81] on icon at bounding box center [169, 82] width 8 height 8
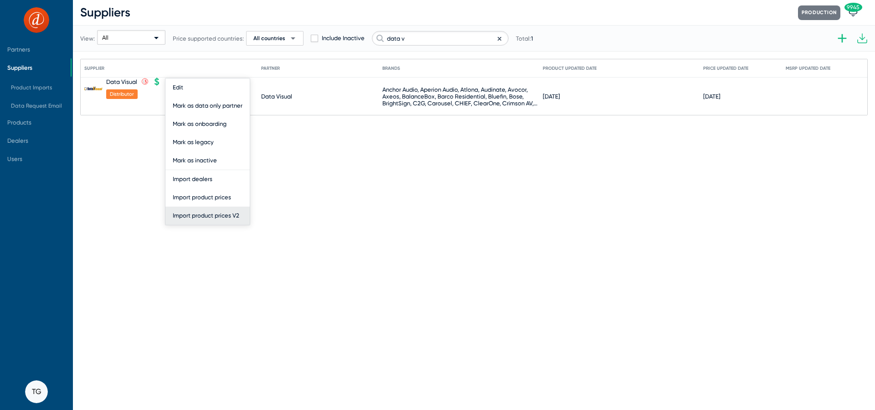
click at [205, 207] on button "Import product prices V2" at bounding box center [208, 216] width 84 height 18
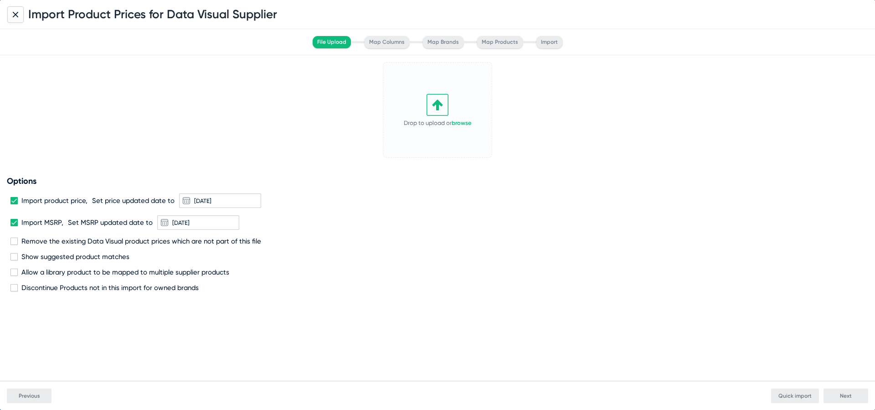
click at [430, 100] on icon at bounding box center [438, 105] width 22 height 22
click at [42, 223] on span "Import MSRP," at bounding box center [42, 222] width 42 height 8
click at [14, 226] on input "Import MSRP," at bounding box center [14, 226] width 0 height 0
checkbox input "false"
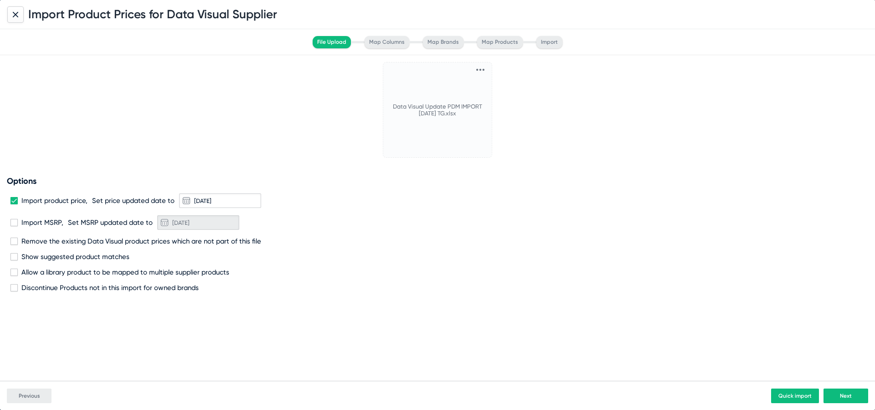
click at [40, 238] on span "Remove the existing Data Visual product prices which are not part of this file" at bounding box center [141, 241] width 240 height 8
click at [14, 245] on input "Remove the existing Data Visual product prices which are not part of this file" at bounding box center [14, 245] width 0 height 0
checkbox input "true"
click at [47, 285] on span "Discontinue Products not in this import for owned brands" at bounding box center [109, 288] width 177 height 8
click at [14, 291] on input "Discontinue Products not in this import for owned brands" at bounding box center [14, 291] width 0 height 0
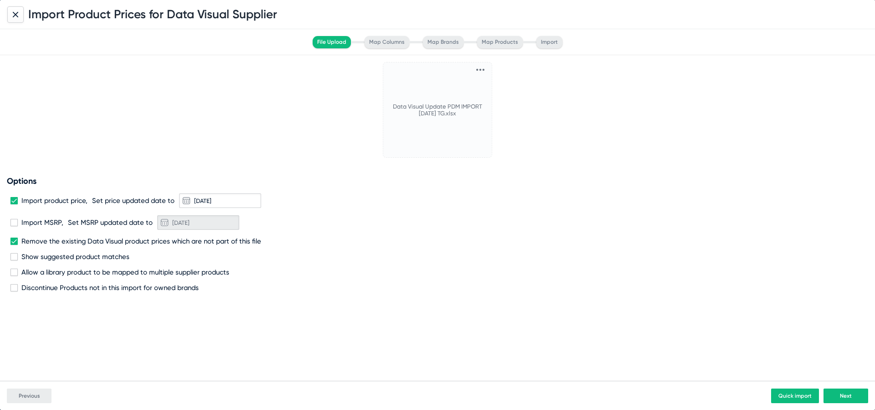
checkbox input "true"
click at [849, 391] on button "Next" at bounding box center [846, 395] width 45 height 15
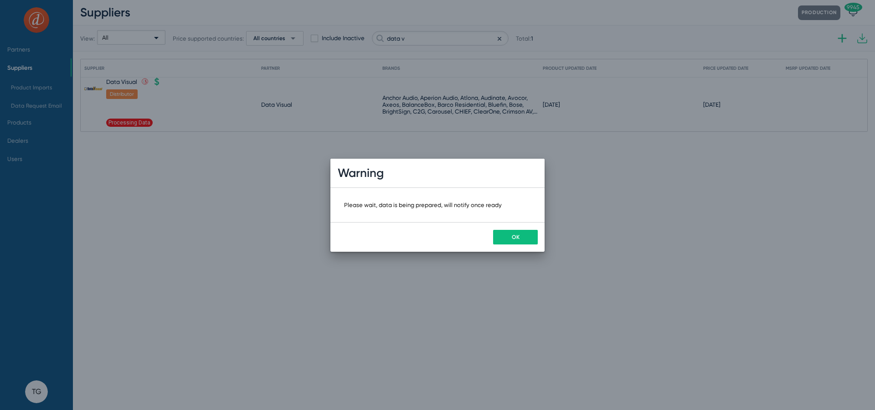
click at [523, 247] on div "OK" at bounding box center [438, 237] width 214 height 30
click at [517, 235] on span "OK" at bounding box center [516, 237] width 8 height 6
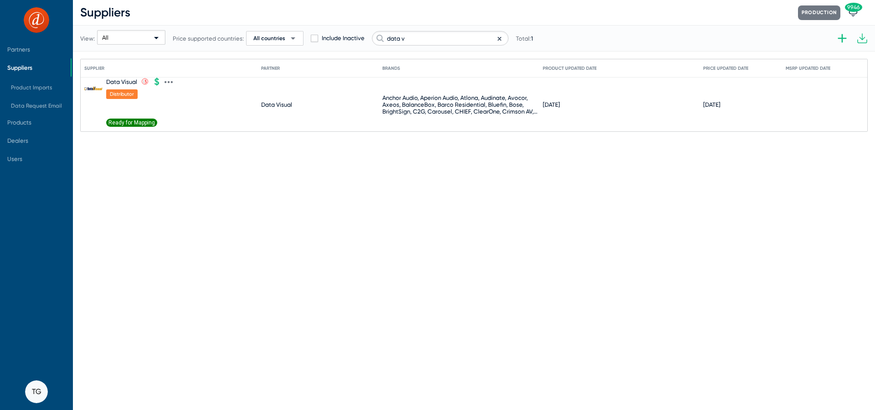
click at [138, 122] on span "Ready for Mapping" at bounding box center [131, 123] width 51 height 8
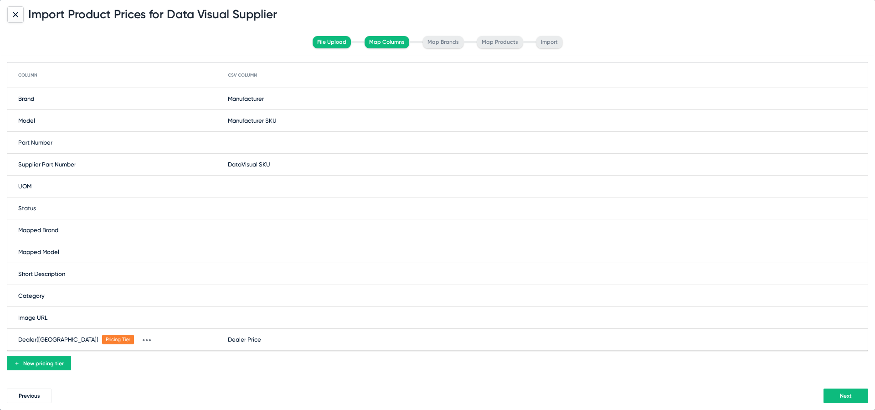
click at [844, 395] on span "Next" at bounding box center [846, 396] width 12 height 6
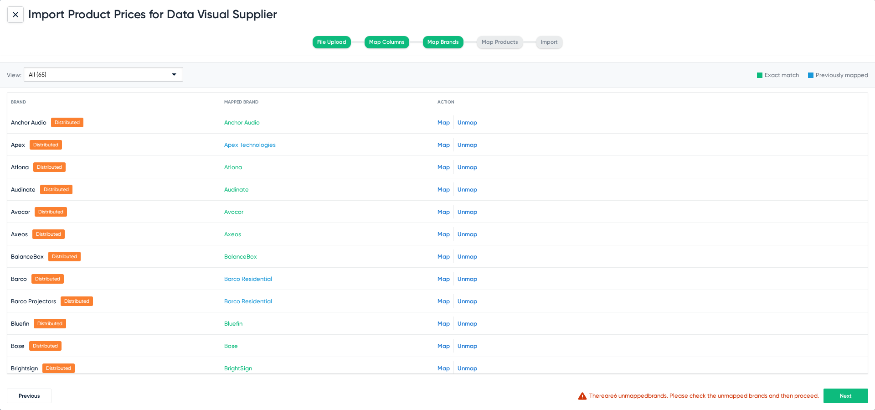
click at [840, 397] on span "Next" at bounding box center [846, 396] width 12 height 6
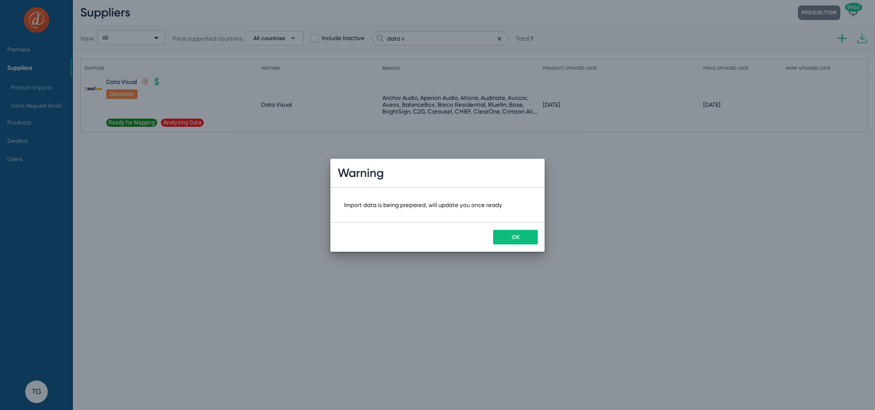
click at [508, 236] on button "OK" at bounding box center [515, 237] width 45 height 15
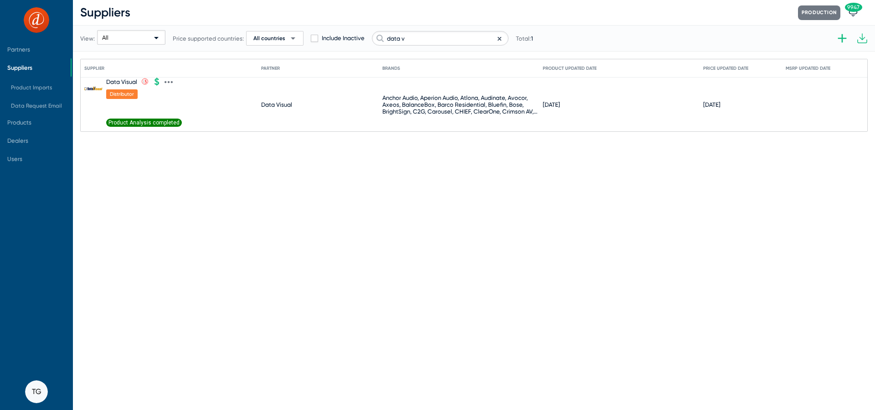
click at [151, 122] on span "Product Analysis completed" at bounding box center [144, 123] width 76 height 8
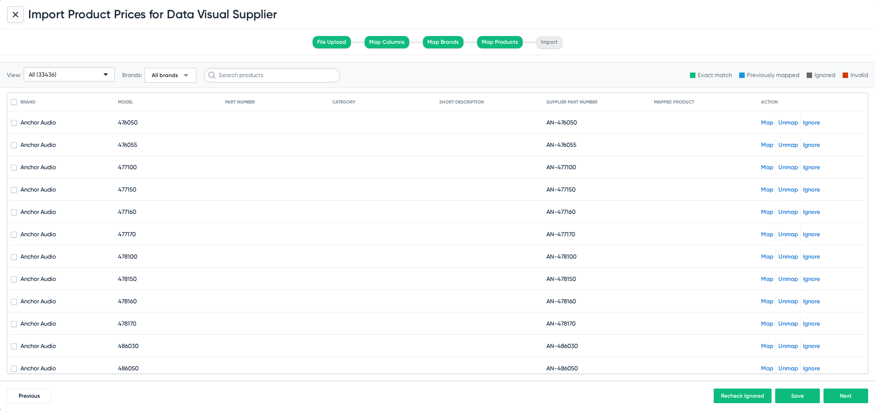
click at [51, 72] on span "All (33436)" at bounding box center [43, 74] width 28 height 7
click at [726, 139] on div at bounding box center [437, 205] width 875 height 410
click at [771, 121] on link "Map" at bounding box center [767, 122] width 12 height 7
click at [769, 142] on link "Map" at bounding box center [767, 144] width 12 height 7
click at [767, 166] on link "Map" at bounding box center [767, 167] width 12 height 7
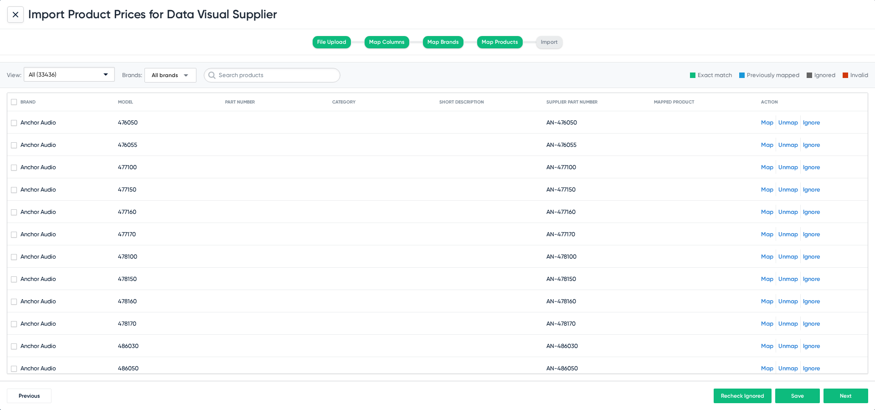
click at [766, 192] on link "Map" at bounding box center [767, 189] width 12 height 7
click at [766, 211] on link "Map" at bounding box center [767, 211] width 12 height 7
click at [766, 231] on link "Map" at bounding box center [767, 234] width 12 height 7
click at [766, 257] on link "Map" at bounding box center [767, 256] width 12 height 7
click at [767, 280] on link "Map" at bounding box center [767, 278] width 12 height 7
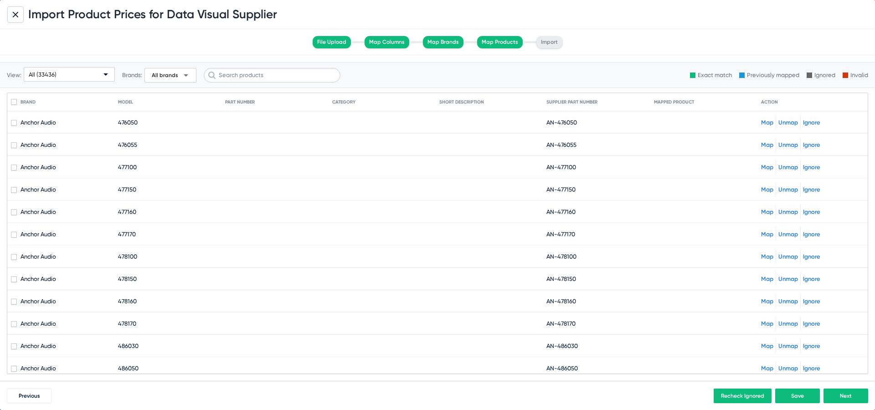
click at [767, 302] on link "Map" at bounding box center [767, 301] width 12 height 7
click at [766, 318] on div "Map Unmap Ignore" at bounding box center [812, 323] width 103 height 14
click at [766, 321] on link "Map" at bounding box center [767, 323] width 12 height 7
click at [766, 348] on link "Map" at bounding box center [767, 345] width 12 height 7
click at [766, 367] on link "Map" at bounding box center [767, 368] width 12 height 7
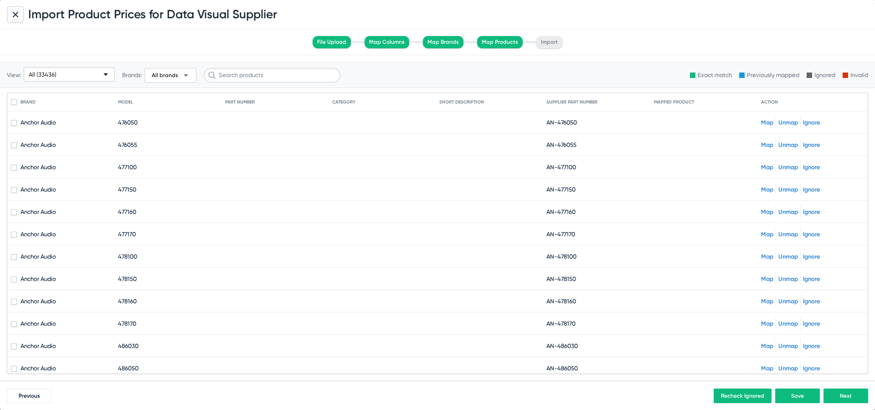
click at [569, 368] on span "AN-486050" at bounding box center [562, 368] width 31 height 7
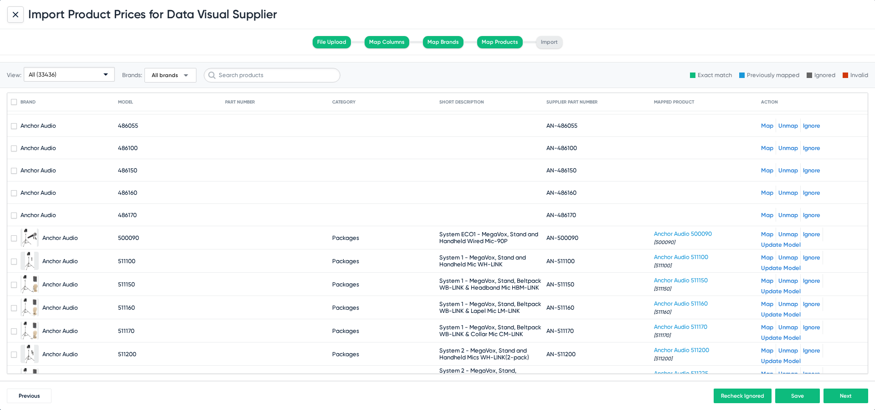
scroll to position [269, 0]
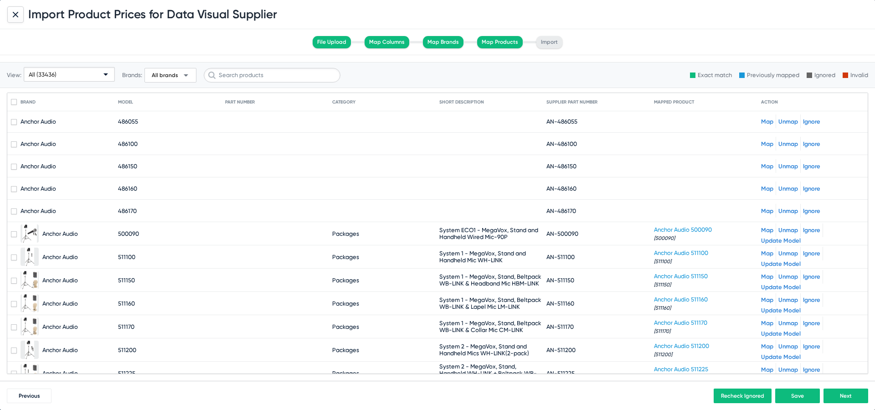
click at [40, 72] on span "All (33436)" at bounding box center [43, 74] width 28 height 7
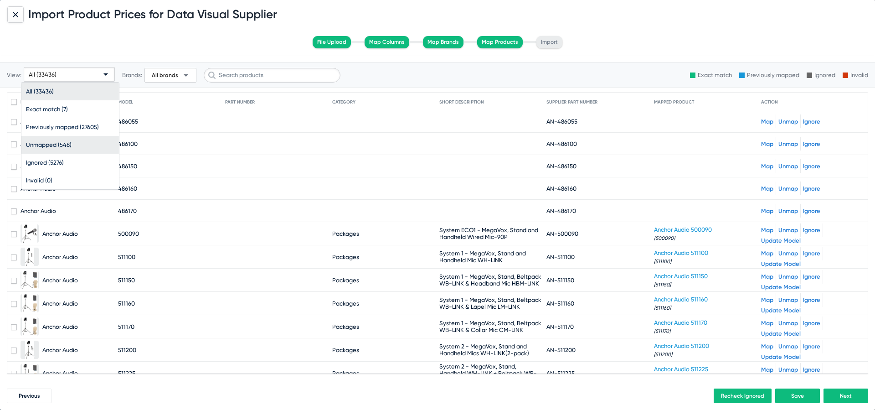
click at [62, 143] on span "Unmapped (548)" at bounding box center [70, 145] width 88 height 18
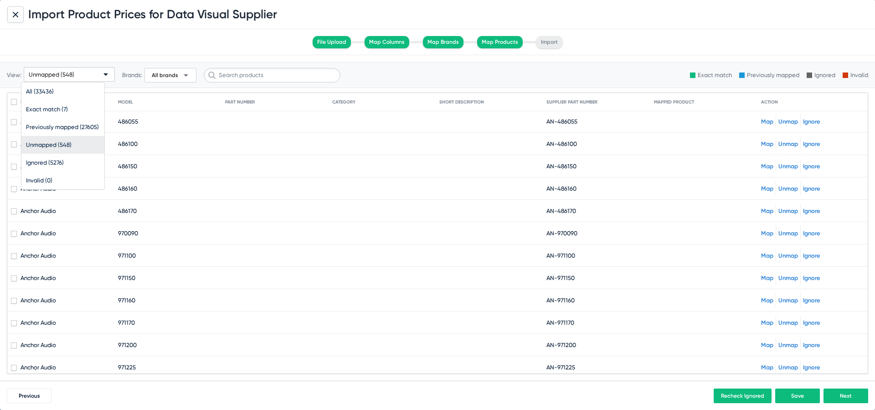
scroll to position [0, 0]
click at [565, 124] on span "AN-476050" at bounding box center [562, 122] width 31 height 7
copy span "476050"
click at [765, 119] on link "Map" at bounding box center [767, 122] width 12 height 7
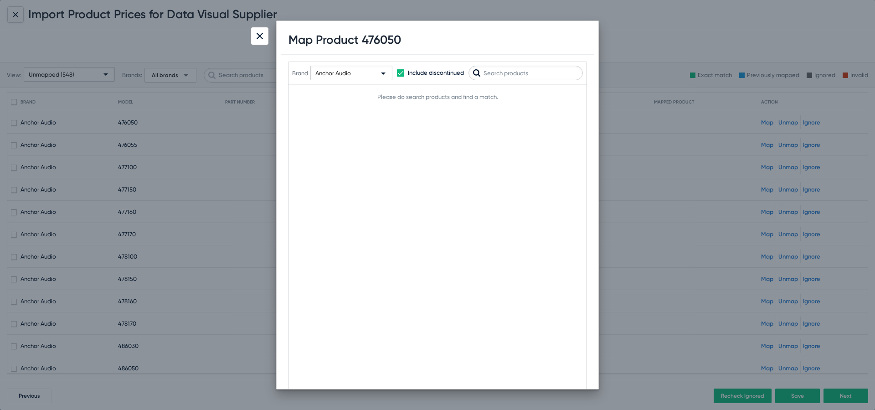
click at [501, 74] on input "text" at bounding box center [526, 73] width 114 height 15
type input "476050"
click at [257, 31] on div at bounding box center [259, 35] width 17 height 17
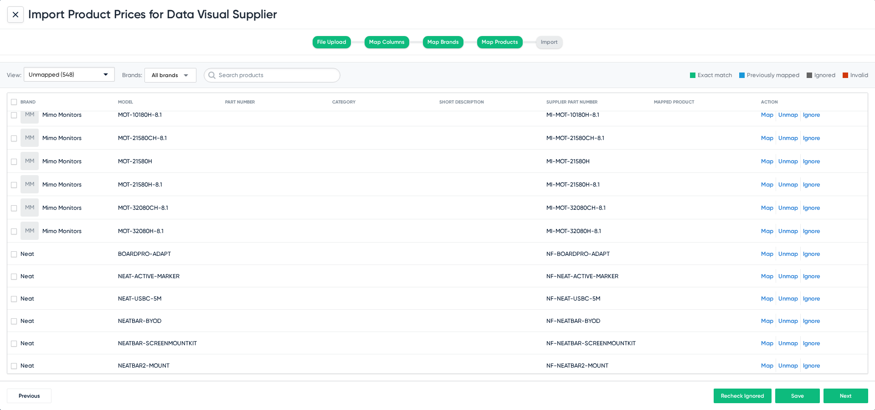
scroll to position [5463, 0]
click at [766, 273] on link "Map" at bounding box center [767, 274] width 12 height 7
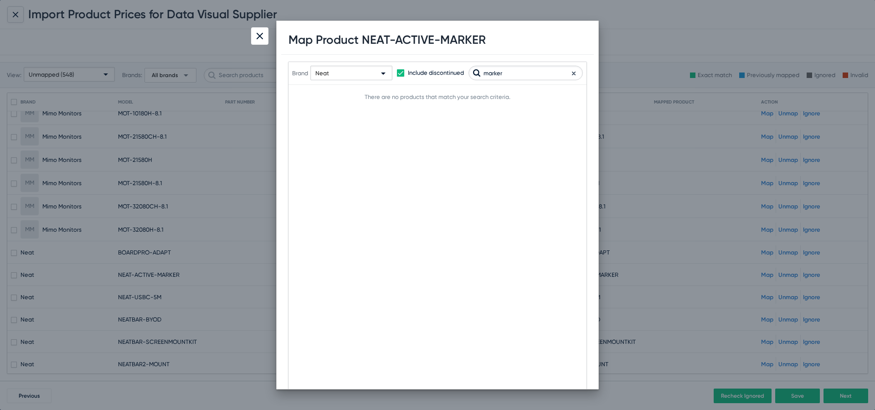
drag, startPoint x: 510, startPoint y: 73, endPoint x: 431, endPoint y: 69, distance: 79.0
click at [431, 69] on div "Brand Neat Include discontinued marker" at bounding box center [437, 73] width 291 height 45
type input "active"
click at [264, 36] on div at bounding box center [259, 35] width 17 height 17
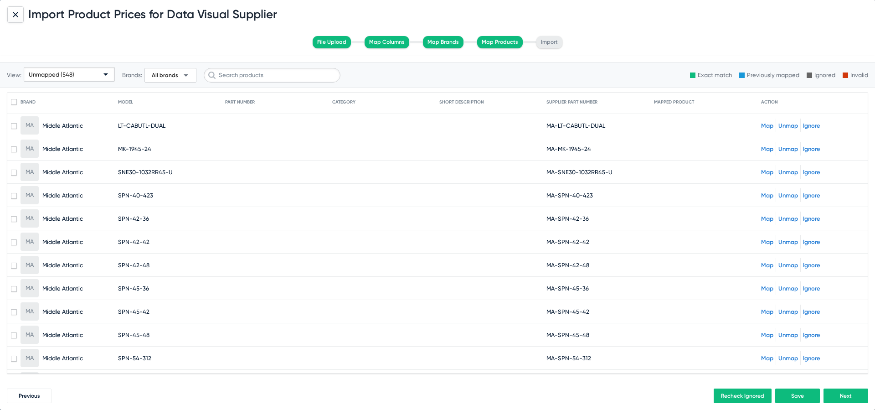
scroll to position [4540, 0]
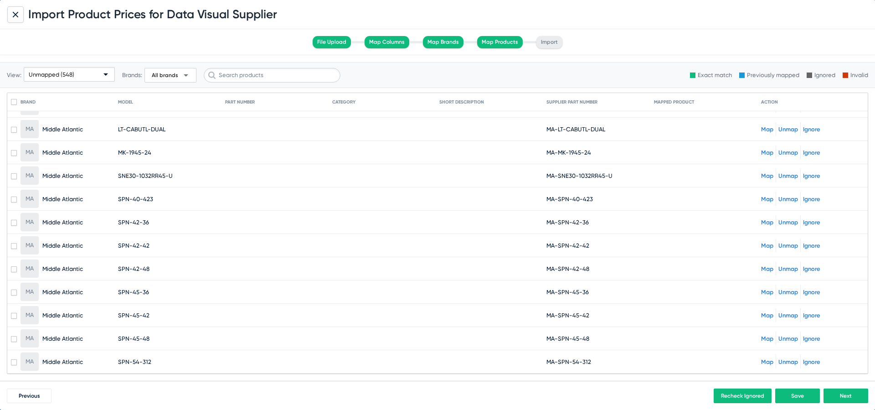
click at [768, 198] on link "Map" at bounding box center [767, 199] width 12 height 7
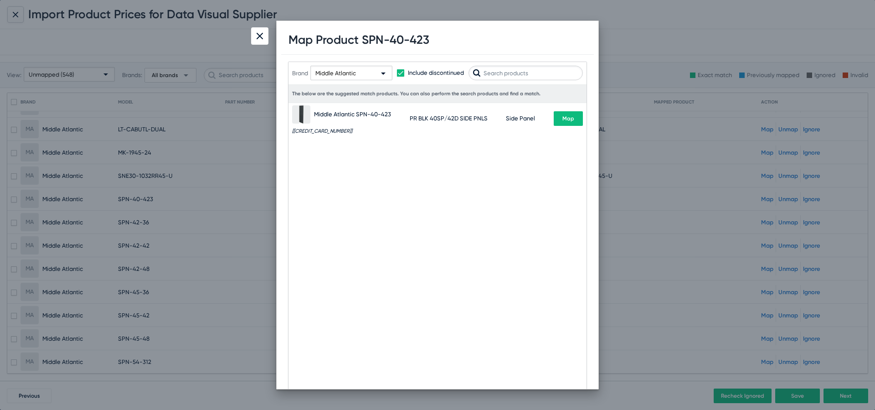
click at [577, 115] on button "Map" at bounding box center [568, 118] width 29 height 15
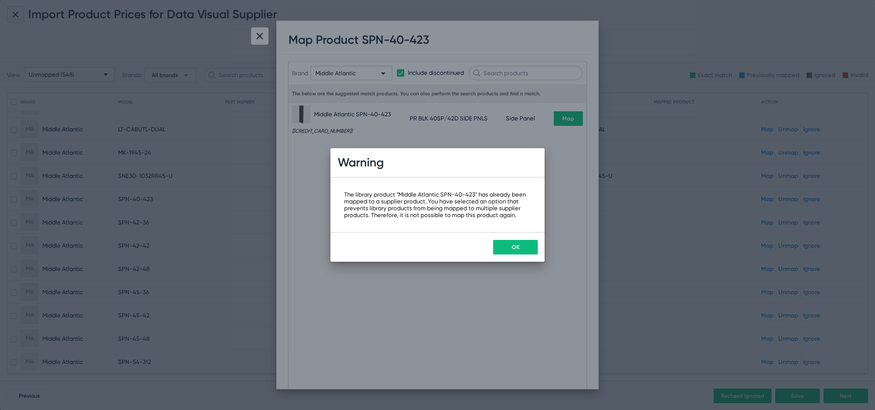
click at [512, 248] on span "OK" at bounding box center [516, 247] width 8 height 6
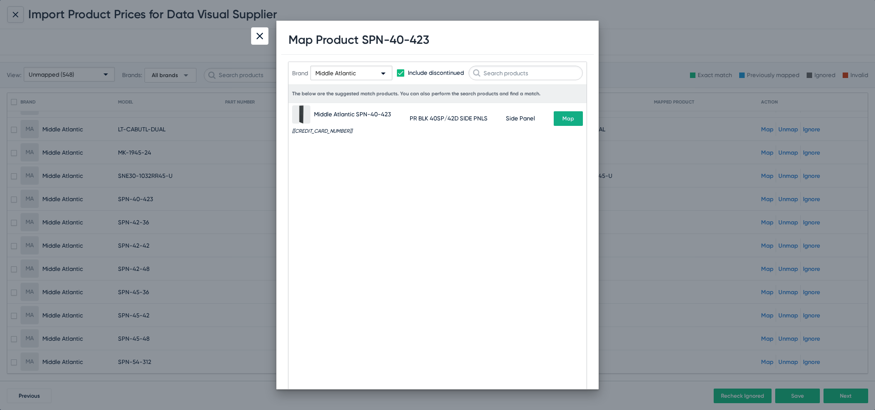
click at [259, 35] on img at bounding box center [260, 36] width 6 height 6
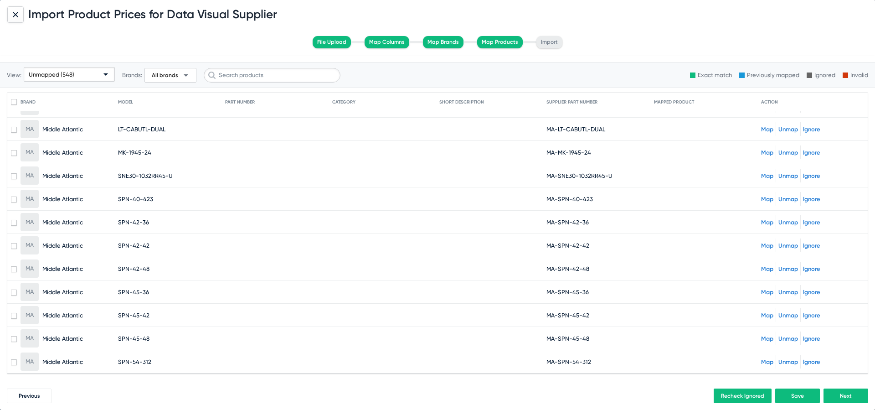
click at [15, 19] on div at bounding box center [15, 14] width 16 height 16
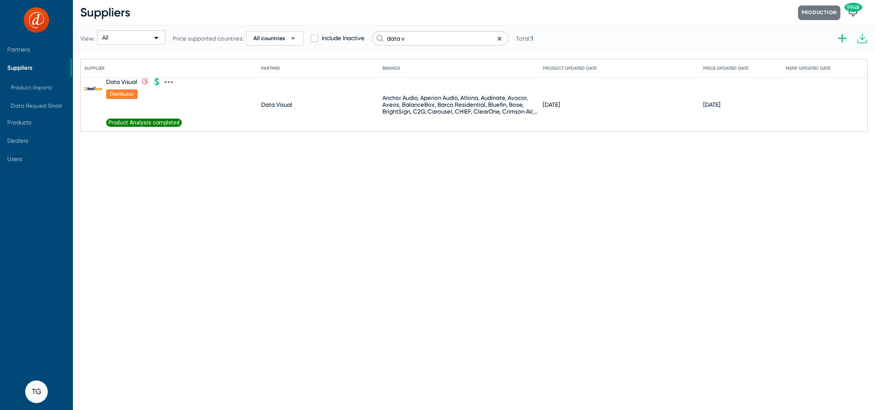
click at [169, 82] on icon at bounding box center [169, 82] width 2 height 2
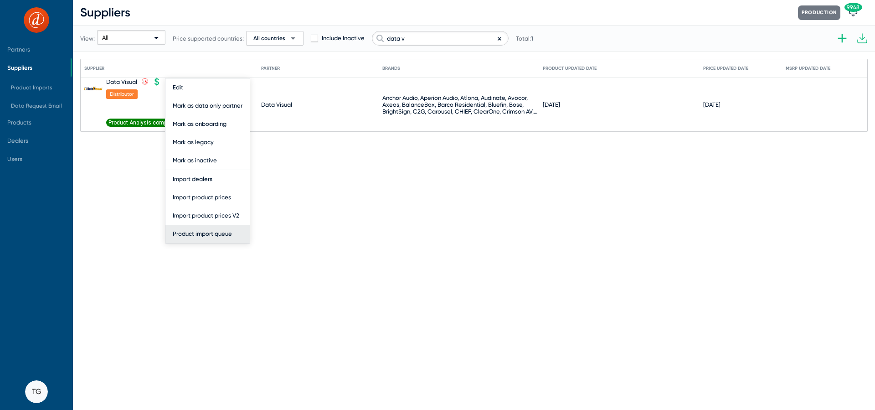
click at [203, 232] on button "Product import queue" at bounding box center [208, 234] width 84 height 18
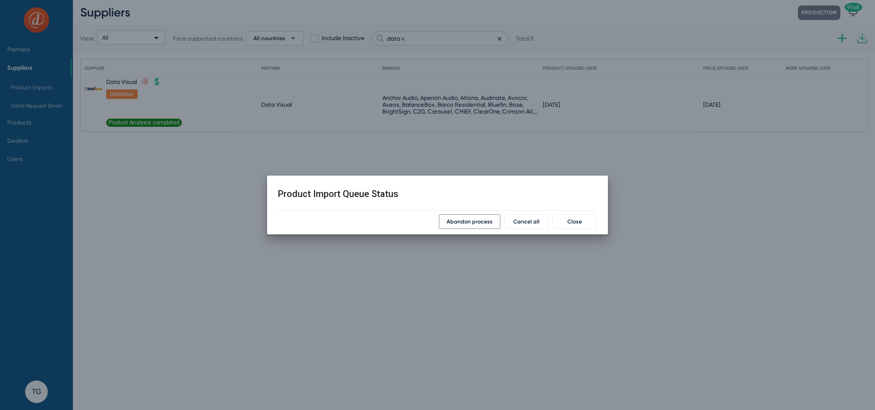
click at [481, 216] on button "Abandon process" at bounding box center [470, 221] width 62 height 15
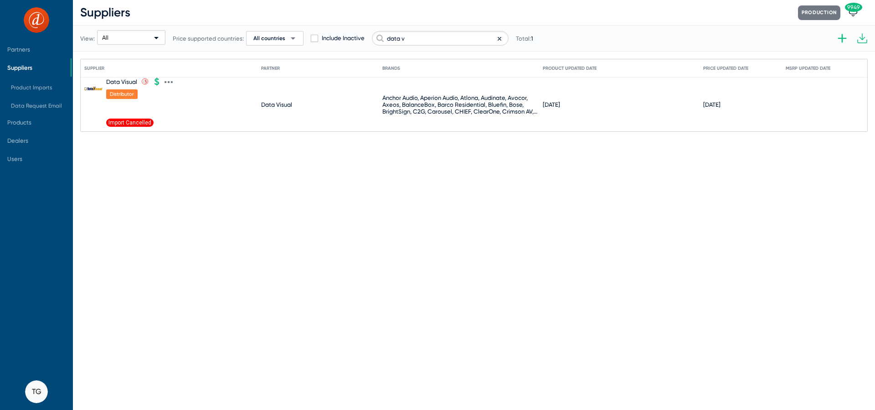
click at [170, 81] on icon at bounding box center [169, 82] width 8 height 8
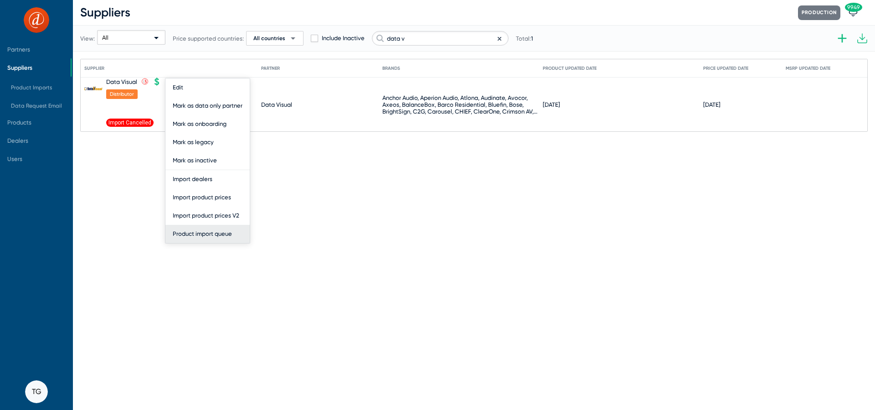
click at [201, 230] on button "Product import queue" at bounding box center [208, 234] width 84 height 18
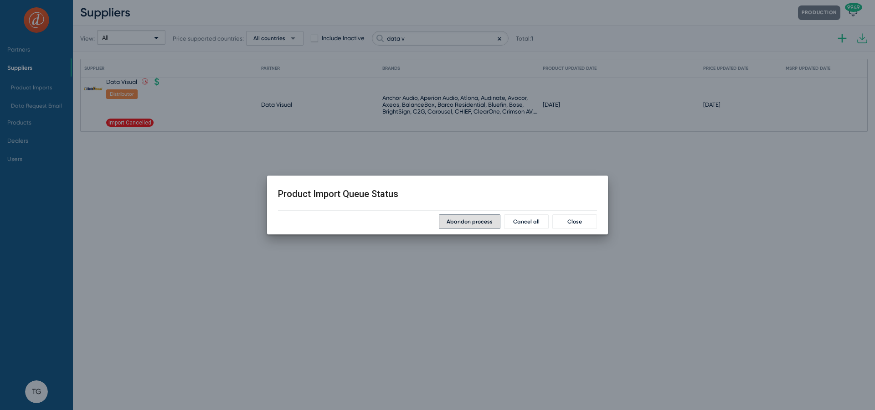
click at [578, 226] on button "Close" at bounding box center [575, 221] width 45 height 15
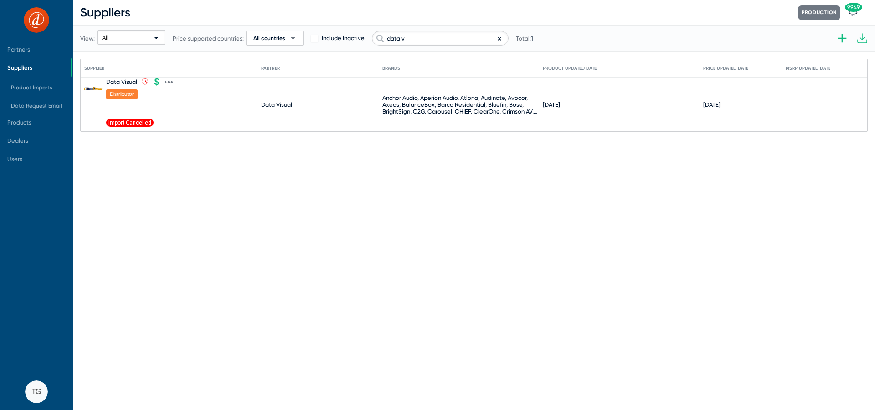
click at [171, 78] on icon at bounding box center [169, 82] width 8 height 8
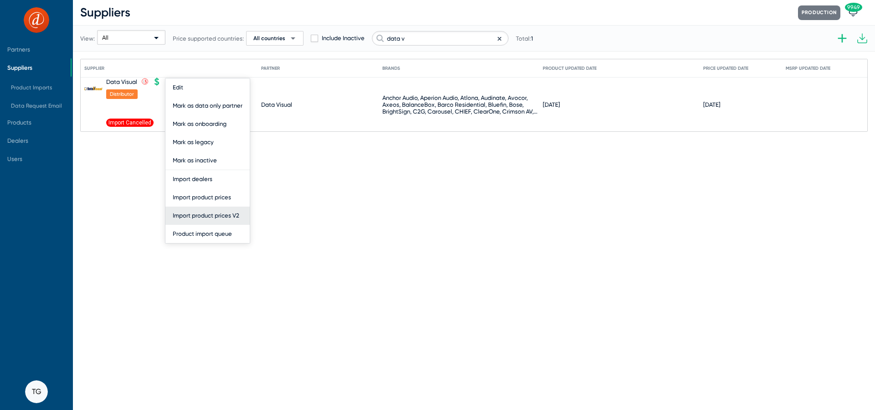
click at [203, 219] on button "Import product prices V2" at bounding box center [208, 216] width 84 height 18
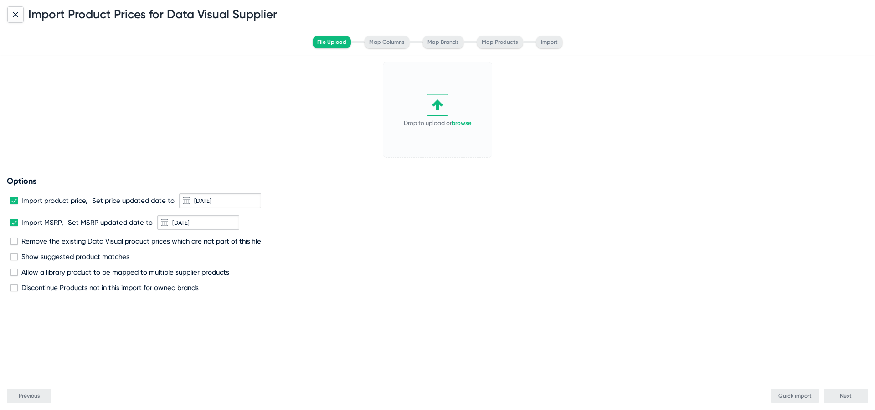
click at [441, 114] on icon at bounding box center [438, 105] width 22 height 22
click at [42, 202] on span "Import product price," at bounding box center [54, 201] width 66 height 8
click at [14, 204] on input "Import product price," at bounding box center [14, 204] width 0 height 0
checkbox input "false"
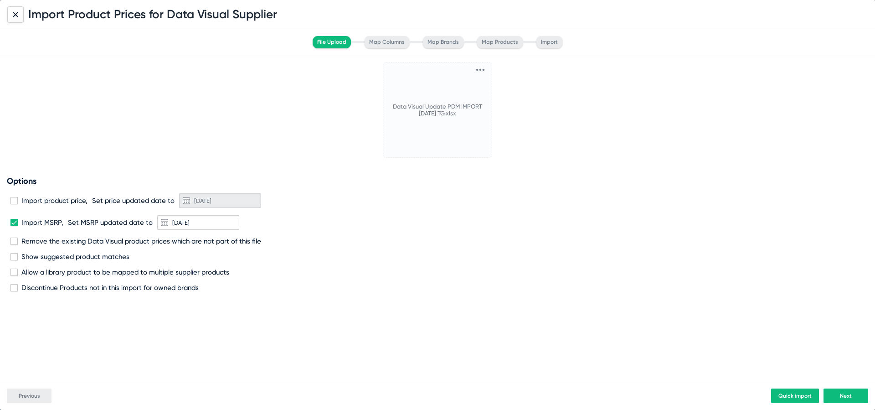
click at [44, 218] on span "Import MSRP," at bounding box center [42, 222] width 42 height 8
click at [14, 226] on input "Import MSRP," at bounding box center [14, 226] width 0 height 0
checkbox input "false"
click at [43, 205] on div "Import product price, Set price updated date to [DATE]" at bounding box center [437, 200] width 854 height 15
click at [40, 197] on span "Import product price," at bounding box center [54, 201] width 66 height 8
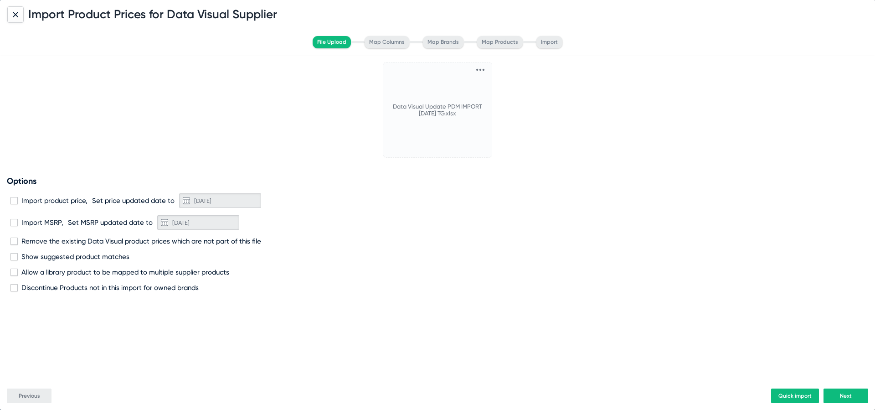
click at [14, 204] on input "Import product price," at bounding box center [14, 204] width 0 height 0
checkbox input "true"
click at [38, 240] on span "Remove the existing Data Visual product prices which are not part of this file" at bounding box center [141, 241] width 240 height 8
click at [14, 245] on input "Remove the existing Data Visual product prices which are not part of this file" at bounding box center [14, 245] width 0 height 0
checkbox input "true"
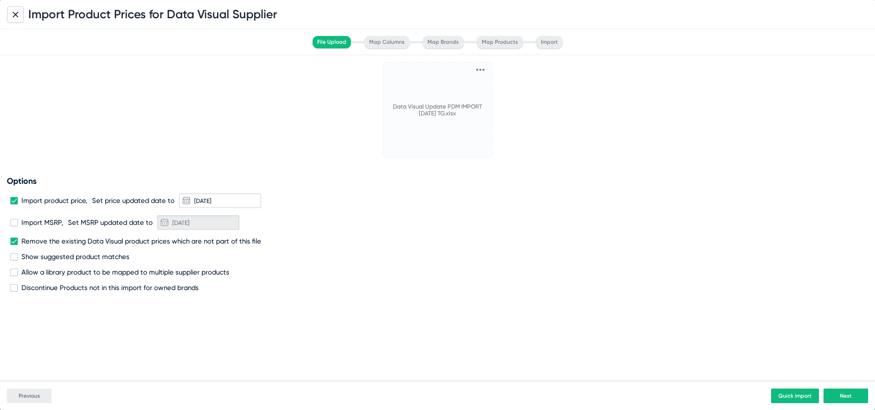
click at [49, 284] on span "Discontinue Products not in this import for owned brands" at bounding box center [109, 288] width 177 height 8
click at [14, 291] on input "Discontinue Products not in this import for owned brands" at bounding box center [14, 291] width 0 height 0
checkbox input "true"
click at [90, 270] on span "Allow a library product to be mapped to multiple supplier products" at bounding box center [125, 272] width 208 height 8
click at [14, 276] on input "Allow a library product to be mapped to multiple supplier products" at bounding box center [14, 276] width 0 height 0
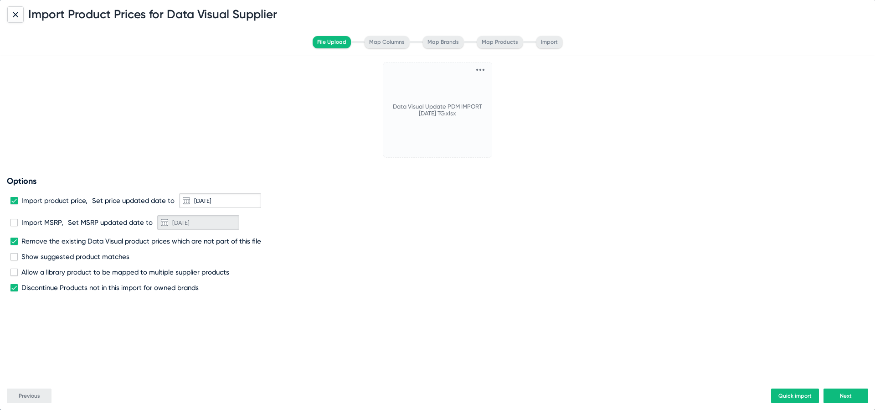
checkbox input "true"
click at [854, 387] on div "Previous Quick import Next" at bounding box center [437, 395] width 875 height 29
click at [852, 393] on span "Next" at bounding box center [846, 396] width 12 height 6
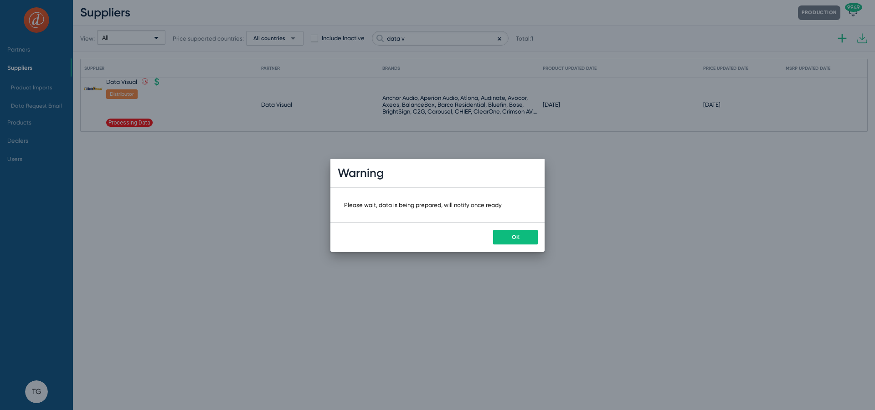
click at [517, 234] on span "OK" at bounding box center [516, 237] width 8 height 6
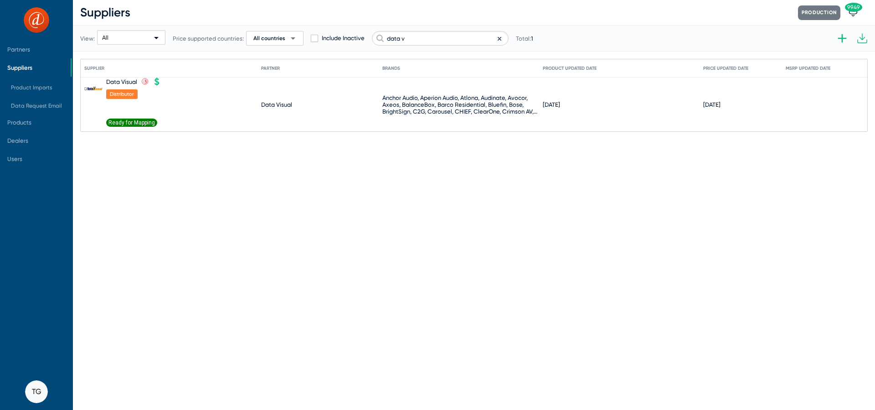
click at [139, 121] on span "Ready for Mapping" at bounding box center [131, 123] width 51 height 8
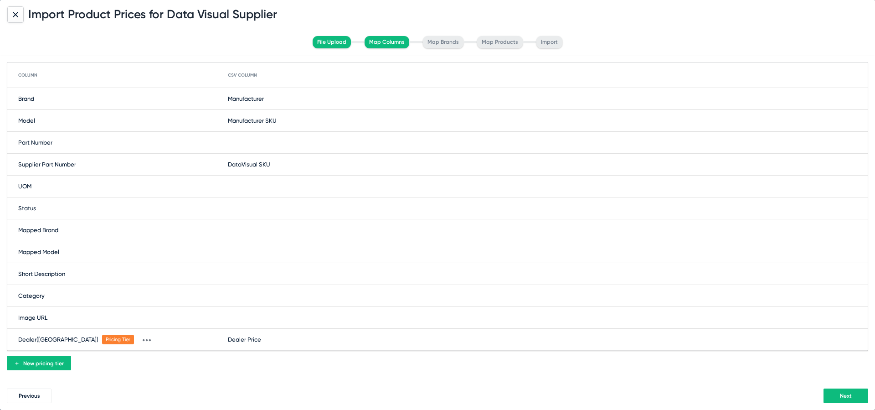
click at [837, 392] on button "Next" at bounding box center [846, 395] width 45 height 15
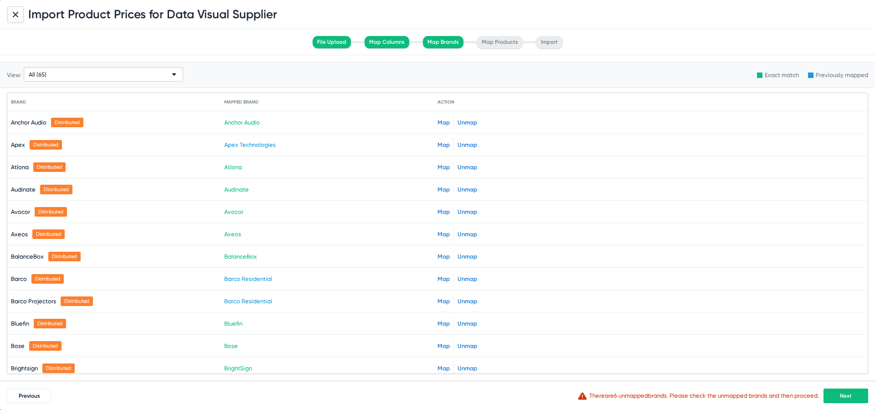
click at [847, 398] on span "Next" at bounding box center [846, 396] width 12 height 6
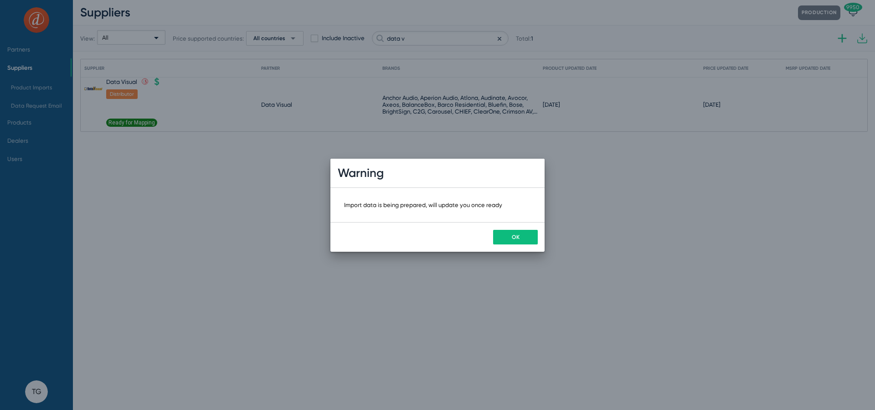
click at [509, 235] on button "OK" at bounding box center [515, 237] width 45 height 15
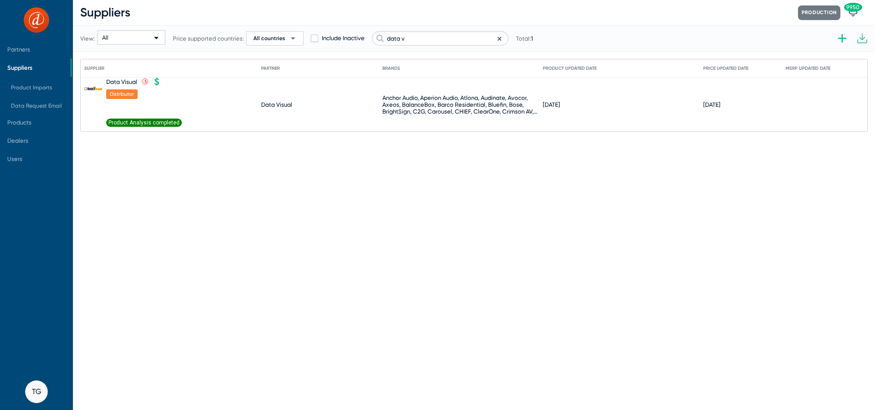
click at [128, 122] on span "Product Analysis completed" at bounding box center [144, 123] width 76 height 8
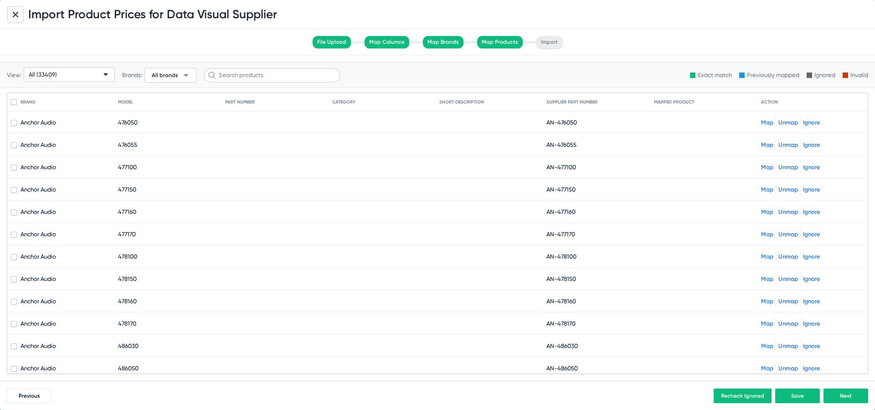
click at [49, 79] on div "All (33409)" at bounding box center [65, 74] width 73 height 15
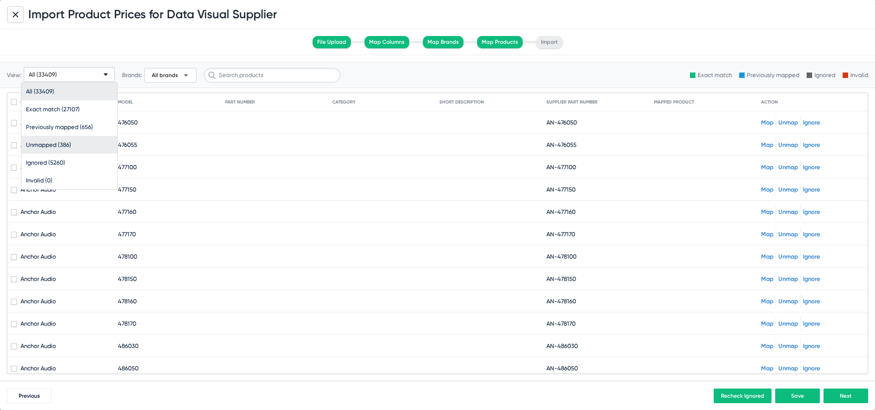
click at [76, 140] on span "Unmapped (386)" at bounding box center [69, 145] width 87 height 18
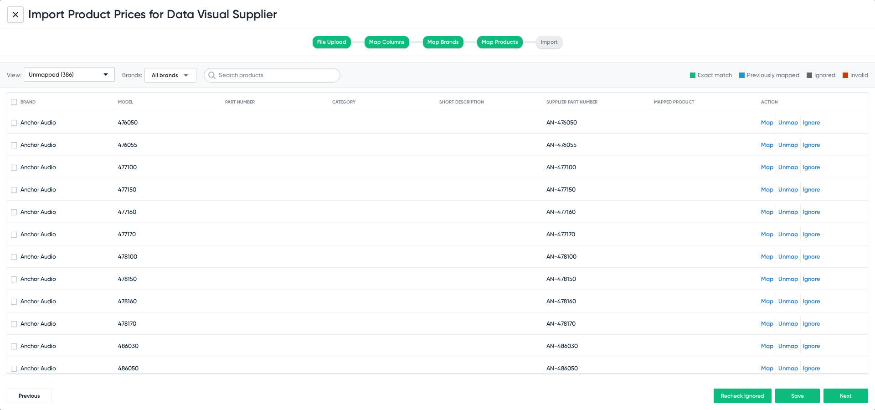
click at [846, 397] on span "Next" at bounding box center [846, 396] width 12 height 6
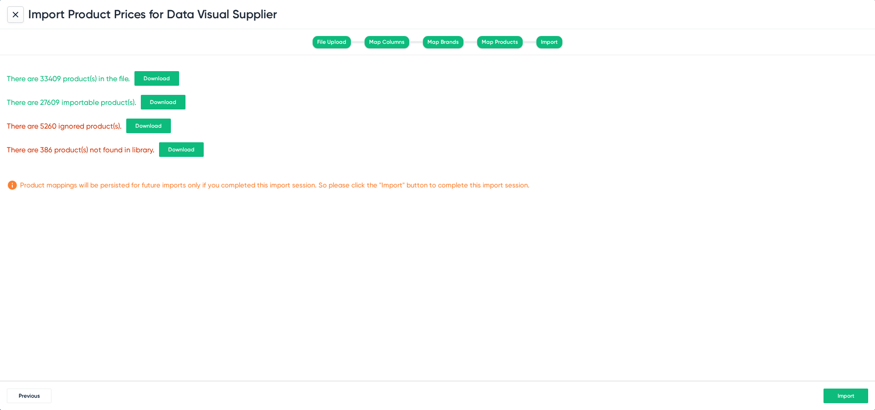
click at [848, 390] on button "Import" at bounding box center [846, 395] width 45 height 15
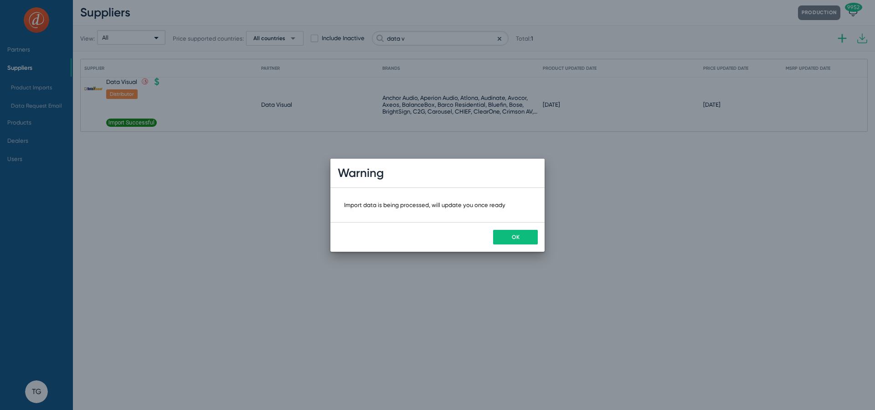
click at [499, 236] on button "OK" at bounding box center [515, 237] width 45 height 15
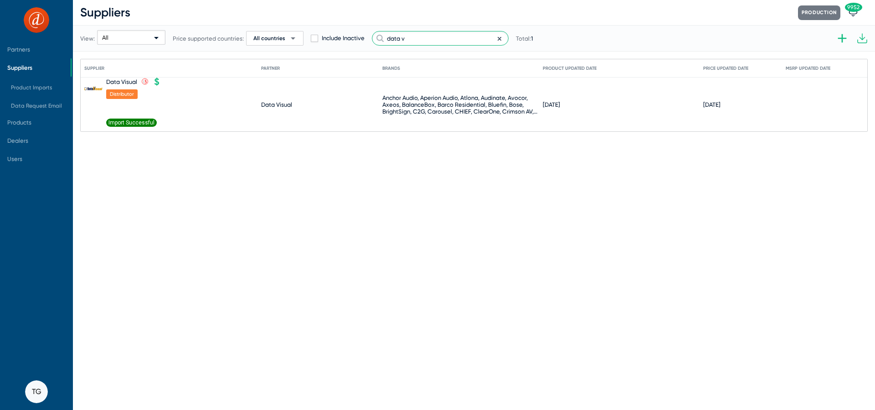
click at [439, 35] on input "data v" at bounding box center [440, 38] width 137 height 15
drag, startPoint x: 426, startPoint y: 36, endPoint x: 359, endPoint y: 34, distance: 67.1
click at [359, 34] on div "View: All Price supported countries: All countries arrow_drop_down Include Inac…" at bounding box center [306, 38] width 453 height 45
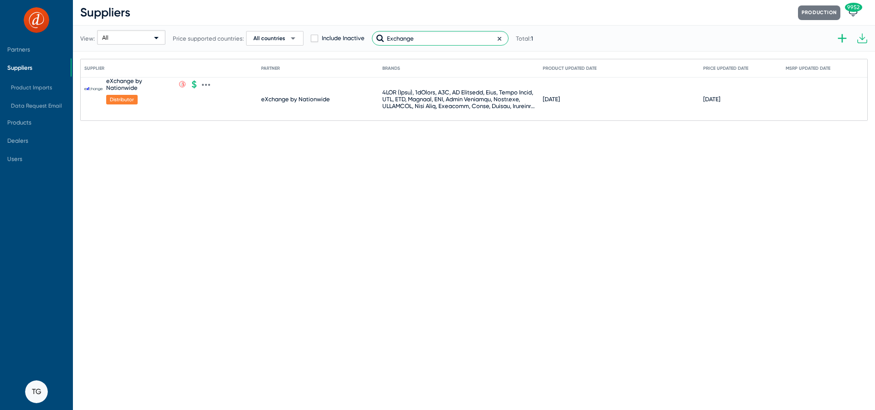
type input "Exchange"
click at [206, 83] on icon at bounding box center [206, 85] width 8 height 8
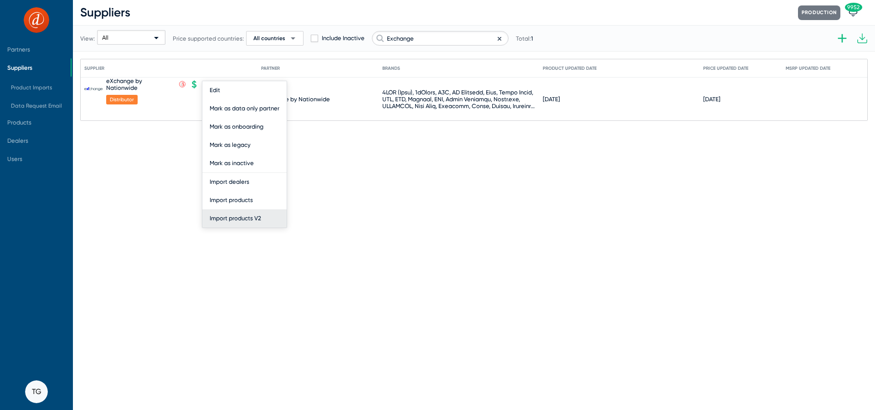
click at [224, 224] on button "Import products V2" at bounding box center [244, 218] width 84 height 18
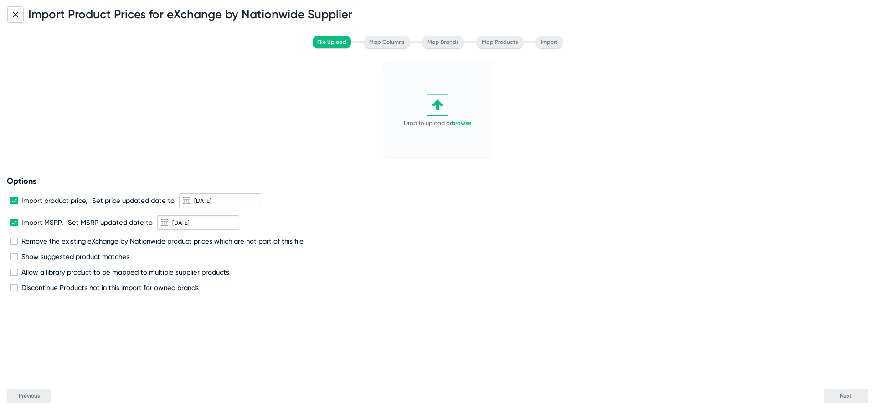
click at [445, 103] on icon at bounding box center [438, 105] width 22 height 22
click at [53, 197] on span "Import product price," at bounding box center [54, 201] width 66 height 8
click at [14, 204] on input "Import product price," at bounding box center [14, 204] width 0 height 0
checkbox input "false"
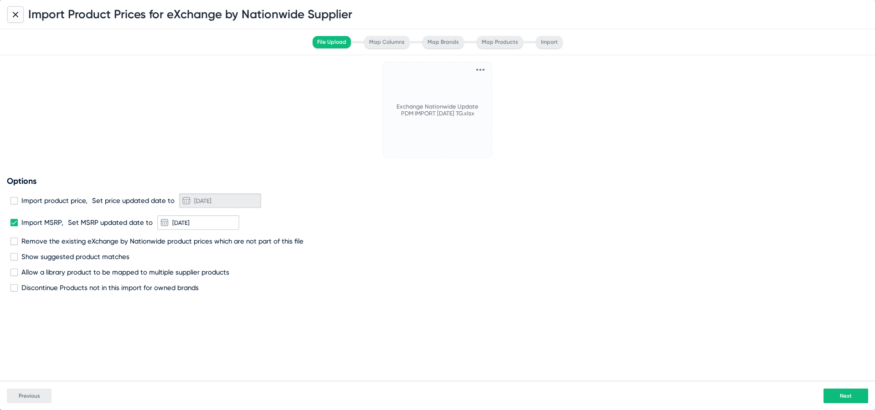
click at [52, 221] on span "Import MSRP," at bounding box center [42, 222] width 42 height 8
click at [14, 226] on input "Import MSRP," at bounding box center [14, 226] width 0 height 0
checkbox input "false"
click at [52, 243] on span "Remove the existing eXchange by Nationwide product prices which are not part of…" at bounding box center [162, 241] width 282 height 8
click at [14, 245] on input "Remove the existing eXchange by Nationwide product prices which are not part of…" at bounding box center [14, 245] width 0 height 0
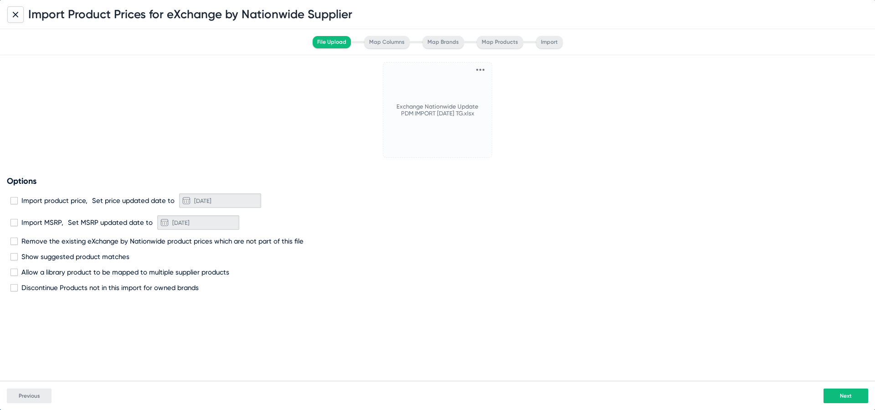
checkbox input "true"
click at [61, 285] on span "Discontinue Products not in this import for owned brands" at bounding box center [109, 288] width 177 height 8
click at [14, 291] on input "Discontinue Products not in this import for owned brands" at bounding box center [14, 291] width 0 height 0
checkbox input "true"
click at [854, 393] on button "Next" at bounding box center [846, 395] width 45 height 15
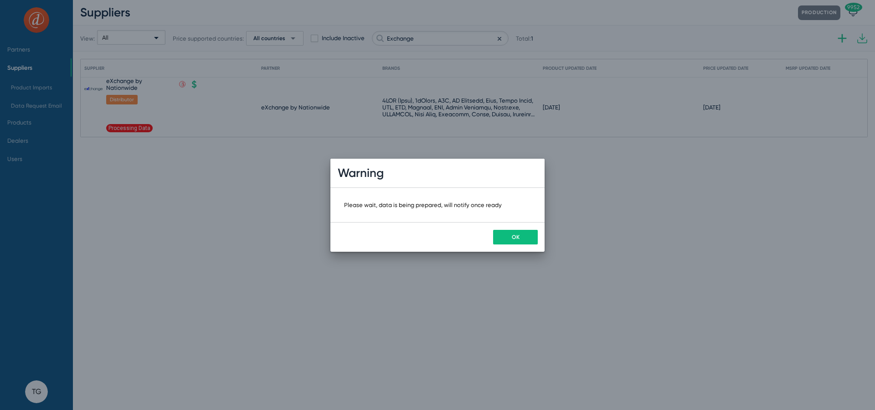
click at [509, 233] on button "OK" at bounding box center [515, 237] width 45 height 15
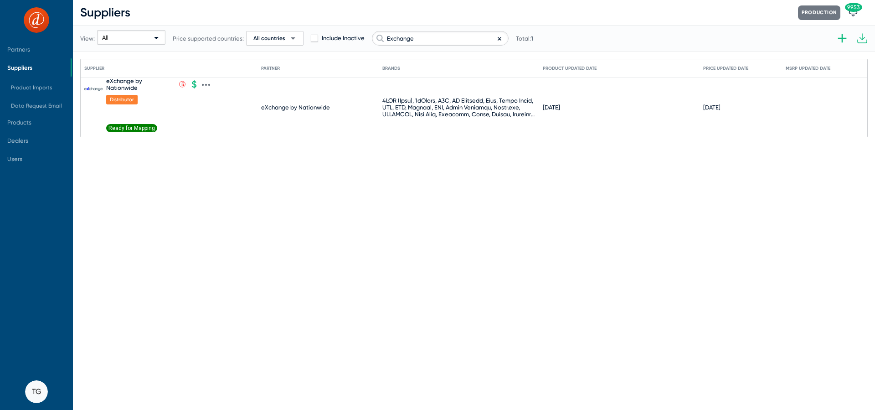
click at [120, 124] on span "Ready for Mapping" at bounding box center [131, 128] width 51 height 8
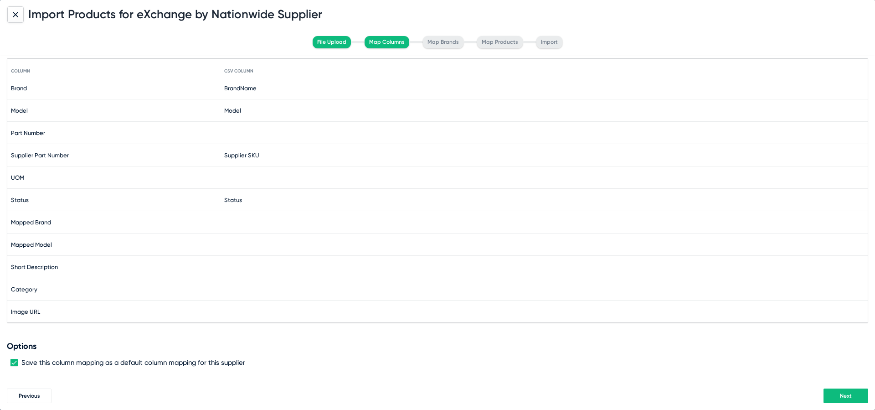
scroll to position [0, 0]
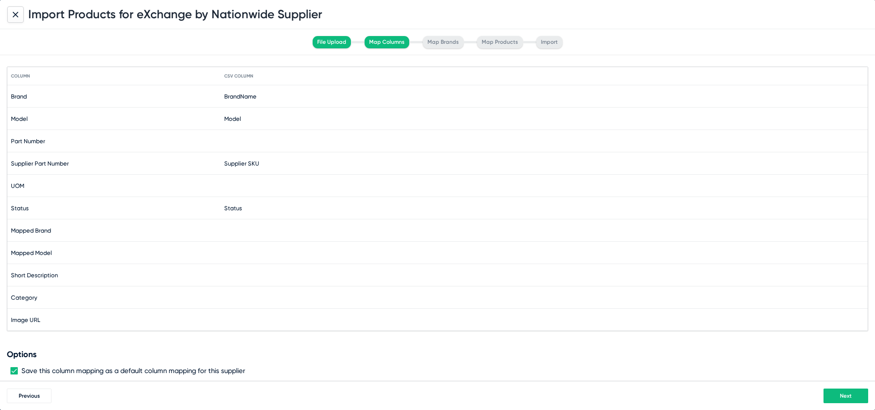
click at [847, 396] on span "Next" at bounding box center [846, 396] width 12 height 6
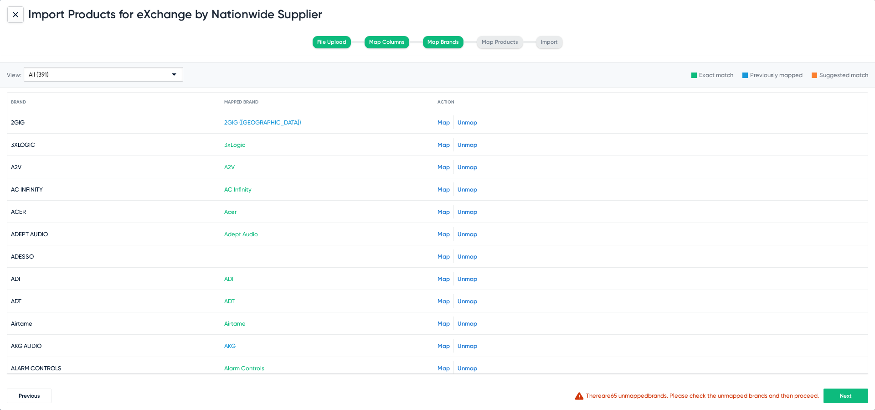
click at [845, 393] on span "Next" at bounding box center [846, 396] width 12 height 6
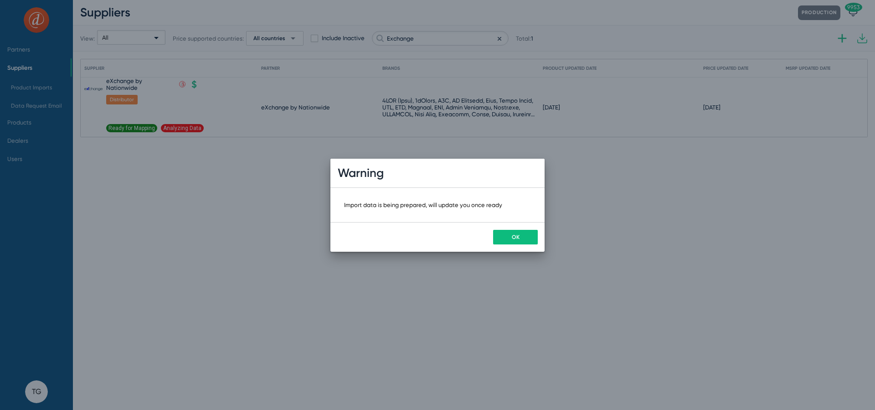
click at [512, 239] on span "OK" at bounding box center [516, 237] width 8 height 6
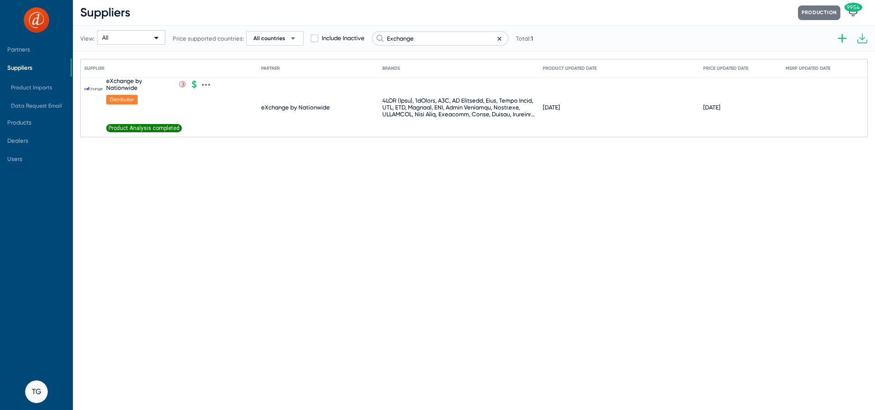
click at [127, 130] on span "Product Analysis completed" at bounding box center [144, 128] width 76 height 8
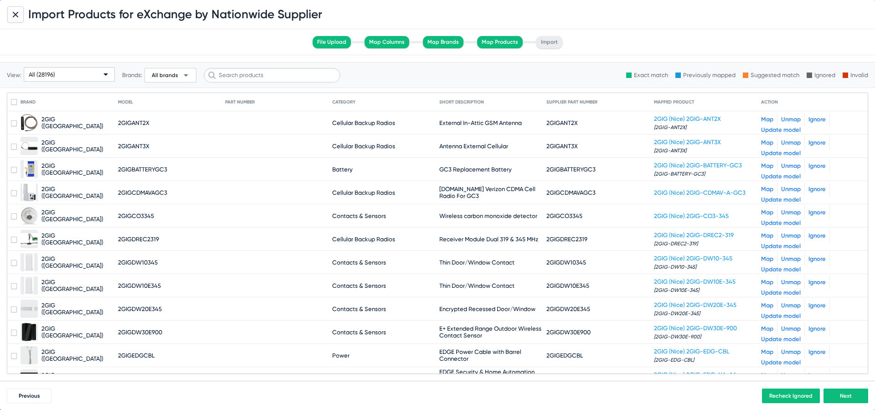
click at [48, 70] on div "All (28196)" at bounding box center [65, 74] width 73 height 15
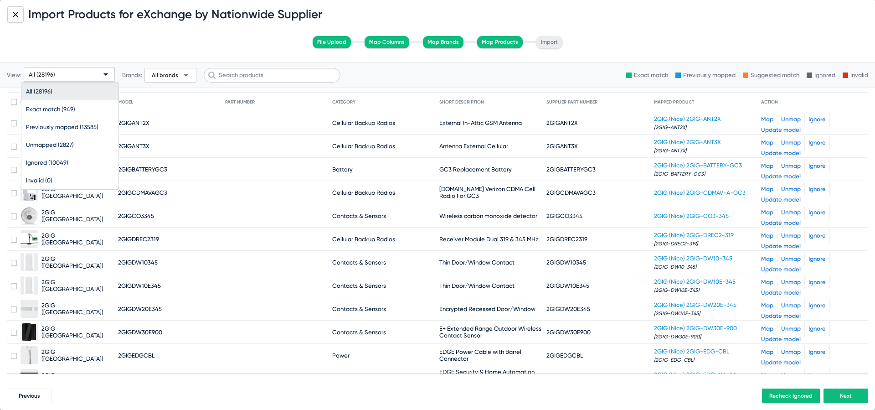
click at [413, 196] on div at bounding box center [437, 205] width 875 height 410
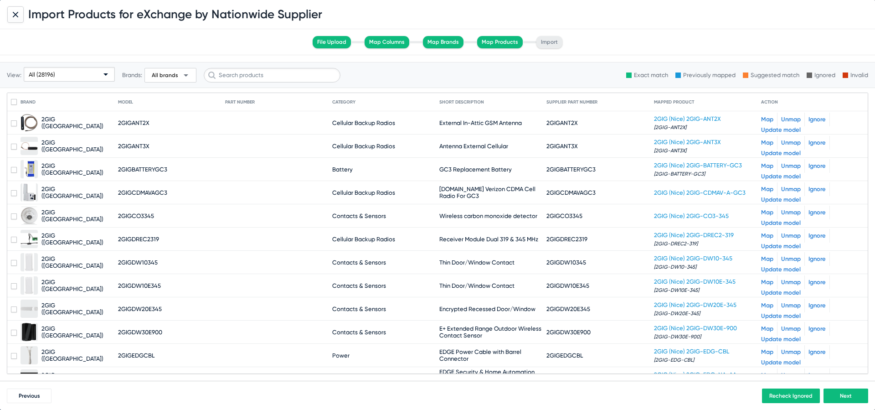
click at [56, 70] on div "All (28196)" at bounding box center [65, 74] width 73 height 15
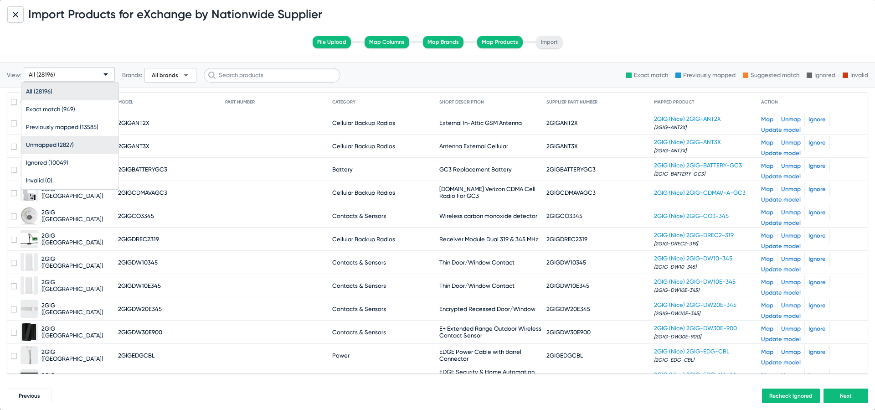
click at [54, 144] on span "Unmapped (2827)" at bounding box center [70, 145] width 88 height 18
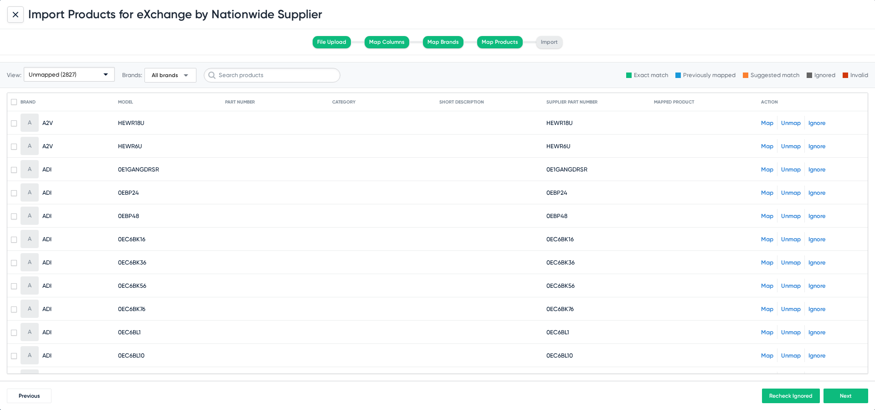
click at [49, 76] on span "Unmapped (2827)" at bounding box center [53, 74] width 48 height 7
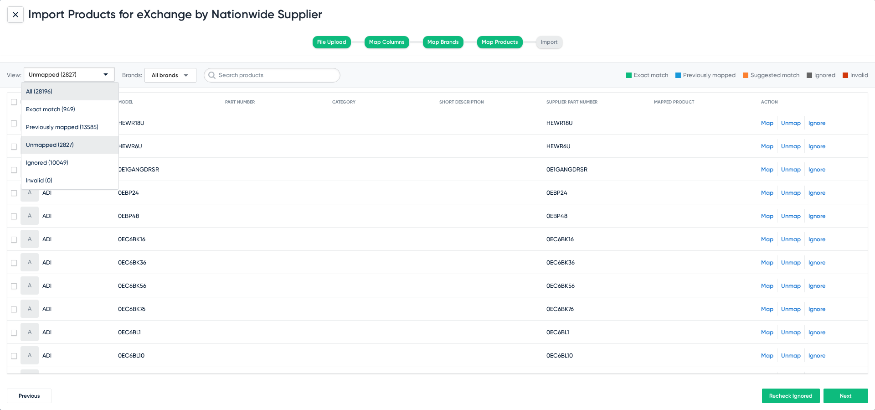
click at [72, 91] on span "All (28196)" at bounding box center [70, 92] width 88 height 18
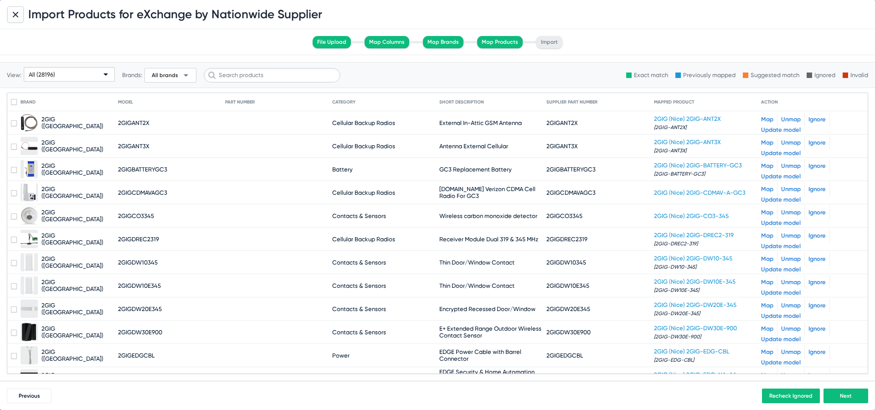
click at [20, 13] on div at bounding box center [15, 14] width 16 height 16
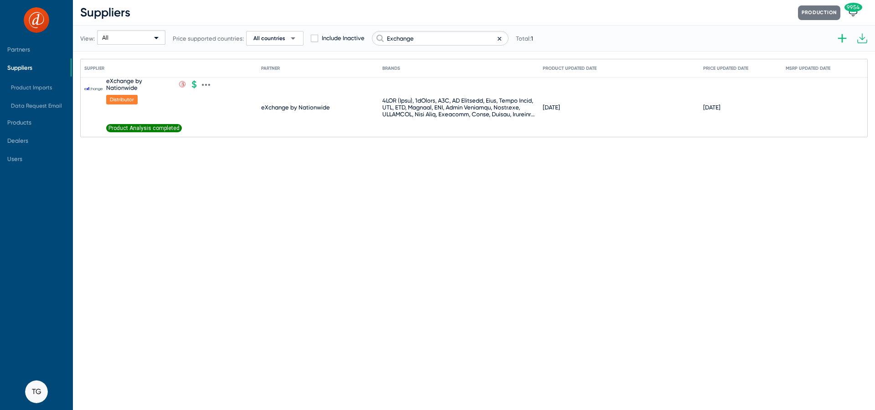
click at [207, 86] on icon at bounding box center [206, 85] width 8 height 8
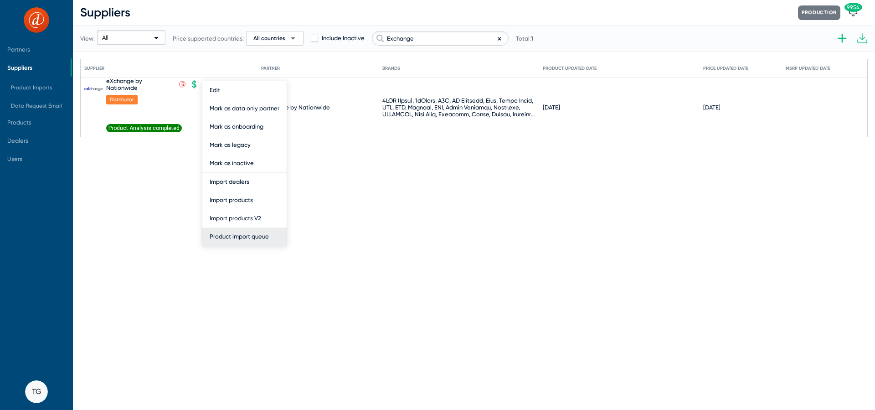
click at [246, 238] on button "Product import queue" at bounding box center [244, 237] width 84 height 18
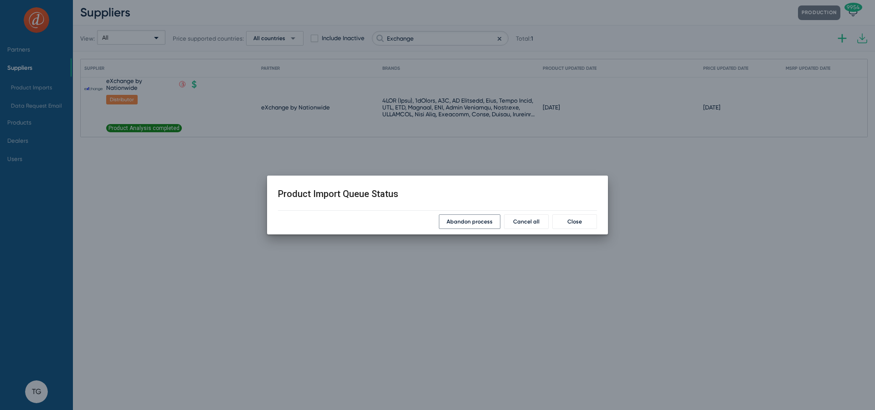
click at [465, 224] on span "Abandon process" at bounding box center [470, 221] width 46 height 6
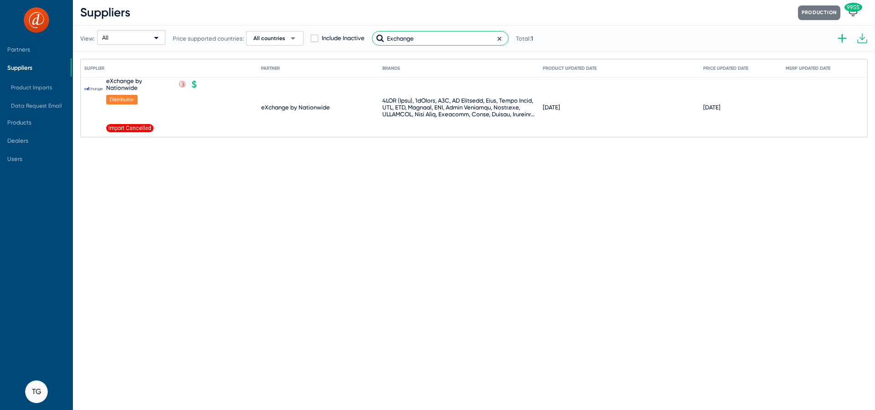
click at [404, 42] on input "Exchange" at bounding box center [440, 38] width 137 height 15
drag, startPoint x: 427, startPoint y: 42, endPoint x: 288, endPoint y: 36, distance: 139.7
click at [288, 36] on div "View: All Price supported countries: All countries arrow_drop_down Include Inac…" at bounding box center [306, 38] width 453 height 45
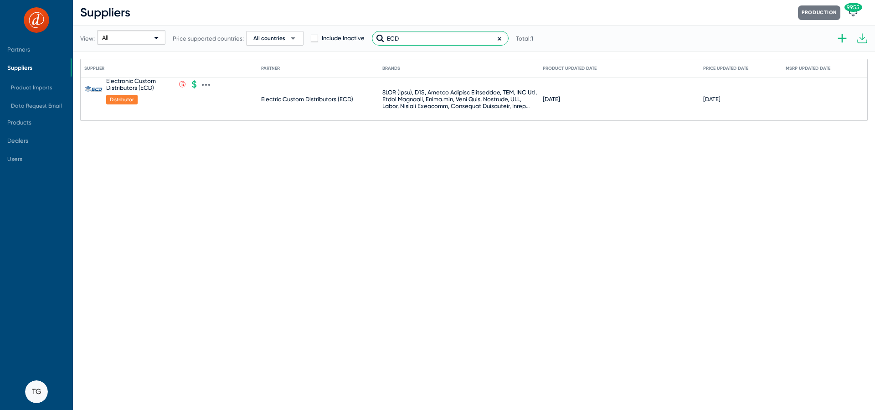
type input "ECD"
click at [206, 83] on icon at bounding box center [206, 85] width 8 height 8
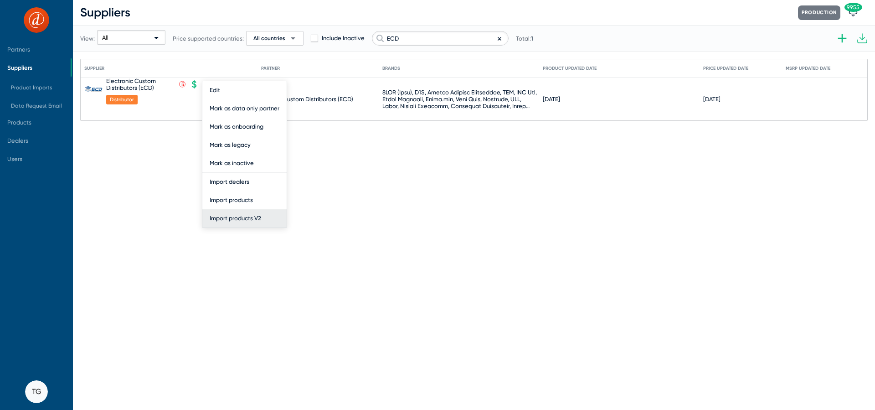
click at [259, 214] on button "Import products V2" at bounding box center [244, 218] width 84 height 18
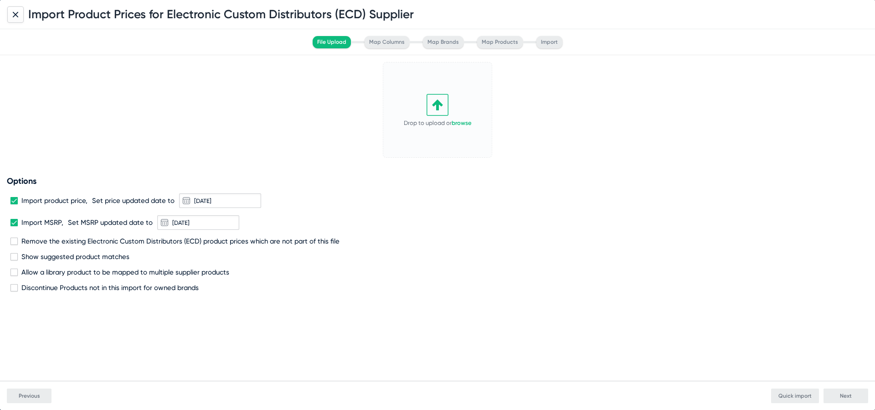
click at [70, 200] on span "Import product price," at bounding box center [54, 201] width 66 height 8
click at [14, 204] on input "Import product price," at bounding box center [14, 204] width 0 height 0
checkbox input "false"
click at [63, 224] on div "Import MSRP, Set MSRP updated date to [DATE]" at bounding box center [437, 222] width 854 height 15
click at [41, 222] on span "Import MSRP," at bounding box center [42, 222] width 42 height 8
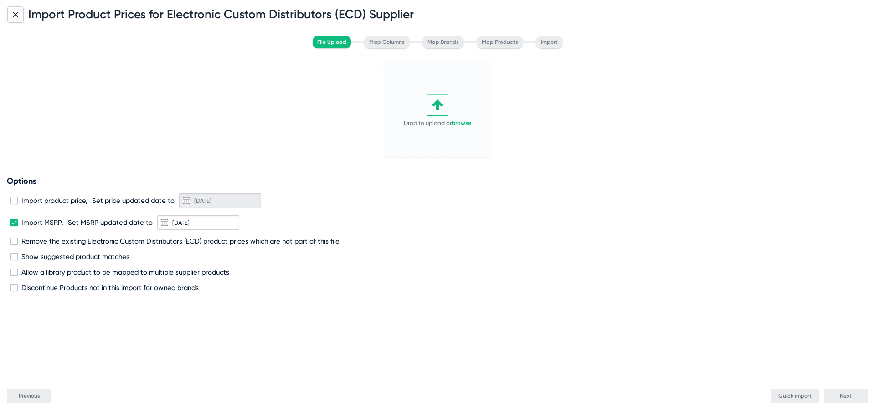
click at [14, 226] on input "Import MSRP," at bounding box center [14, 226] width 0 height 0
checkbox input "false"
click at [83, 237] on span "Remove the existing Electronic Custom Distributors (ECD) product prices which a…" at bounding box center [180, 241] width 318 height 8
click at [14, 245] on input "Remove the existing Electronic Custom Distributors (ECD) product prices which a…" at bounding box center [14, 245] width 0 height 0
checkbox input "true"
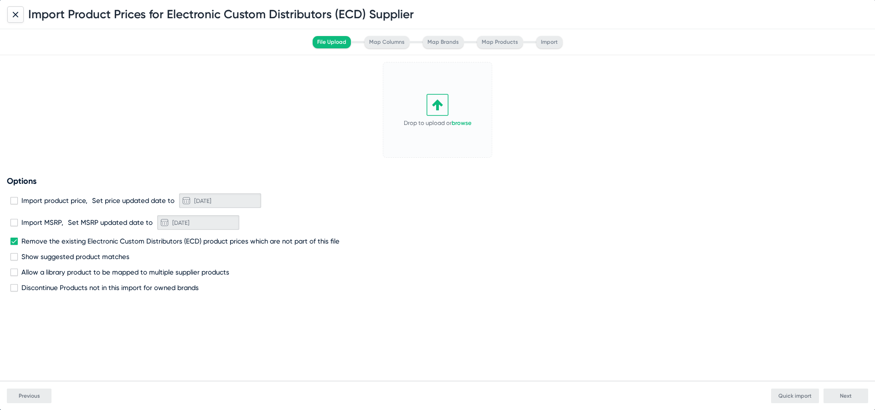
click at [82, 291] on span "Discontinue Products not in this import for owned brands" at bounding box center [109, 288] width 177 height 8
click at [14, 291] on input "Discontinue Products not in this import for owned brands" at bounding box center [14, 291] width 0 height 0
checkbox input "true"
click at [443, 105] on icon at bounding box center [438, 105] width 22 height 22
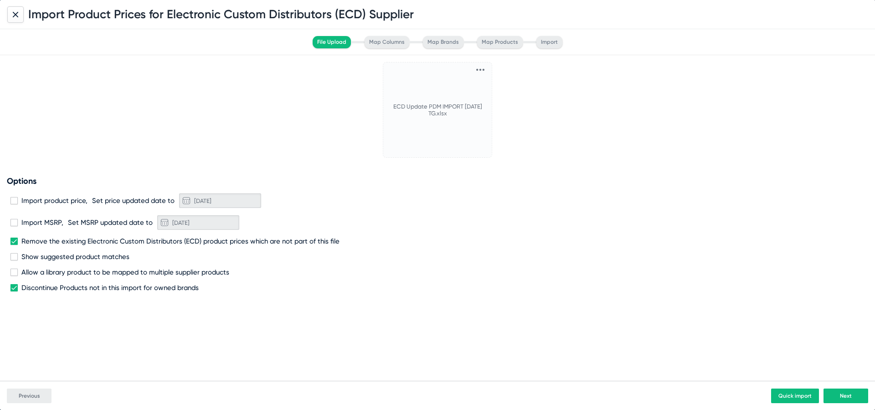
click at [858, 397] on button "Next" at bounding box center [846, 395] width 45 height 15
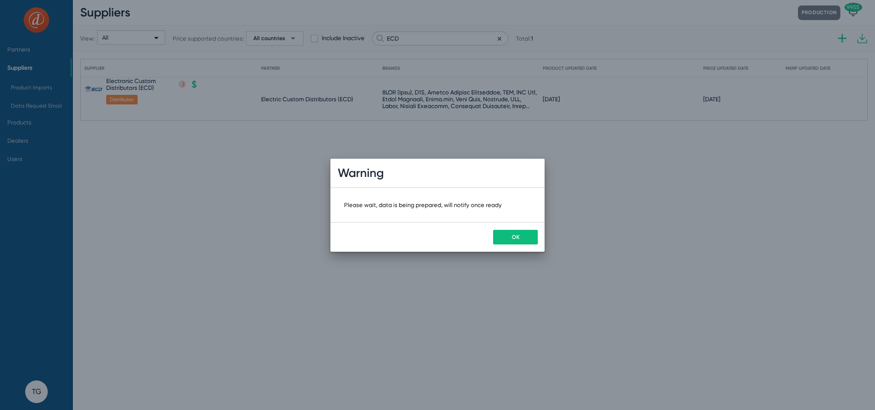
click at [514, 237] on span "OK" at bounding box center [516, 237] width 8 height 6
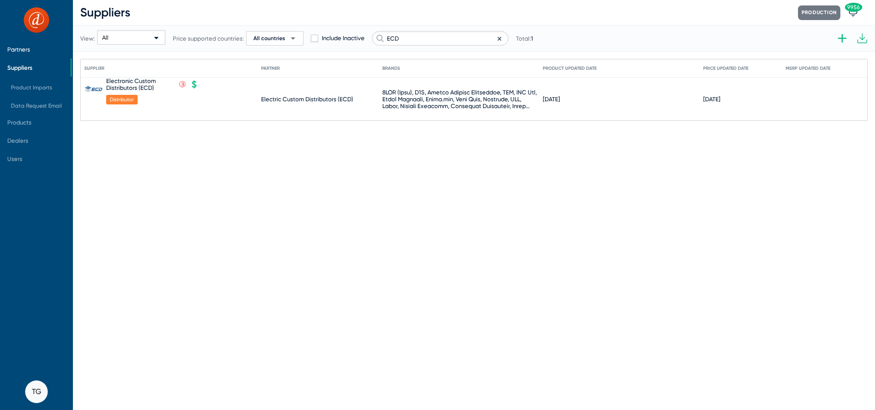
click at [16, 52] on span "Partners" at bounding box center [18, 49] width 23 height 7
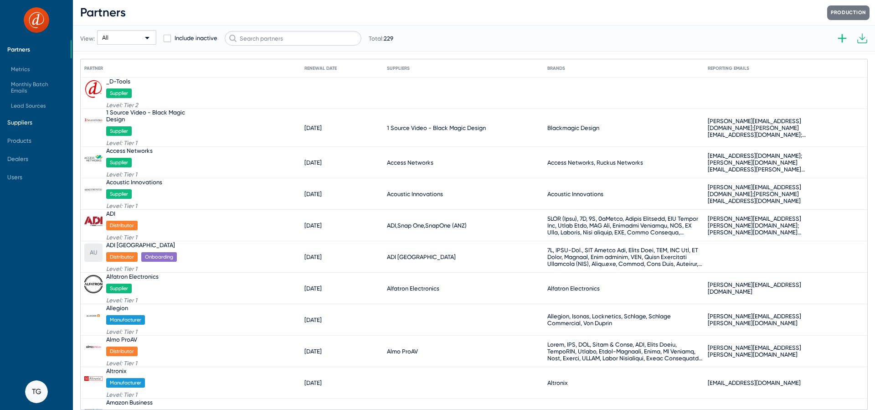
click at [20, 128] on span "Suppliers" at bounding box center [35, 122] width 71 height 18
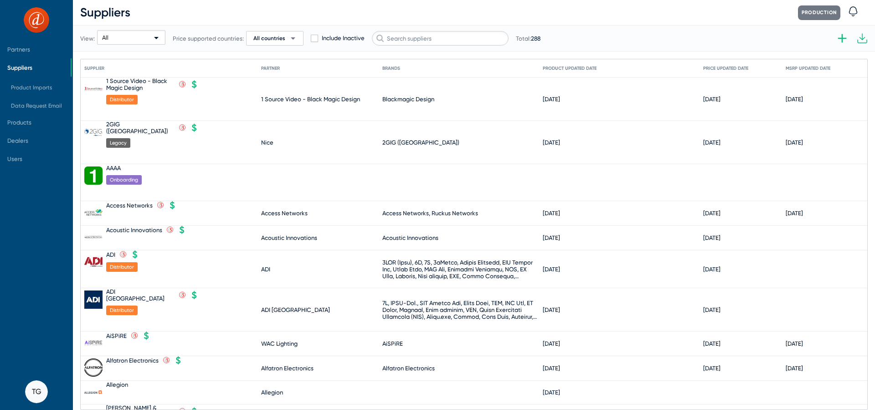
click at [414, 48] on div "View: All Price supported countries: All countries arrow_drop_down Include Inac…" at bounding box center [310, 38] width 461 height 45
click at [414, 38] on input "text" at bounding box center [440, 38] width 137 height 15
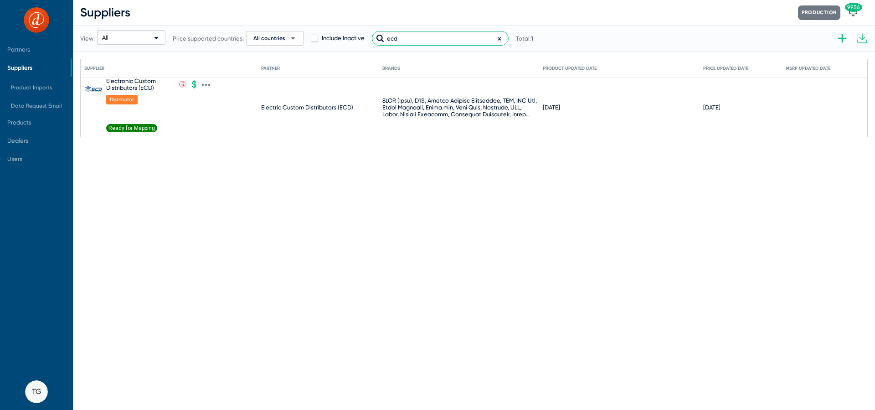
type input "ecd"
click at [123, 126] on span "Ready for Mapping" at bounding box center [131, 128] width 51 height 8
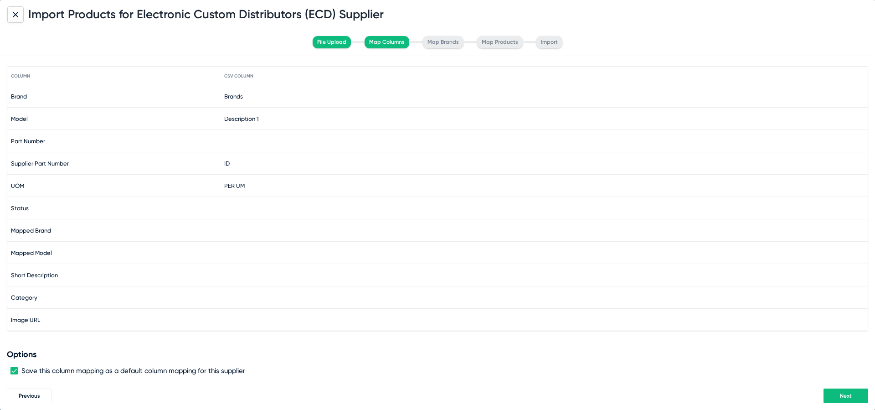
click at [837, 395] on button "Next" at bounding box center [846, 395] width 45 height 15
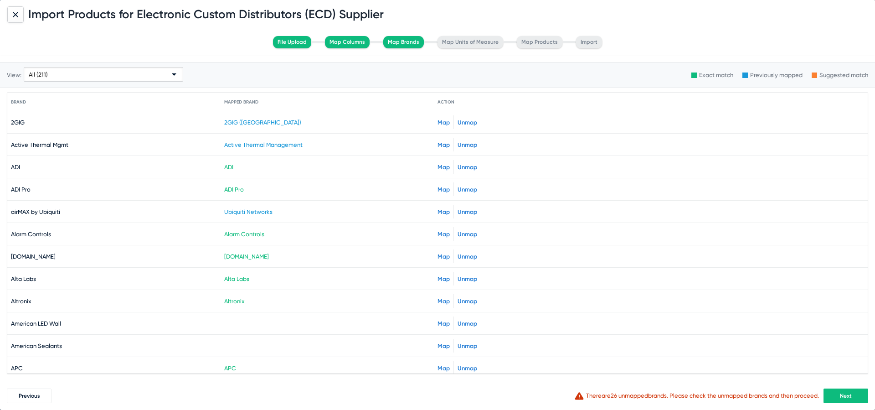
click at [861, 404] on div "Previous warning-24px Created with Sketch. There are 26 unmapped brands . Pleas…" at bounding box center [437, 395] width 875 height 29
click at [851, 394] on span "Next" at bounding box center [846, 396] width 12 height 6
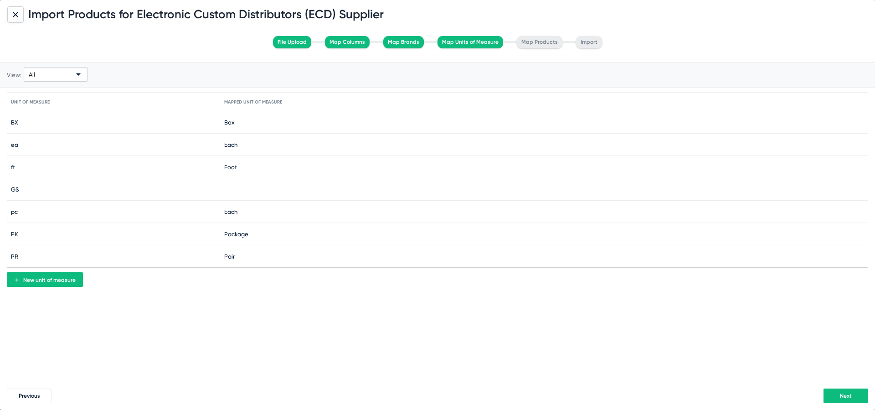
click at [228, 190] on mat-cell at bounding box center [544, 189] width 640 height 22
click at [228, 190] on mat-select at bounding box center [292, 188] width 137 height 15
click at [265, 287] on span "Each" at bounding box center [293, 289] width 132 height 18
click at [845, 399] on button "Next" at bounding box center [846, 395] width 45 height 15
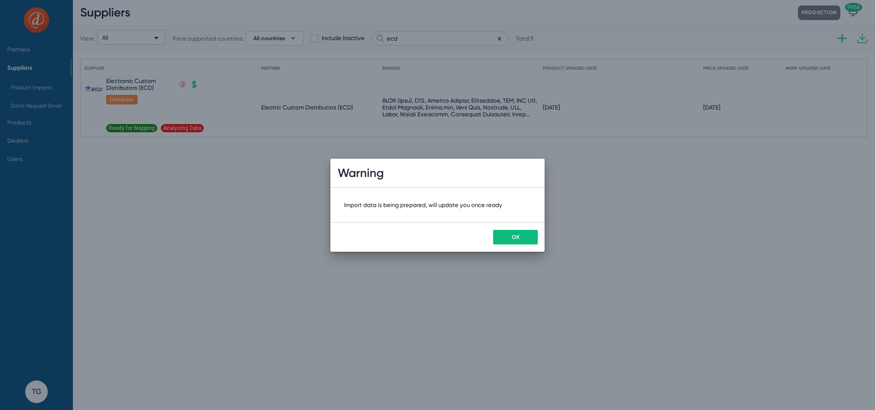
click at [519, 230] on button "OK" at bounding box center [515, 237] width 45 height 15
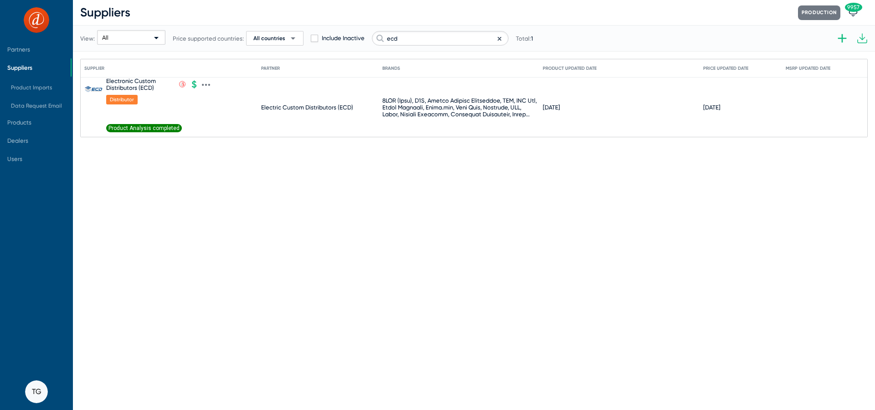
click at [128, 127] on span "Product Analysis completed" at bounding box center [144, 128] width 76 height 8
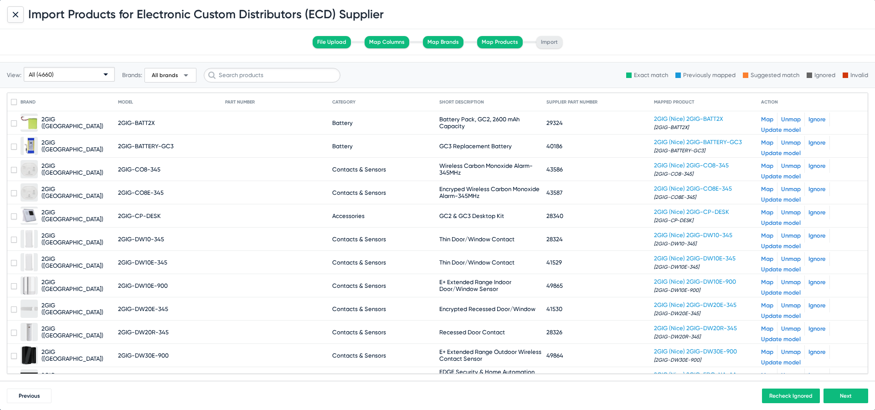
click at [70, 76] on div "All (4660)" at bounding box center [65, 74] width 73 height 15
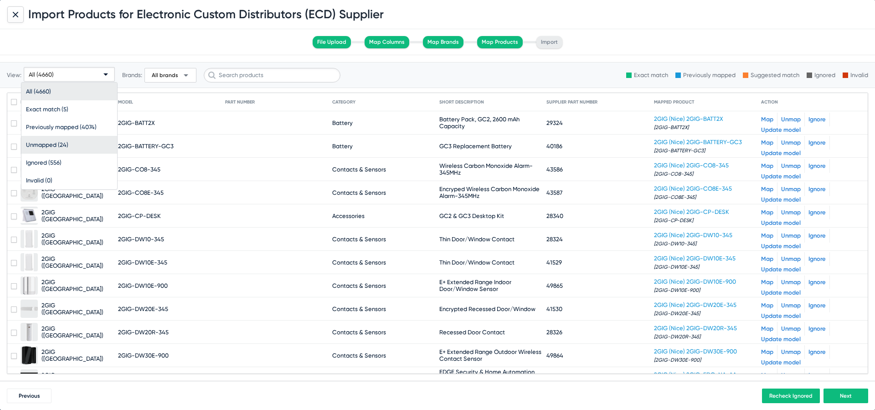
click at [83, 145] on span "Unmapped (24)" at bounding box center [69, 145] width 87 height 18
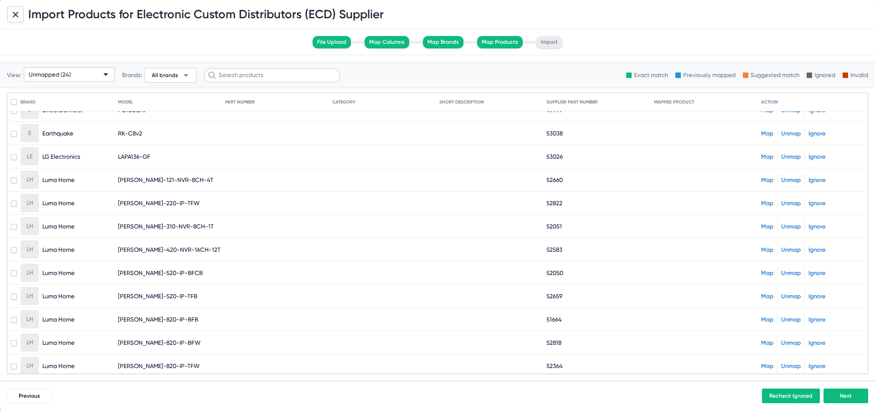
scroll to position [0, 0]
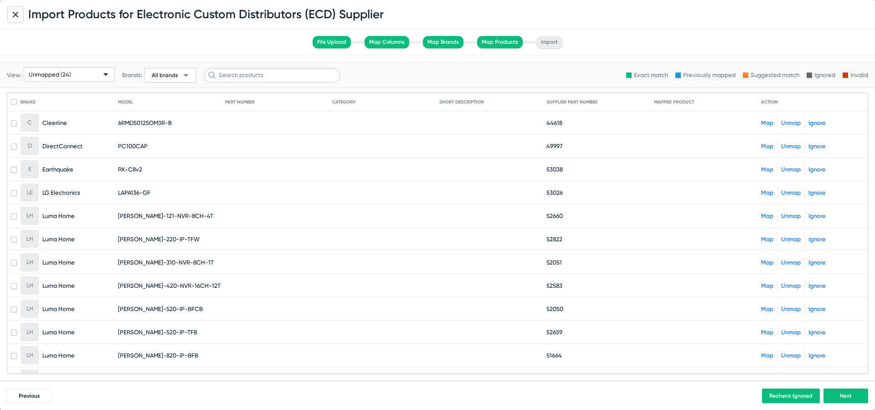
click at [768, 119] on link "Map" at bounding box center [767, 122] width 12 height 7
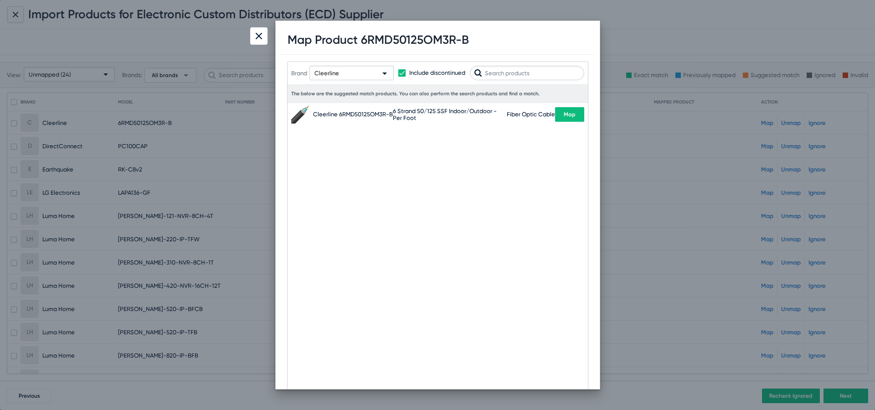
click at [579, 117] on button "Map" at bounding box center [569, 114] width 29 height 15
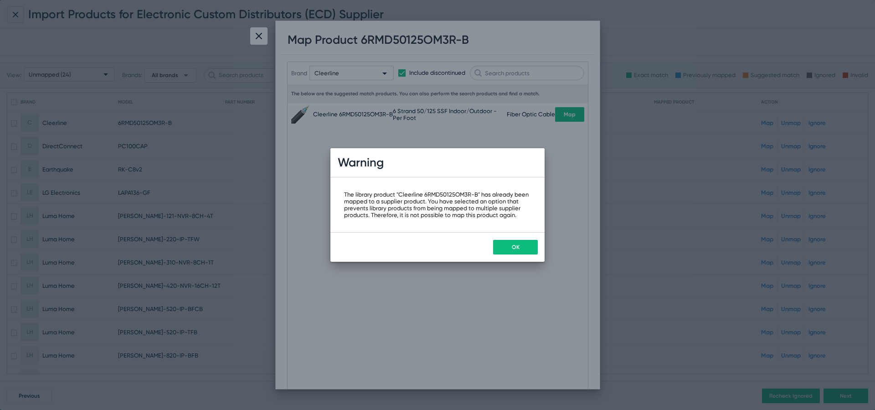
click at [505, 243] on button "OK" at bounding box center [515, 247] width 45 height 15
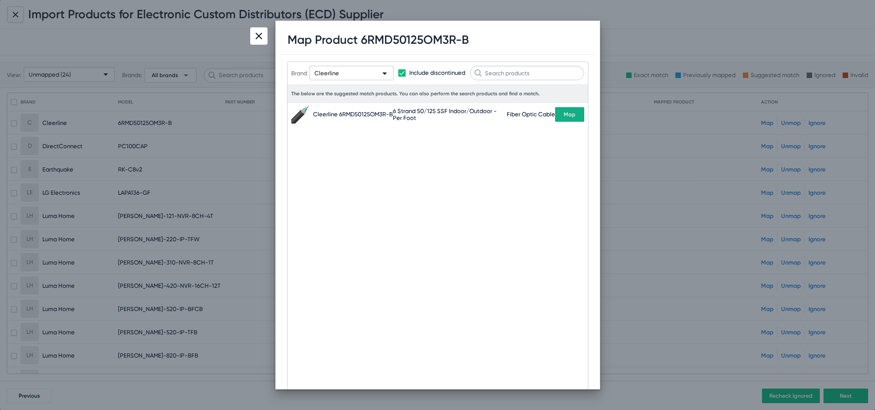
click at [419, 41] on h1 "Map Product 6RMD50125OM3R-B" at bounding box center [378, 40] width 181 height 14
click at [483, 46] on div "Map Product 6RMD50125OM3R-B" at bounding box center [437, 40] width 315 height 29
drag, startPoint x: 479, startPoint y: 41, endPoint x: 364, endPoint y: 39, distance: 114.9
click at [364, 39] on div "Map Product 6RMD50125OM3R-B" at bounding box center [437, 40] width 315 height 29
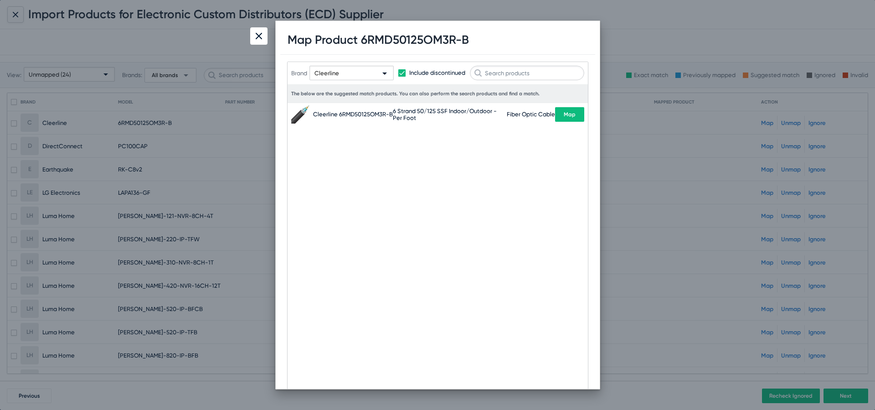
copy h1 "6RMD50125OM3R-B"
click at [267, 36] on div at bounding box center [258, 35] width 17 height 17
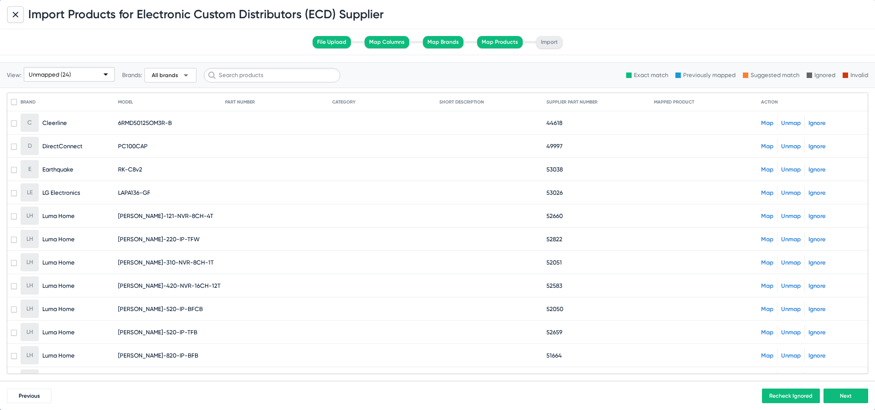
click at [77, 65] on div "Unmapped (24)" at bounding box center [69, 70] width 91 height 27
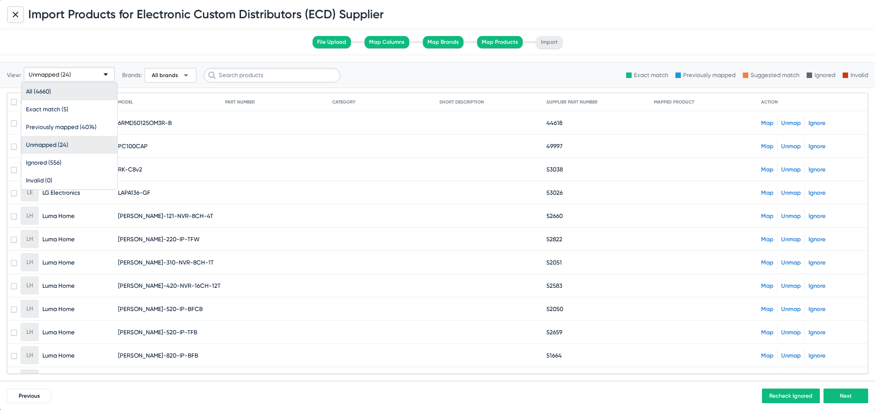
click at [57, 84] on span "All (4660)" at bounding box center [69, 92] width 87 height 18
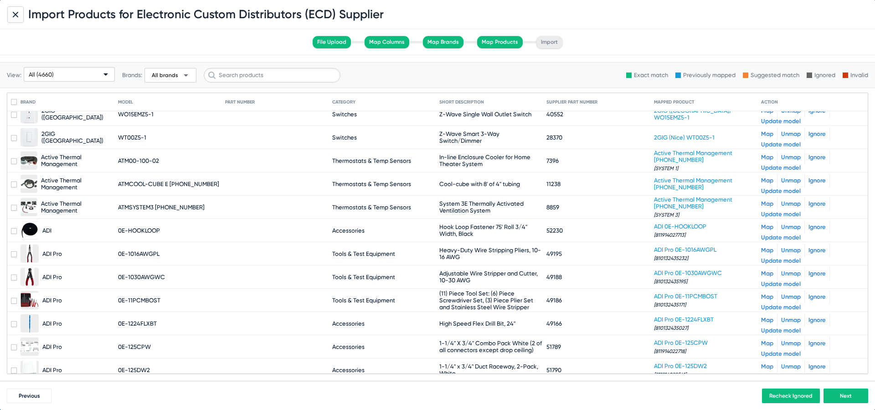
scroll to position [1334, 0]
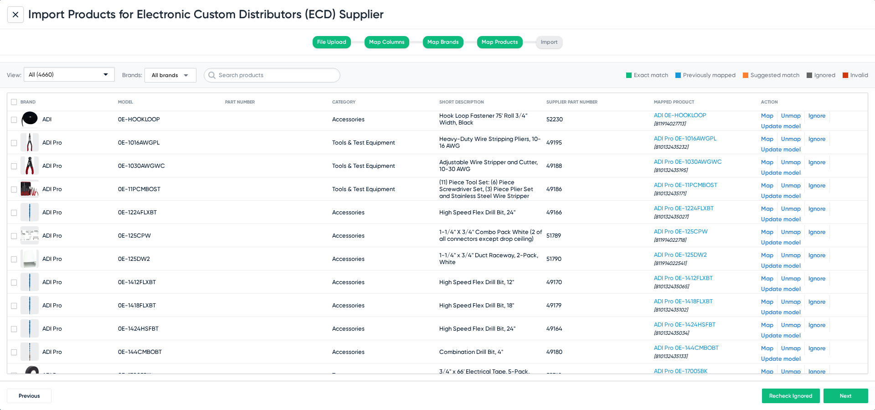
click at [161, 78] on span "All brands" at bounding box center [165, 75] width 26 height 7
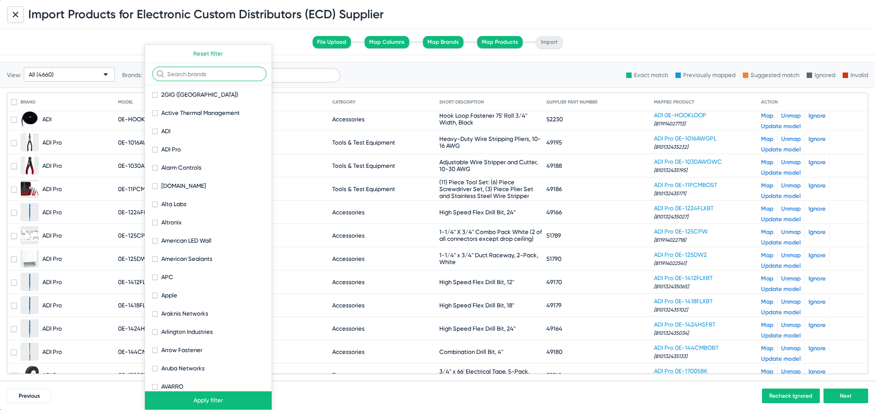
click at [190, 73] on input "text" at bounding box center [209, 74] width 114 height 15
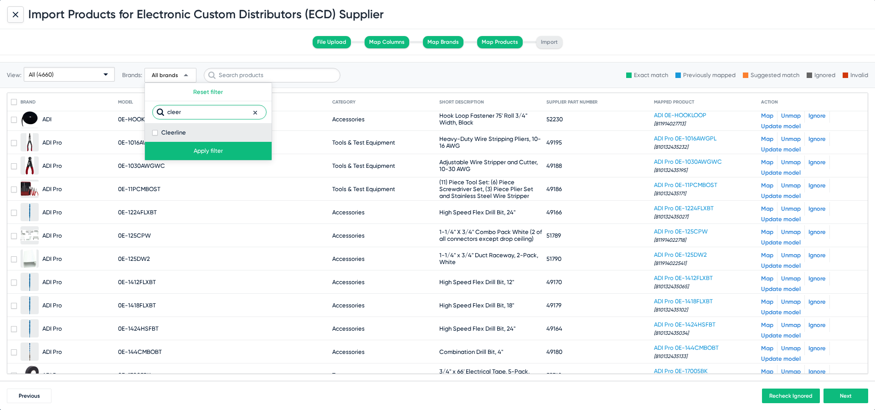
type input "cleer"
click at [156, 130] on span at bounding box center [154, 132] width 5 height 5
click at [155, 135] on input "Cleerline" at bounding box center [155, 135] width 0 height 0
checkbox input "true"
click at [177, 146] on button "Apply filter" at bounding box center [208, 151] width 127 height 18
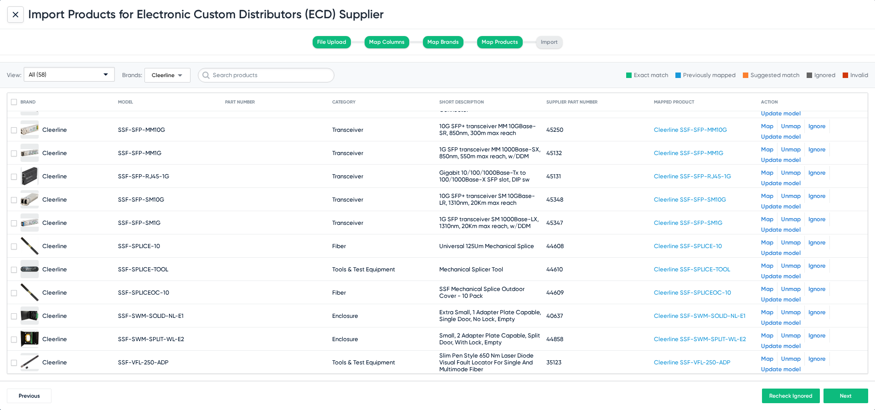
scroll to position [122, 0]
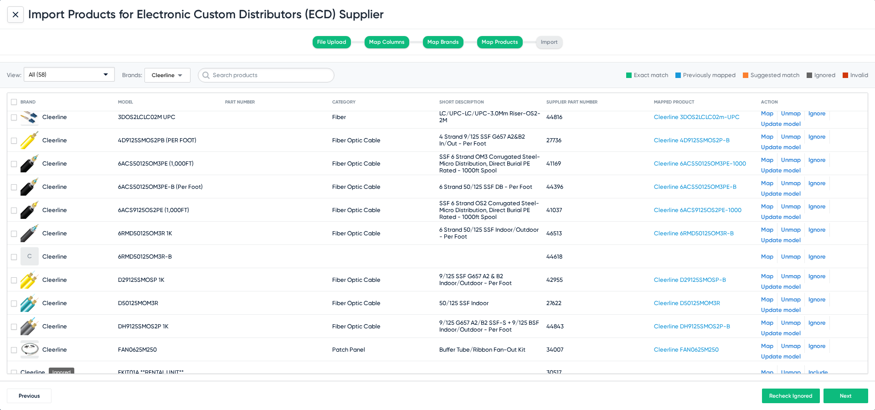
click at [796, 229] on link "Unmap" at bounding box center [792, 229] width 20 height 7
click at [765, 257] on link "Map" at bounding box center [767, 256] width 12 height 7
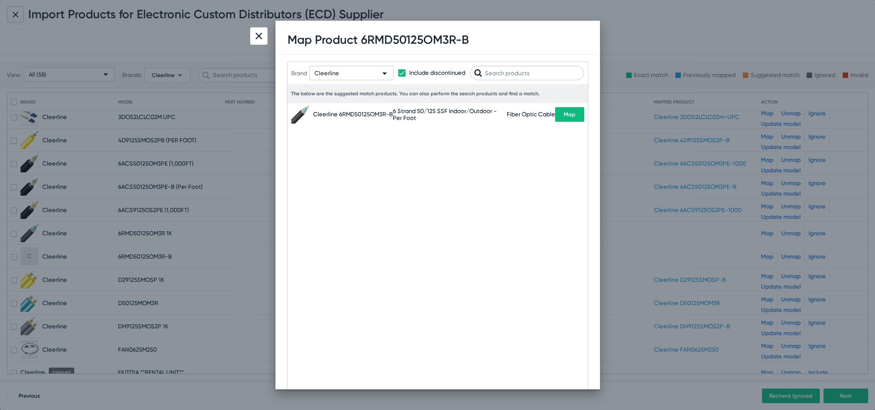
click at [570, 111] on span "Map" at bounding box center [570, 114] width 12 height 6
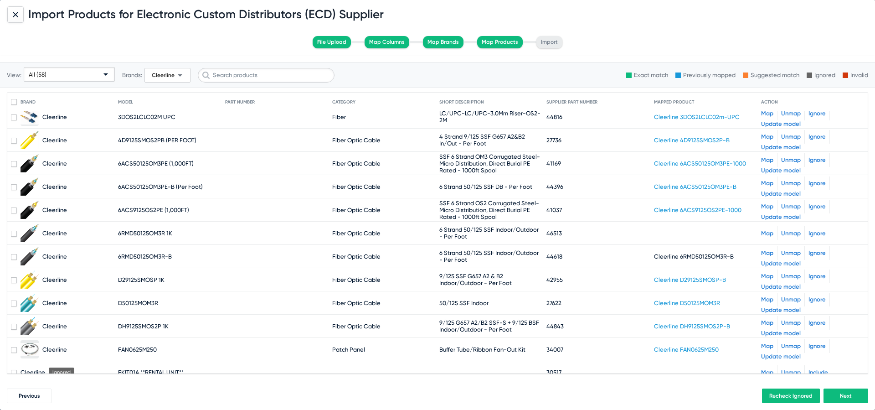
click at [774, 232] on div "Map Unmap Ignore" at bounding box center [812, 233] width 103 height 14
click at [765, 233] on link "Map" at bounding box center [767, 233] width 12 height 7
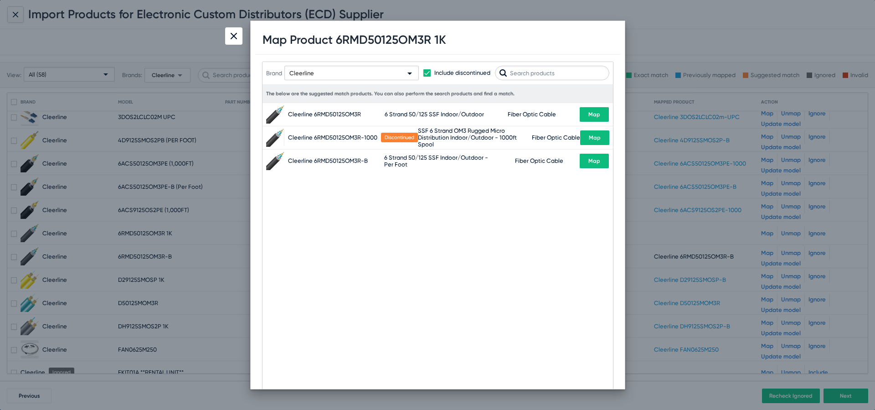
click at [592, 135] on span "Map" at bounding box center [595, 138] width 12 height 6
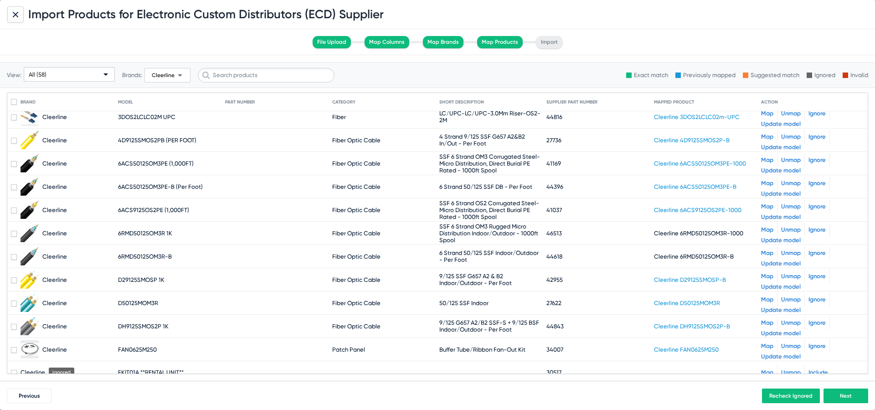
click at [63, 73] on div "All (58)" at bounding box center [65, 74] width 73 height 15
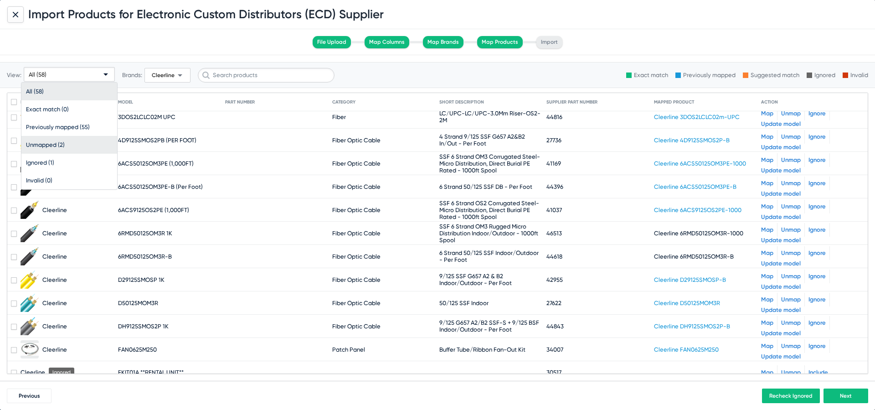
click at [71, 142] on span "Unmapped (2)" at bounding box center [69, 145] width 87 height 18
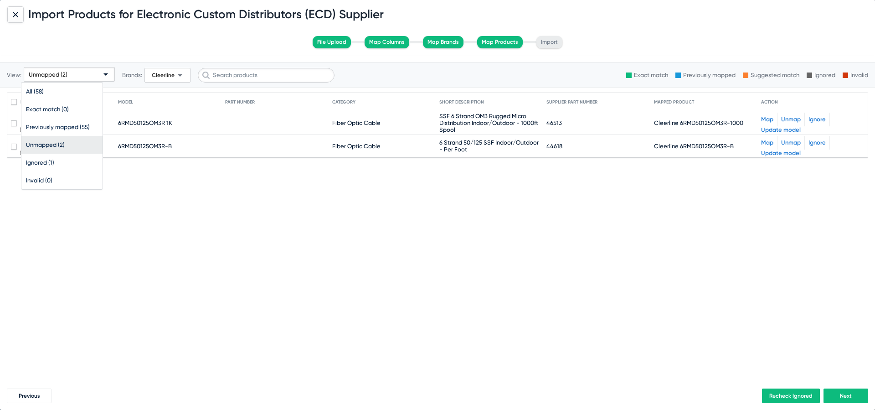
scroll to position [0, 0]
click at [170, 74] on span "Cleerline" at bounding box center [163, 75] width 23 height 6
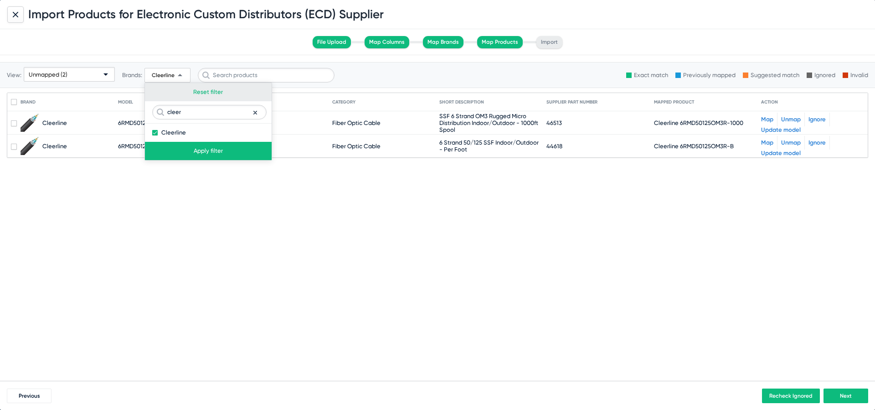
click at [211, 88] on button "Reset filter" at bounding box center [208, 92] width 127 height 18
checkbox input "false"
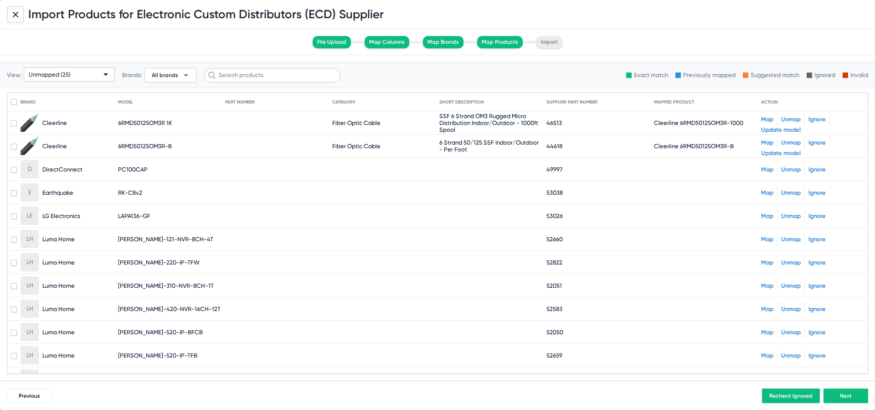
click at [766, 166] on link "Map" at bounding box center [767, 169] width 12 height 7
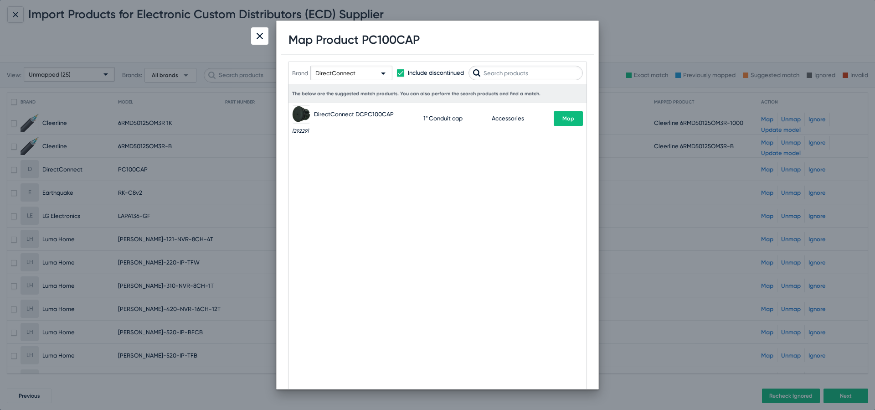
click at [572, 122] on button "Map" at bounding box center [568, 118] width 29 height 15
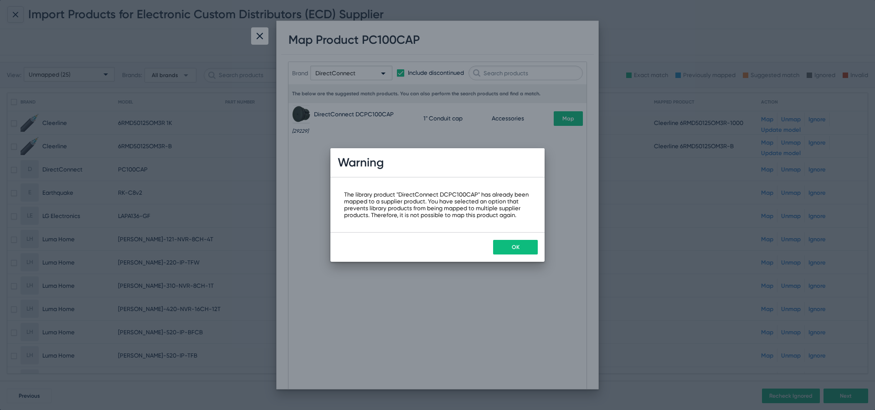
click at [509, 243] on button "OK" at bounding box center [515, 247] width 45 height 15
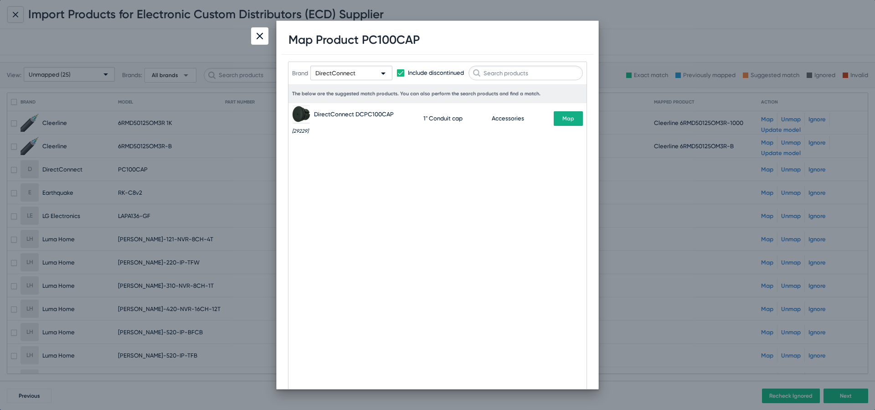
click at [400, 34] on h1 "Map Product PC100CAP" at bounding box center [354, 40] width 131 height 14
copy h1 "PC100CAP"
click at [266, 35] on div at bounding box center [259, 35] width 17 height 17
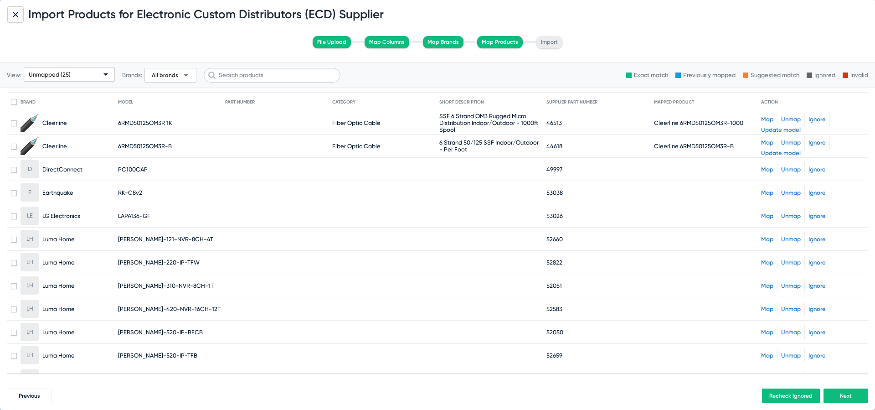
click at [163, 77] on span "All brands" at bounding box center [165, 75] width 26 height 7
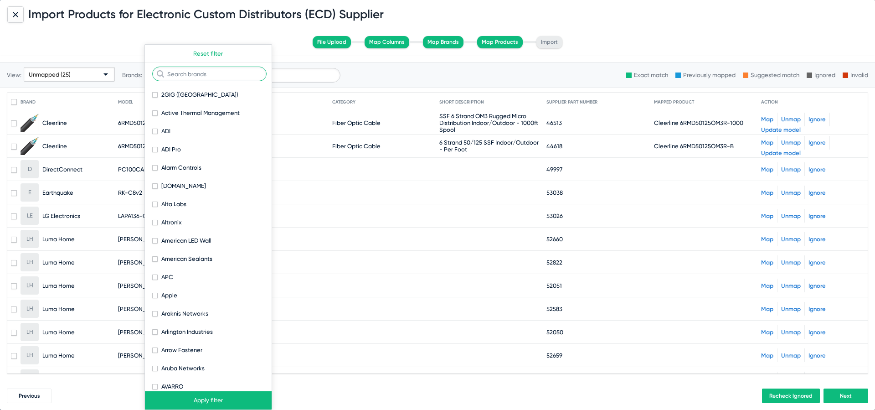
click at [188, 79] on input "text" at bounding box center [209, 74] width 114 height 15
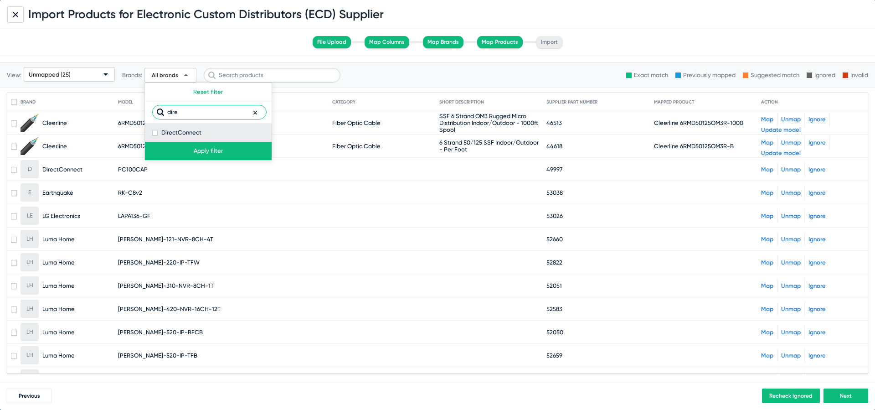
type input "dire"
click at [188, 132] on span "DirectConnect" at bounding box center [181, 132] width 40 height 11
click at [155, 135] on input "DirectConnect" at bounding box center [155, 135] width 0 height 0
checkbox input "true"
click at [189, 150] on button "Apply filter" at bounding box center [208, 151] width 127 height 18
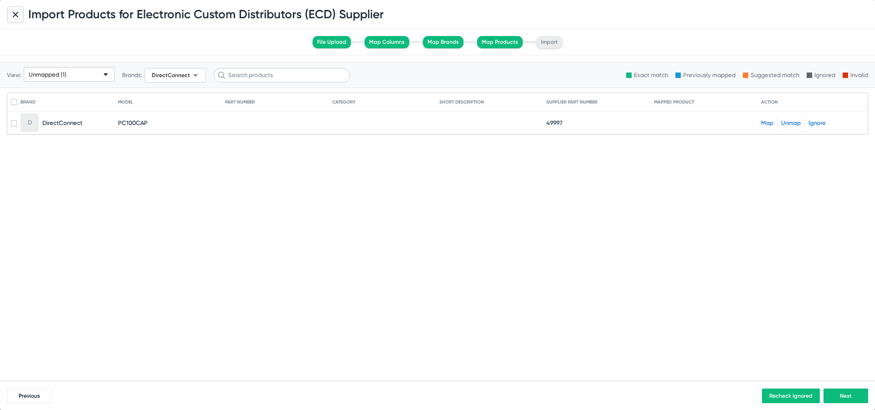
click at [76, 74] on div "Unmapped (1)" at bounding box center [65, 74] width 73 height 15
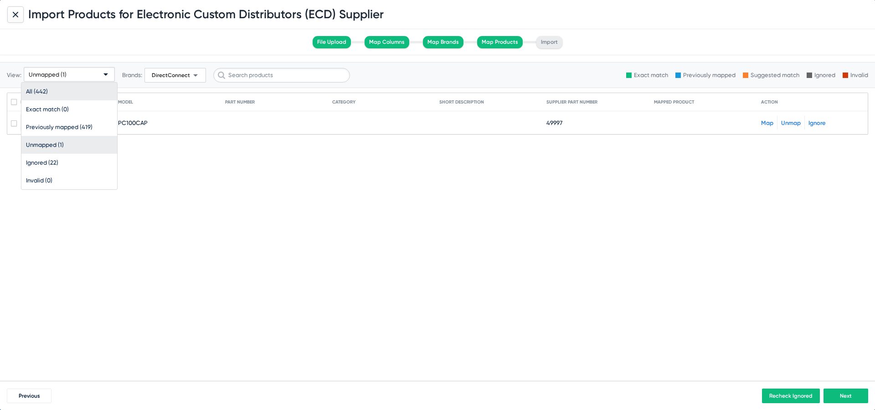
click at [80, 94] on span "All (442)" at bounding box center [69, 92] width 87 height 18
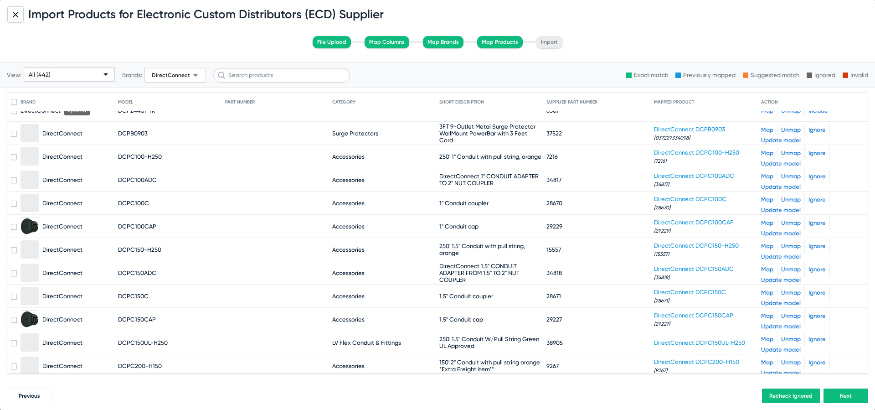
scroll to position [9970, 0]
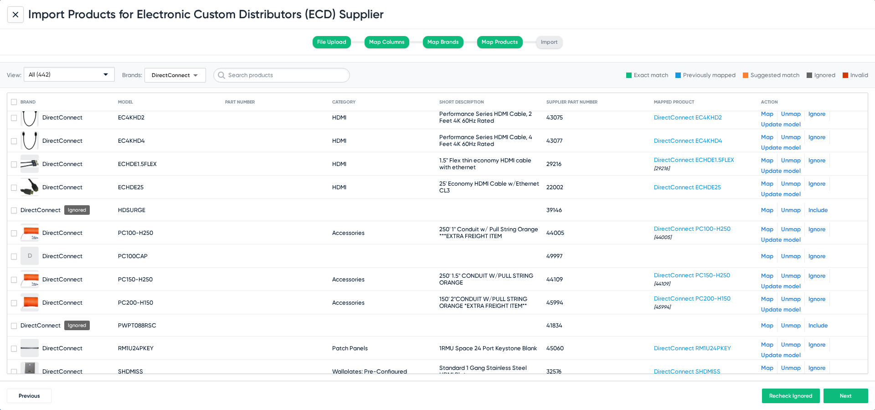
click at [818, 253] on link "Ignore" at bounding box center [817, 256] width 17 height 7
click at [61, 73] on div "All (442)" at bounding box center [65, 74] width 73 height 15
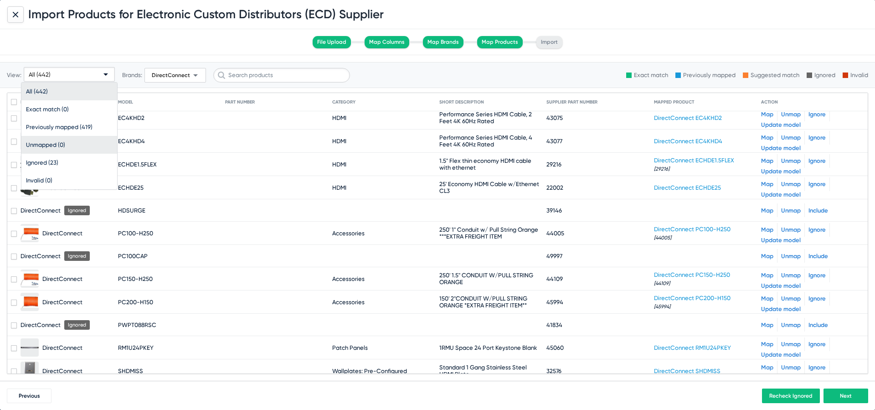
click at [62, 143] on span "Unmapped (0)" at bounding box center [69, 145] width 87 height 18
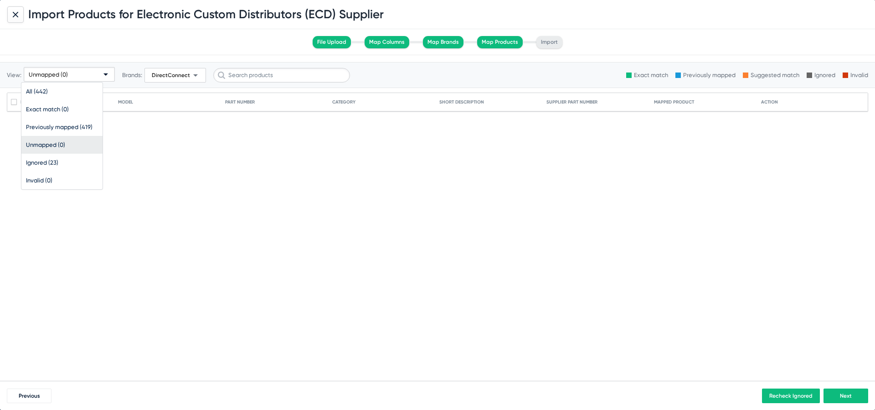
scroll to position [0, 0]
click at [172, 70] on span "DirectConnect arrow_drop_down" at bounding box center [176, 75] width 52 height 11
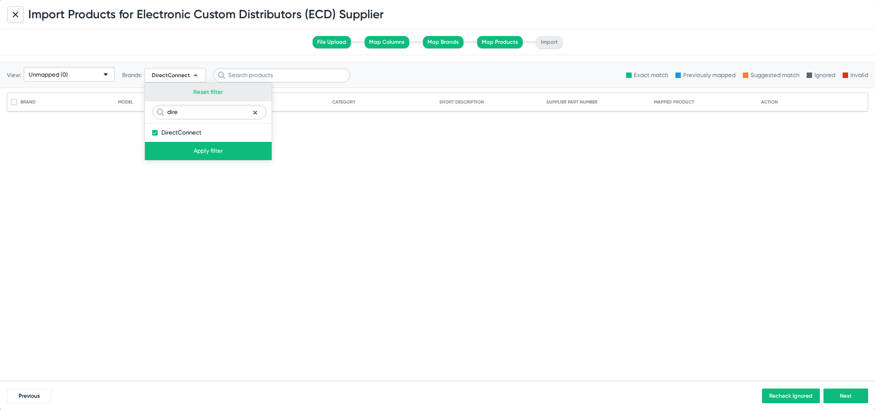
click at [210, 87] on button "Reset filter" at bounding box center [208, 92] width 127 height 18
checkbox input "false"
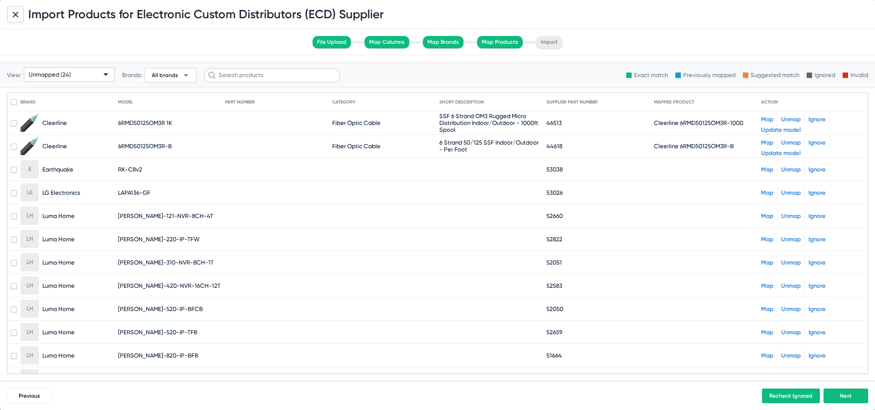
click at [764, 168] on link "Map" at bounding box center [767, 169] width 12 height 7
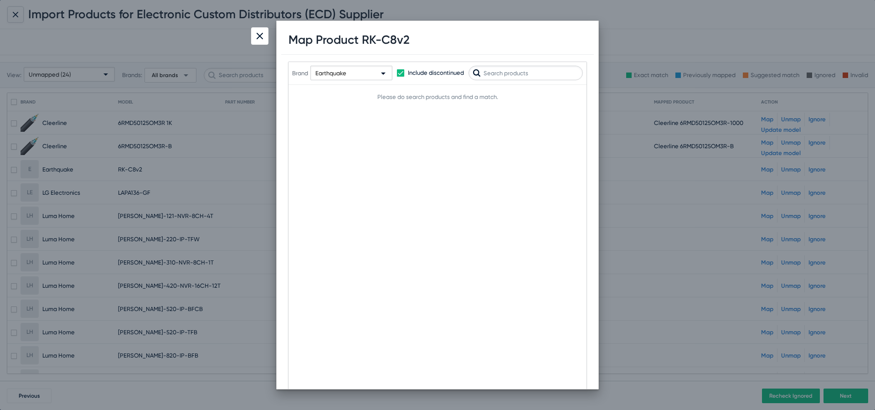
click at [518, 72] on input "text" at bounding box center [526, 73] width 114 height 15
type input "c"
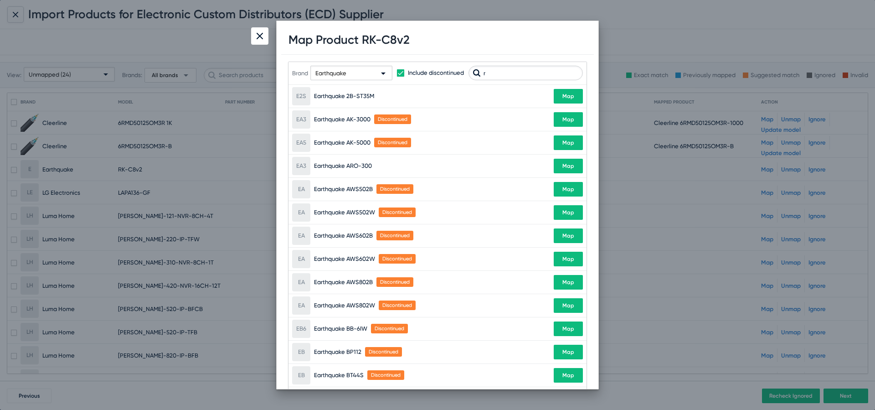
type input "rk"
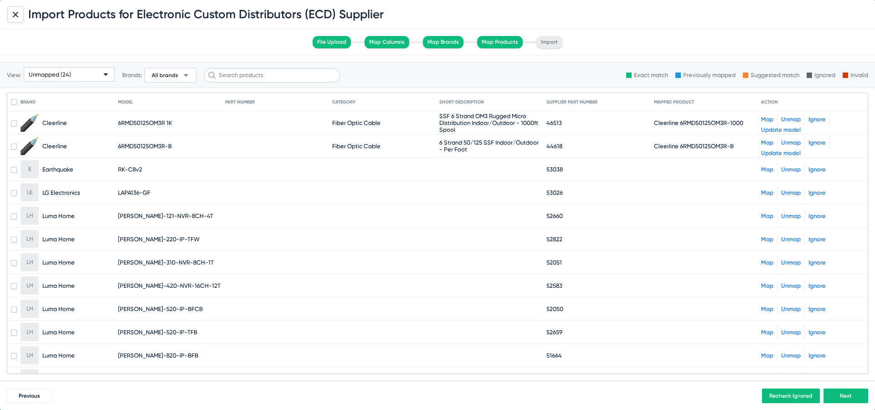
click at [761, 195] on link "Map" at bounding box center [767, 192] width 12 height 7
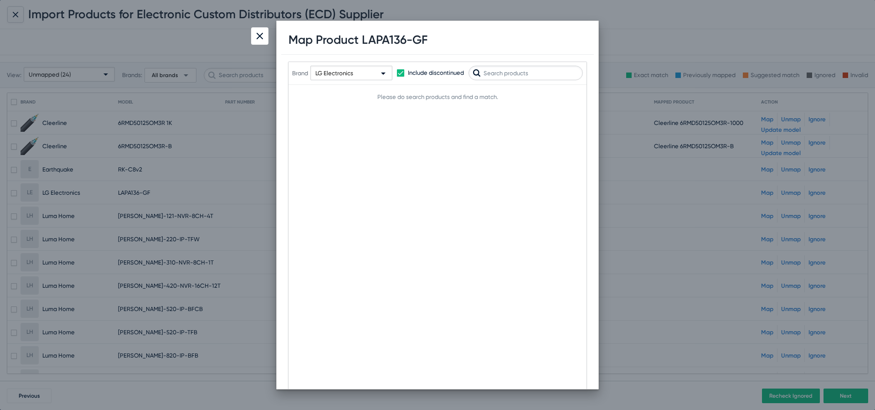
click at [373, 79] on div "LG Electronics" at bounding box center [348, 73] width 64 height 15
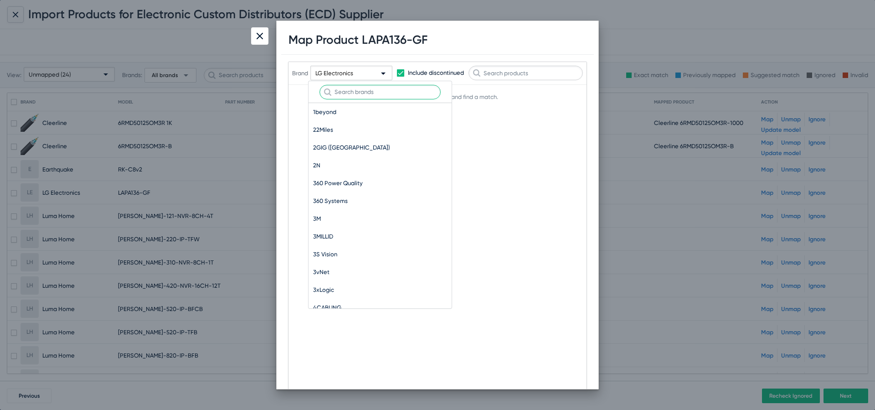
click at [370, 90] on input "text" at bounding box center [380, 92] width 121 height 15
type input "lg"
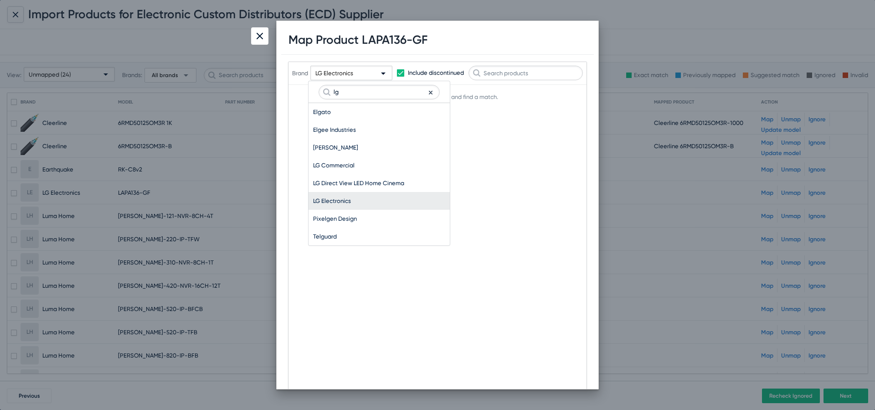
click at [535, 45] on div at bounding box center [437, 205] width 875 height 410
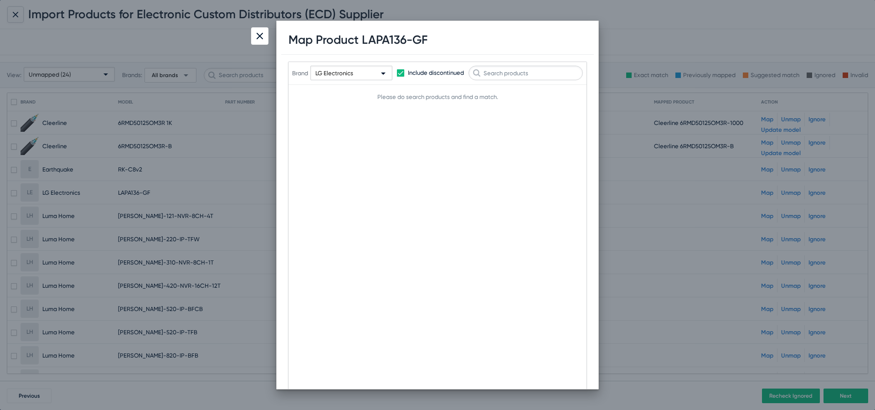
click at [267, 37] on div at bounding box center [259, 35] width 17 height 17
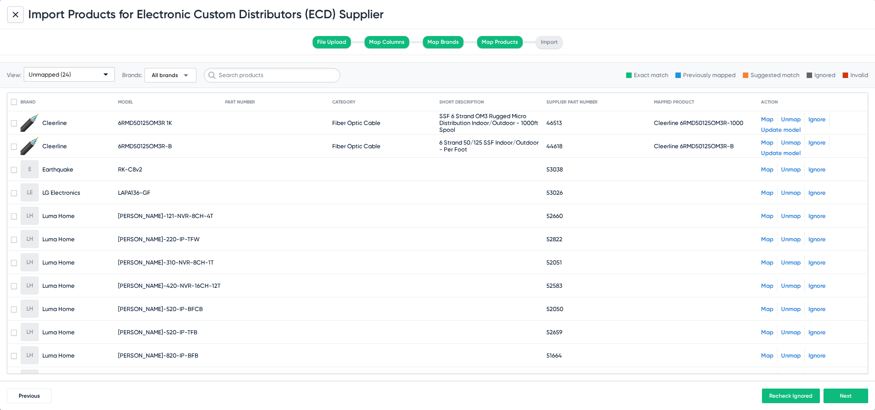
click at [766, 193] on link "Map" at bounding box center [767, 192] width 12 height 7
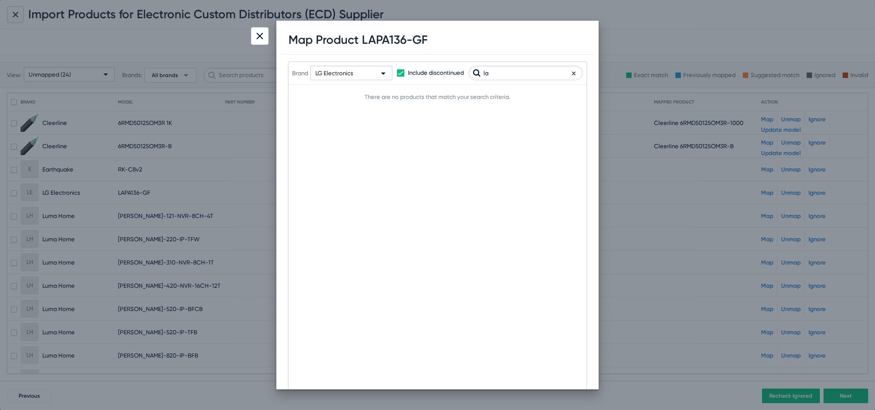
type input "l"
type input "p"
type input "136"
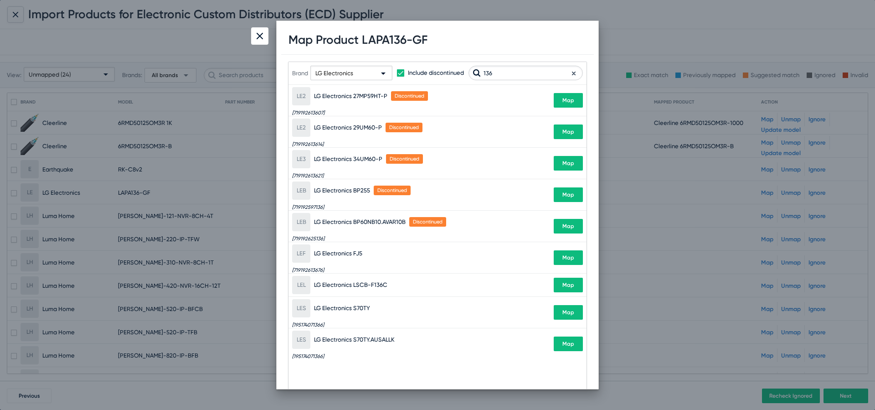
click at [262, 33] on img at bounding box center [260, 36] width 6 height 6
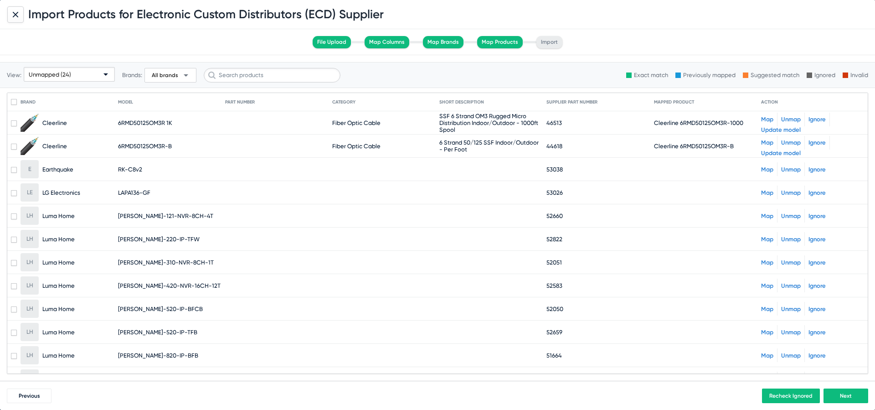
click at [762, 216] on link "Map" at bounding box center [767, 215] width 12 height 7
click at [767, 217] on link "Map" at bounding box center [767, 215] width 12 height 7
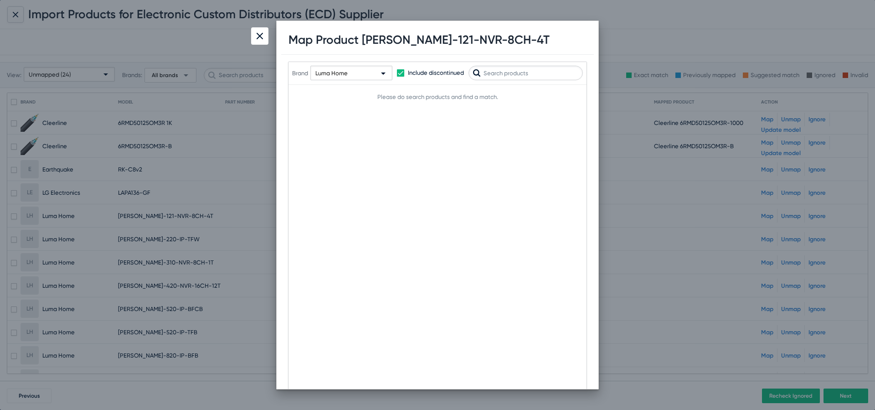
click at [526, 70] on input "text" at bounding box center [526, 73] width 114 height 15
type input "121"
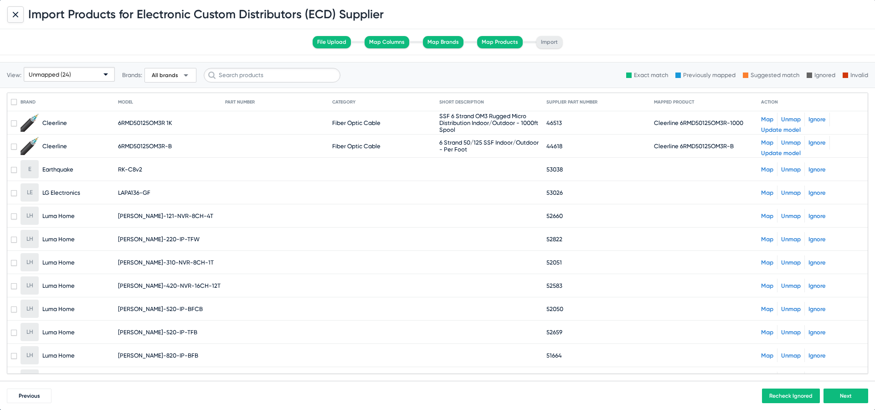
click at [760, 236] on mat-cell at bounding box center [707, 239] width 107 height 22
click at [767, 236] on link "Map" at bounding box center [767, 239] width 12 height 7
click at [767, 266] on div "Map Unmap Ignore" at bounding box center [812, 262] width 103 height 14
click at [767, 264] on link "Map" at bounding box center [767, 262] width 12 height 7
click at [766, 284] on link "Map" at bounding box center [767, 285] width 12 height 7
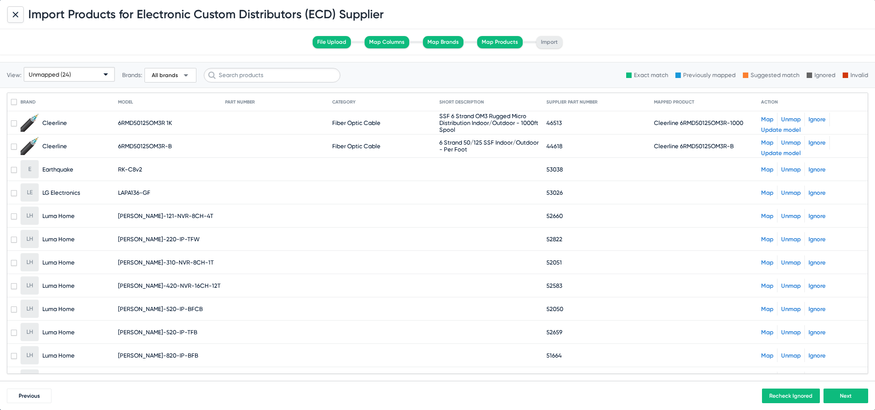
click at [765, 306] on link "Map" at bounding box center [767, 309] width 12 height 7
click at [763, 330] on link "Map" at bounding box center [767, 332] width 12 height 7
click at [764, 353] on link "Map" at bounding box center [767, 355] width 12 height 7
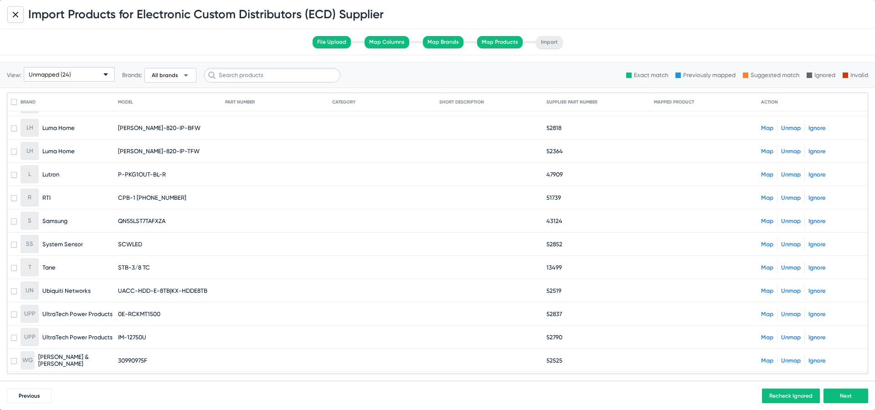
scroll to position [255, 0]
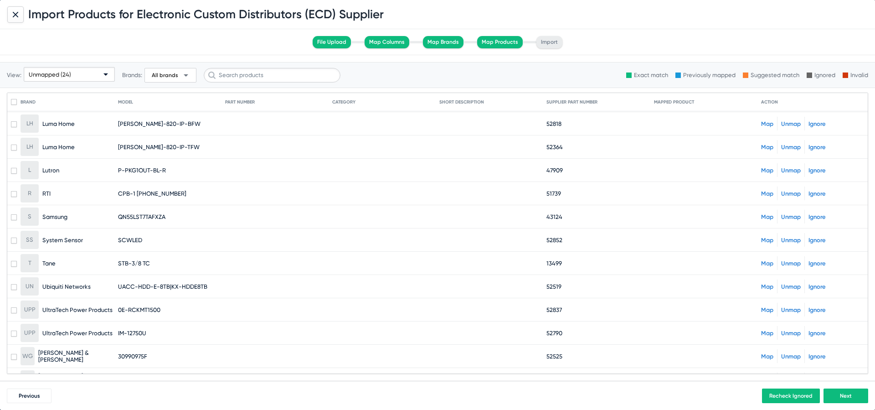
click at [765, 123] on link "Map" at bounding box center [767, 123] width 12 height 7
click at [766, 147] on link "Map" at bounding box center [767, 147] width 12 height 7
click at [764, 170] on link "Map" at bounding box center [767, 170] width 12 height 7
click at [765, 166] on div "Map Unmap Ignore" at bounding box center [812, 170] width 103 height 14
click at [766, 169] on link "Map" at bounding box center [767, 170] width 12 height 7
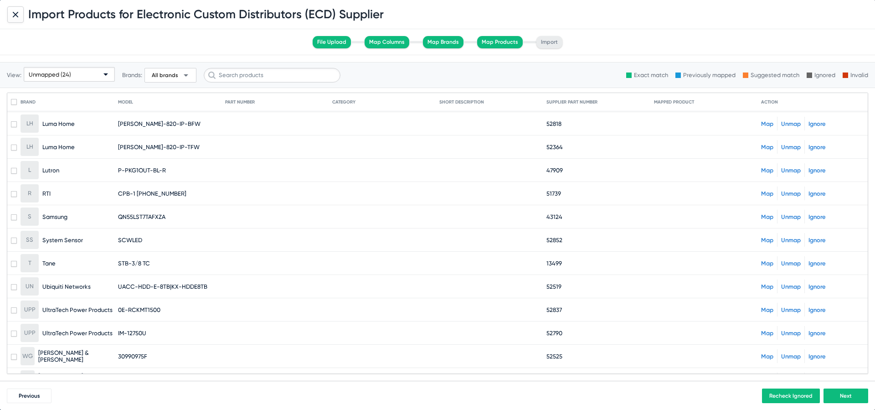
click at [766, 197] on div "Map Unmap Ignore" at bounding box center [812, 193] width 103 height 14
click at [766, 192] on link "Map" at bounding box center [767, 193] width 12 height 7
click at [764, 216] on link "Map" at bounding box center [767, 216] width 12 height 7
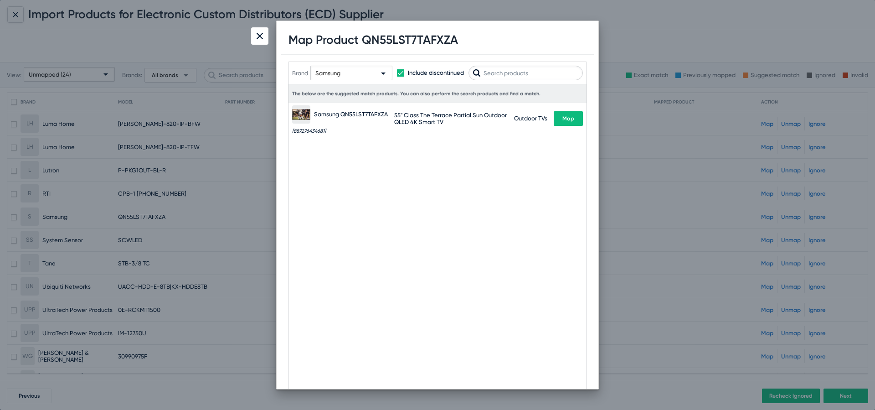
click at [564, 114] on button "Map" at bounding box center [568, 118] width 29 height 15
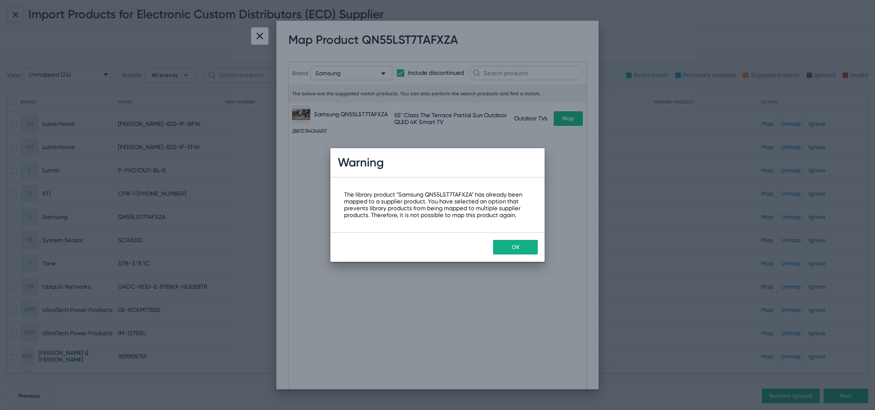
click at [455, 196] on div "The library product "Samsung QN55LST7TAFXZA" has already been mapped to a suppl…" at bounding box center [437, 204] width 187 height 27
copy div "QN55LST7TAFXZA"
click at [519, 246] on span "OK" at bounding box center [516, 247] width 8 height 6
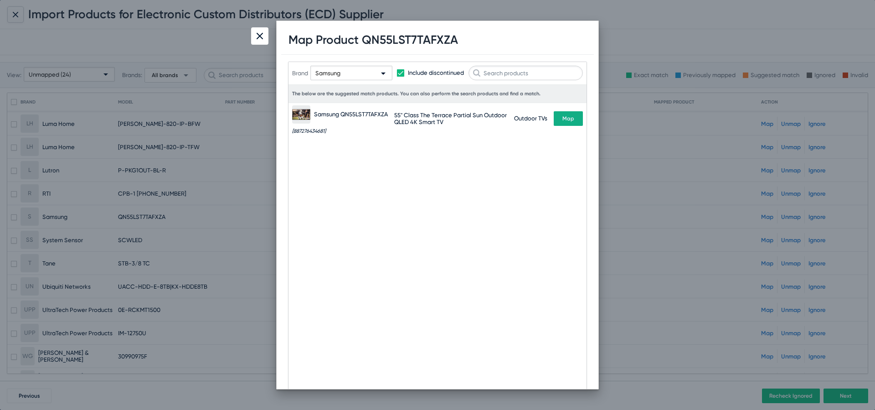
click at [262, 31] on div at bounding box center [259, 35] width 17 height 17
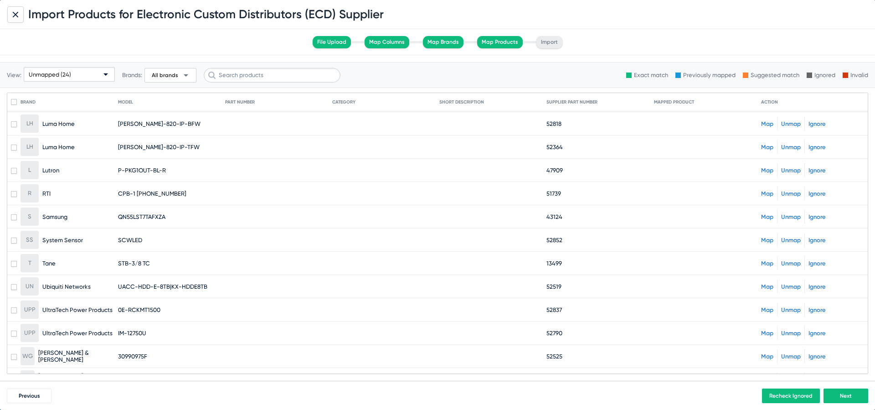
click at [73, 72] on div "Unmapped (24)" at bounding box center [65, 74] width 73 height 15
click at [181, 75] on div at bounding box center [437, 205] width 875 height 410
click at [171, 74] on span "All brands" at bounding box center [165, 75] width 26 height 7
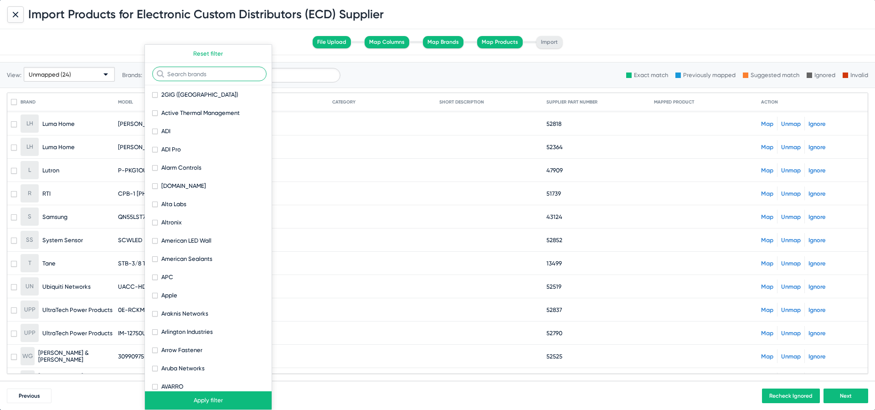
click at [189, 68] on input "text" at bounding box center [209, 74] width 114 height 15
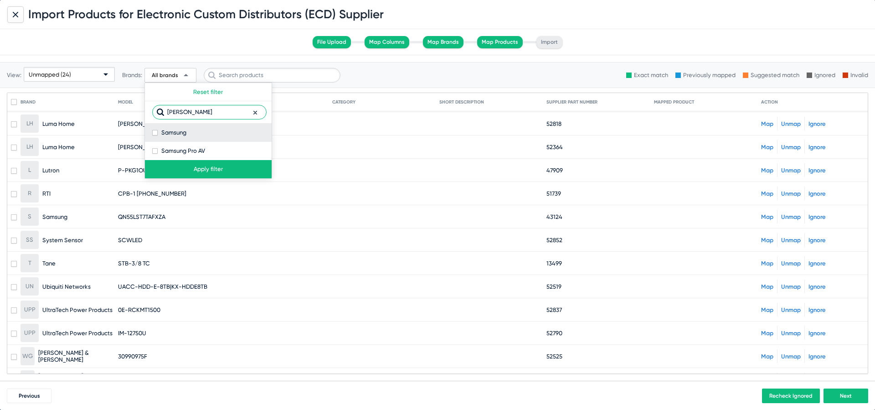
type input "sams"
click at [154, 132] on span at bounding box center [154, 132] width 5 height 5
click at [155, 135] on input "Samsung" at bounding box center [155, 135] width 0 height 0
checkbox input "true"
click at [164, 166] on button "Apply filter" at bounding box center [208, 169] width 127 height 18
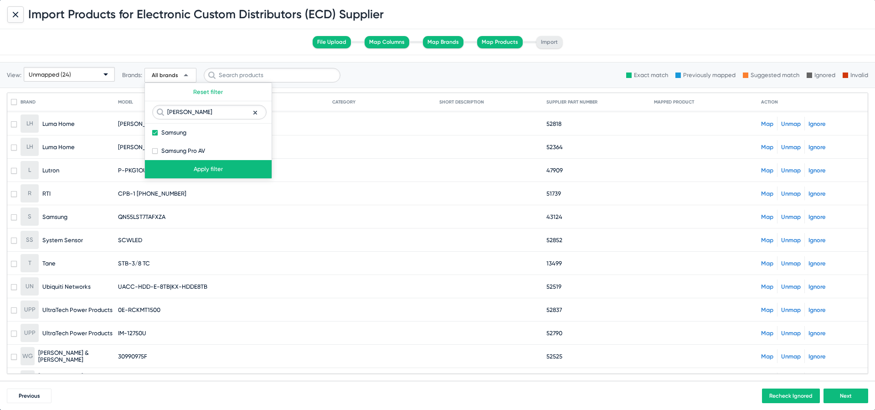
scroll to position [0, 0]
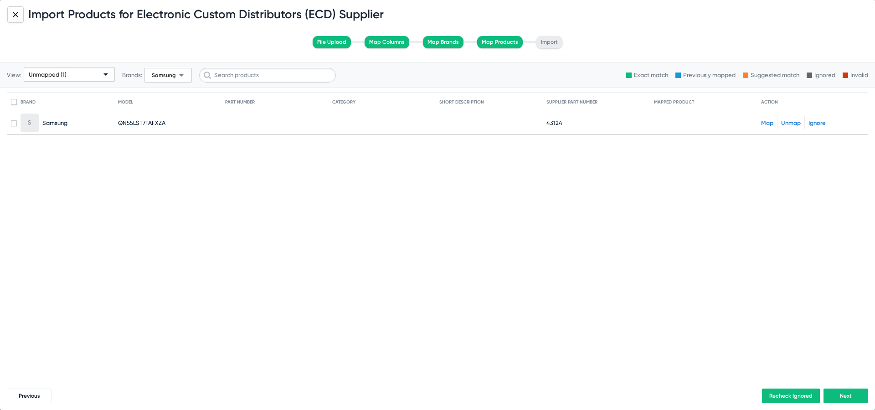
click at [81, 72] on div "Unmapped (1)" at bounding box center [65, 74] width 73 height 15
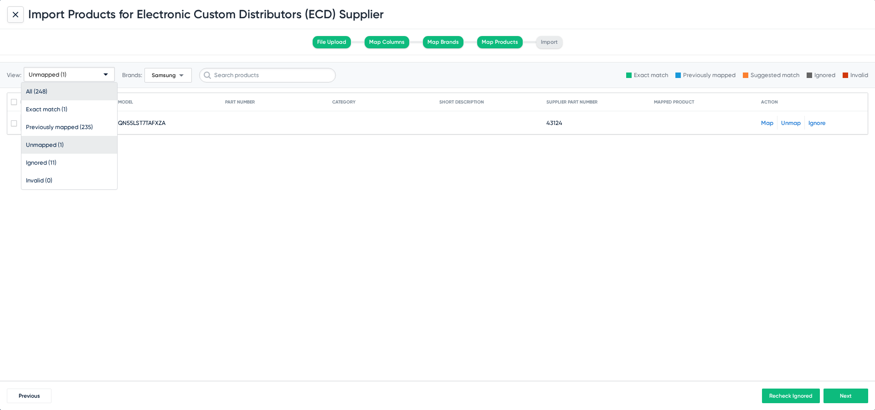
click at [78, 86] on span "All (248)" at bounding box center [69, 92] width 87 height 18
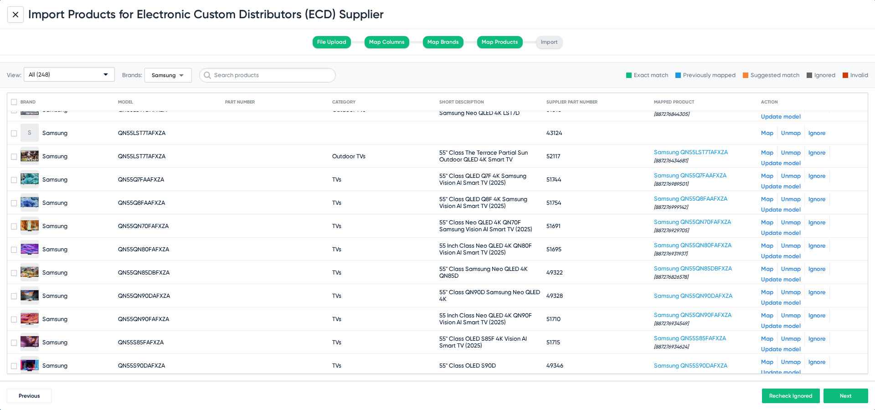
scroll to position [2054, 0]
click at [812, 132] on link "Ignore" at bounding box center [817, 132] width 17 height 7
click at [63, 68] on div "All (248)" at bounding box center [65, 74] width 73 height 15
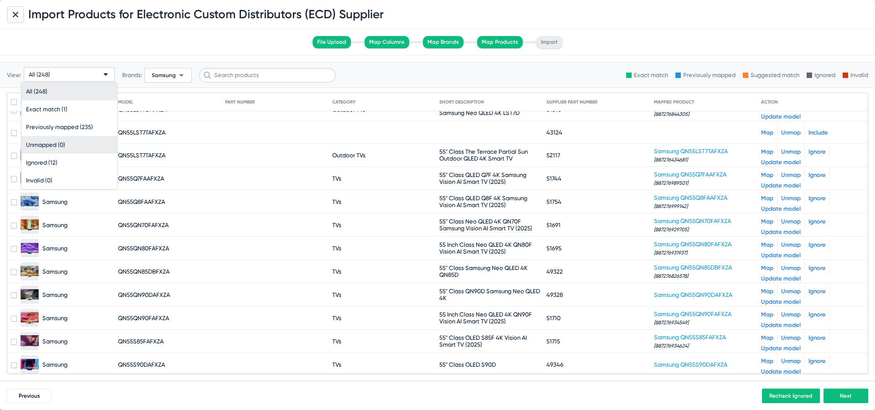
click at [64, 141] on span "Unmapped (0)" at bounding box center [69, 145] width 87 height 18
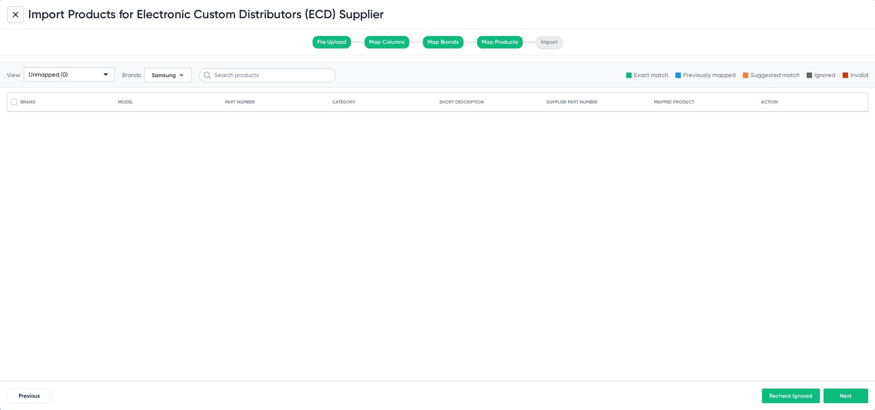
click at [152, 78] on span "Samsung" at bounding box center [164, 75] width 24 height 6
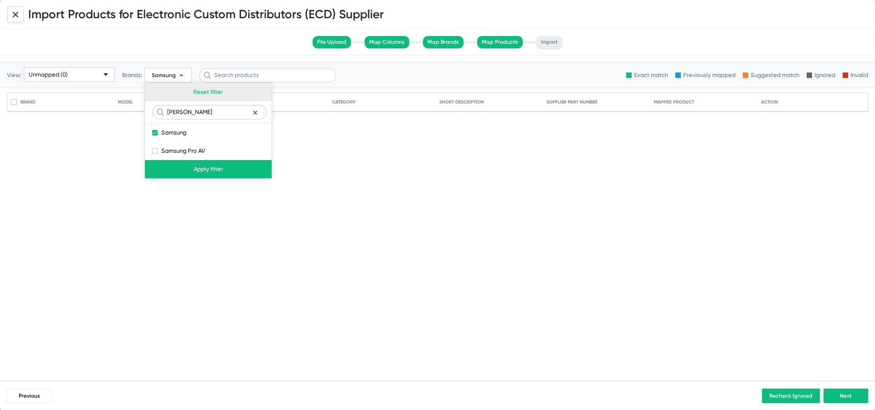
click at [208, 97] on button "Reset filter" at bounding box center [208, 92] width 127 height 18
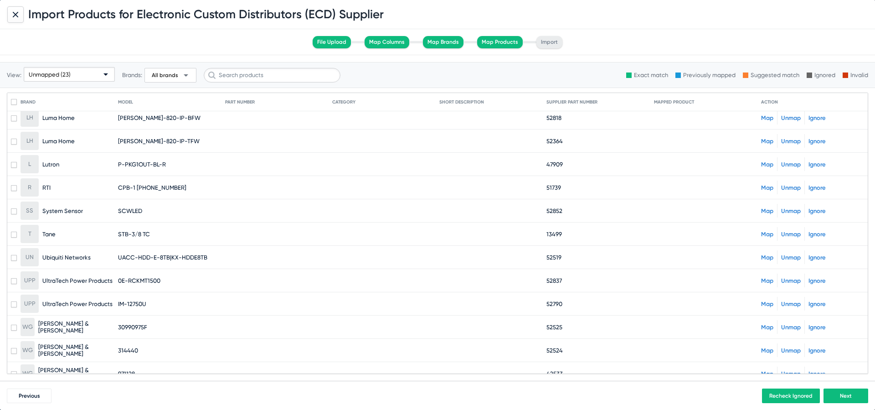
scroll to position [272, 0]
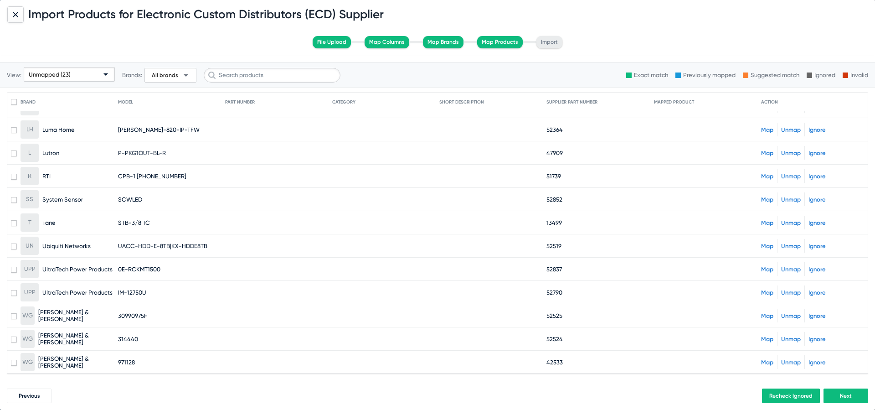
click at [769, 199] on link "Map" at bounding box center [767, 199] width 12 height 7
click at [766, 223] on link "Map" at bounding box center [767, 222] width 12 height 7
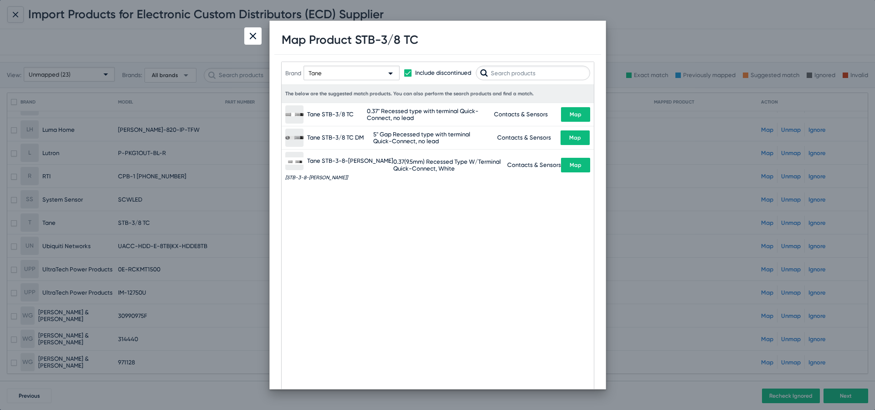
click at [570, 113] on span "Map" at bounding box center [576, 114] width 12 height 6
drag, startPoint x: 431, startPoint y: 41, endPoint x: 363, endPoint y: 38, distance: 67.6
click at [363, 38] on div "Map Product STB-3/8 TC" at bounding box center [437, 40] width 327 height 29
copy h1 "STB-3/8 TC"
click at [262, 28] on div at bounding box center [252, 35] width 17 height 17
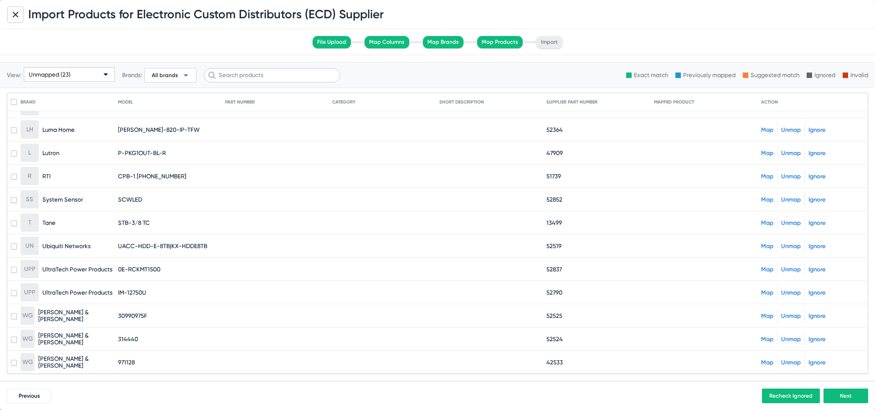
click at [68, 76] on span "Unmapped (23)" at bounding box center [50, 74] width 42 height 7
click at [67, 93] on span "All (4660)" at bounding box center [69, 92] width 87 height 18
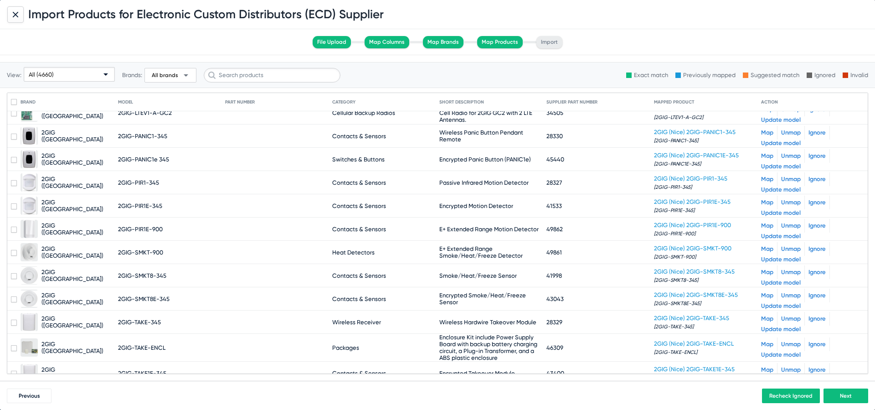
scroll to position [905, 0]
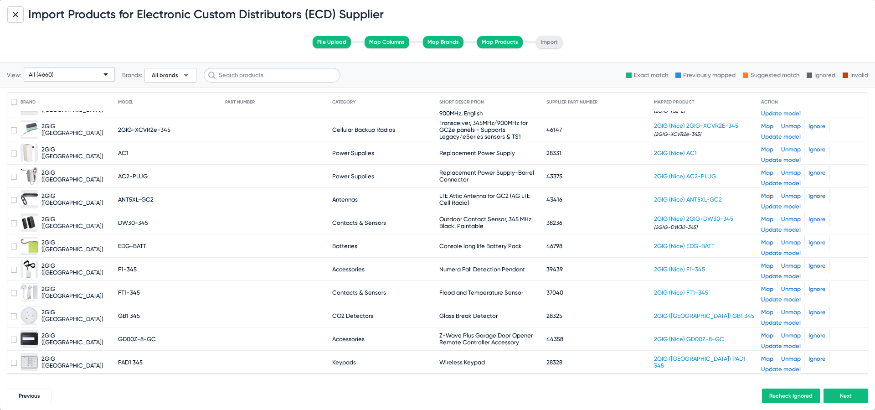
click at [59, 74] on div "All (4660)" at bounding box center [65, 74] width 73 height 15
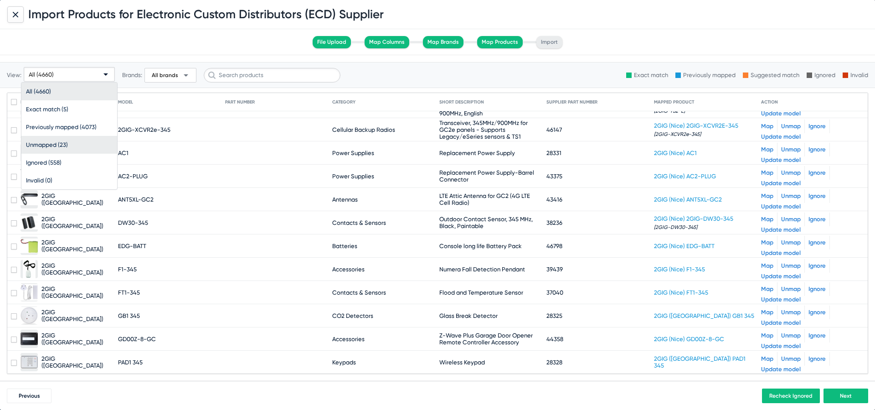
click at [64, 145] on span "Unmapped (23)" at bounding box center [69, 145] width 87 height 18
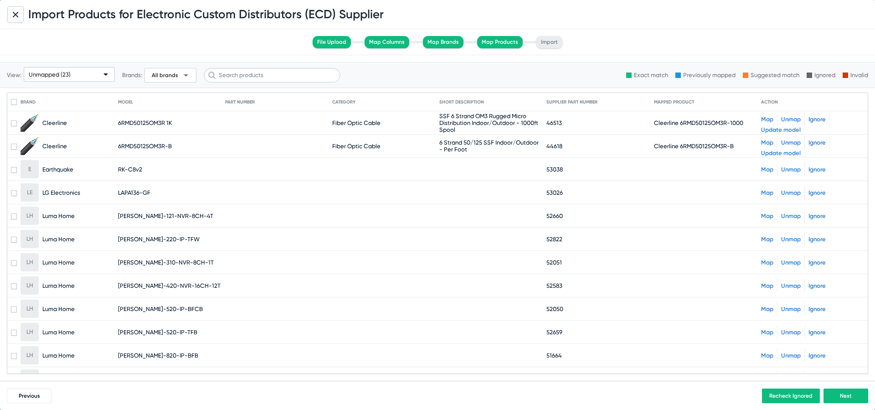
scroll to position [272, 0]
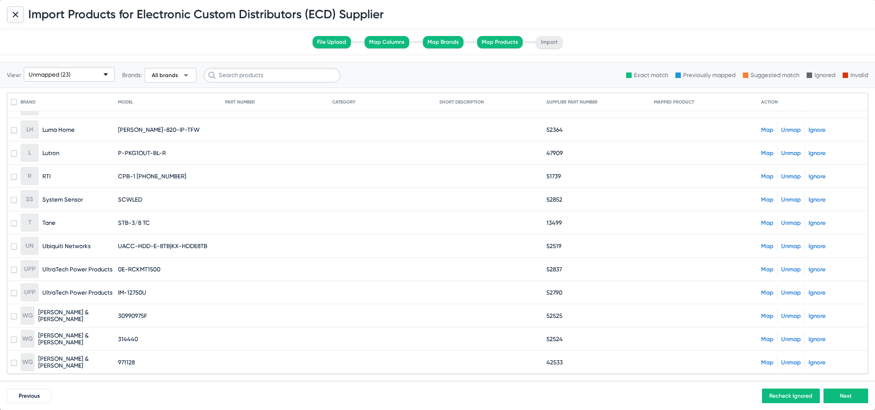
click at [166, 75] on span "All brands" at bounding box center [165, 75] width 26 height 7
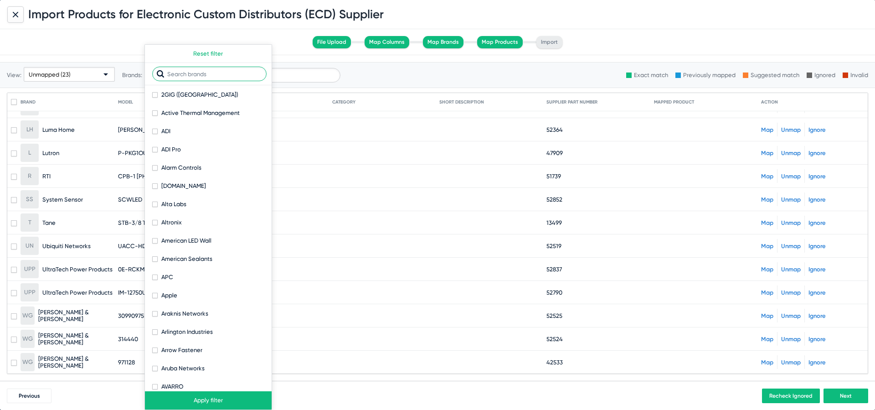
click at [184, 77] on input "text" at bounding box center [209, 74] width 114 height 15
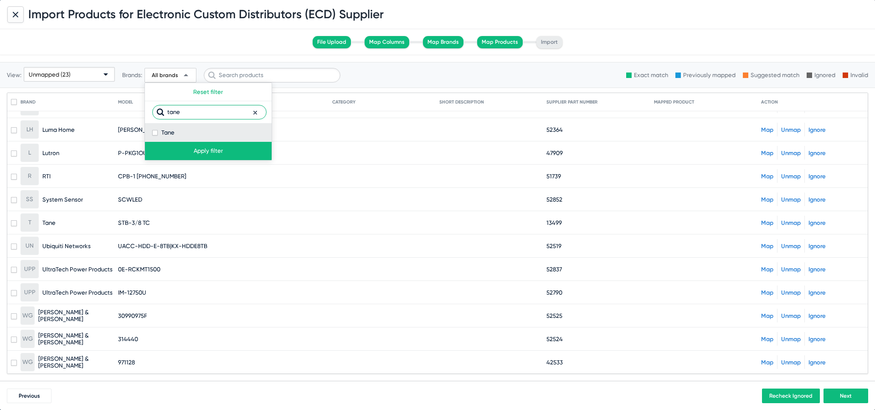
type input "tane"
click at [156, 135] on span at bounding box center [154, 132] width 5 height 5
click at [155, 135] on input "Tane" at bounding box center [155, 135] width 0 height 0
checkbox input "true"
click at [169, 152] on button "Apply filter" at bounding box center [208, 151] width 127 height 18
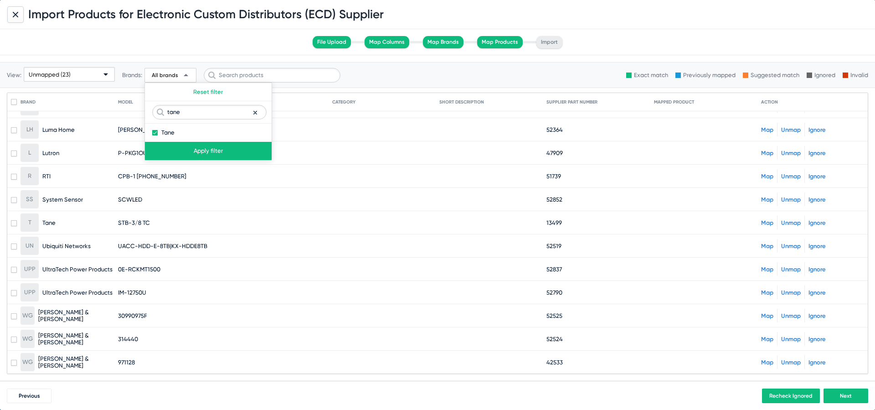
scroll to position [0, 0]
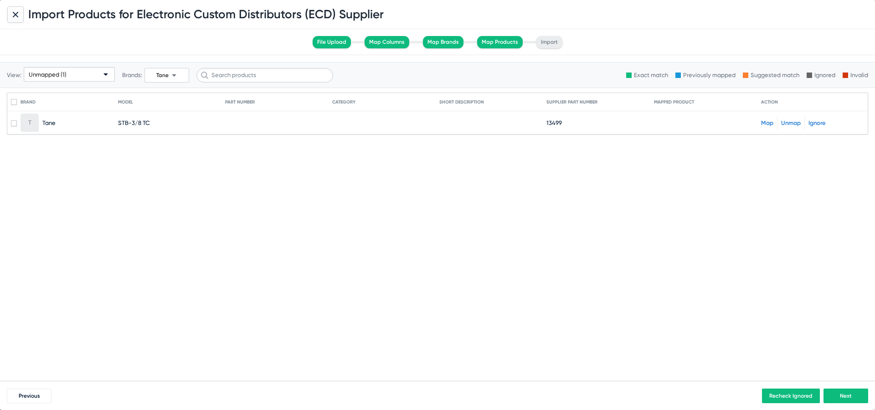
click at [68, 71] on div "Unmapped (1)" at bounding box center [65, 74] width 73 height 15
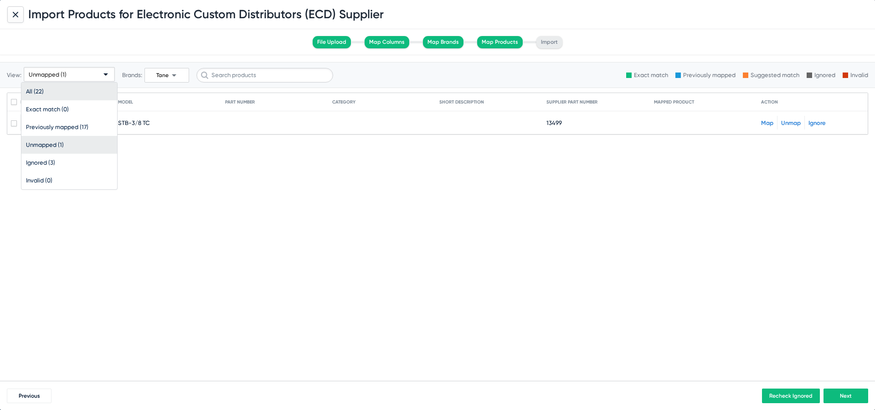
click at [68, 88] on span "All (22)" at bounding box center [69, 92] width 87 height 18
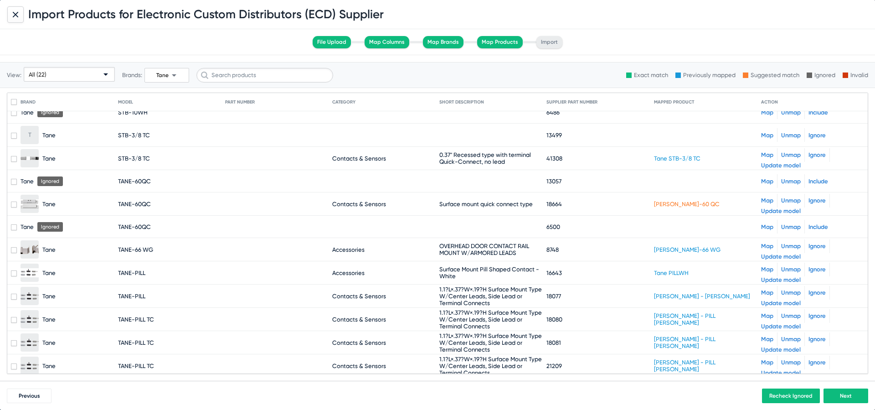
scroll to position [218, 0]
click at [818, 134] on link "Ignore" at bounding box center [817, 136] width 17 height 7
click at [69, 73] on div "All (22)" at bounding box center [65, 74] width 73 height 15
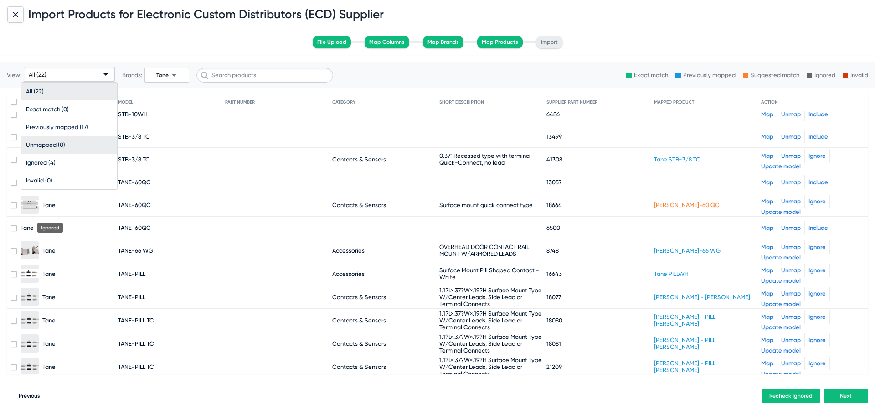
click at [60, 152] on span "Unmapped (0)" at bounding box center [69, 145] width 87 height 18
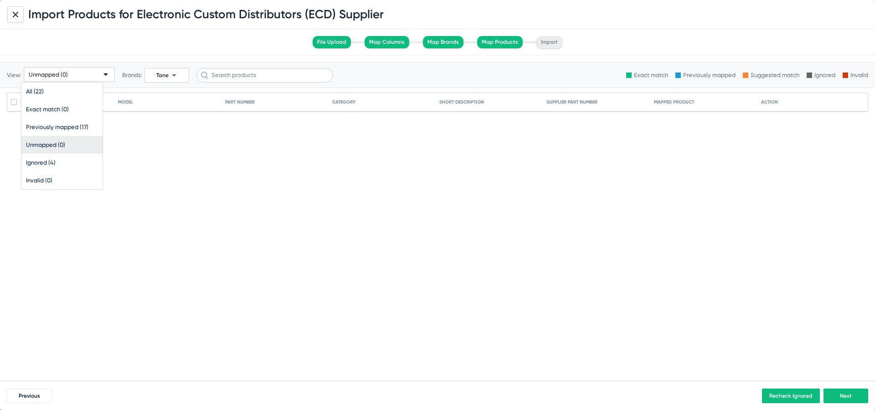
scroll to position [0, 0]
click at [171, 72] on span "arrow_drop_down" at bounding box center [174, 75] width 11 height 11
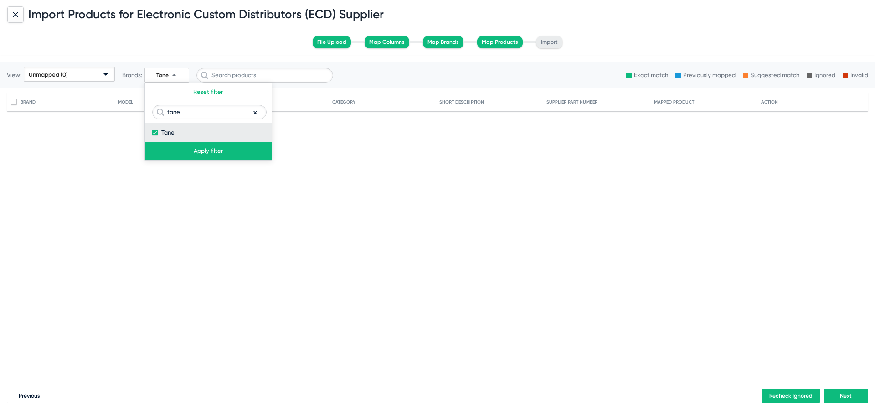
click at [159, 134] on label "Tane" at bounding box center [163, 132] width 22 height 11
click at [155, 135] on input "Tane" at bounding box center [155, 135] width 0 height 0
checkbox input "false"
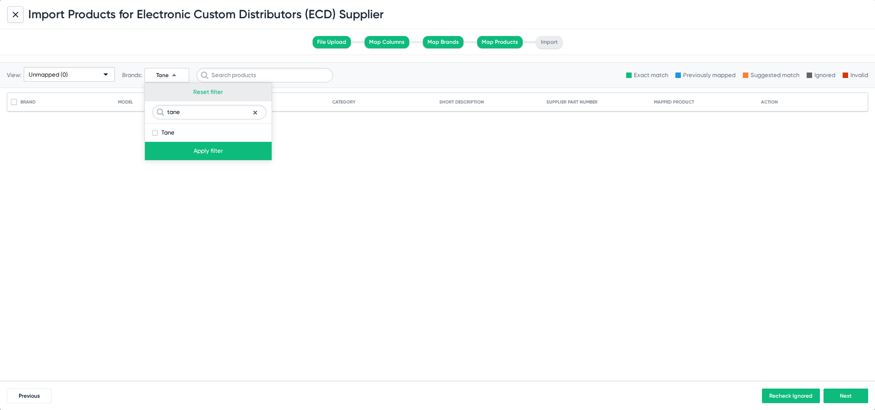
click at [202, 95] on button "Reset filter" at bounding box center [208, 92] width 127 height 18
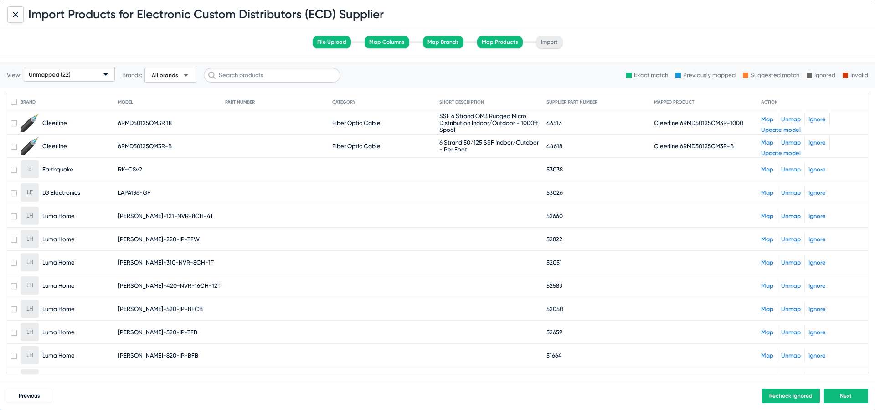
scroll to position [249, 0]
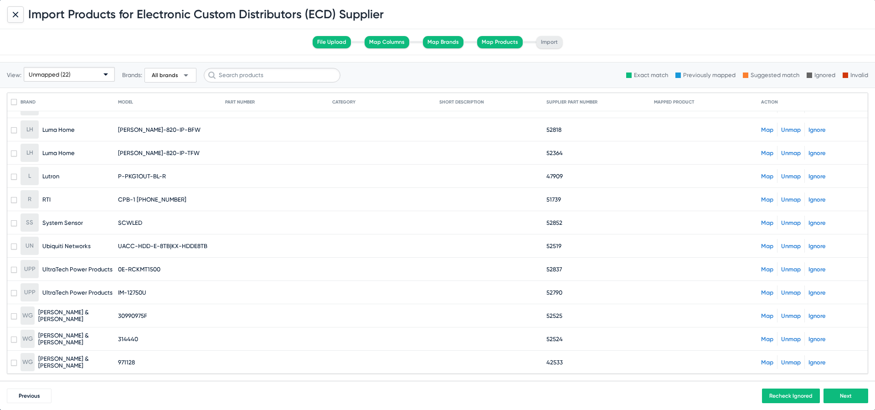
click at [762, 223] on link "Map" at bounding box center [767, 222] width 12 height 7
click at [766, 243] on link "Map" at bounding box center [767, 246] width 12 height 7
click at [766, 273] on div "Map Unmap Ignore" at bounding box center [812, 269] width 103 height 14
click at [766, 266] on link "Map" at bounding box center [767, 269] width 12 height 7
click at [767, 290] on link "Map" at bounding box center [767, 292] width 12 height 7
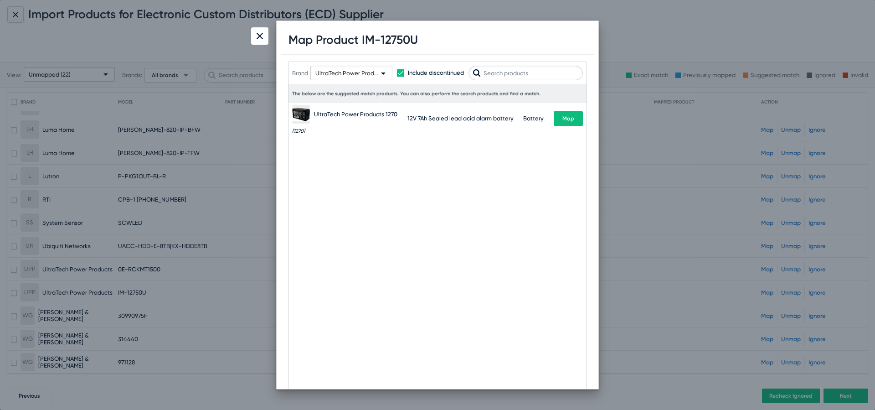
click at [573, 119] on span "Map" at bounding box center [569, 118] width 12 height 6
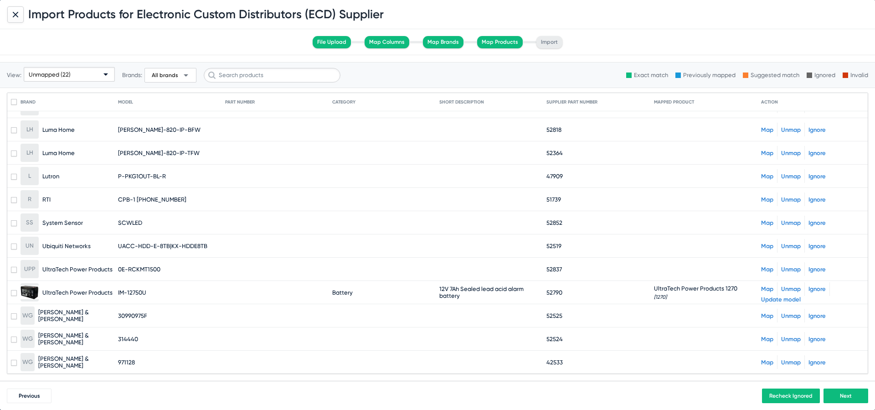
click at [765, 317] on link "Map" at bounding box center [767, 315] width 12 height 7
click at [766, 340] on link "Map" at bounding box center [767, 339] width 12 height 7
click at [767, 360] on link "Map" at bounding box center [767, 362] width 12 height 7
click at [841, 395] on span "Next" at bounding box center [846, 396] width 12 height 6
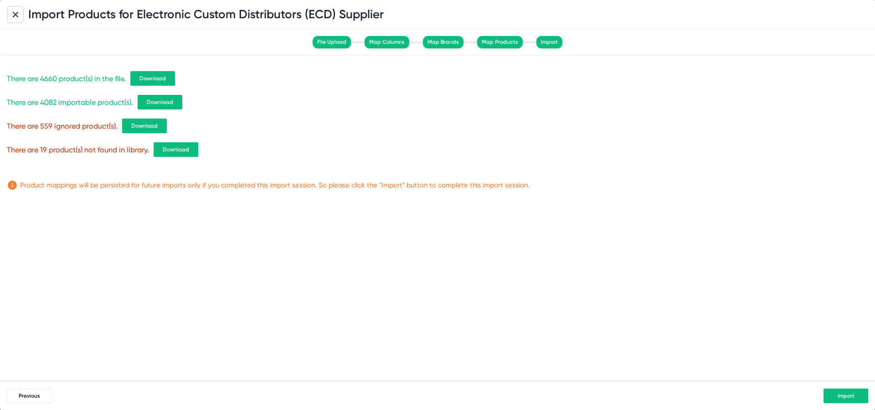
click at [149, 76] on span "Download" at bounding box center [153, 78] width 26 height 6
click at [159, 100] on span "Download" at bounding box center [160, 102] width 26 height 6
click at [174, 146] on span "Download" at bounding box center [176, 149] width 26 height 6
click at [841, 398] on span "Import" at bounding box center [846, 396] width 17 height 6
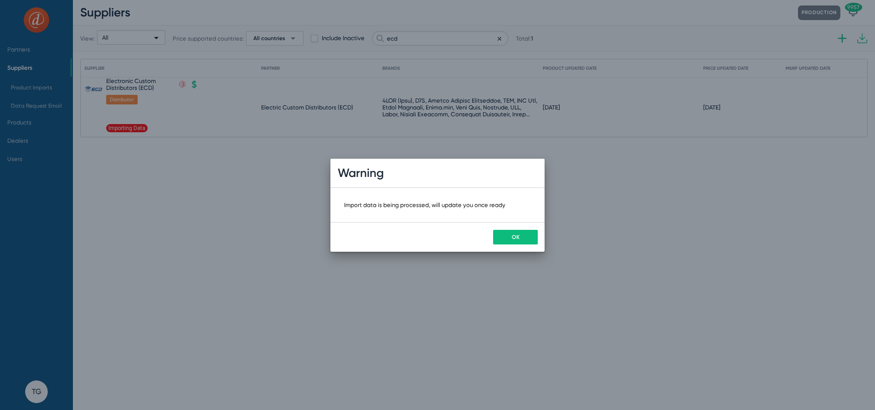
click at [523, 242] on button "OK" at bounding box center [515, 237] width 45 height 15
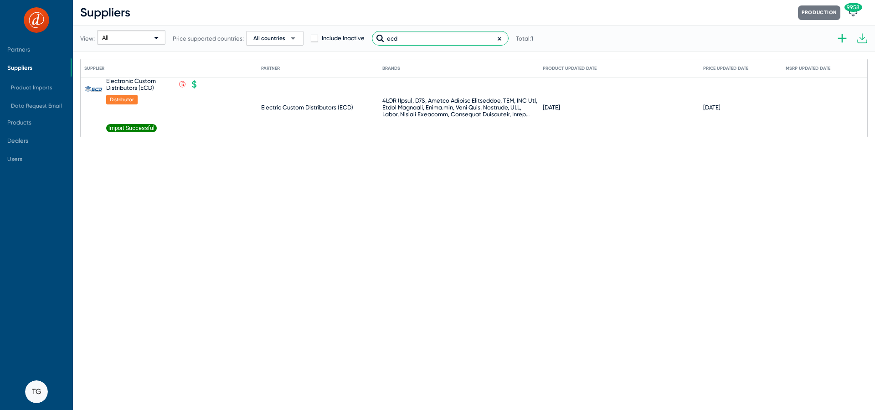
drag, startPoint x: 399, startPoint y: 41, endPoint x: 378, endPoint y: 36, distance: 22.7
click at [378, 36] on div "ecd" at bounding box center [440, 38] width 137 height 15
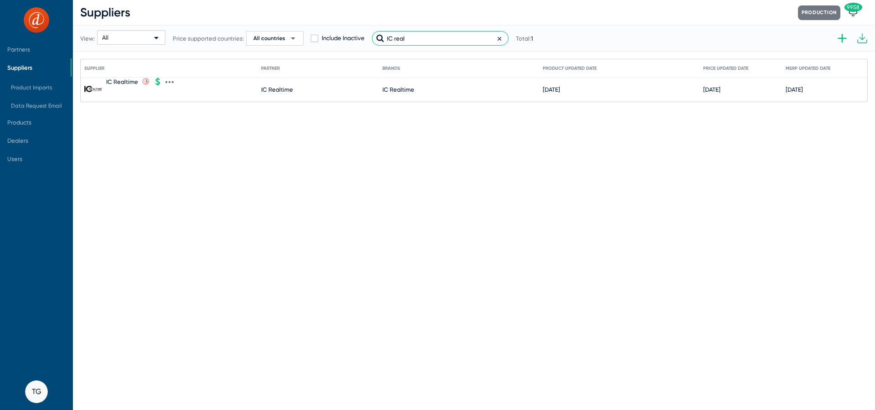
type input "IC real"
click at [166, 81] on icon at bounding box center [170, 82] width 8 height 8
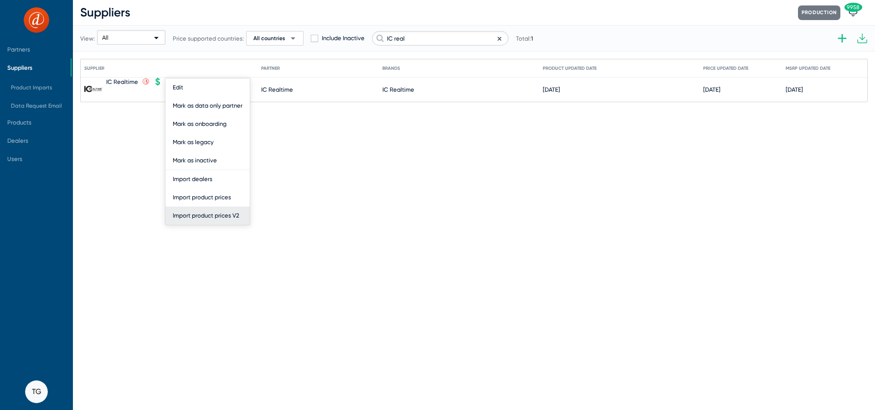
click at [216, 212] on button "Import product prices V2" at bounding box center [208, 216] width 84 height 18
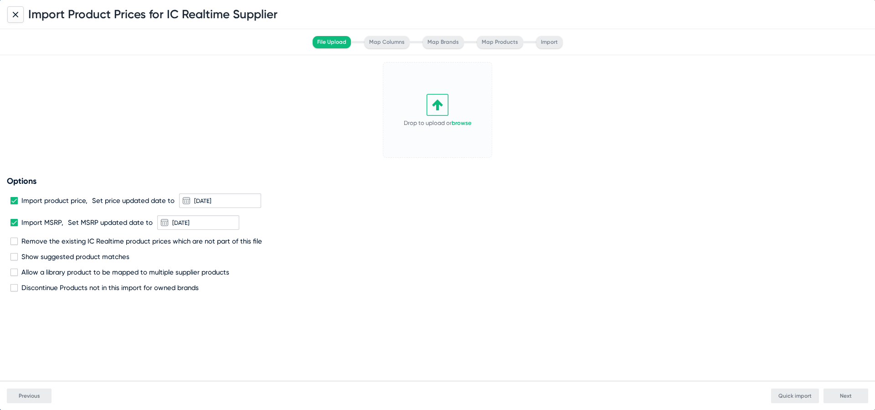
click at [441, 108] on icon at bounding box center [438, 105] width 22 height 22
click at [103, 236] on div "Options Import product price, Set price updated date to 10/9/2025 Import MSRP, …" at bounding box center [438, 234] width 862 height 116
click at [97, 240] on span "Remove the existing IC Realtime product prices which are not part of this file" at bounding box center [141, 241] width 241 height 8
click at [14, 245] on input "Remove the existing IC Realtime product prices which are not part of this file" at bounding box center [14, 245] width 0 height 0
checkbox input "true"
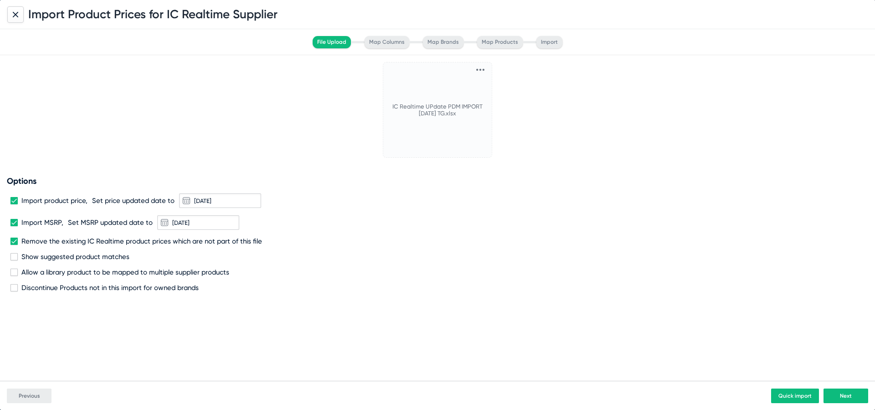
click at [90, 288] on span "Discontinue Products not in this import for owned brands" at bounding box center [109, 288] width 177 height 8
click at [14, 291] on input "Discontinue Products not in this import for owned brands" at bounding box center [14, 291] width 0 height 0
checkbox input "true"
click at [848, 389] on button "Next" at bounding box center [846, 395] width 45 height 15
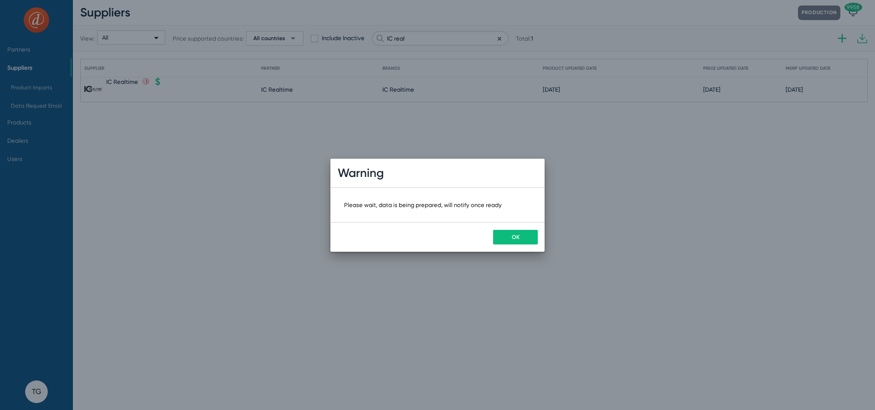
click at [522, 233] on button "OK" at bounding box center [515, 237] width 45 height 15
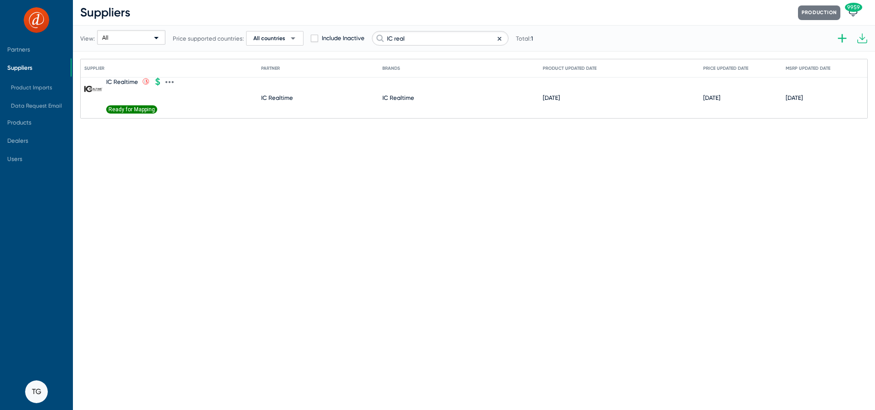
click at [127, 108] on span "Ready for Mapping" at bounding box center [131, 109] width 51 height 8
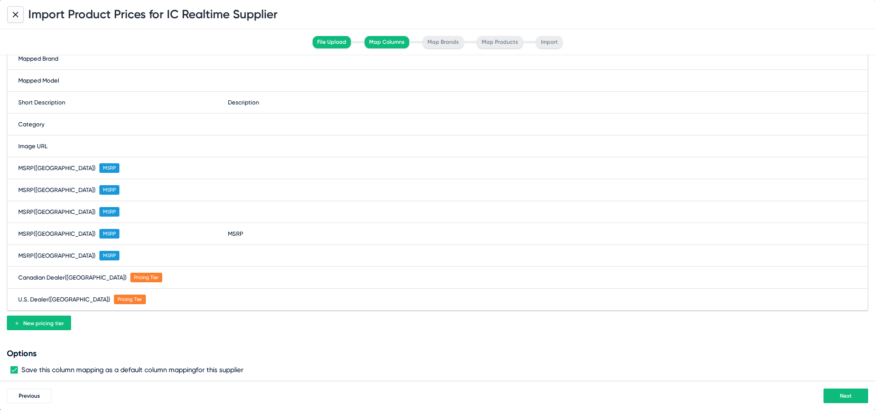
scroll to position [179, 0]
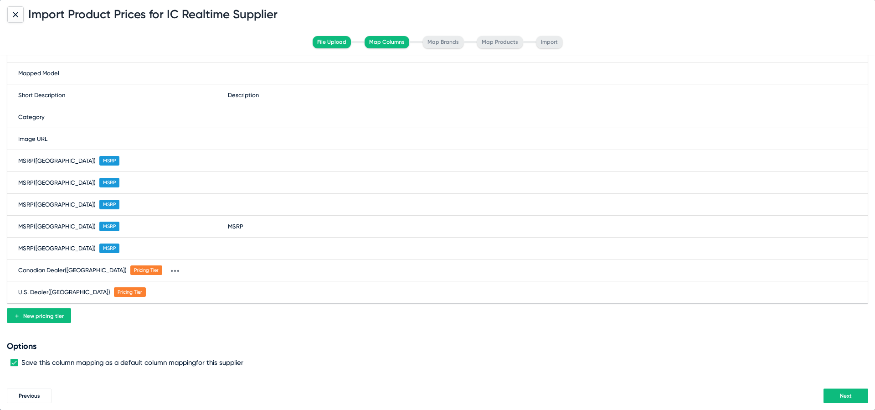
click at [223, 269] on div "Canadian Dealer (Canada) Pricing Tier" at bounding box center [123, 270] width 210 height 18
click at [256, 269] on span at bounding box center [292, 270] width 119 height 15
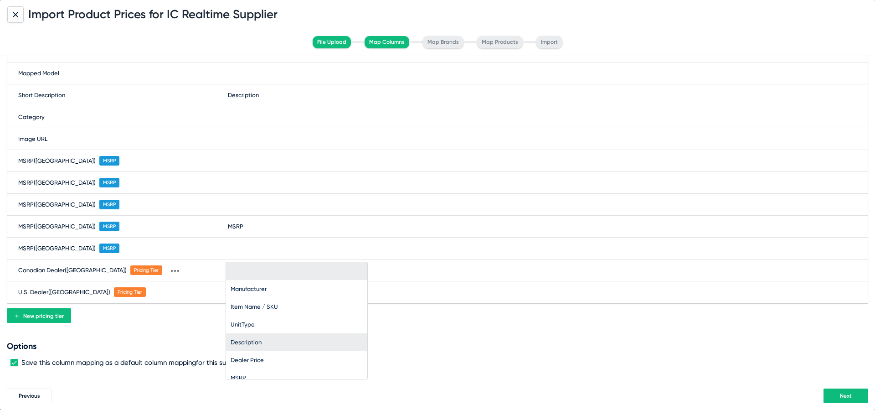
scroll to position [43, 0]
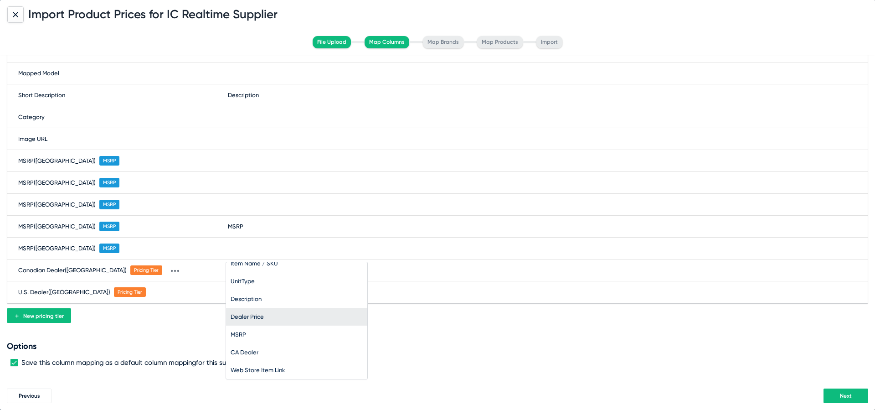
click at [273, 317] on span "Dealer Price" at bounding box center [297, 317] width 132 height 18
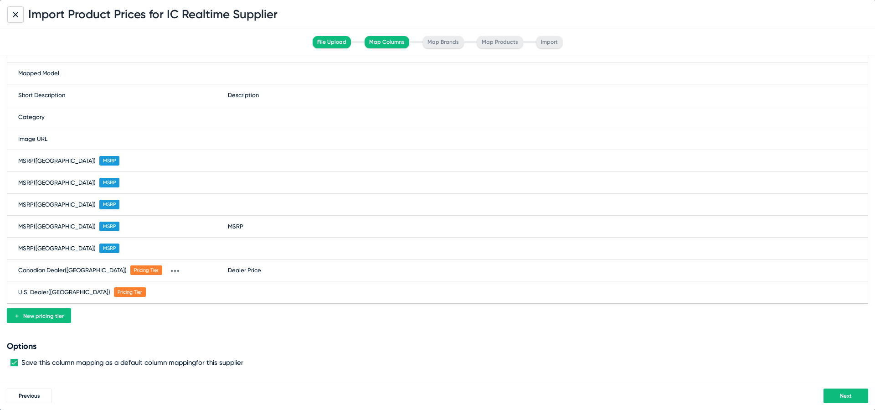
click at [246, 267] on span "Dealer Price" at bounding box center [244, 270] width 33 height 7
click at [265, 271] on span "Dealer Price" at bounding box center [249, 270] width 33 height 7
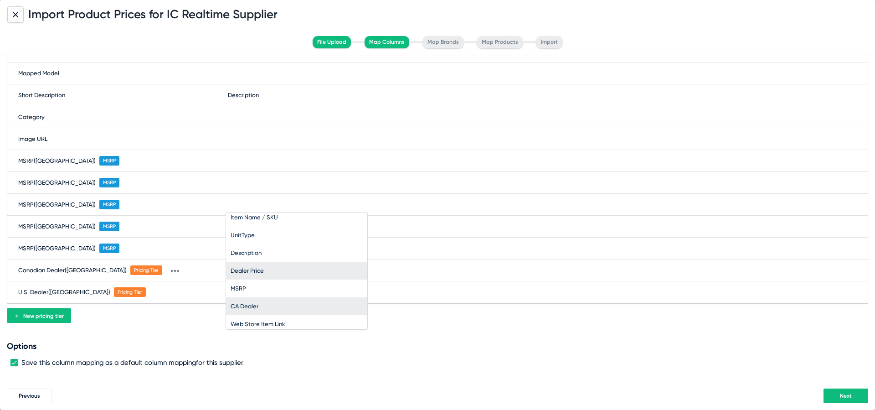
click at [294, 311] on span "CA Dealer" at bounding box center [297, 306] width 132 height 18
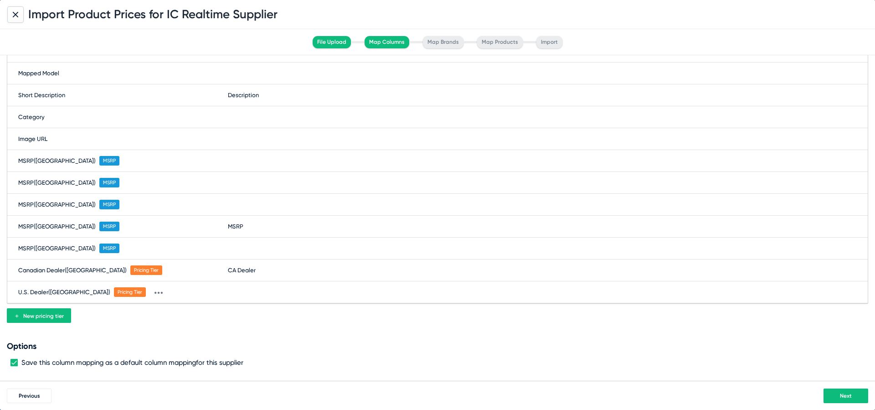
click at [242, 283] on div "U.S. Dealer (United States) Pricing Tier" at bounding box center [437, 292] width 861 height 22
click at [265, 287] on span at bounding box center [292, 292] width 119 height 15
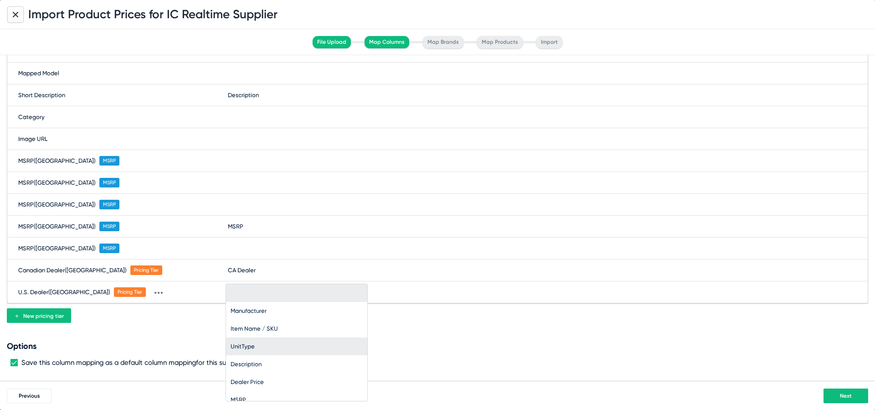
scroll to position [43, 0]
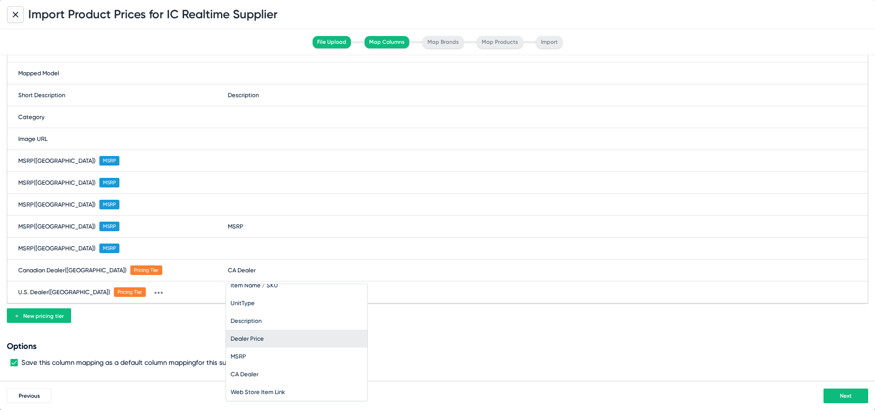
click at [257, 334] on span "Dealer Price" at bounding box center [297, 339] width 132 height 18
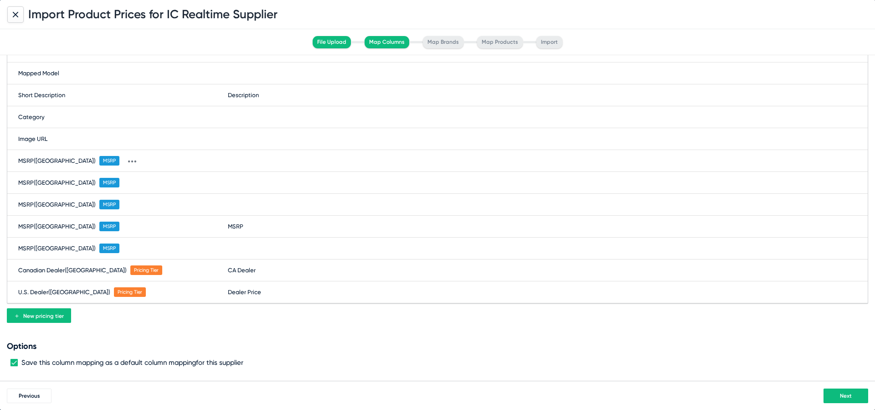
click at [232, 162] on div "MSRP (United States) MSRP" at bounding box center [437, 161] width 861 height 22
click at [248, 160] on span at bounding box center [292, 161] width 119 height 15
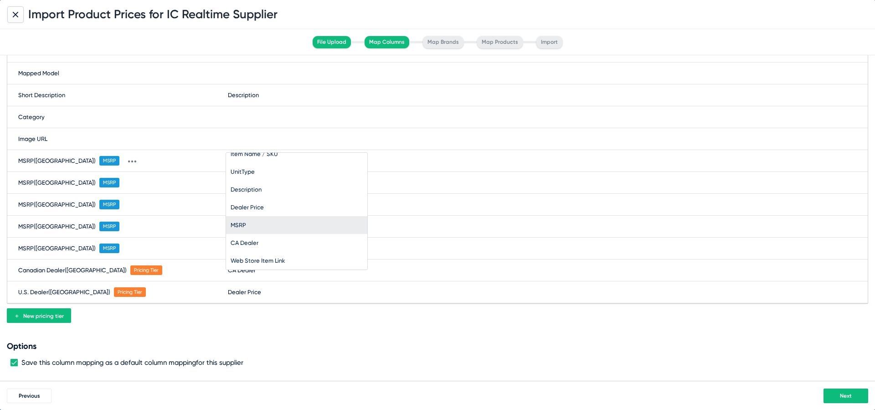
click at [252, 226] on span "MSRP" at bounding box center [297, 225] width 132 height 18
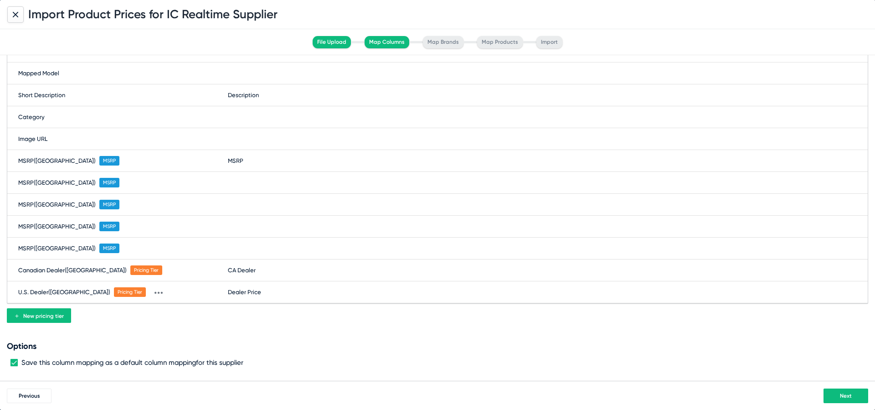
click at [840, 391] on button "Next" at bounding box center [846, 395] width 45 height 15
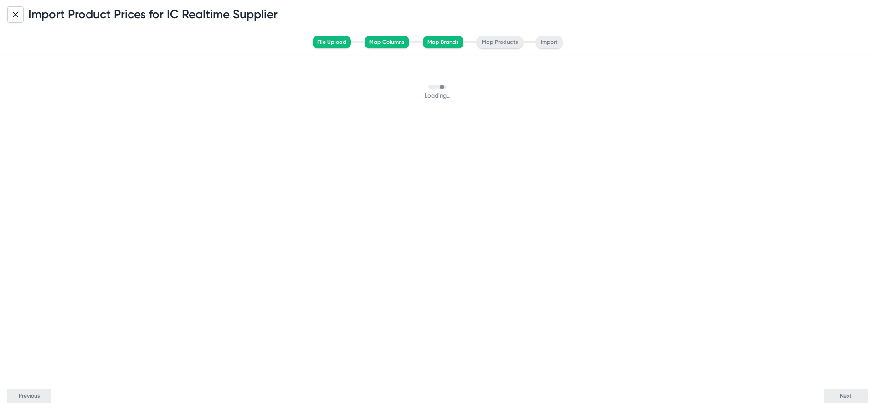
scroll to position [0, 0]
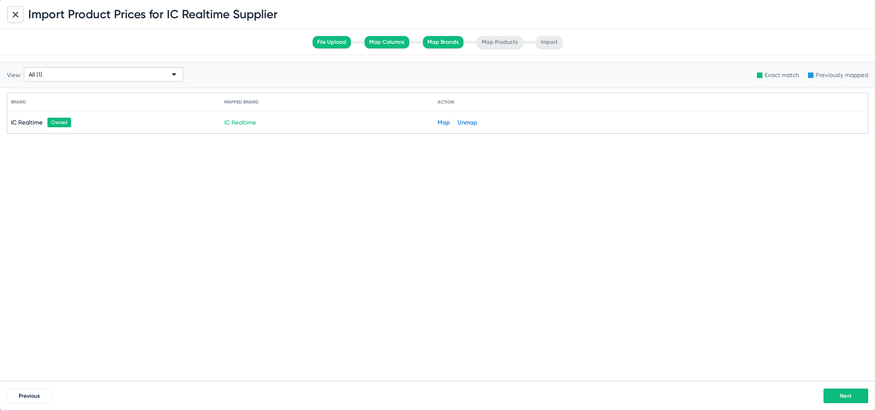
click at [845, 389] on button "Next" at bounding box center [846, 395] width 45 height 15
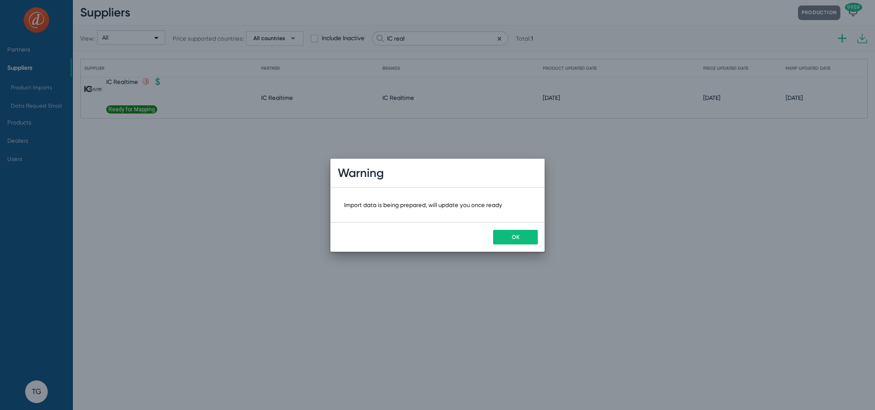
click at [514, 235] on span "OK" at bounding box center [516, 237] width 8 height 6
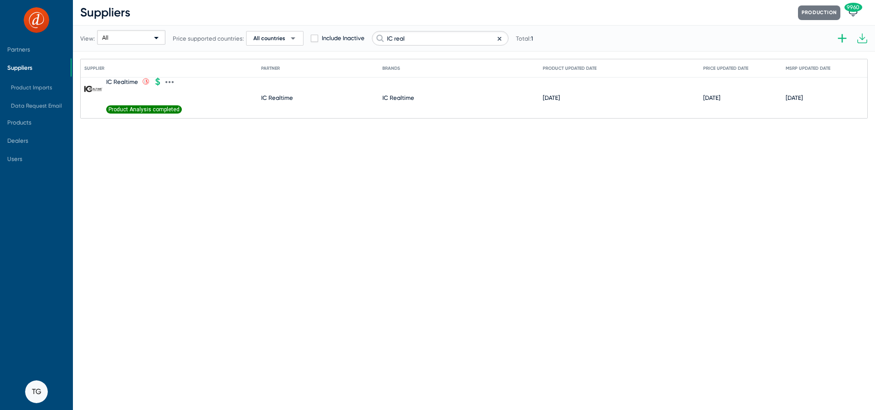
click at [150, 111] on span "Product Analysis completed" at bounding box center [144, 109] width 76 height 8
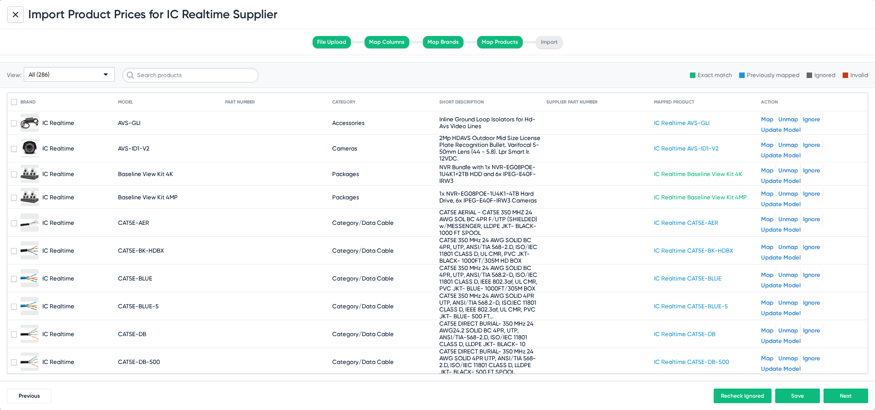
click at [53, 69] on div "All (286)" at bounding box center [65, 74] width 73 height 15
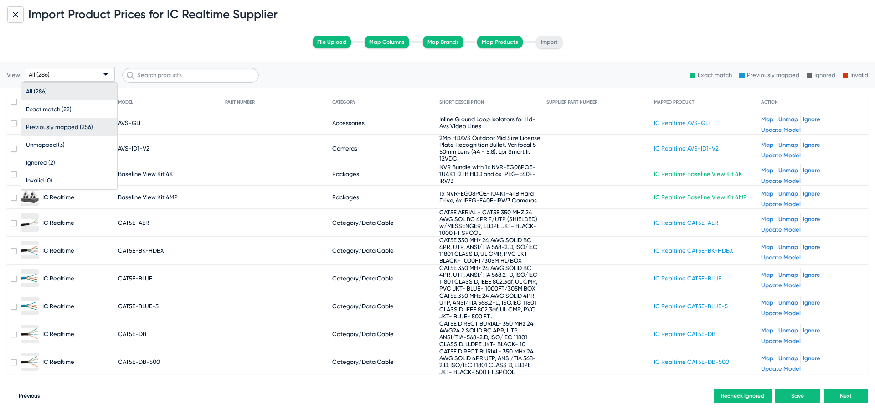
click at [61, 134] on span "Previously mapped (256)" at bounding box center [69, 127] width 87 height 18
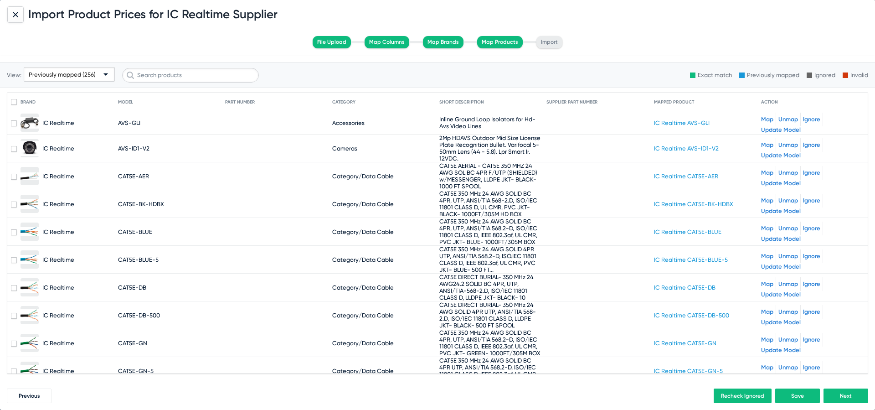
click at [42, 76] on span "Previously mapped (256)" at bounding box center [62, 74] width 67 height 7
click at [57, 145] on span "Unmapped (3)" at bounding box center [69, 145] width 87 height 18
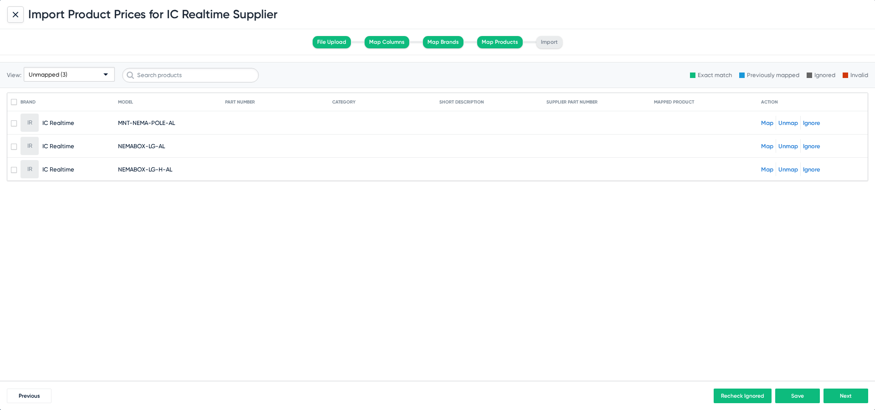
click at [764, 126] on div "Map Unmap Ignore" at bounding box center [812, 123] width 103 height 14
click at [764, 121] on link "Map" at bounding box center [767, 122] width 12 height 7
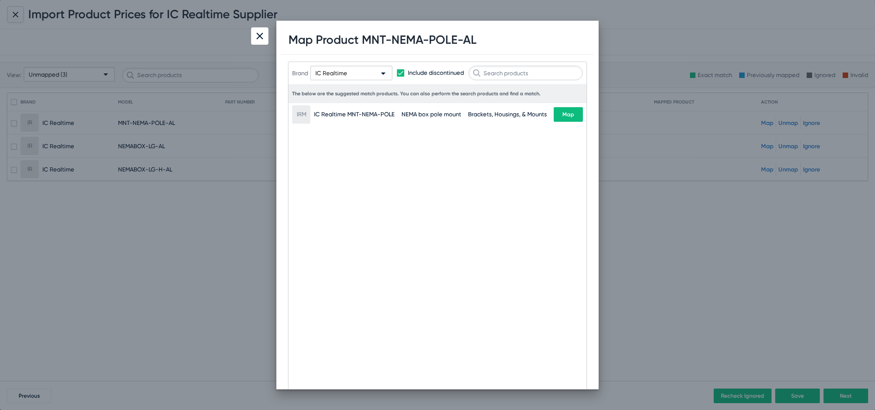
click at [560, 115] on button "Map" at bounding box center [568, 114] width 29 height 15
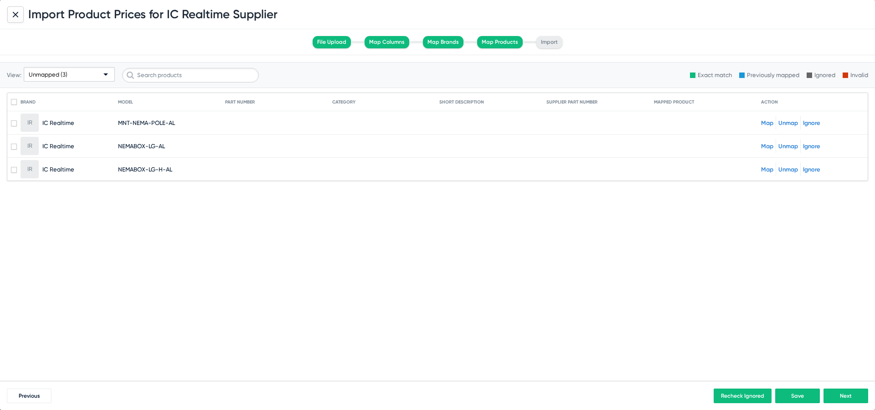
click at [766, 146] on link "Map" at bounding box center [767, 146] width 12 height 7
click at [767, 166] on link "Map" at bounding box center [767, 169] width 12 height 7
click at [207, 129] on mat-cell "MNT-NEMA-POLE-AL" at bounding box center [171, 123] width 107 height 22
drag, startPoint x: 180, startPoint y: 124, endPoint x: 119, endPoint y: 119, distance: 61.3
click at [119, 119] on mat-cell "MNT-NEMA-POLE-AL" at bounding box center [171, 123] width 107 height 22
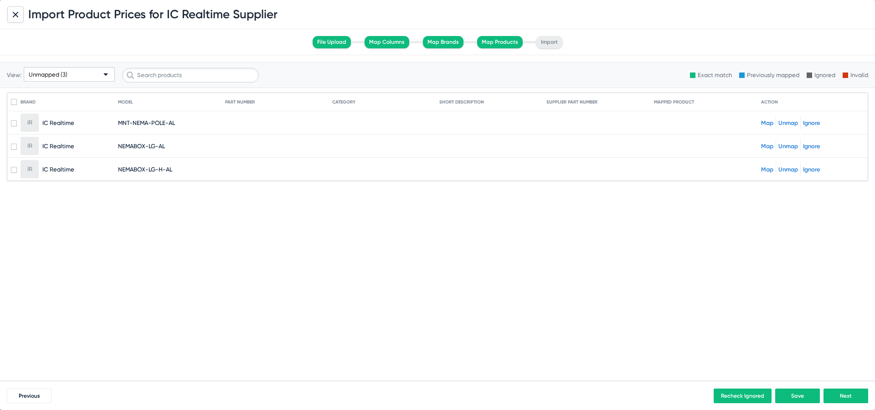
copy span "MNT-NEMA-POLE-AL"
click at [64, 66] on div "Unmapped (3)" at bounding box center [69, 70] width 91 height 27
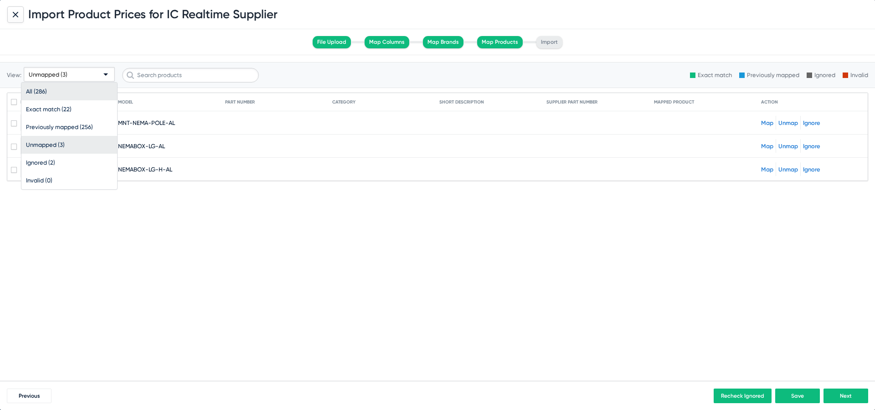
click at [61, 88] on span "All (286)" at bounding box center [69, 92] width 87 height 18
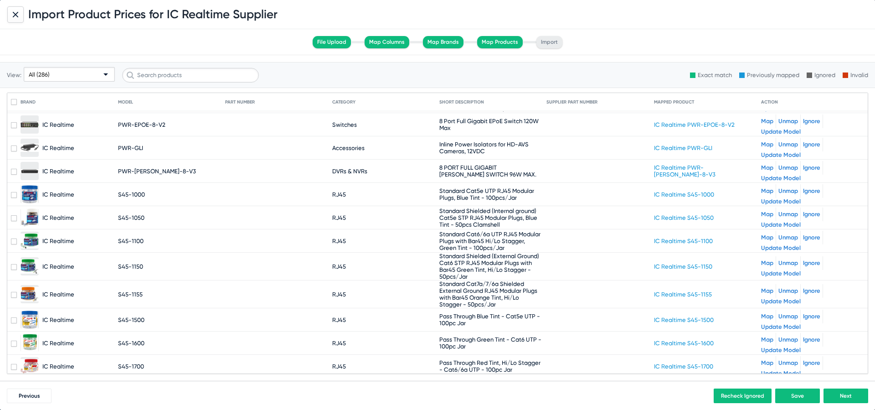
scroll to position [6226, 0]
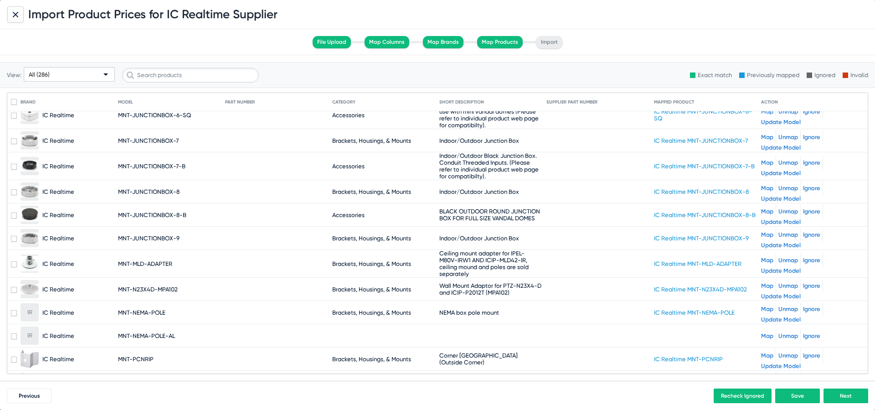
click at [59, 77] on div "All (286)" at bounding box center [65, 74] width 73 height 15
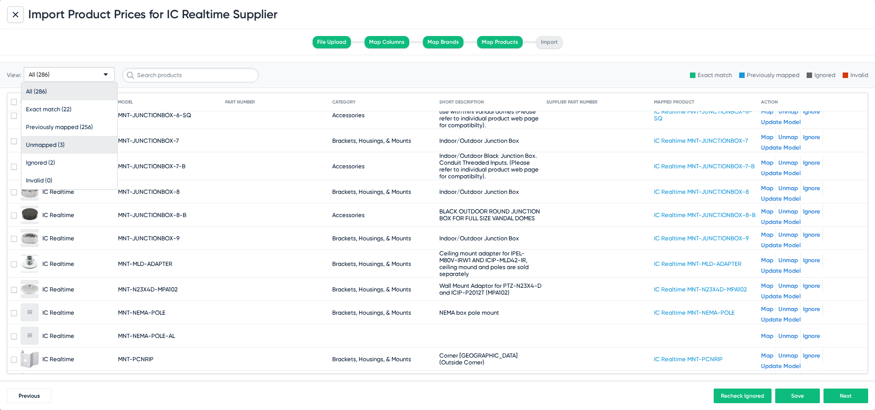
click at [66, 143] on span "Unmapped (3)" at bounding box center [69, 145] width 87 height 18
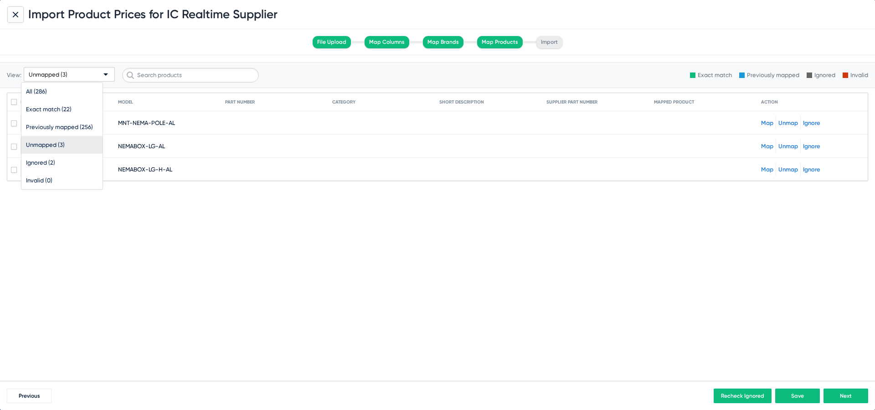
scroll to position [0, 0]
click at [810, 127] on div "Map Unmap Ignore" at bounding box center [812, 123] width 103 height 14
click at [814, 121] on link "Ignore" at bounding box center [811, 122] width 17 height 7
click at [813, 140] on div "Map Unmap Ignore" at bounding box center [812, 145] width 103 height 14
click at [813, 145] on link "Ignore" at bounding box center [811, 145] width 17 height 7
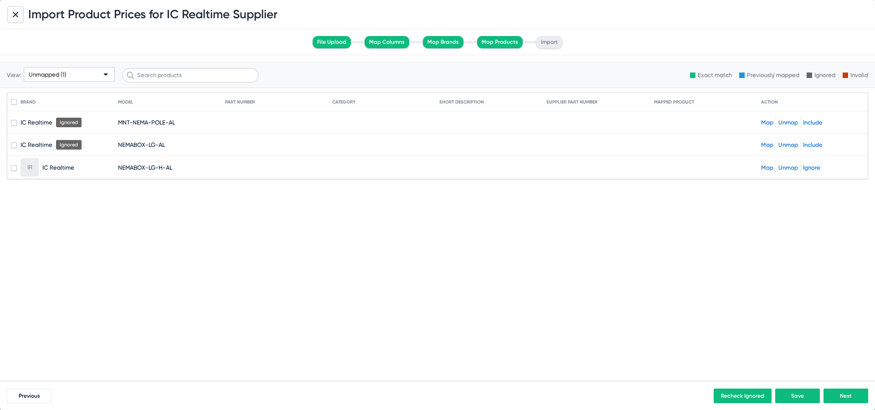
click at [811, 166] on link "Ignore" at bounding box center [811, 167] width 17 height 7
click at [848, 395] on span "Next" at bounding box center [846, 396] width 12 height 6
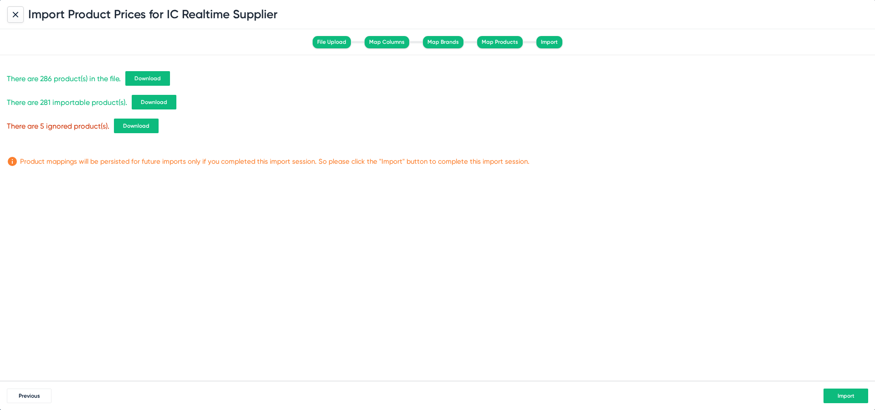
click at [169, 82] on button "Download" at bounding box center [147, 78] width 45 height 15
click at [163, 106] on button "Download" at bounding box center [154, 102] width 45 height 15
click at [833, 404] on div "Previous Import" at bounding box center [437, 395] width 875 height 29
click at [835, 390] on button "Import" at bounding box center [846, 395] width 45 height 15
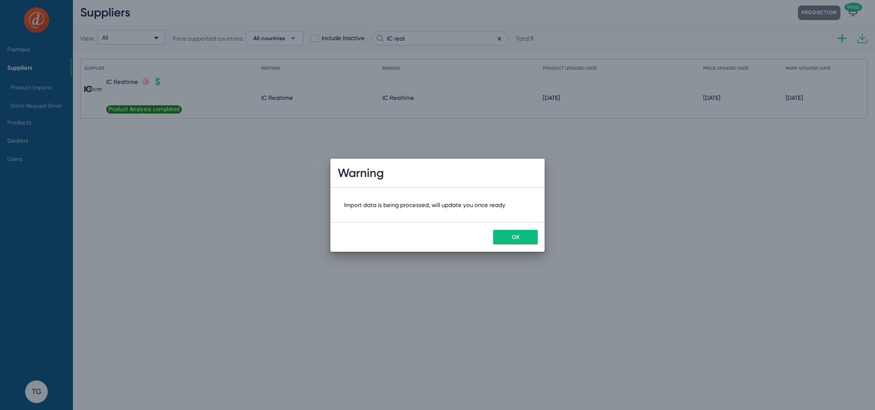
click at [505, 234] on button "OK" at bounding box center [515, 237] width 45 height 15
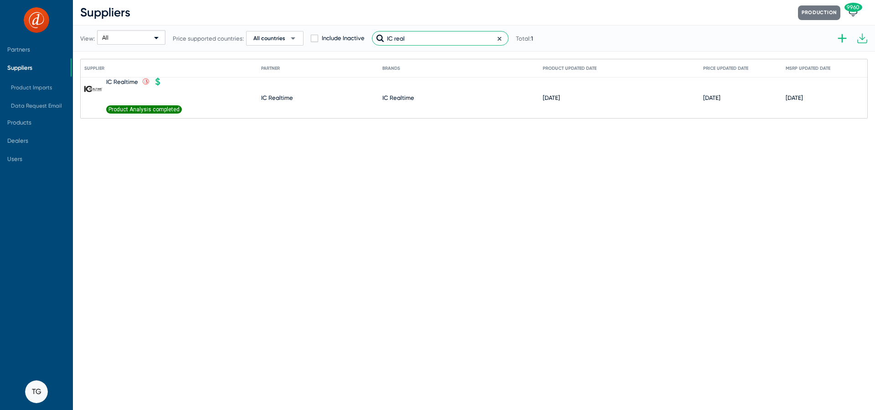
drag, startPoint x: 424, startPoint y: 40, endPoint x: 316, endPoint y: 28, distance: 108.3
click at [316, 28] on div "View: All Price supported countries: All countries arrow_drop_down Include Inac…" at bounding box center [306, 38] width 453 height 45
type input "Covid"
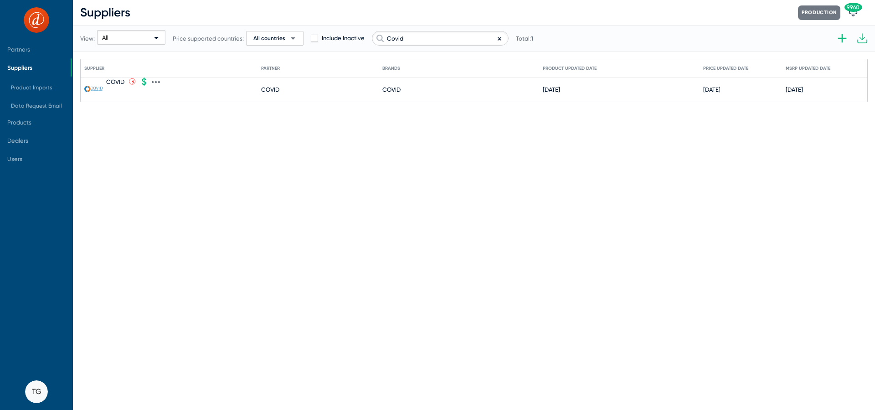
click at [157, 83] on icon at bounding box center [156, 82] width 8 height 8
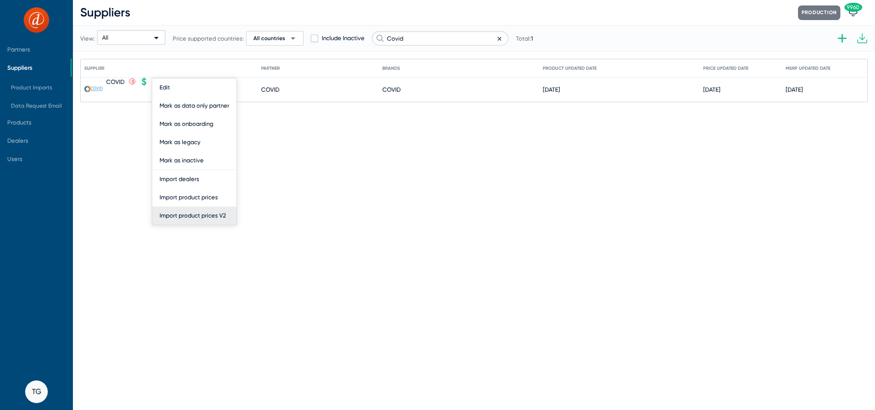
click at [201, 211] on button "Import product prices V2" at bounding box center [194, 216] width 84 height 18
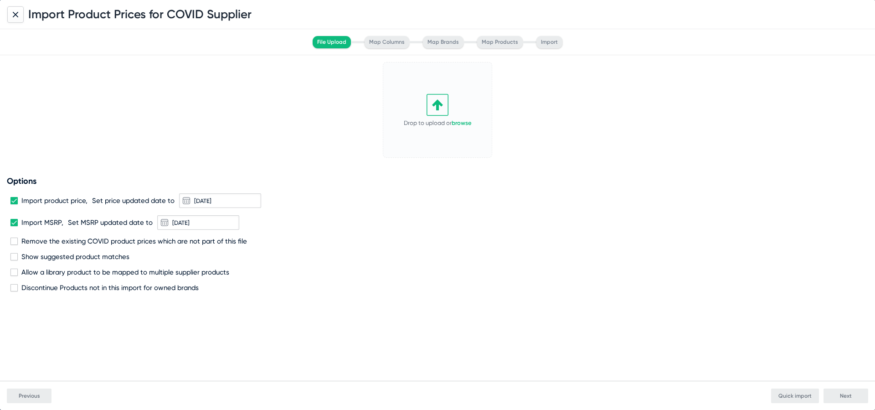
click at [423, 108] on div "Drop to upload or browse" at bounding box center [438, 110] width 94 height 88
click at [108, 237] on span "Remove the existing COVID product prices which are not part of this file" at bounding box center [134, 241] width 226 height 8
click at [14, 245] on input "Remove the existing COVID product prices which are not part of this file" at bounding box center [14, 245] width 0 height 0
checkbox input "true"
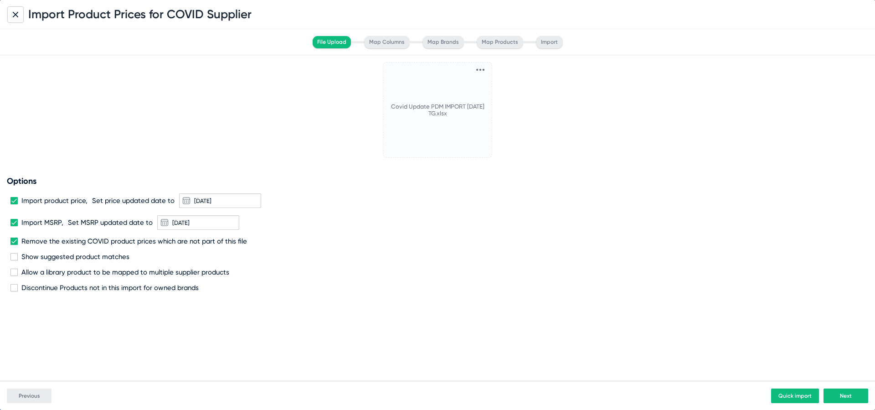
click at [116, 293] on div "Covid Update PDM IMPORT 10-9-25 TG.xlsx Drop file here or click to upload 0.1 M…" at bounding box center [437, 218] width 875 height 326
click at [116, 287] on span "Discontinue Products not in this import for owned brands" at bounding box center [109, 288] width 177 height 8
click at [14, 291] on input "Discontinue Products not in this import for owned brands" at bounding box center [14, 291] width 0 height 0
checkbox input "true"
click at [839, 389] on button "Next" at bounding box center [846, 395] width 45 height 15
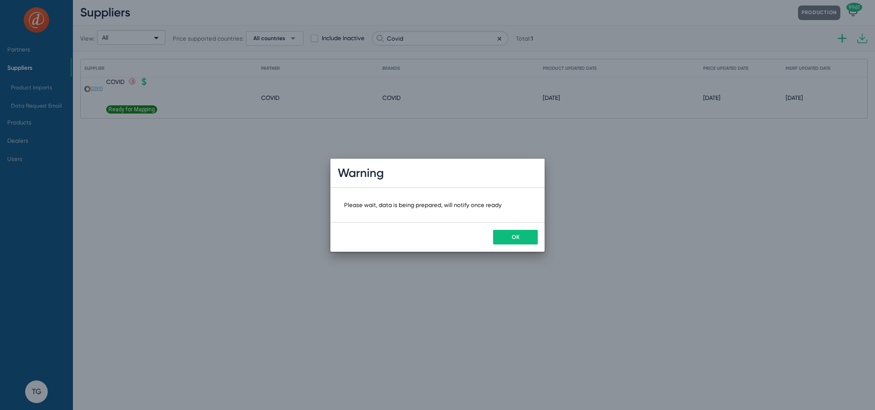
click at [520, 238] on button "OK" at bounding box center [515, 237] width 45 height 15
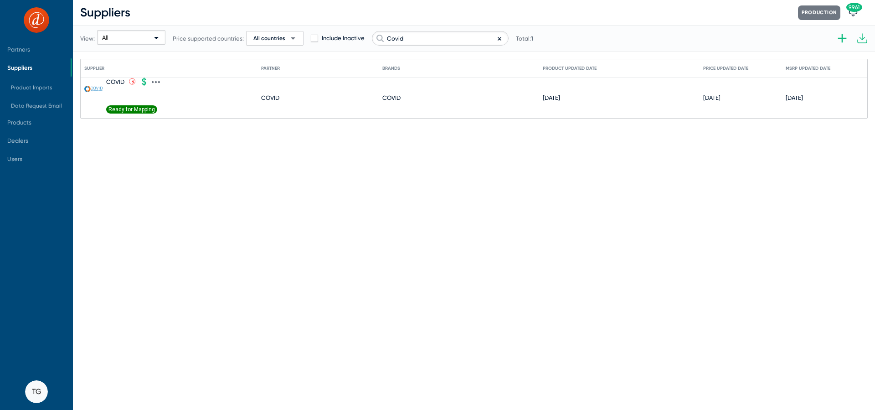
click at [142, 110] on span "Ready for Mapping" at bounding box center [131, 109] width 51 height 8
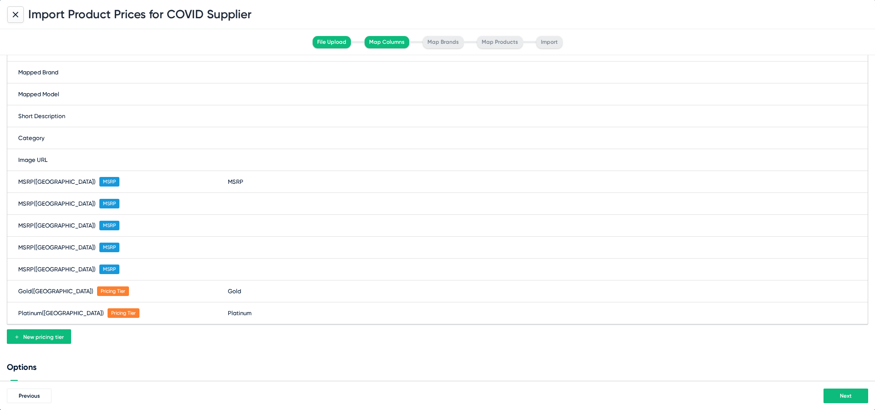
scroll to position [163, 0]
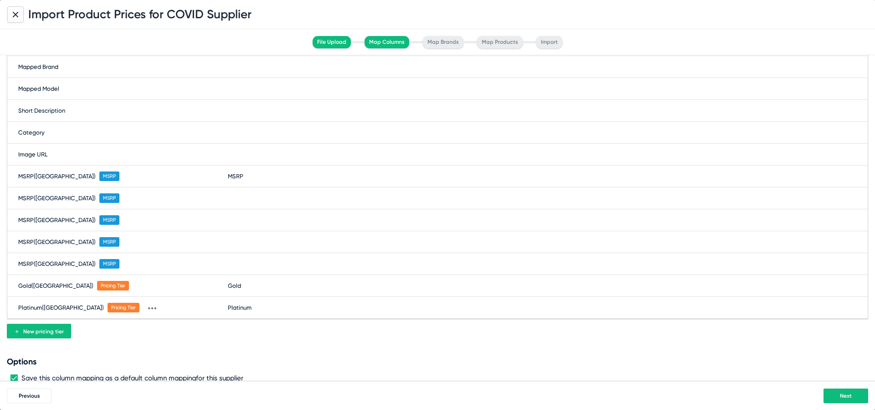
click at [835, 392] on button "Next" at bounding box center [846, 395] width 45 height 15
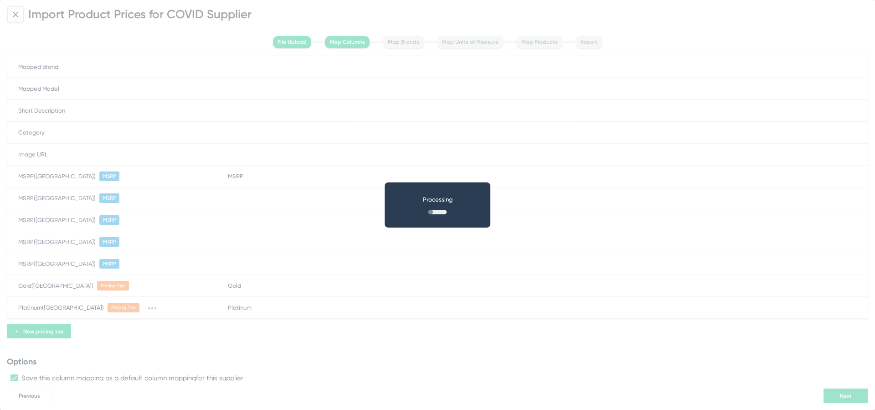
scroll to position [0, 0]
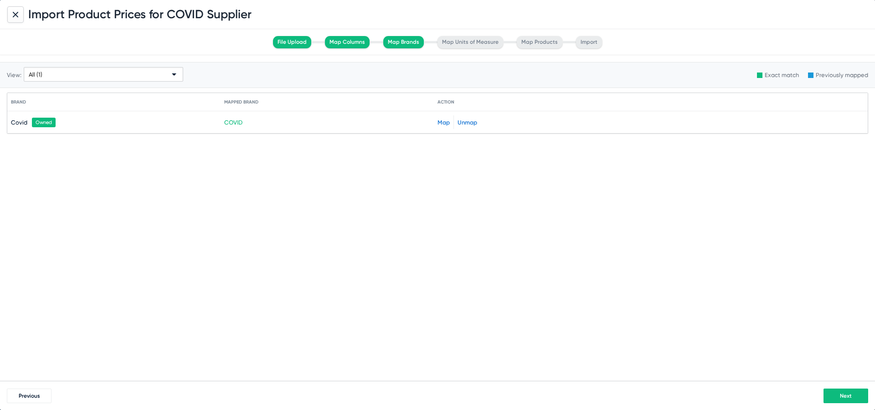
click at [835, 392] on button "Next" at bounding box center [846, 395] width 45 height 15
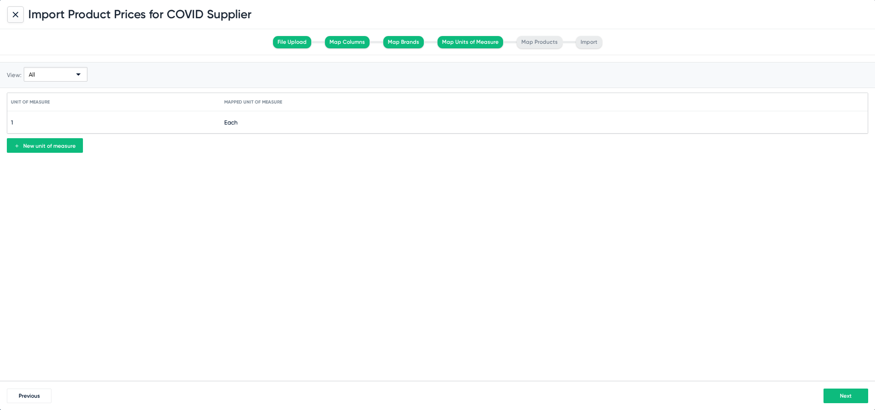
click at [835, 392] on button "Next" at bounding box center [846, 395] width 45 height 15
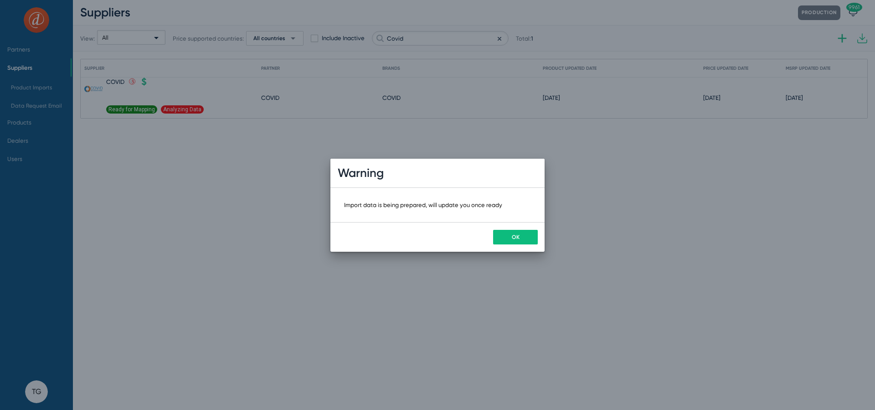
click at [508, 234] on button "OK" at bounding box center [515, 237] width 45 height 15
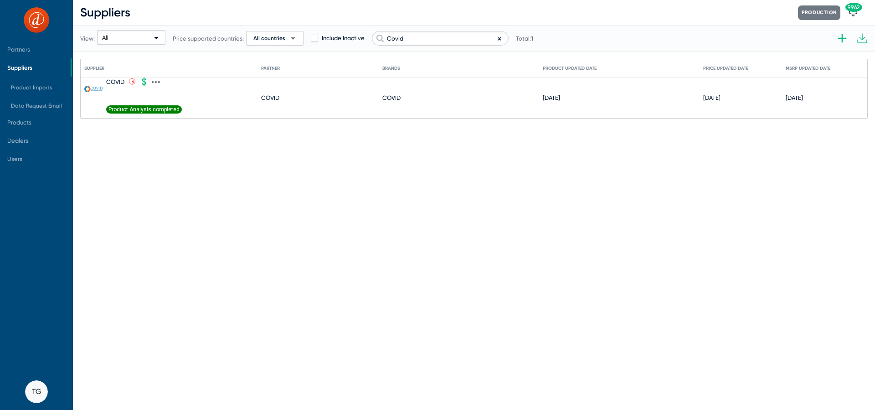
click at [134, 108] on span "Product Analysis completed" at bounding box center [144, 109] width 76 height 8
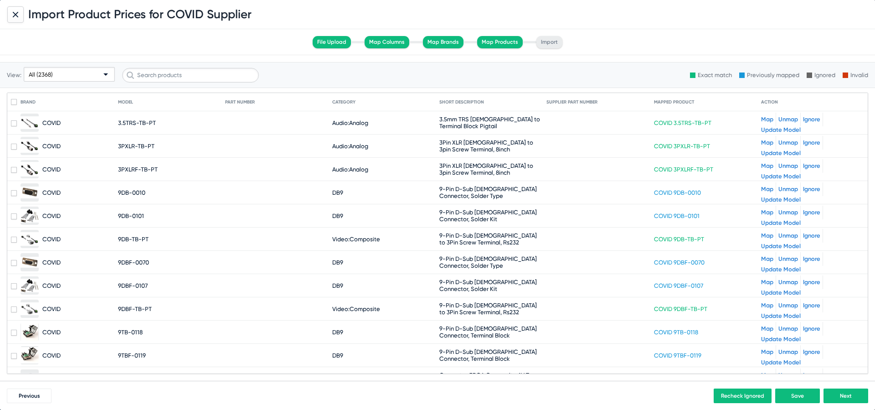
click at [74, 78] on div "All (2368)" at bounding box center [65, 74] width 73 height 15
click at [356, 154] on div at bounding box center [437, 205] width 875 height 410
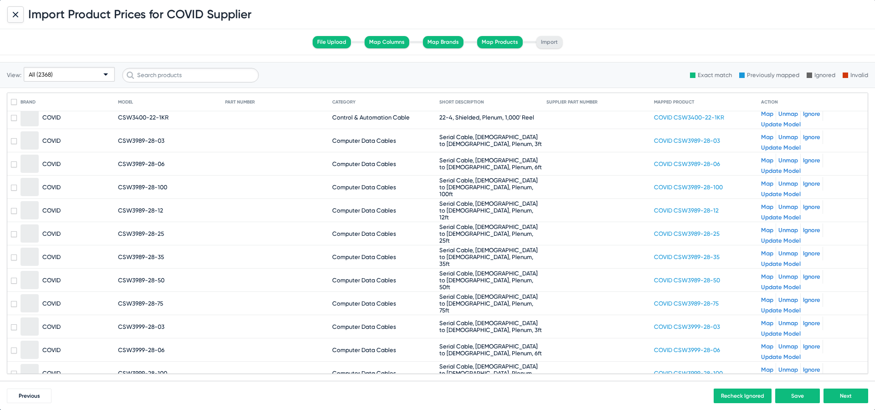
scroll to position [9111, 0]
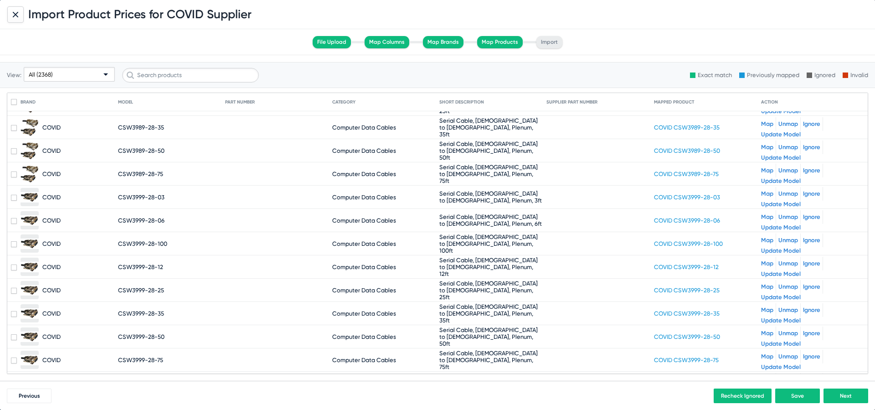
click at [853, 396] on button "Next" at bounding box center [846, 395] width 45 height 15
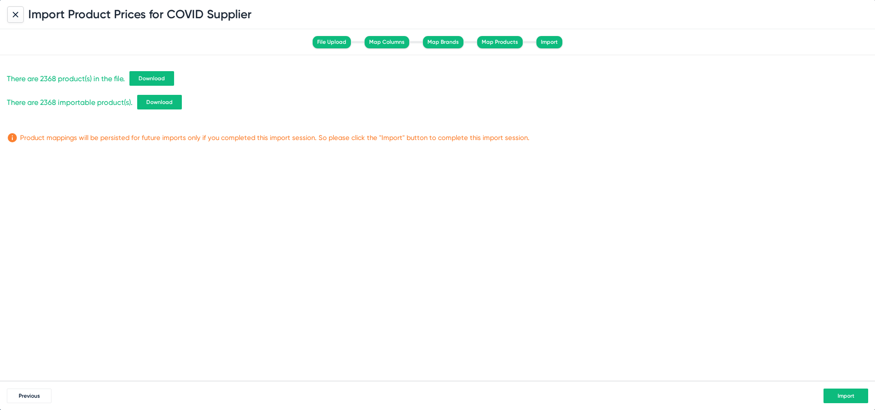
click at [163, 78] on span "Download" at bounding box center [152, 78] width 26 height 6
click at [162, 105] on span "Download" at bounding box center [159, 102] width 26 height 6
click at [843, 394] on span "Import" at bounding box center [846, 396] width 17 height 6
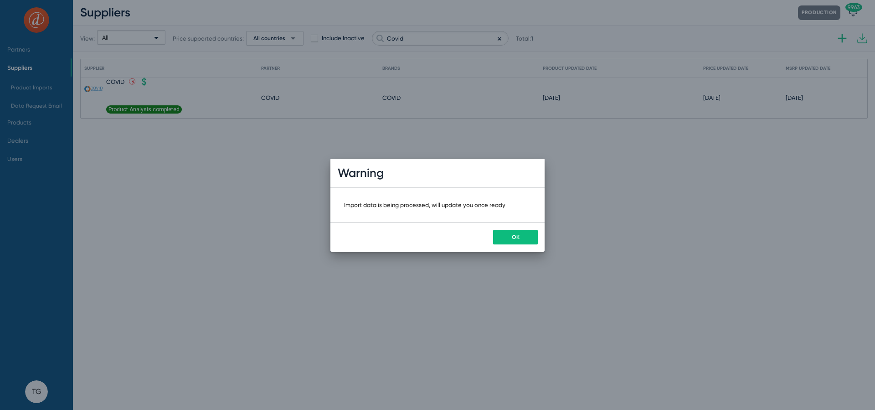
click at [508, 230] on button "OK" at bounding box center [515, 237] width 45 height 15
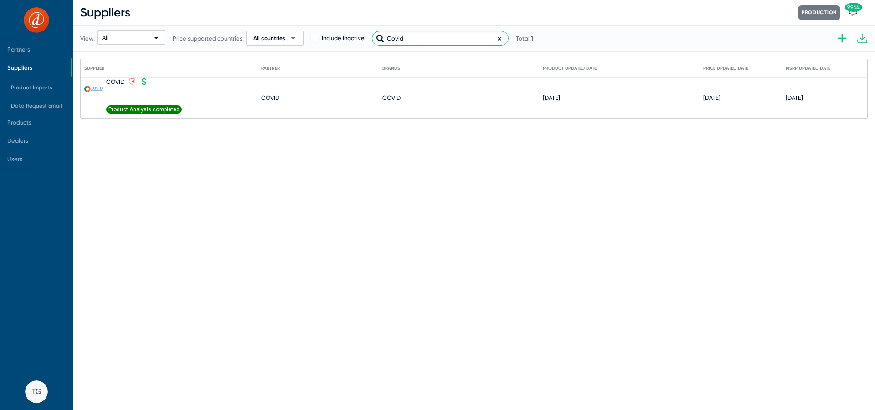
drag, startPoint x: 407, startPoint y: 38, endPoint x: 345, endPoint y: 37, distance: 62.0
click at [345, 37] on div "View: All Price supported countries: All countries arrow_drop_down Include Inac…" at bounding box center [306, 38] width 453 height 45
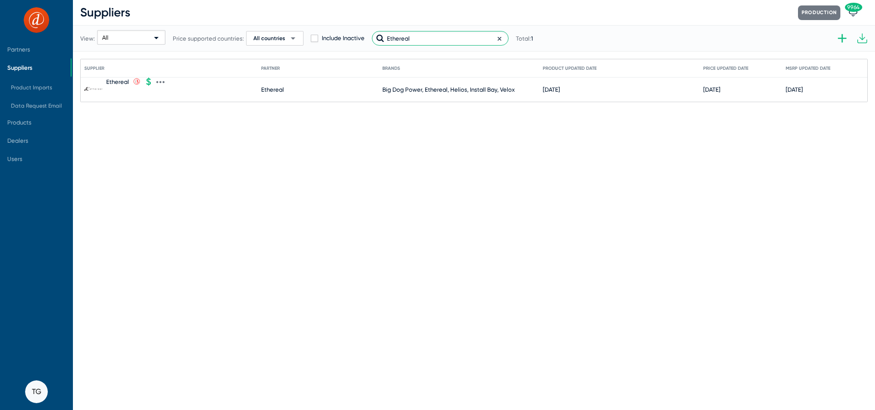
type input "Ethereal"
click at [161, 79] on icon at bounding box center [160, 82] width 8 height 8
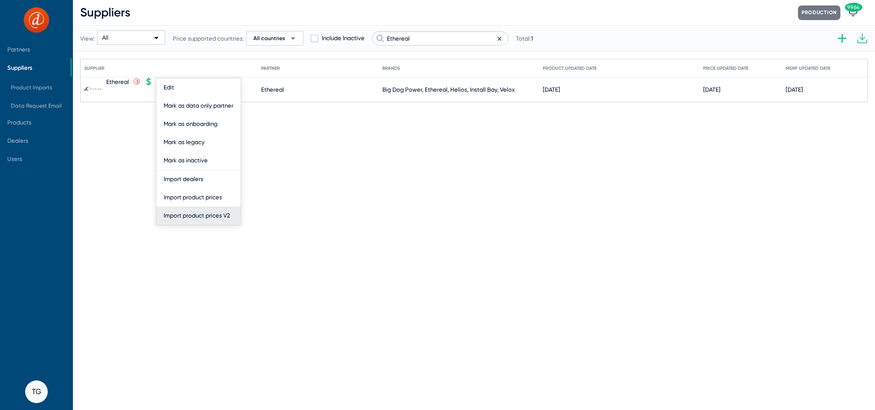
click at [217, 222] on button "Import product prices V2" at bounding box center [198, 216] width 84 height 18
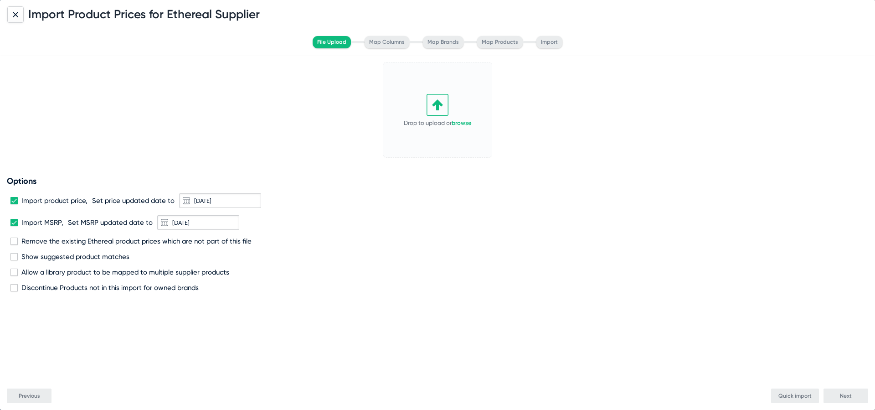
click at [430, 108] on icon at bounding box center [438, 105] width 22 height 22
click at [71, 240] on span "Remove the existing Ethereal product prices which are not part of this file" at bounding box center [136, 241] width 230 height 8
click at [14, 245] on input "Remove the existing Ethereal product prices which are not part of this file" at bounding box center [14, 245] width 0 height 0
checkbox input "true"
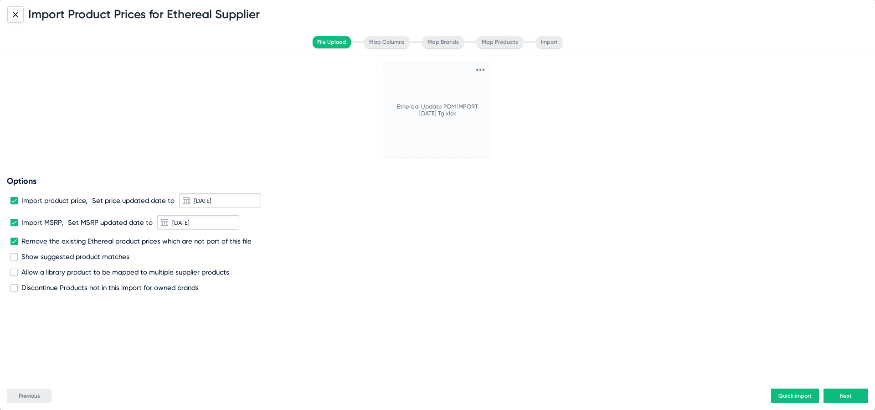
click at [77, 289] on span "Discontinue Products not in this import for owned brands" at bounding box center [109, 288] width 177 height 8
click at [14, 291] on input "Discontinue Products not in this import for owned brands" at bounding box center [14, 291] width 0 height 0
checkbox input "true"
click at [852, 393] on span "Next" at bounding box center [846, 396] width 12 height 6
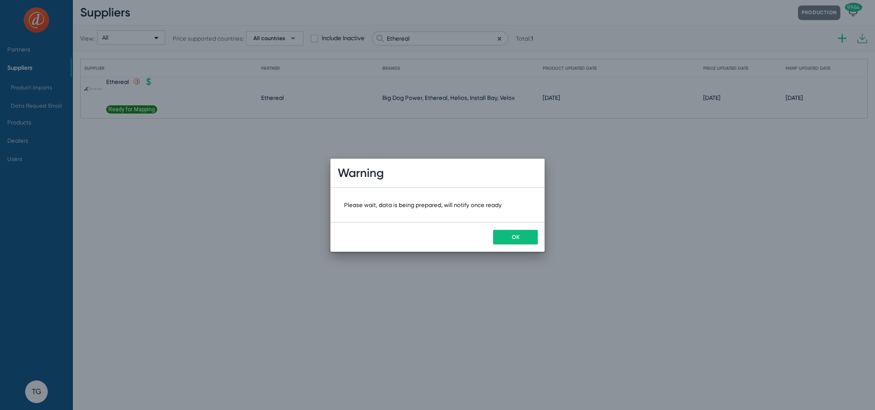
click at [533, 239] on button "OK" at bounding box center [515, 237] width 45 height 15
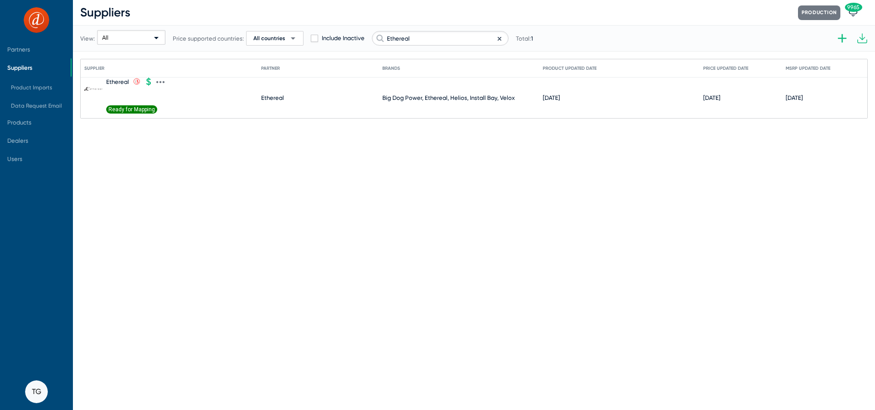
click at [137, 103] on div "Ethereal .st0{fill:none;stroke:#CC0000;stroke-width:50;stroke-miterlimit:10;} .…" at bounding box center [131, 98] width 51 height 41
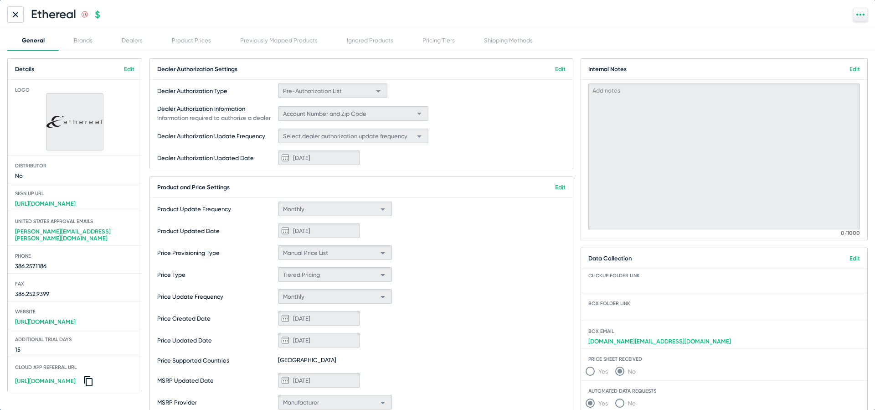
click at [17, 17] on icon at bounding box center [15, 14] width 5 height 5
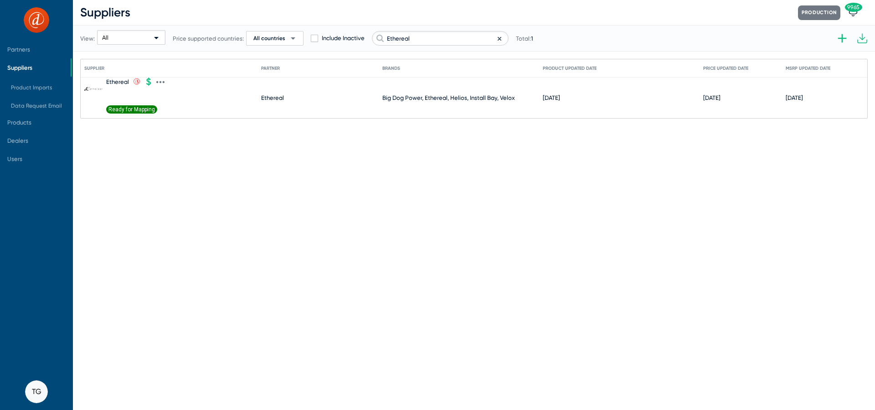
click at [119, 111] on span "Ready for Mapping" at bounding box center [131, 109] width 51 height 8
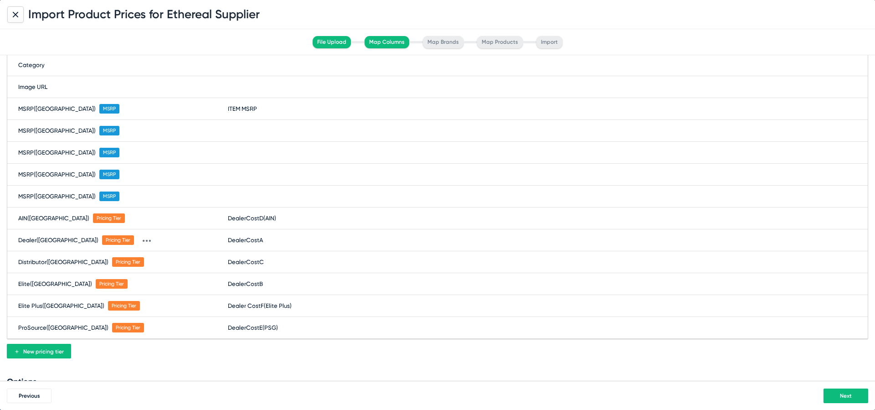
scroll to position [232, 0]
click at [842, 395] on span "Next" at bounding box center [846, 396] width 12 height 6
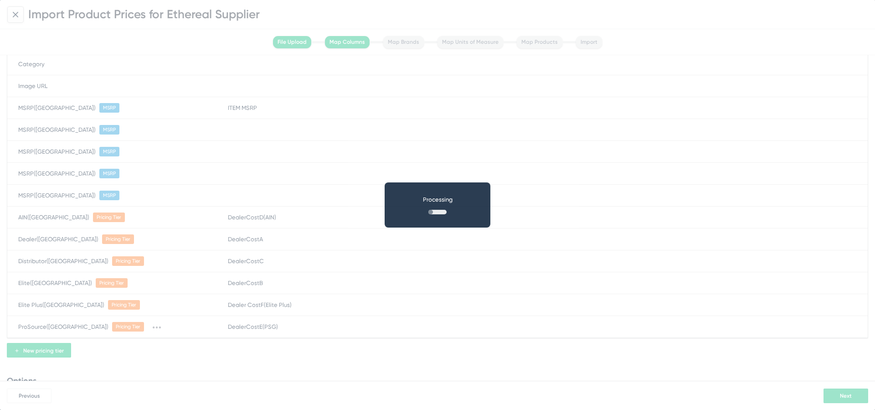
scroll to position [0, 0]
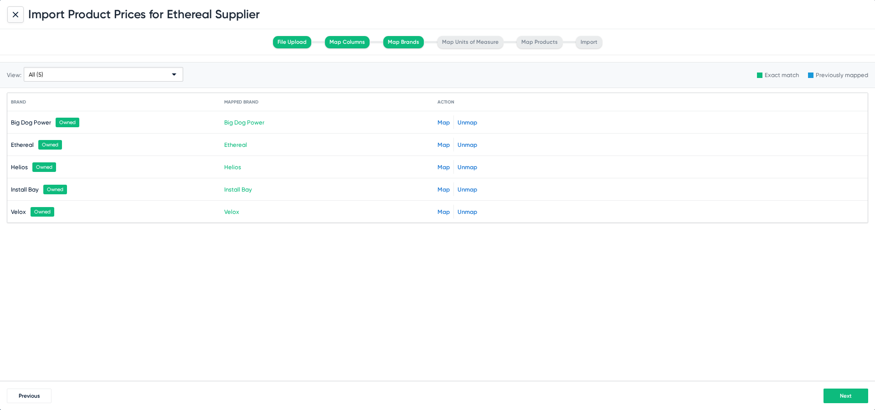
click at [856, 408] on div "Previous Next" at bounding box center [437, 395] width 875 height 29
click at [847, 397] on span "Next" at bounding box center [846, 396] width 12 height 6
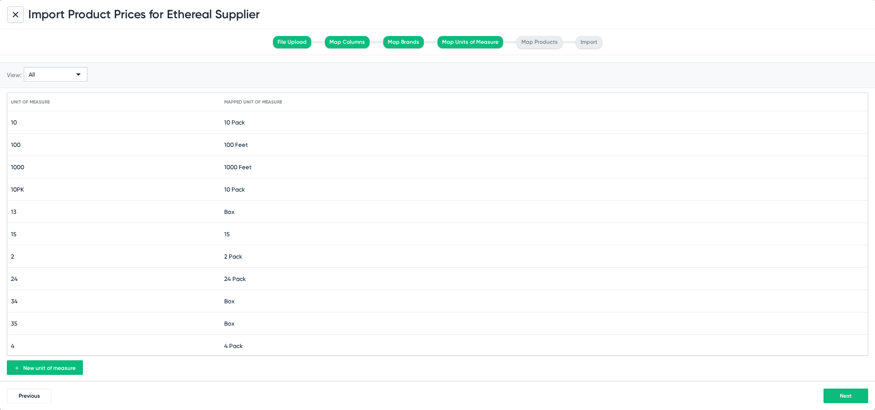
click at [838, 393] on button "Next" at bounding box center [846, 395] width 45 height 15
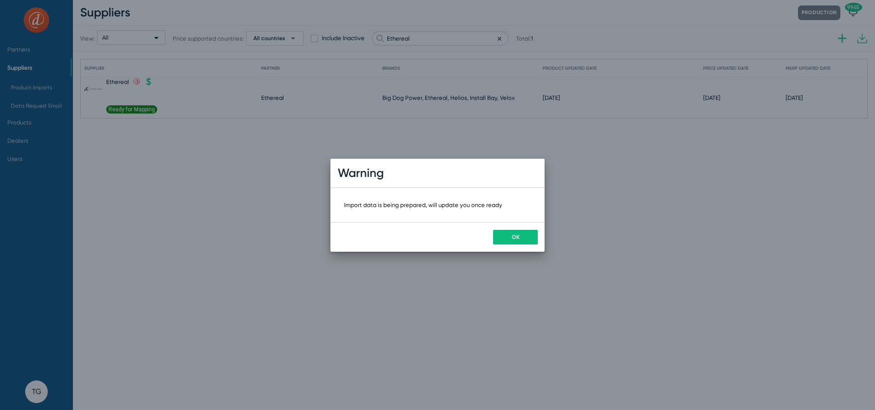
click at [516, 234] on span "OK" at bounding box center [516, 237] width 8 height 6
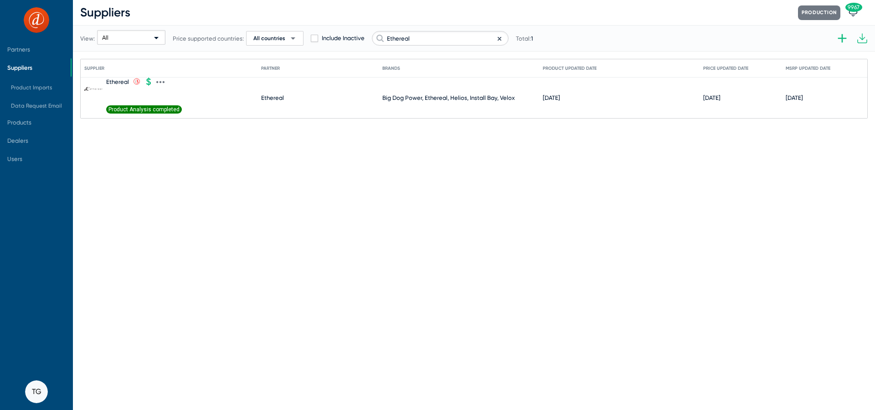
click at [158, 114] on div "Product Analysis completed" at bounding box center [144, 111] width 76 height 13
click at [146, 110] on span "Product Analysis completed" at bounding box center [144, 109] width 76 height 8
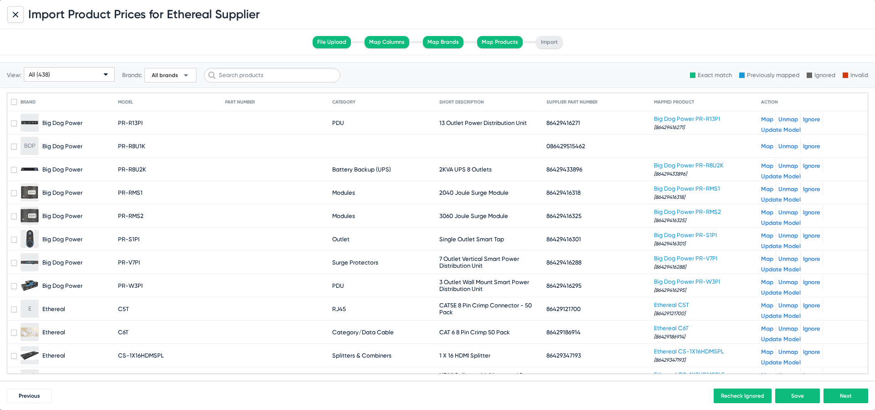
click at [77, 79] on div "All (438)" at bounding box center [65, 74] width 73 height 15
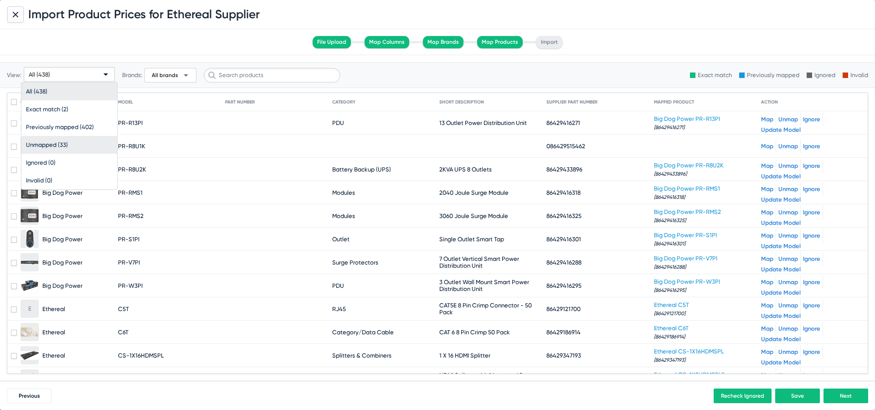
click at [68, 146] on span "Unmapped (33)" at bounding box center [69, 145] width 87 height 18
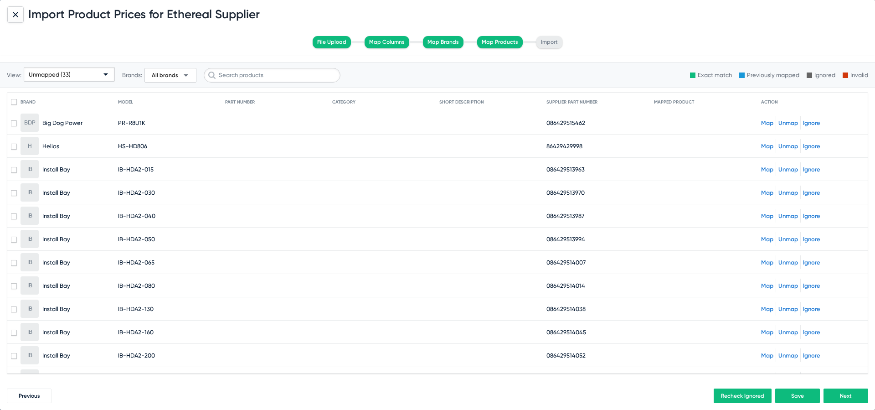
click at [766, 120] on link "Map" at bounding box center [767, 122] width 12 height 7
click at [767, 143] on link "Map" at bounding box center [767, 146] width 12 height 7
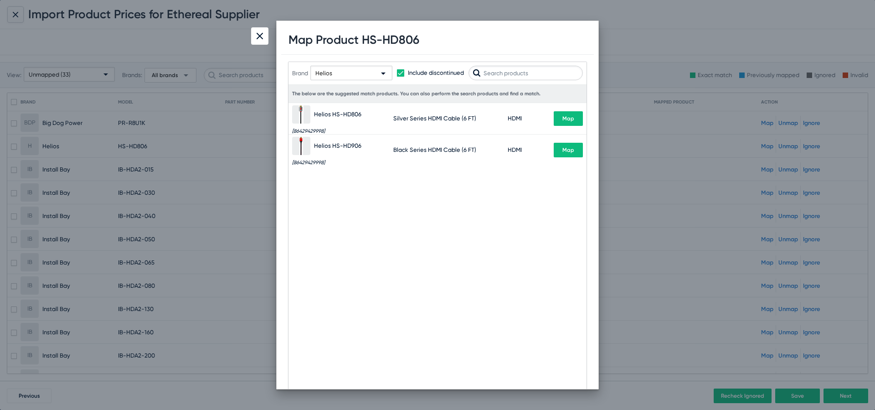
click at [574, 124] on button "Map" at bounding box center [568, 118] width 29 height 15
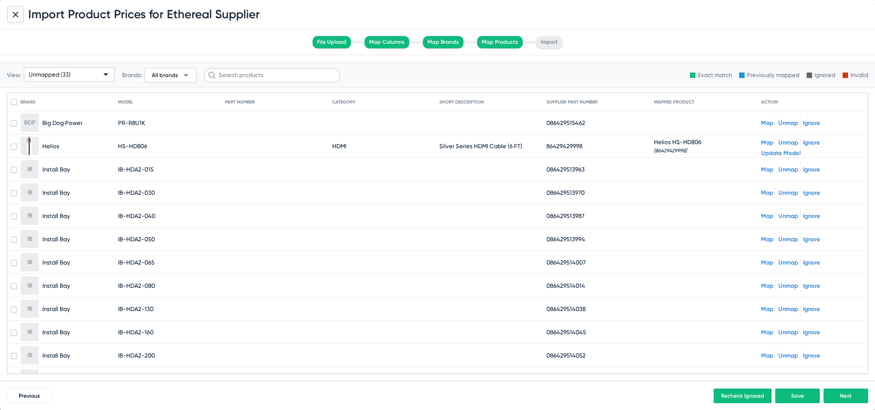
click at [764, 166] on link "Map" at bounding box center [767, 169] width 12 height 7
click at [766, 190] on link "Map" at bounding box center [767, 192] width 12 height 7
click at [766, 216] on link "Map" at bounding box center [767, 215] width 12 height 7
click at [767, 238] on link "Map" at bounding box center [767, 239] width 12 height 7
click at [767, 260] on link "Map" at bounding box center [767, 262] width 12 height 7
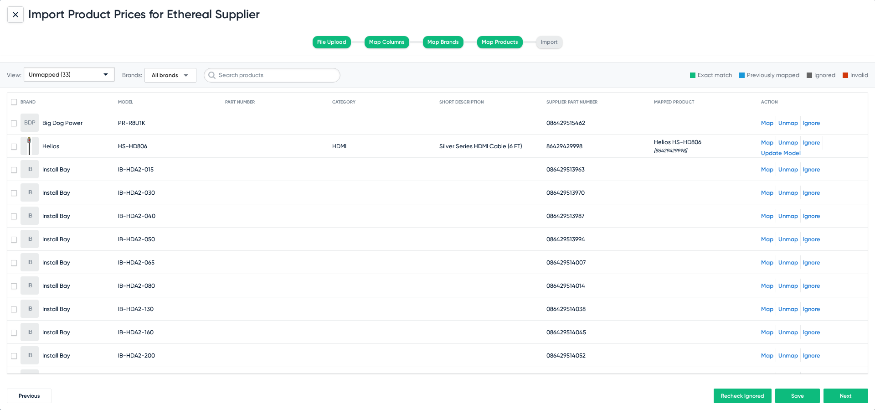
click at [767, 285] on link "Map" at bounding box center [767, 285] width 12 height 7
click at [767, 308] on link "Map" at bounding box center [767, 309] width 12 height 7
click at [767, 331] on link "Map" at bounding box center [767, 332] width 12 height 7
click at [766, 351] on div "Map Unmap Ignore" at bounding box center [812, 355] width 103 height 14
click at [766, 356] on link "Map" at bounding box center [767, 355] width 12 height 7
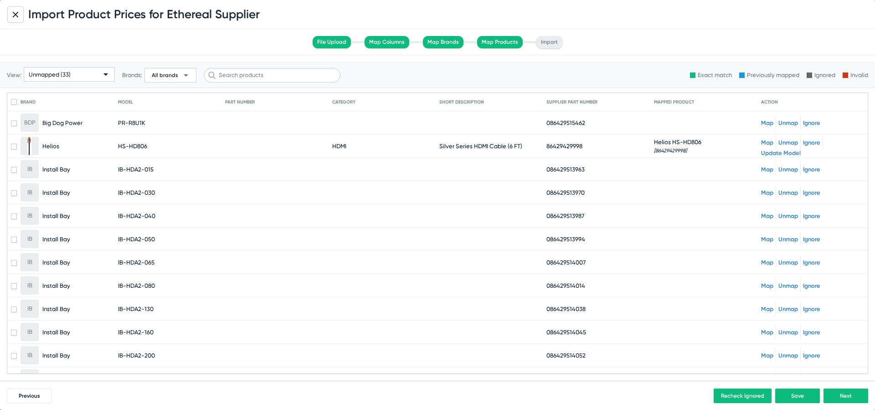
click at [575, 352] on span "086429514052" at bounding box center [566, 355] width 39 height 7
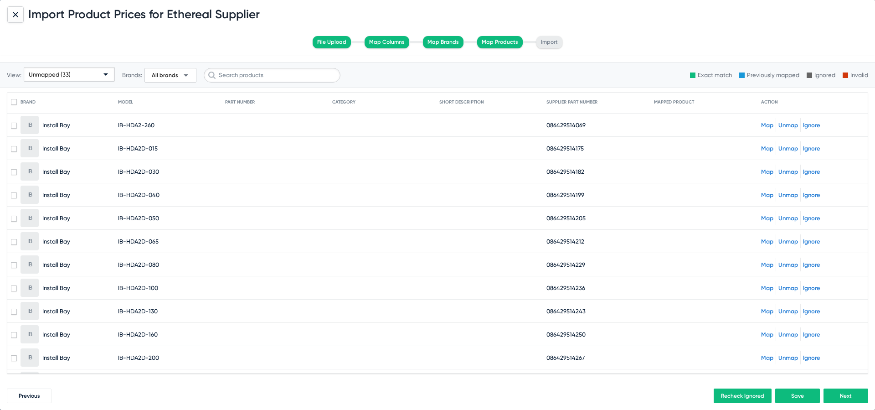
scroll to position [258, 0]
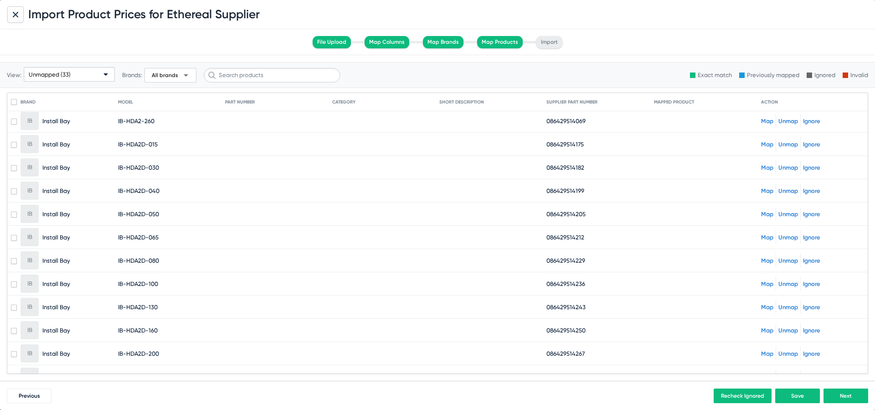
click at [764, 124] on div "Map Unmap Ignore" at bounding box center [812, 121] width 103 height 14
click at [771, 120] on link "Map" at bounding box center [767, 121] width 12 height 7
click at [770, 140] on div "Map Unmap Ignore" at bounding box center [812, 144] width 103 height 14
click at [767, 145] on link "Map" at bounding box center [767, 144] width 12 height 7
click at [766, 169] on link "Map" at bounding box center [767, 167] width 12 height 7
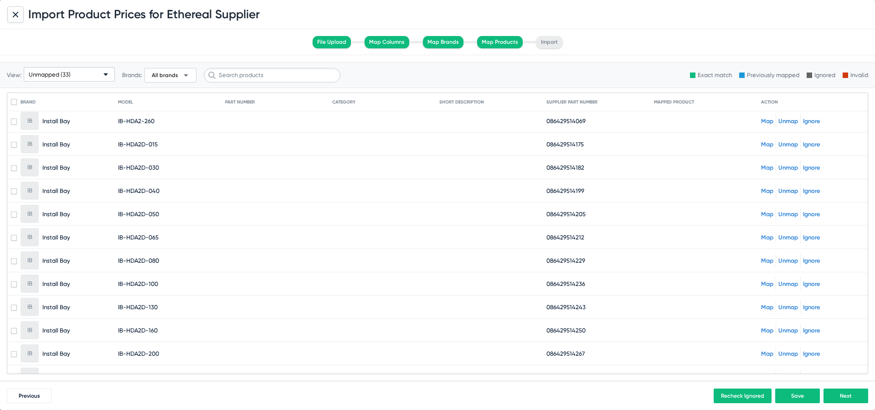
click at [767, 192] on link "Map" at bounding box center [767, 190] width 12 height 7
click at [768, 215] on link "Map" at bounding box center [767, 214] width 12 height 7
click at [768, 239] on link "Map" at bounding box center [767, 237] width 12 height 7
click at [768, 261] on link "Map" at bounding box center [767, 260] width 12 height 7
click at [768, 282] on link "Map" at bounding box center [767, 283] width 12 height 7
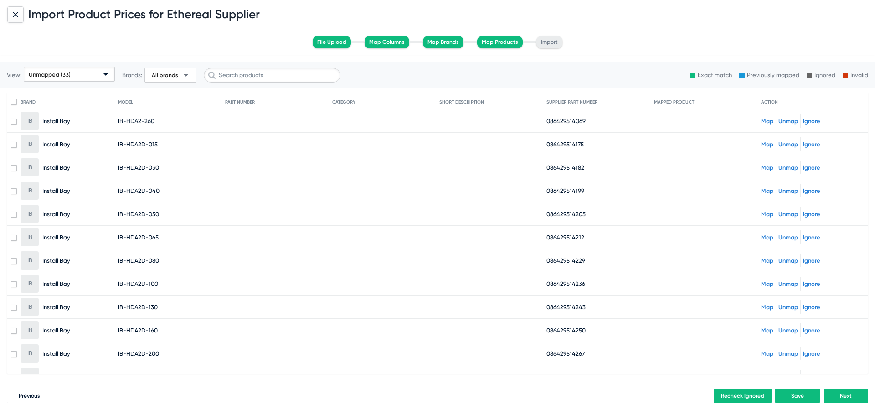
click at [768, 306] on link "Map" at bounding box center [767, 307] width 12 height 7
click at [766, 324] on div "Map Unmap Ignore" at bounding box center [812, 330] width 103 height 14
click at [766, 330] on link "Map" at bounding box center [767, 330] width 12 height 7
click at [766, 343] on mat-cell "Map Unmap Ignore" at bounding box center [812, 353] width 103 height 22
click at [766, 349] on div "Map Unmap Ignore" at bounding box center [812, 354] width 103 height 14
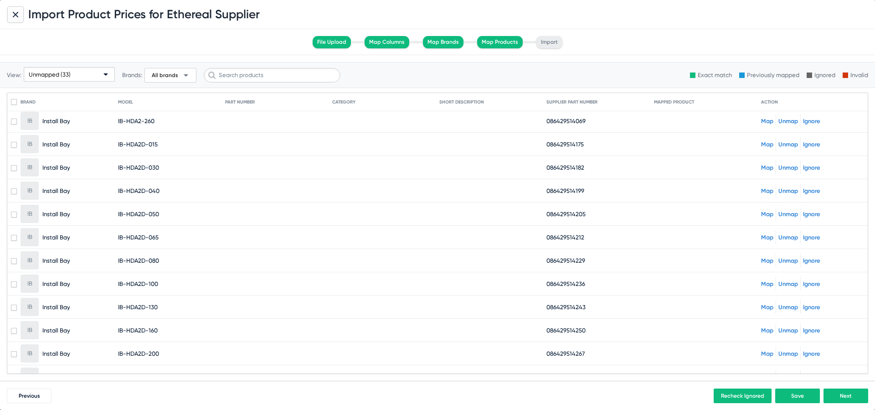
click at [766, 359] on div "Map Unmap Ignore" at bounding box center [812, 354] width 103 height 14
click at [766, 357] on link "Map" at bounding box center [767, 353] width 12 height 7
click at [560, 350] on span "086429514267" at bounding box center [566, 353] width 38 height 7
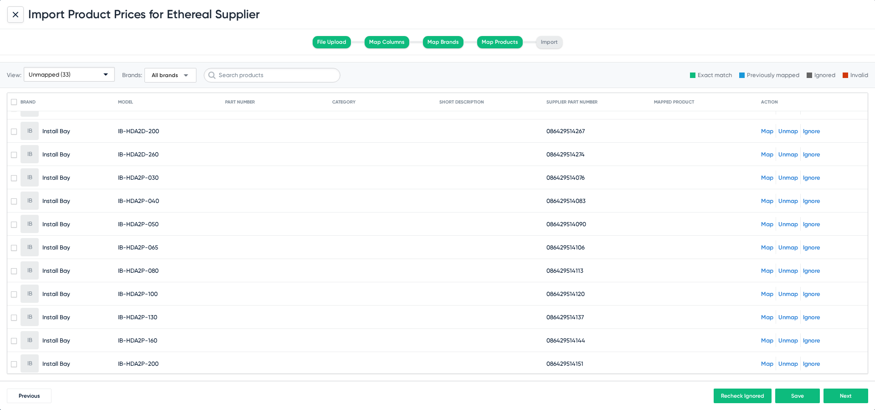
scroll to position [505, 0]
click at [765, 131] on link "Map" at bounding box center [767, 129] width 12 height 7
click at [765, 152] on link "Map" at bounding box center [767, 153] width 12 height 7
click at [768, 178] on link "Map" at bounding box center [767, 176] width 12 height 7
click at [768, 199] on link "Map" at bounding box center [767, 199] width 12 height 7
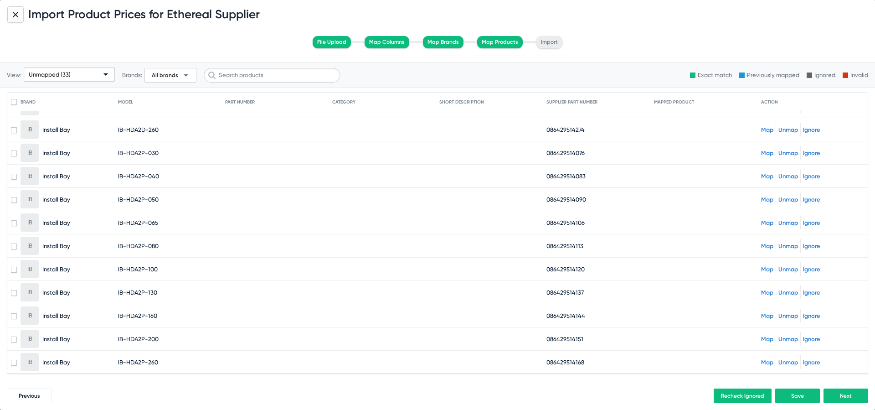
click at [768, 222] on link "Map" at bounding box center [767, 222] width 12 height 7
click at [768, 245] on link "Map" at bounding box center [767, 246] width 12 height 7
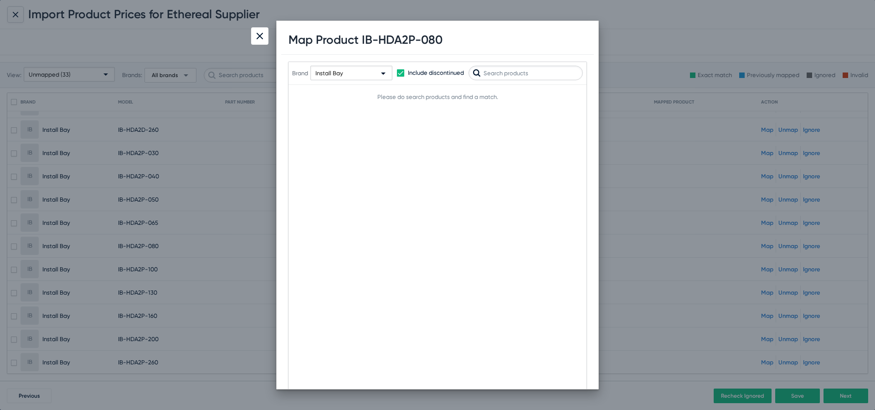
click at [766, 268] on div at bounding box center [437, 205] width 875 height 410
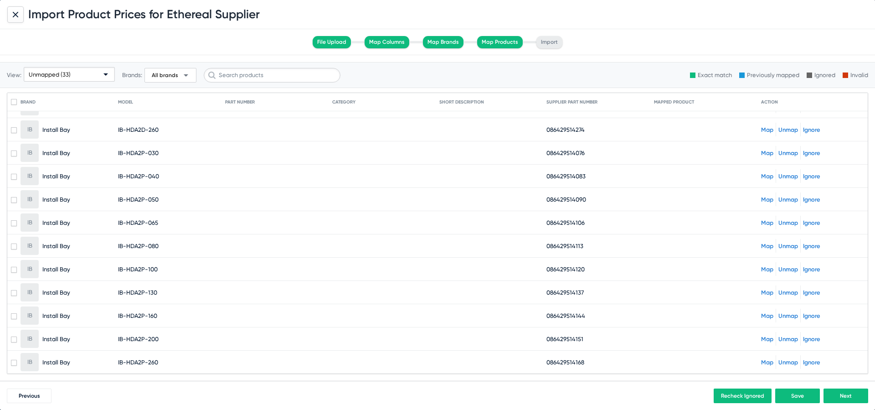
click at [766, 268] on link "Map" at bounding box center [767, 269] width 12 height 7
click at [766, 290] on link "Map" at bounding box center [767, 292] width 12 height 7
click at [768, 318] on link "Map" at bounding box center [767, 315] width 12 height 7
click at [767, 339] on link "Map" at bounding box center [767, 339] width 12 height 7
click at [767, 363] on link "Map" at bounding box center [767, 362] width 12 height 7
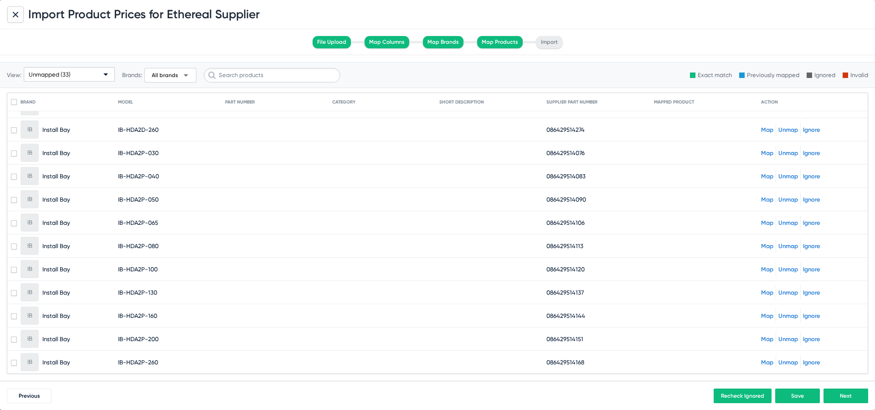
scroll to position [0, 0]
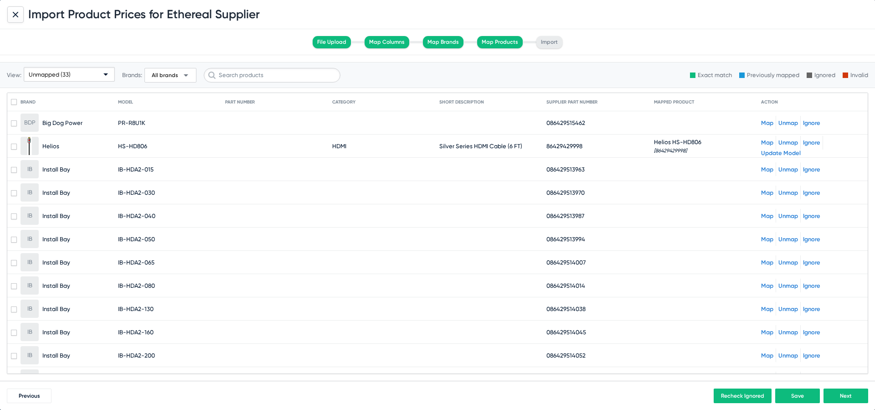
click at [839, 395] on button "Next" at bounding box center [846, 395] width 45 height 15
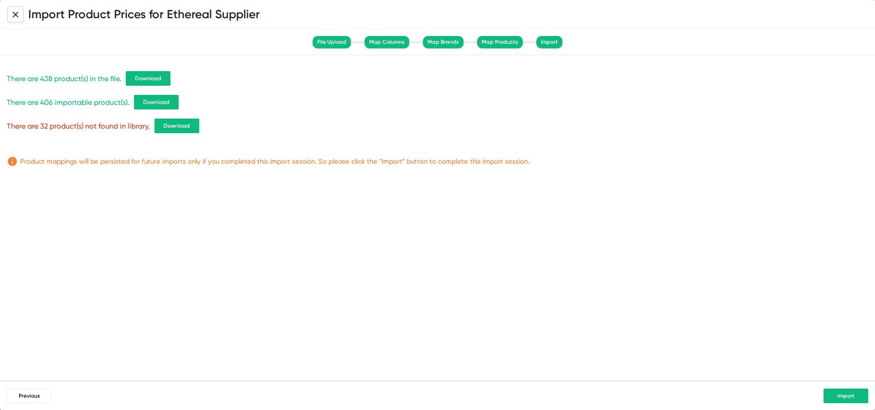
click at [154, 78] on span "Download" at bounding box center [148, 78] width 26 height 6
click at [154, 103] on span "Download" at bounding box center [156, 102] width 26 height 6
click at [176, 129] on button "Download" at bounding box center [177, 126] width 45 height 15
